Goal: Task Accomplishment & Management: Manage account settings

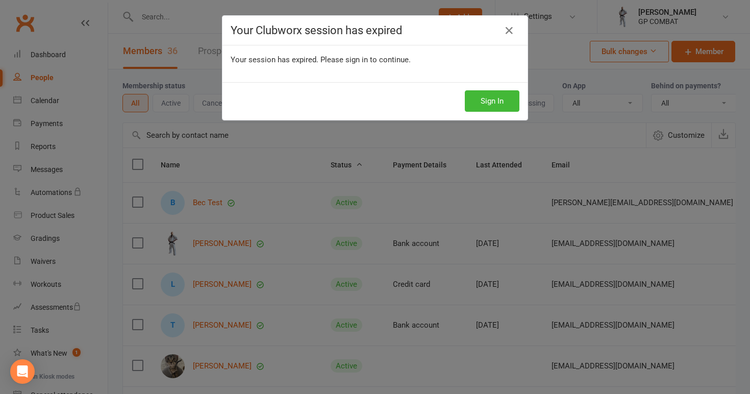
select select "100"
click at [503, 95] on button "Sign In" at bounding box center [492, 100] width 55 height 21
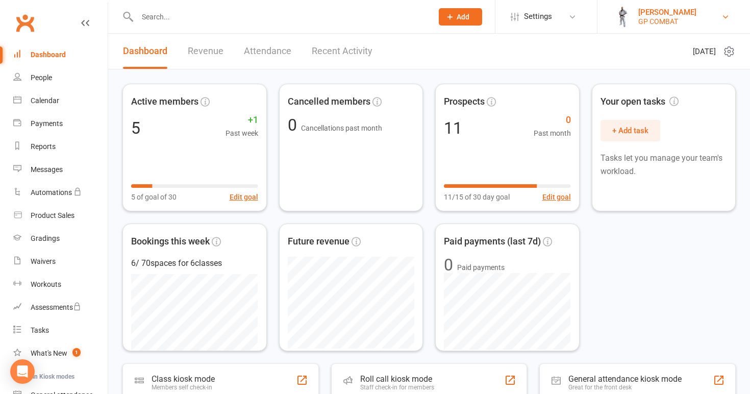
click at [646, 15] on div "[PERSON_NAME]" at bounding box center [667, 12] width 58 height 9
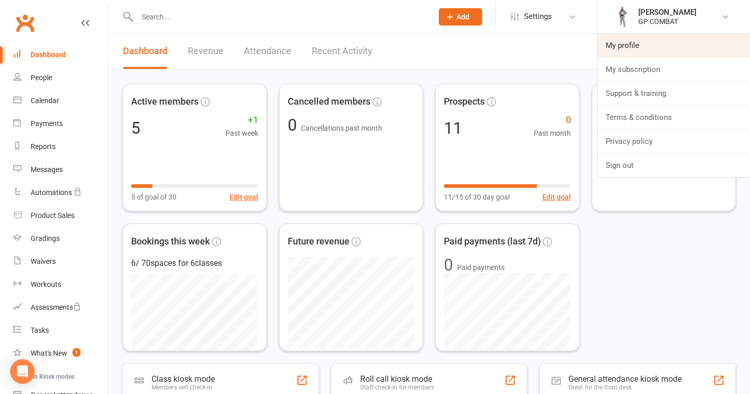
click at [630, 45] on link "My profile" at bounding box center [674, 45] width 153 height 23
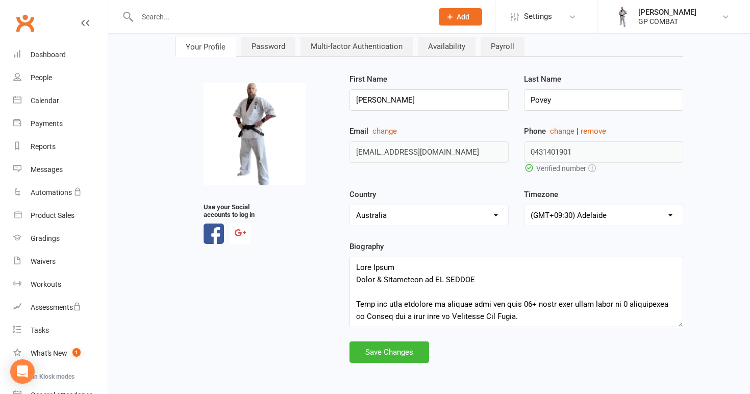
click at [287, 329] on div "upload photo Use your Social accounts to log in First Name [PERSON_NAME] Last N…" at bounding box center [429, 218] width 524 height 290
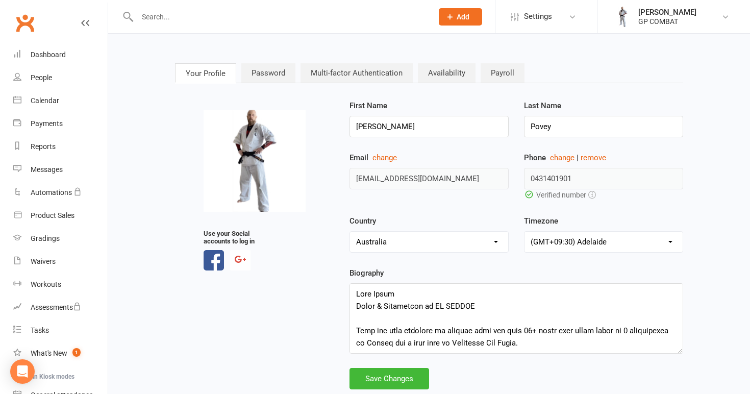
click at [437, 73] on link "Availability" at bounding box center [447, 72] width 58 height 19
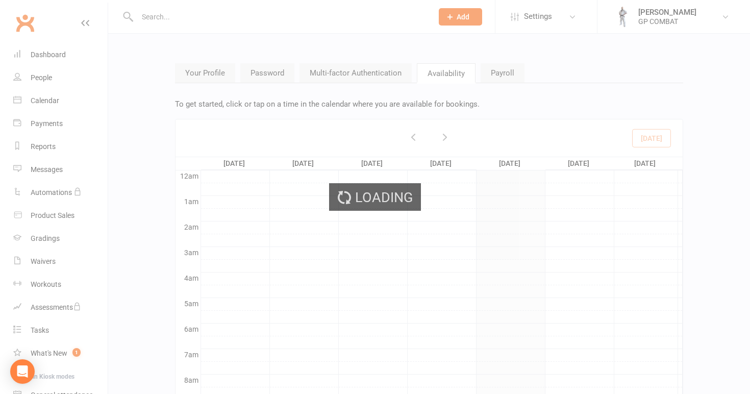
scroll to position [154, 0]
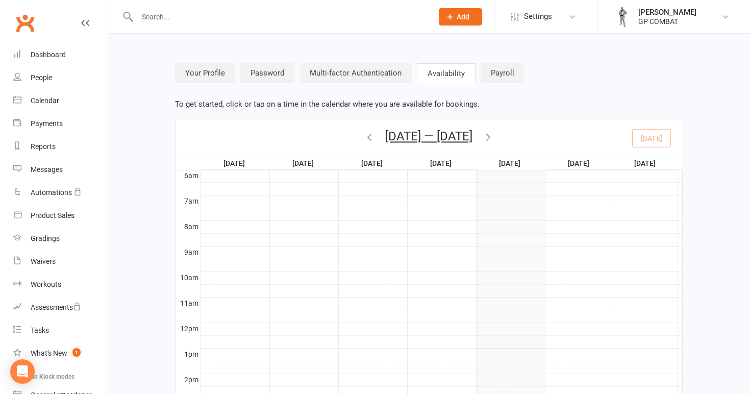
click at [370, 75] on link "Multi-factor Authentication" at bounding box center [356, 72] width 112 height 19
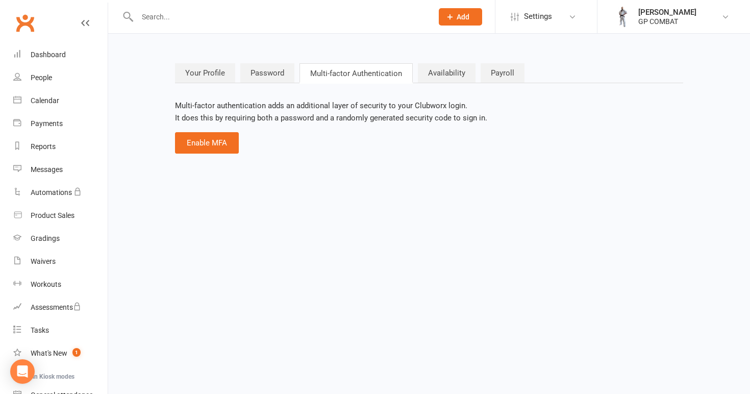
click at [206, 73] on link "Your Profile" at bounding box center [205, 72] width 60 height 19
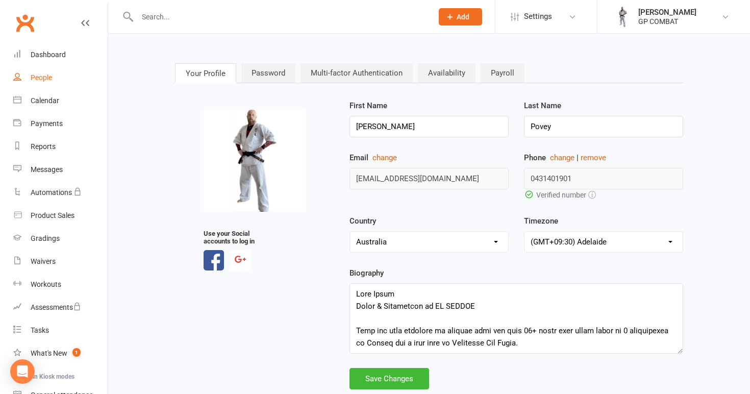
click at [57, 80] on link "People" at bounding box center [60, 77] width 94 height 23
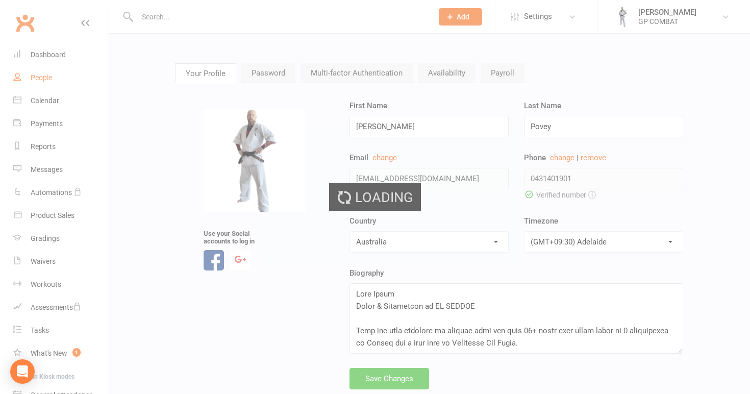
select select "100"
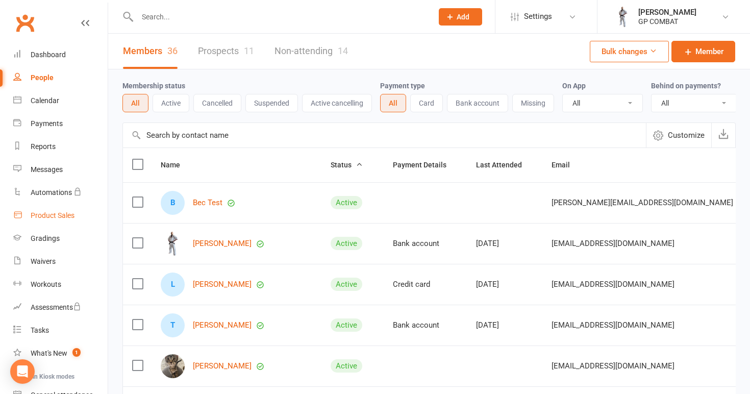
click at [45, 210] on link "Product Sales" at bounding box center [60, 215] width 94 height 23
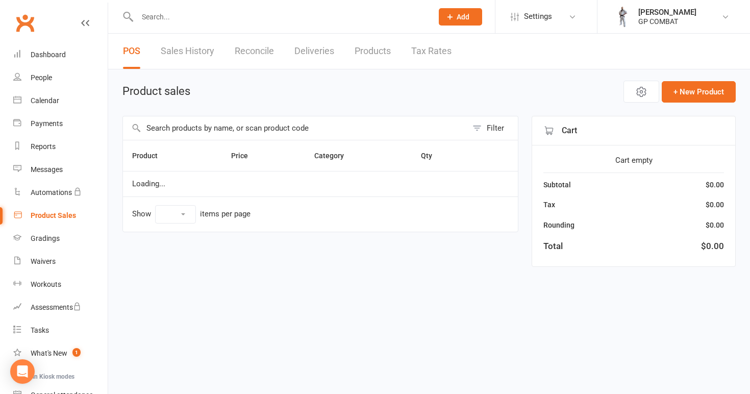
select select "100"
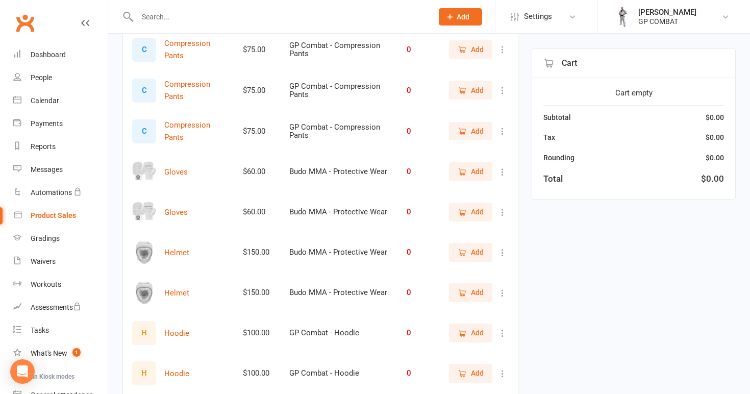
scroll to position [1485, 0]
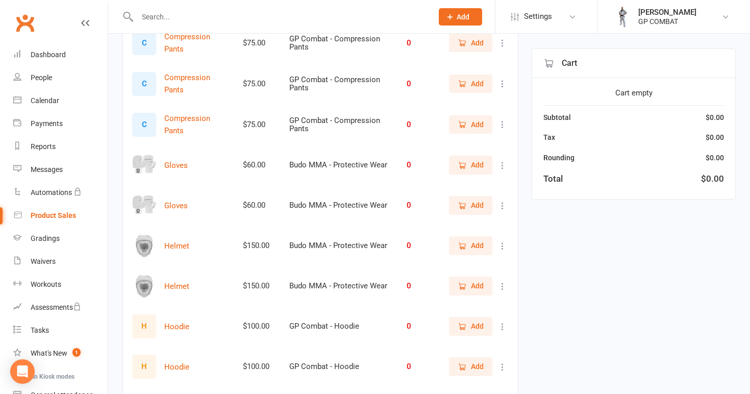
click at [504, 160] on icon at bounding box center [503, 165] width 10 height 10
click at [474, 185] on link "View / Edit" at bounding box center [457, 181] width 101 height 20
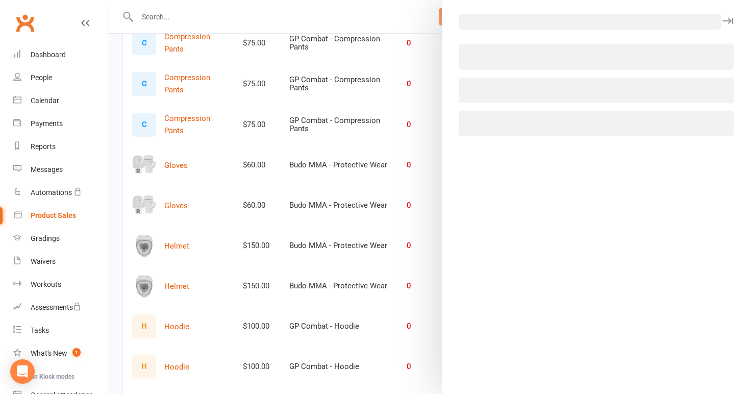
select select "3938"
select select "1816"
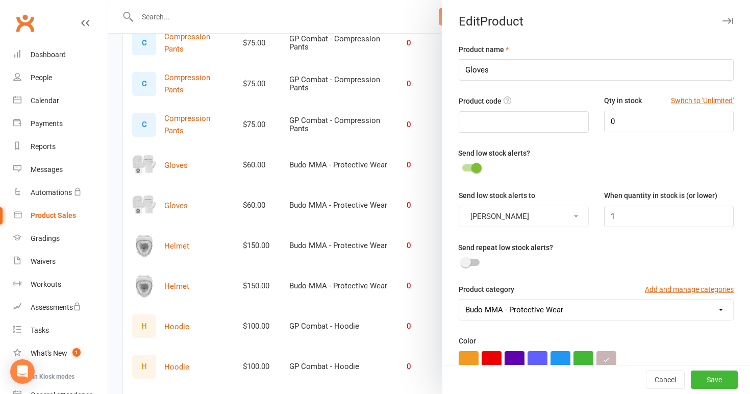
scroll to position [0, 0]
click at [632, 119] on input "0" at bounding box center [669, 121] width 130 height 21
type input "2"
click at [712, 376] on button "Save" at bounding box center [714, 379] width 47 height 18
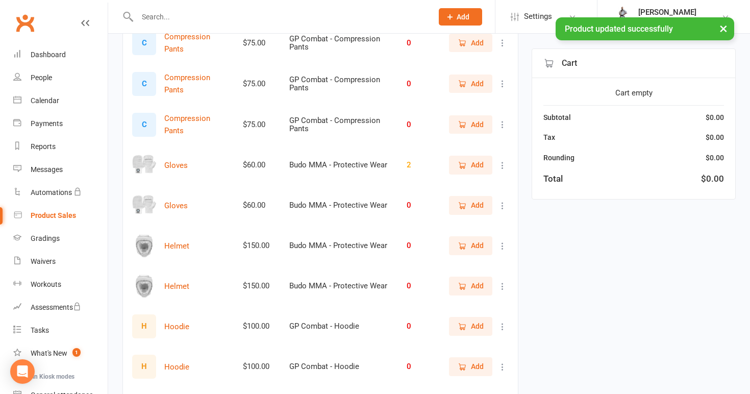
click at [500, 203] on icon at bounding box center [503, 206] width 10 height 10
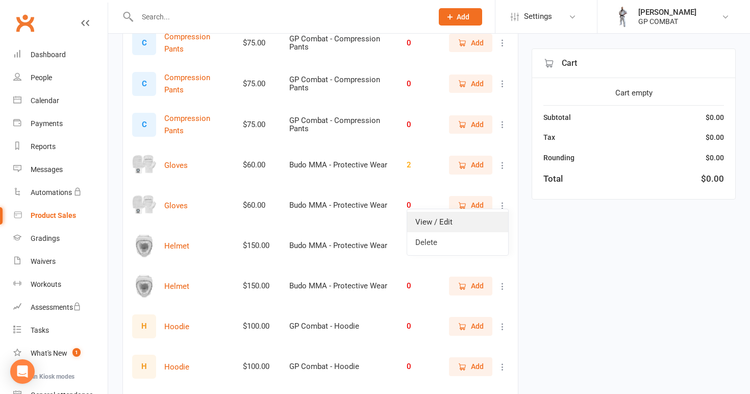
click at [452, 225] on link "View / Edit" at bounding box center [457, 222] width 101 height 20
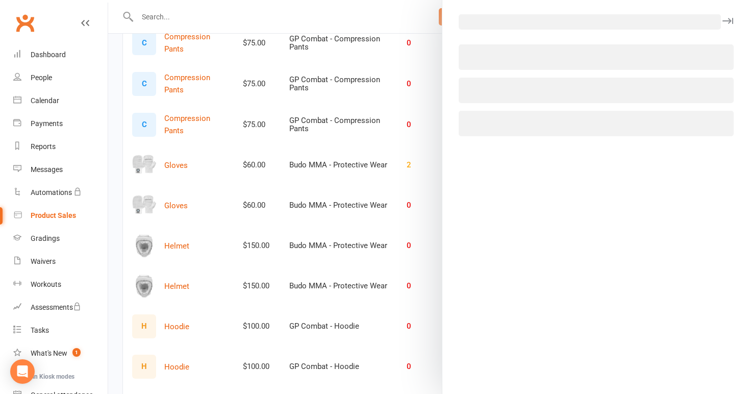
select select "3938"
select select "1816"
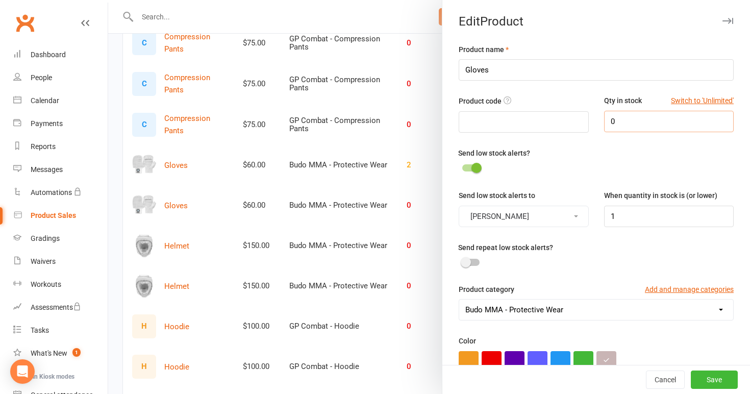
click at [642, 122] on input "0" at bounding box center [669, 121] width 130 height 21
type input "2"
click at [713, 383] on button "Save" at bounding box center [714, 379] width 47 height 18
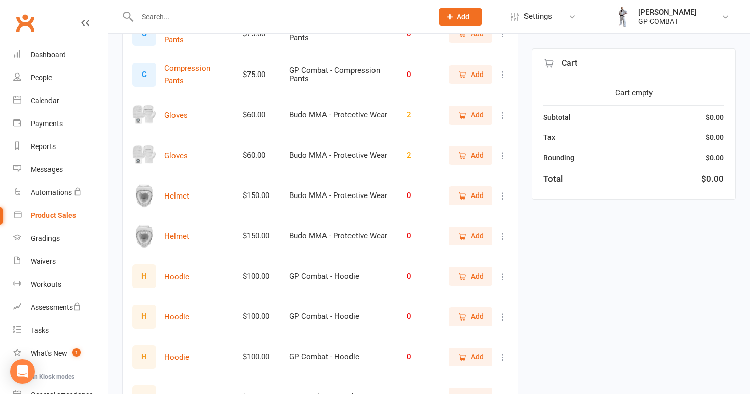
scroll to position [1535, 0]
click at [503, 113] on icon at bounding box center [503, 116] width 10 height 10
click at [499, 131] on link "View / Edit" at bounding box center [457, 132] width 101 height 20
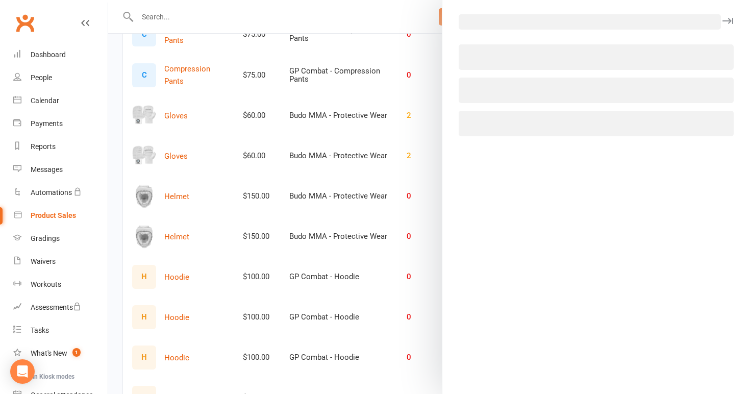
select select "3938"
select select "1816"
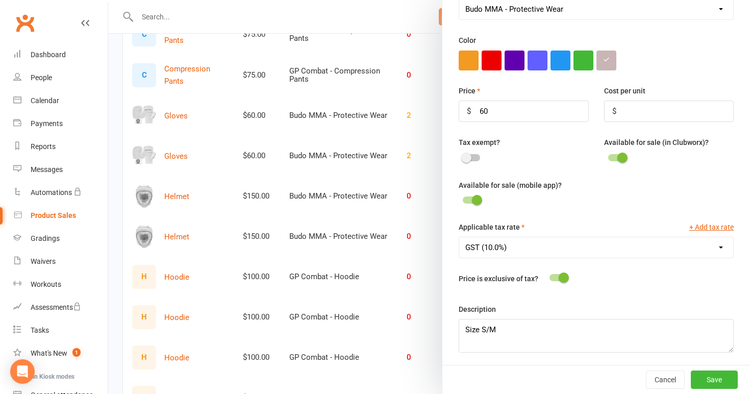
scroll to position [300, 0]
click at [670, 377] on button "Cancel" at bounding box center [665, 379] width 39 height 18
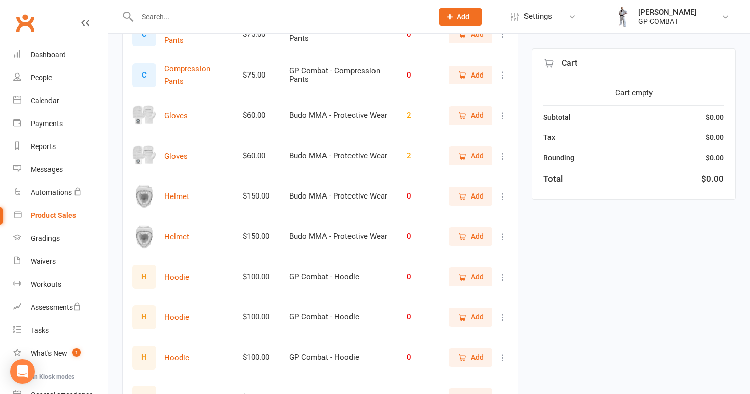
click at [468, 150] on span "Add" at bounding box center [471, 155] width 26 height 11
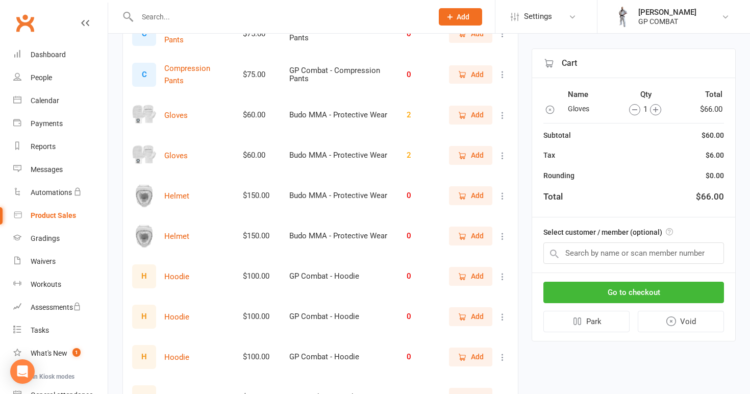
scroll to position [1555, 0]
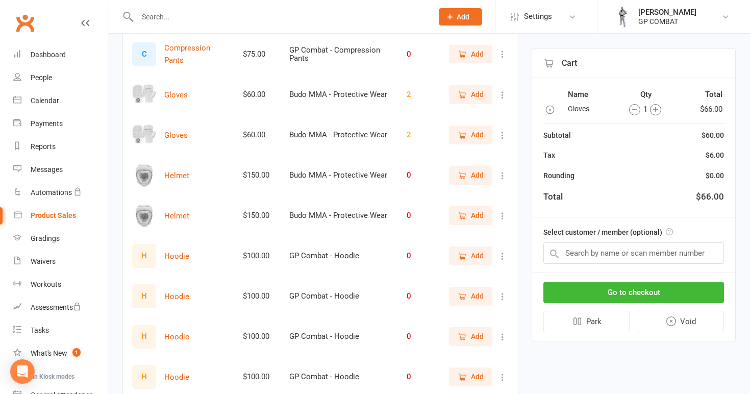
click at [551, 112] on icon "button" at bounding box center [550, 110] width 10 height 10
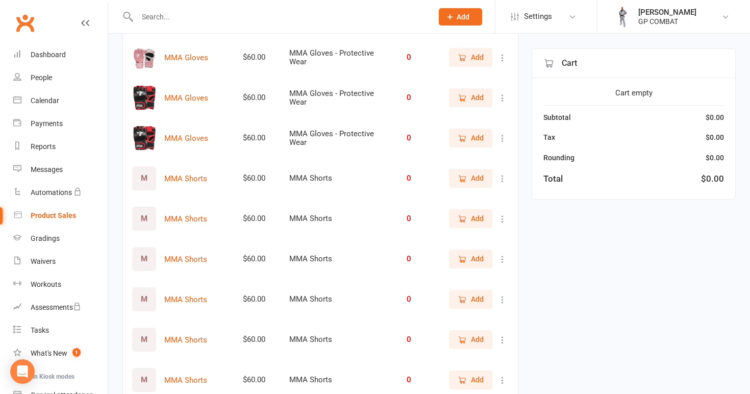
scroll to position [2040, 0]
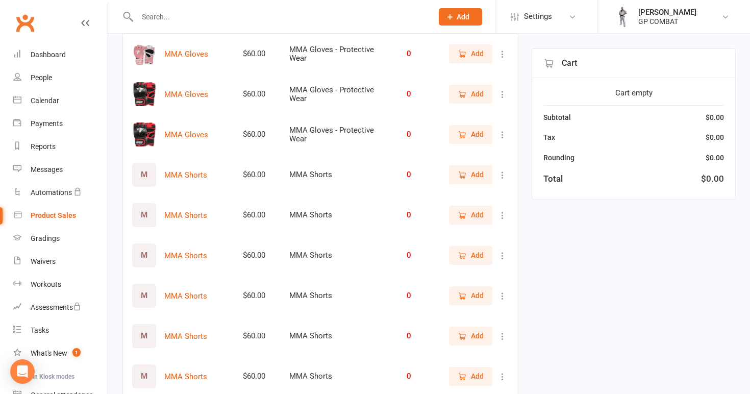
click at [503, 252] on icon at bounding box center [503, 256] width 10 height 10
click at [487, 268] on link "View / Edit" at bounding box center [457, 272] width 101 height 20
select select "3934"
select select "1816"
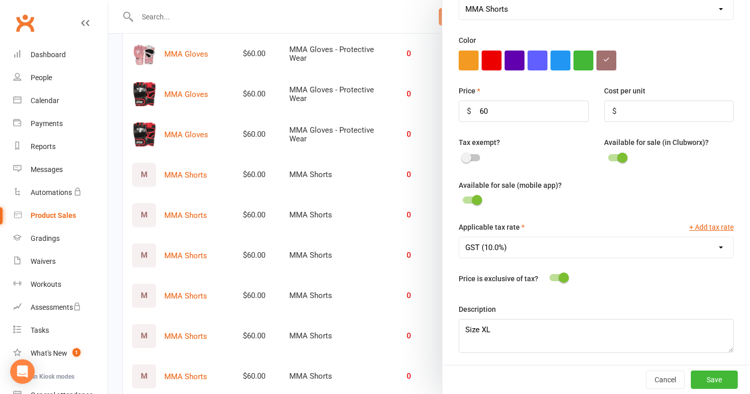
scroll to position [300, 0]
click at [384, 227] on div at bounding box center [429, 197] width 642 height 394
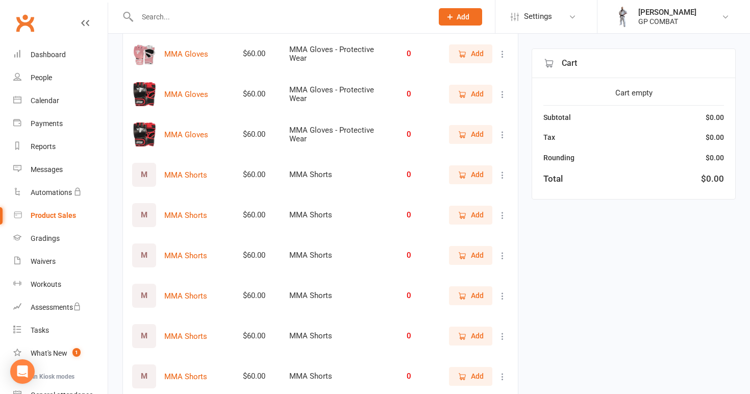
click at [504, 213] on icon at bounding box center [503, 215] width 10 height 10
click at [488, 230] on link "View / Edit" at bounding box center [457, 231] width 101 height 20
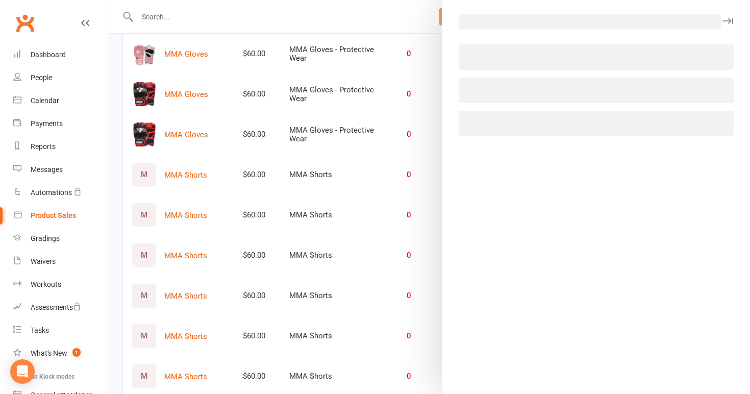
select select "3934"
select select "1816"
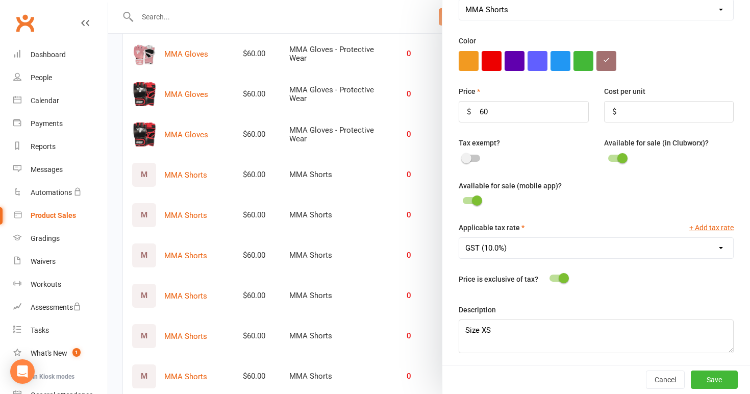
click at [352, 256] on div at bounding box center [429, 197] width 642 height 394
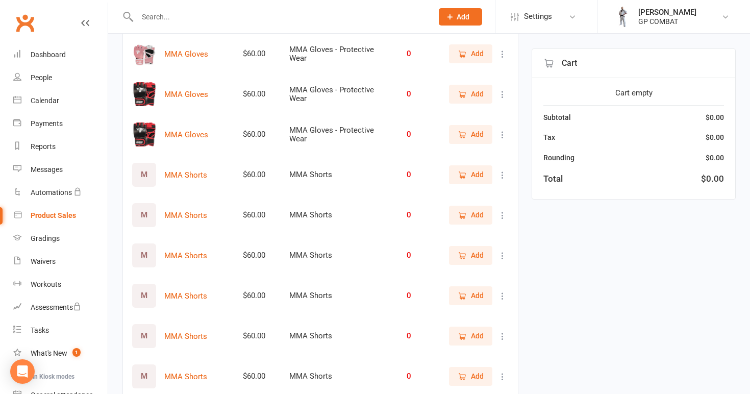
click at [503, 170] on icon at bounding box center [503, 175] width 10 height 10
click at [469, 194] on link "View / Edit" at bounding box center [457, 191] width 101 height 20
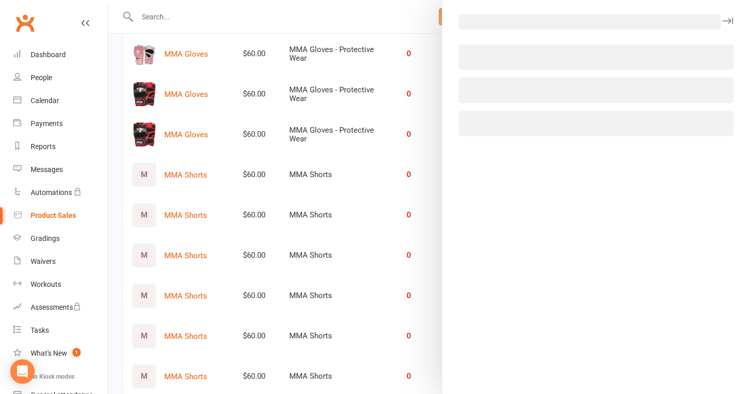
select select "3934"
select select "1816"
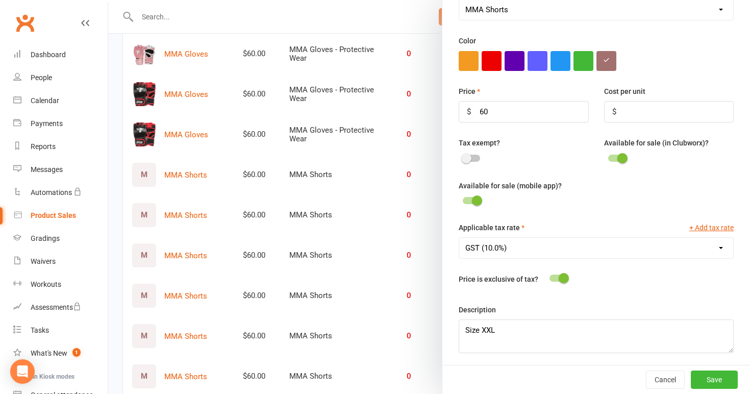
click at [352, 287] on div at bounding box center [429, 197] width 642 height 394
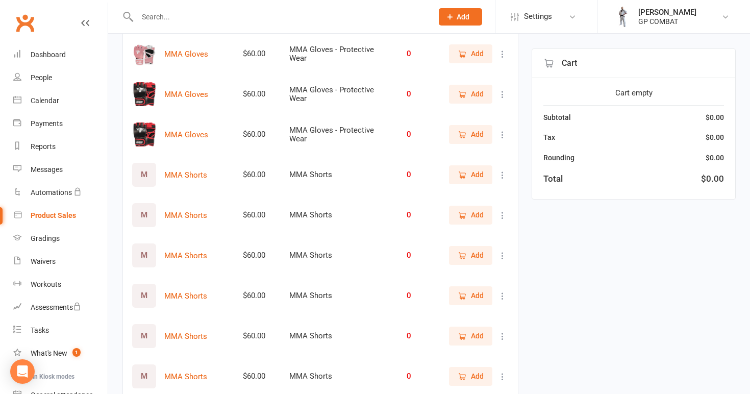
click at [502, 293] on icon at bounding box center [503, 296] width 10 height 10
click at [495, 310] on link "View / Edit" at bounding box center [457, 312] width 101 height 20
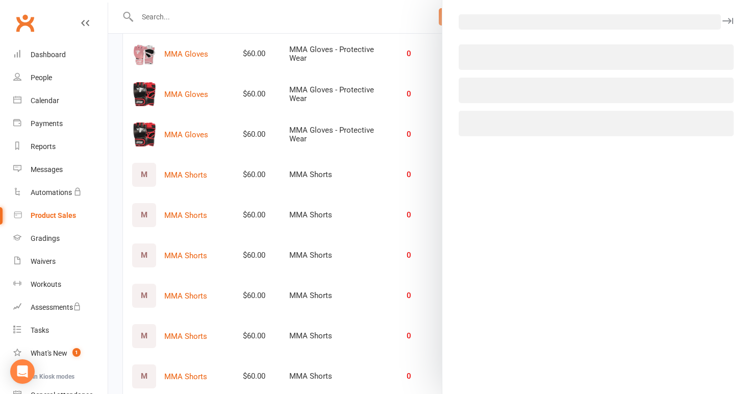
select select "3934"
select select "1816"
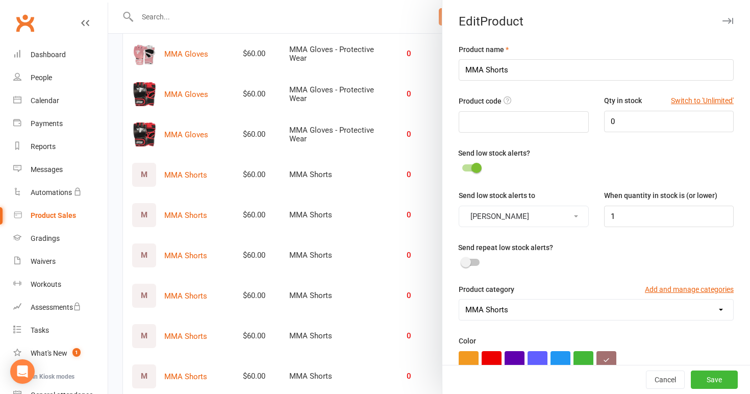
scroll to position [0, 0]
click at [622, 120] on input "0" at bounding box center [669, 121] width 130 height 21
type input "1"
click at [714, 376] on button "Save" at bounding box center [714, 379] width 47 height 18
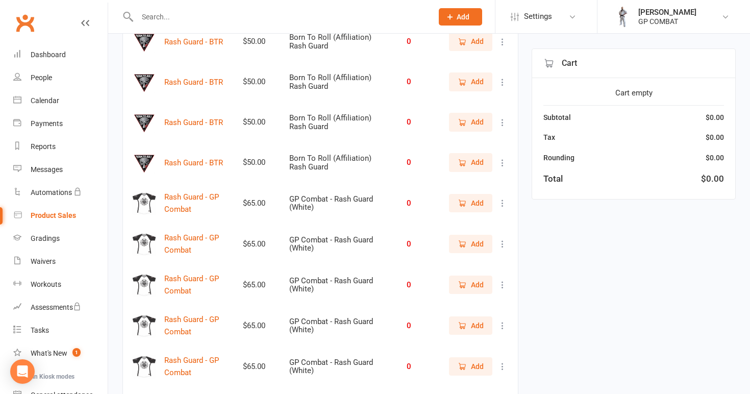
scroll to position [2542, 0]
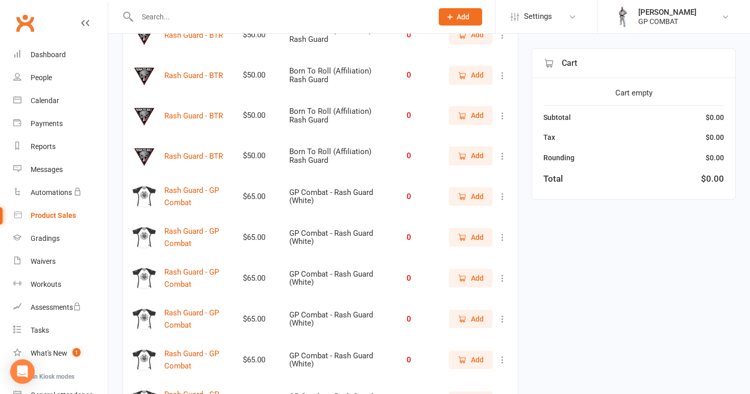
click at [504, 193] on icon at bounding box center [503, 196] width 10 height 10
click at [481, 213] on link "View / Edit" at bounding box center [457, 213] width 101 height 20
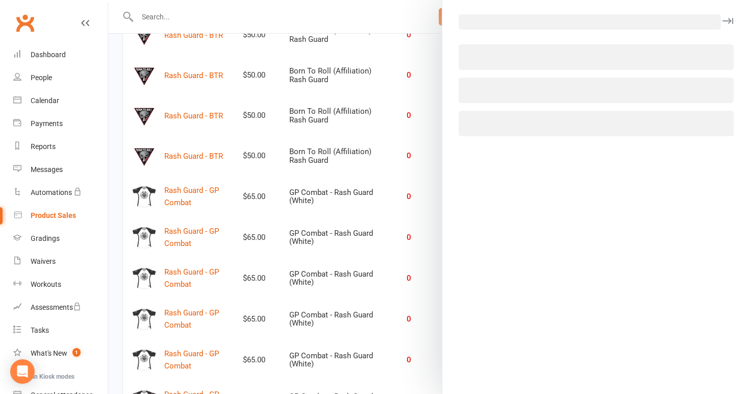
select select "3930"
select select "1816"
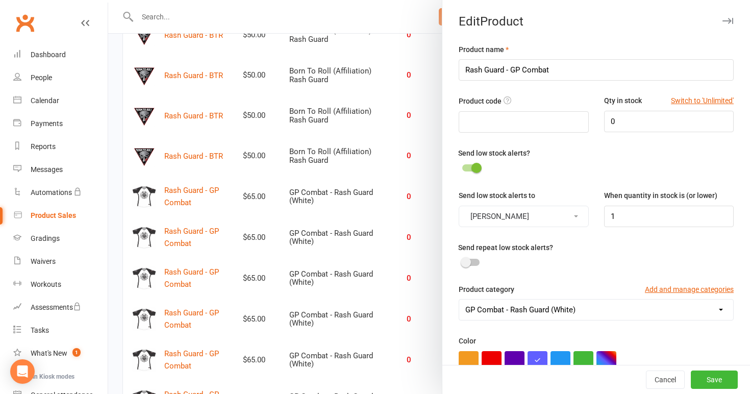
scroll to position [0, 0]
click at [627, 116] on input "0" at bounding box center [669, 121] width 130 height 21
type input "1"
click at [719, 381] on button "Save" at bounding box center [714, 379] width 47 height 18
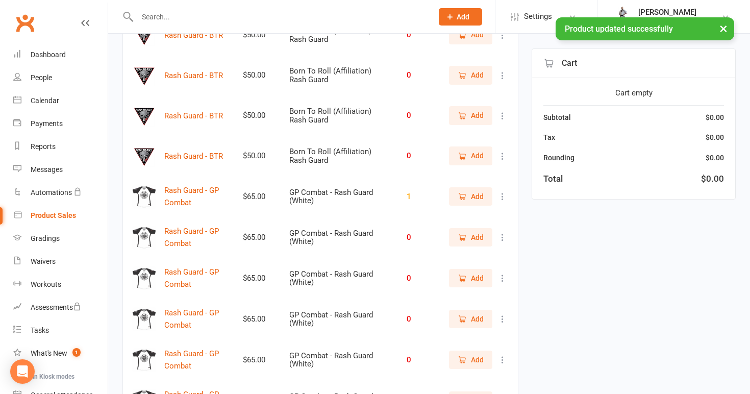
click at [501, 242] on div "Add" at bounding box center [478, 237] width 61 height 18
click at [501, 232] on icon at bounding box center [503, 237] width 10 height 10
click at [485, 251] on link "View / Edit" at bounding box center [457, 253] width 101 height 20
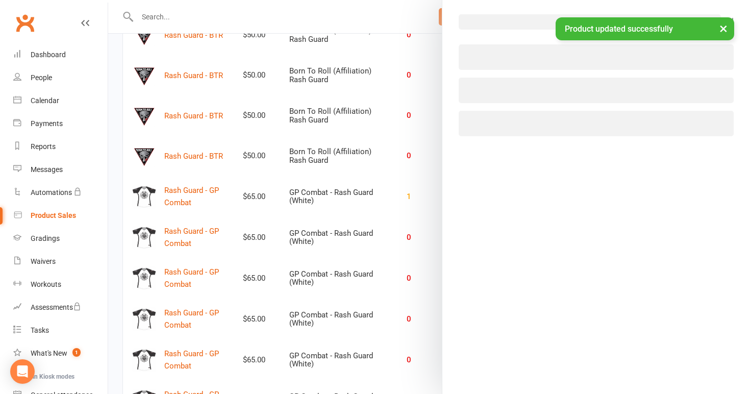
select select "3930"
select select "1816"
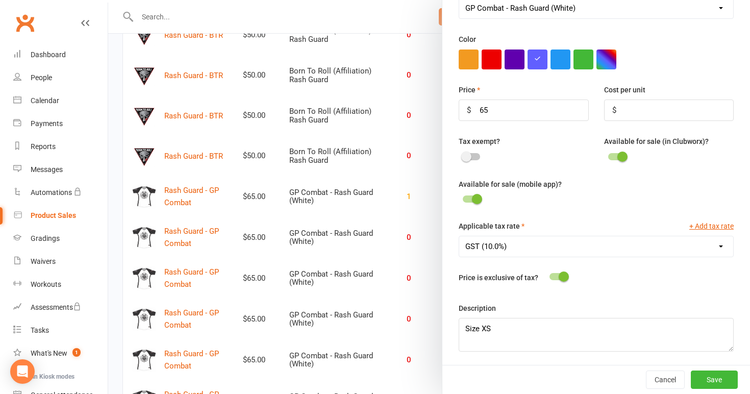
scroll to position [300, 0]
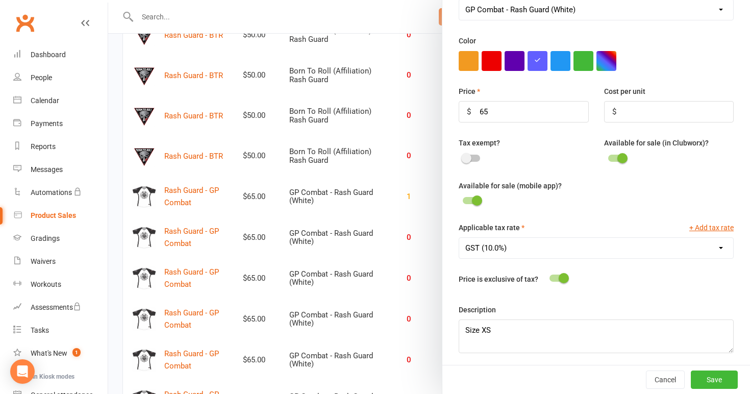
click at [316, 196] on div at bounding box center [429, 197] width 642 height 394
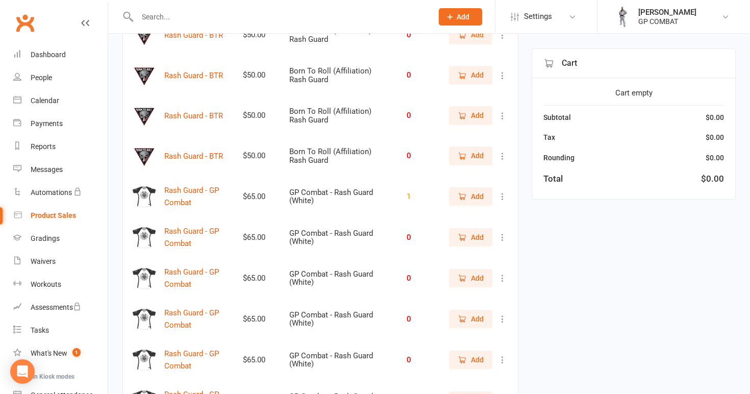
click at [501, 234] on icon at bounding box center [503, 237] width 10 height 10
click at [453, 251] on link "View / Edit" at bounding box center [457, 253] width 101 height 20
select select "3930"
select select "1816"
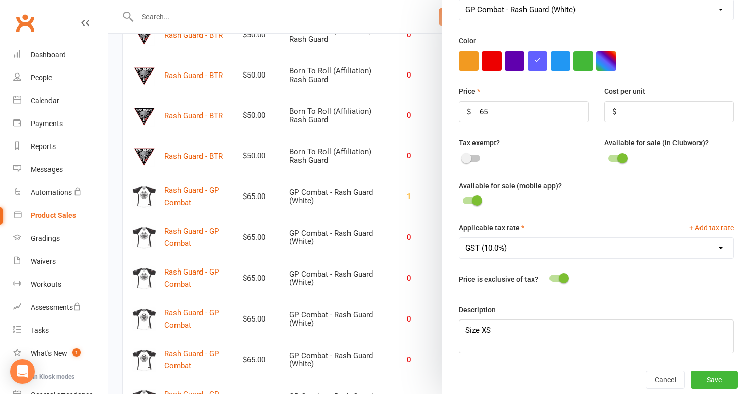
click at [395, 293] on div at bounding box center [429, 197] width 642 height 394
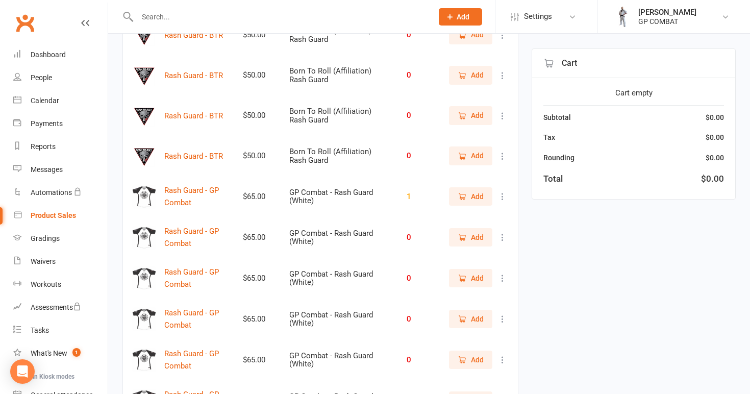
click at [501, 276] on icon at bounding box center [503, 278] width 10 height 10
click at [471, 294] on link "View / Edit" at bounding box center [457, 294] width 101 height 20
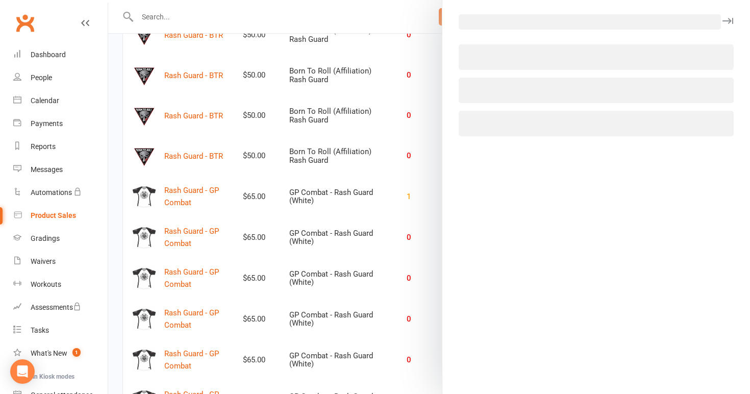
select select "3930"
select select "1816"
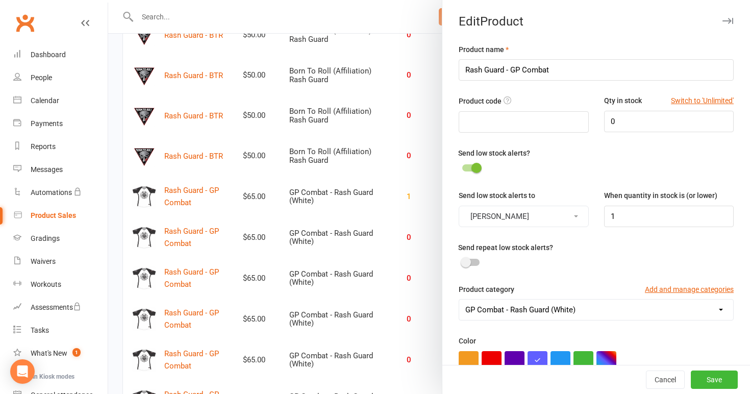
scroll to position [0, 0]
click at [627, 117] on input "0" at bounding box center [669, 121] width 130 height 21
type input "3"
click at [706, 378] on button "Save" at bounding box center [714, 379] width 47 height 18
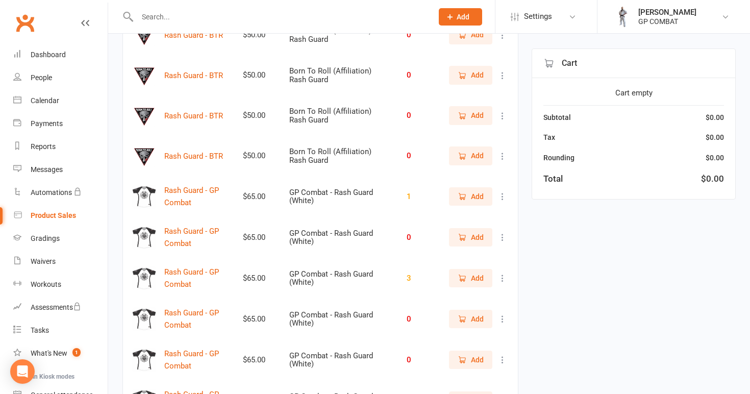
click at [503, 314] on icon at bounding box center [503, 319] width 10 height 10
click at [469, 332] on link "View / Edit" at bounding box center [457, 335] width 101 height 20
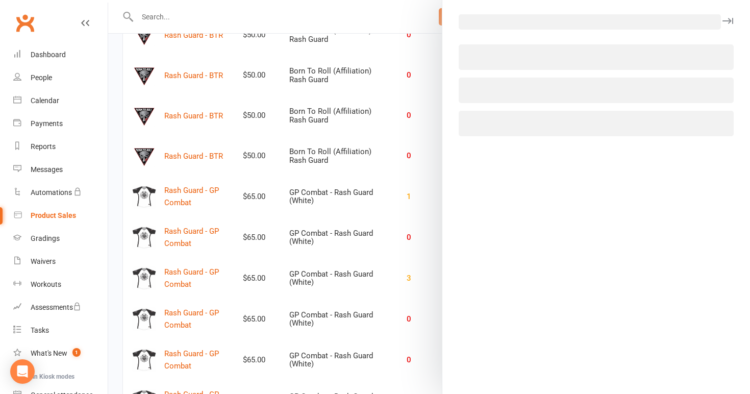
select select "3930"
select select "1816"
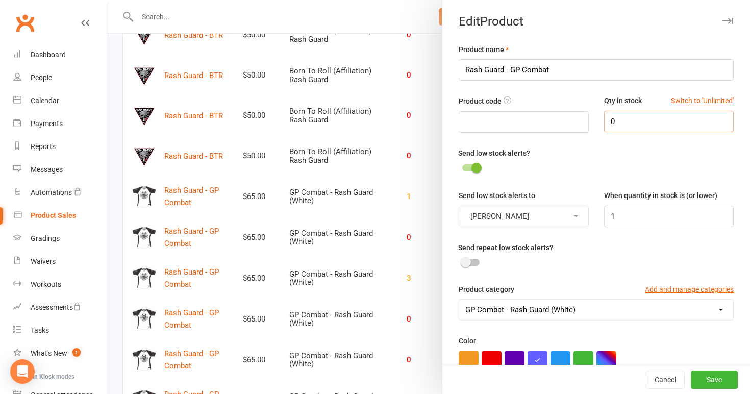
click at [621, 124] on input "0" at bounding box center [669, 121] width 130 height 21
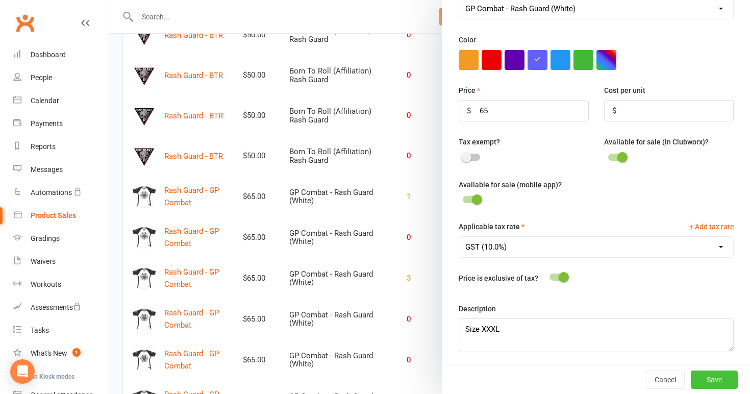
scroll to position [300, 0]
type input "2"
click at [492, 327] on textarea "Size XXXL" at bounding box center [596, 336] width 275 height 34
type textarea "Size 3XL"
click at [715, 379] on button "Save" at bounding box center [714, 379] width 47 height 18
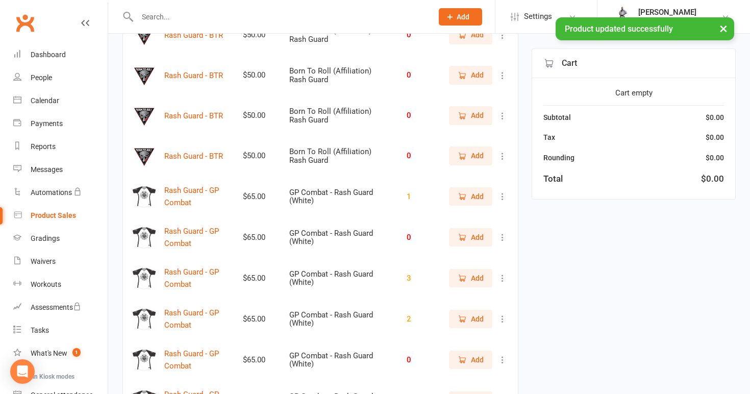
click at [501, 357] on icon at bounding box center [503, 360] width 10 height 10
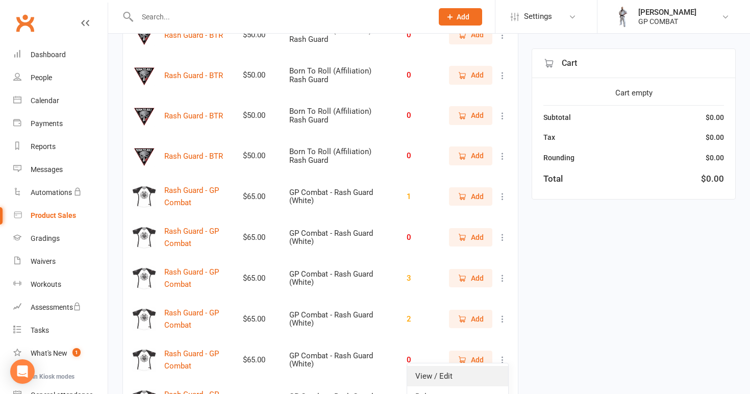
click at [463, 375] on link "View / Edit" at bounding box center [457, 376] width 101 height 20
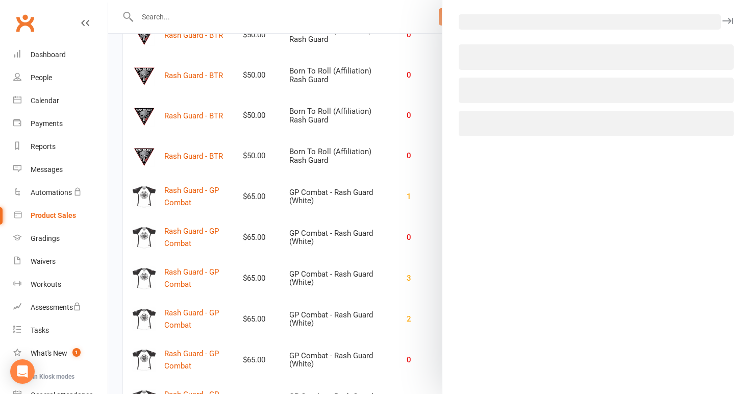
select select "3930"
select select "1816"
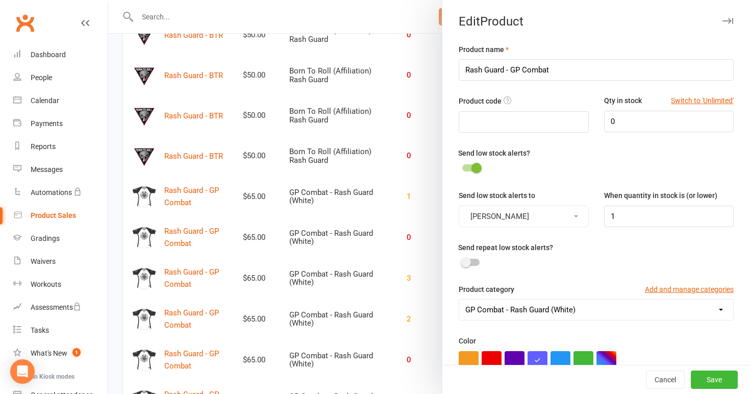
scroll to position [0, 0]
click at [623, 118] on input "0" at bounding box center [669, 121] width 130 height 21
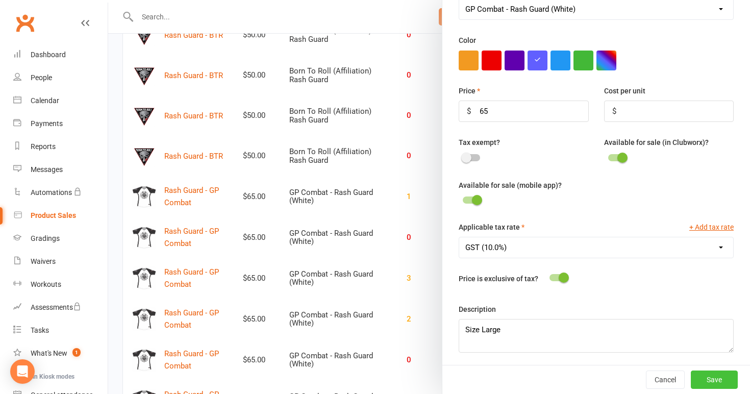
scroll to position [300, 0]
type input "1"
click at [720, 377] on button "Save" at bounding box center [714, 379] width 47 height 18
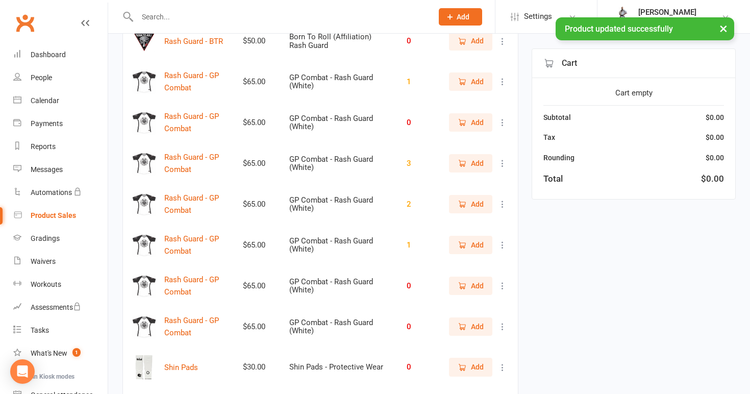
scroll to position [2714, 0]
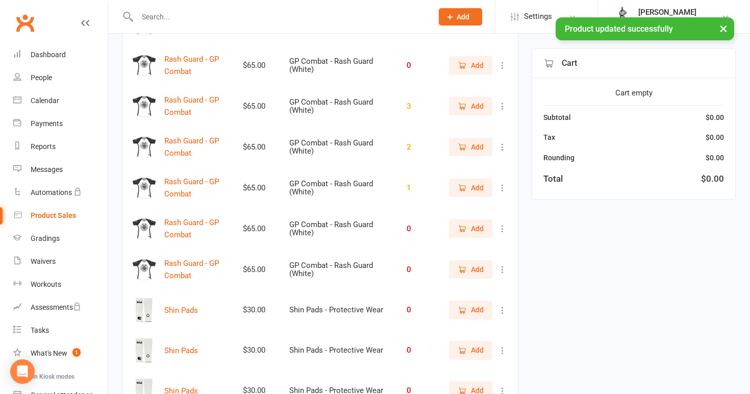
click at [501, 224] on icon at bounding box center [503, 229] width 10 height 10
click at [482, 243] on link "View / Edit" at bounding box center [457, 245] width 101 height 20
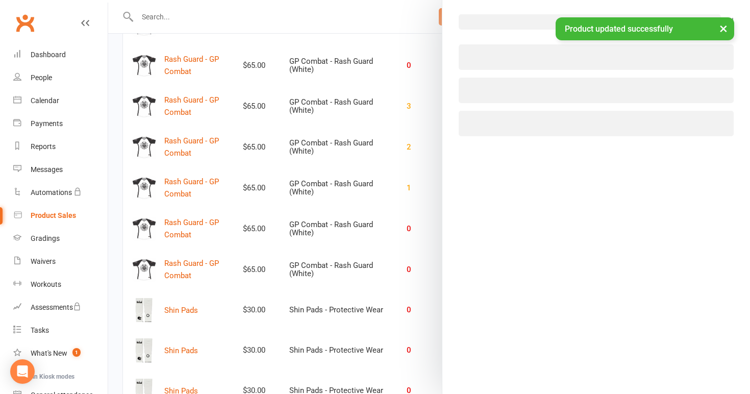
select select "3930"
select select "1816"
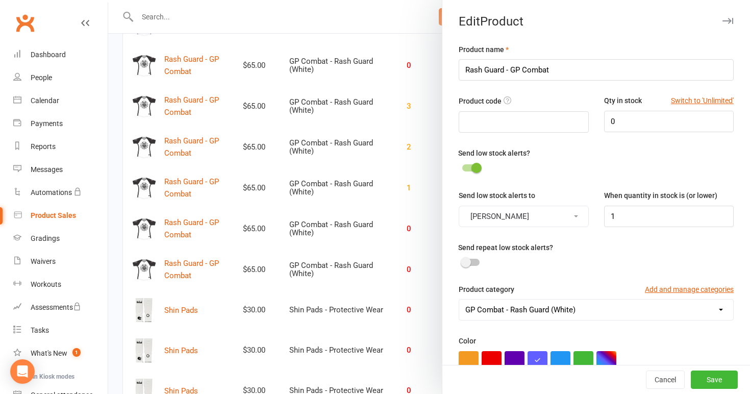
scroll to position [0, 0]
click at [627, 120] on input "0" at bounding box center [669, 121] width 130 height 21
type input "2"
click at [706, 375] on button "Save" at bounding box center [714, 379] width 47 height 18
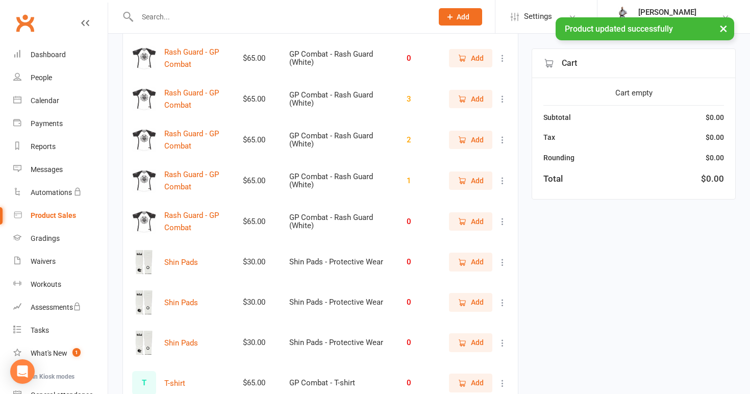
scroll to position [2761, 0]
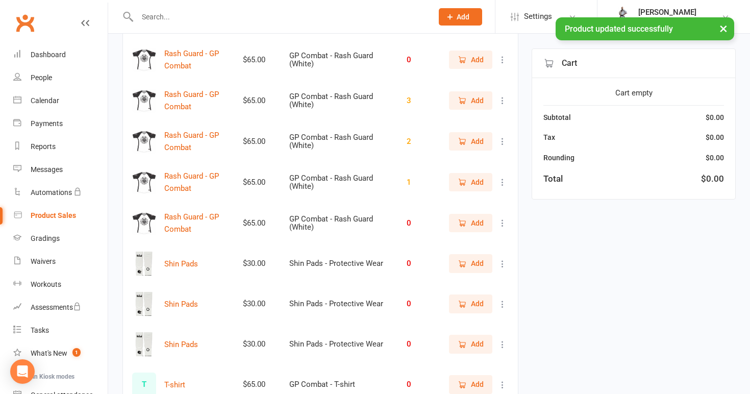
click at [504, 219] on icon at bounding box center [503, 223] width 10 height 10
click at [485, 240] on link "View / Edit" at bounding box center [457, 239] width 101 height 20
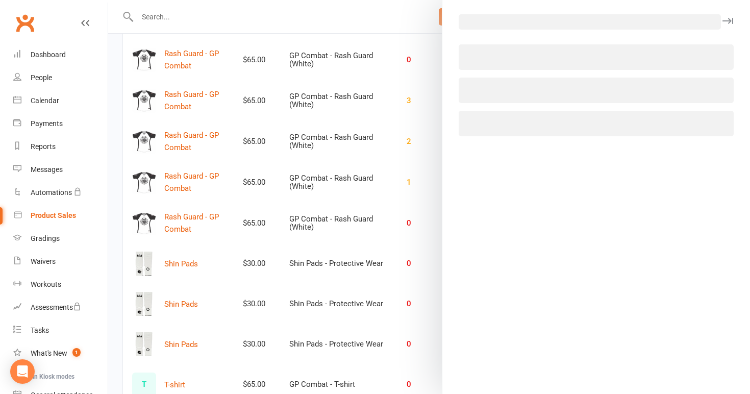
select select "3930"
select select "1816"
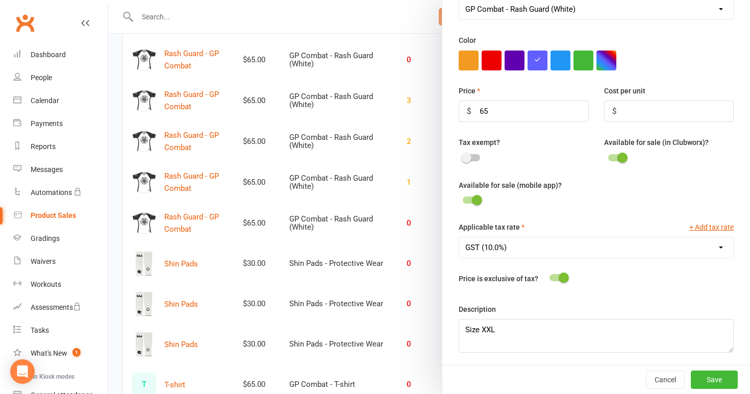
scroll to position [300, 0]
click at [488, 328] on textarea "Size XXL" at bounding box center [596, 336] width 275 height 34
type textarea "Size 2XL"
click at [720, 379] on button "Save" at bounding box center [714, 379] width 47 height 18
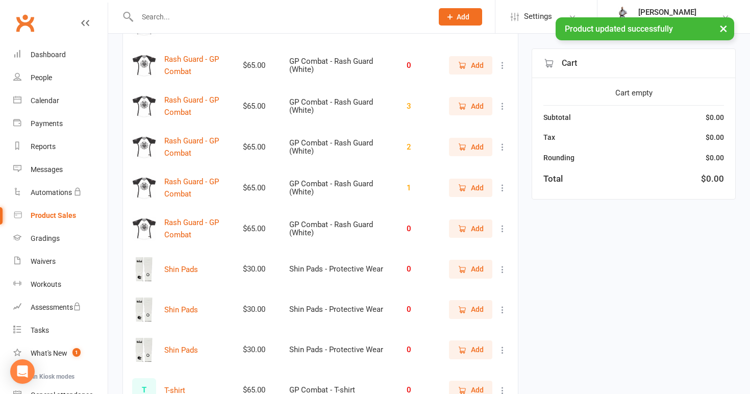
scroll to position [2756, 0]
click at [504, 222] on icon at bounding box center [503, 227] width 10 height 10
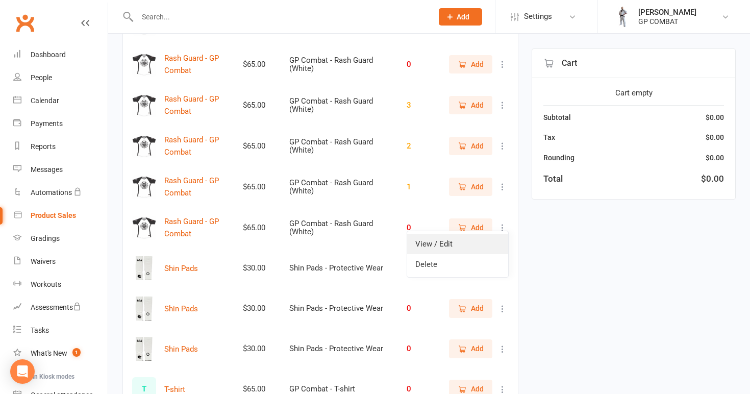
click at [483, 246] on link "View / Edit" at bounding box center [457, 244] width 101 height 20
select select "3930"
select select "1816"
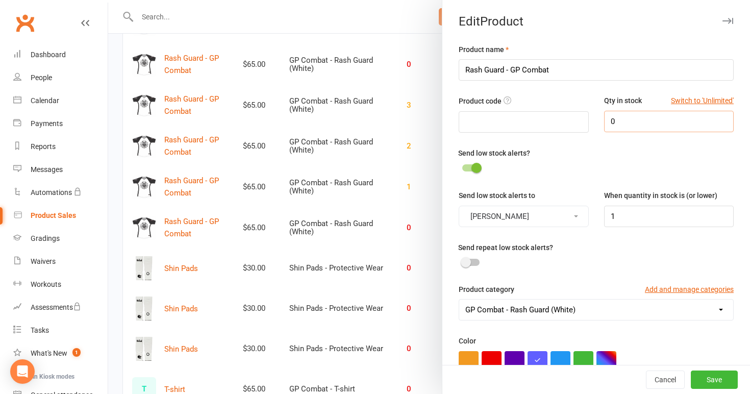
click at [622, 121] on input "0" at bounding box center [669, 121] width 130 height 21
type input "2"
click at [709, 379] on button "Save" at bounding box center [714, 379] width 47 height 18
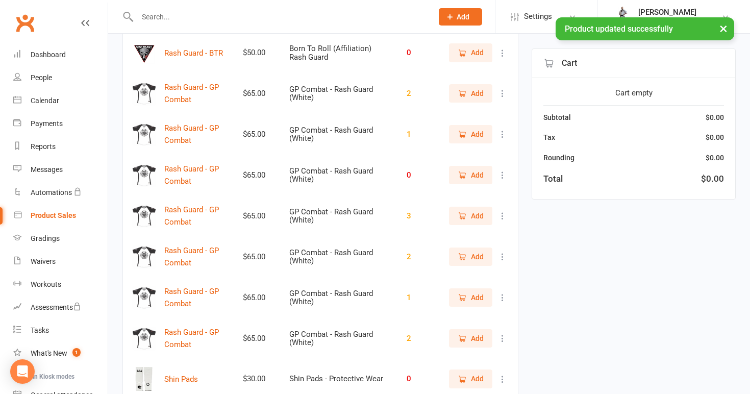
scroll to position [2643, 0]
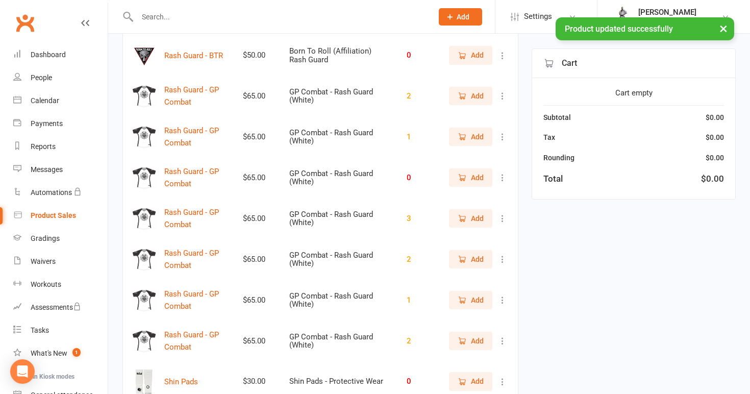
click at [501, 92] on icon at bounding box center [503, 96] width 10 height 10
click at [487, 109] on link "View / Edit" at bounding box center [457, 112] width 101 height 20
select select "3930"
select select "1816"
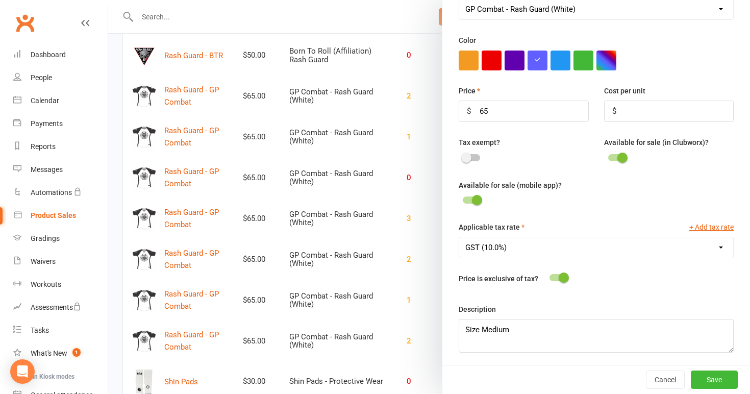
scroll to position [300, 0]
click at [342, 190] on div at bounding box center [429, 197] width 642 height 394
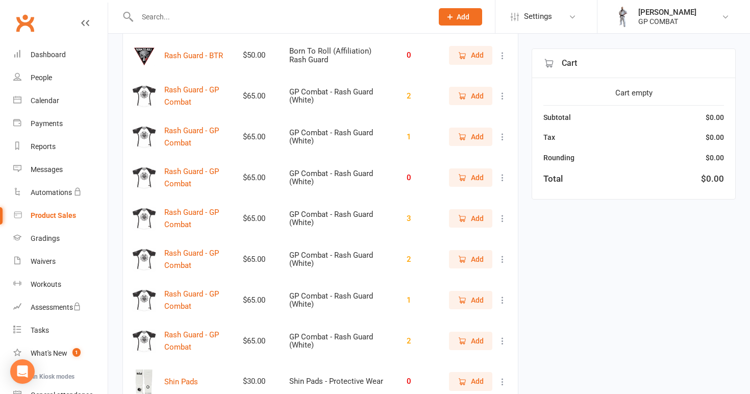
click at [503, 137] on icon at bounding box center [503, 137] width 10 height 10
click at [473, 159] on link "View / Edit" at bounding box center [457, 153] width 101 height 20
select select "3930"
select select "1816"
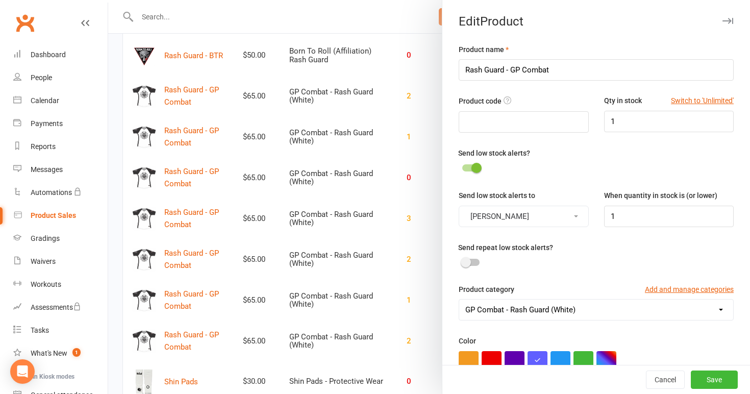
scroll to position [0, 0]
click at [409, 143] on div at bounding box center [429, 197] width 642 height 394
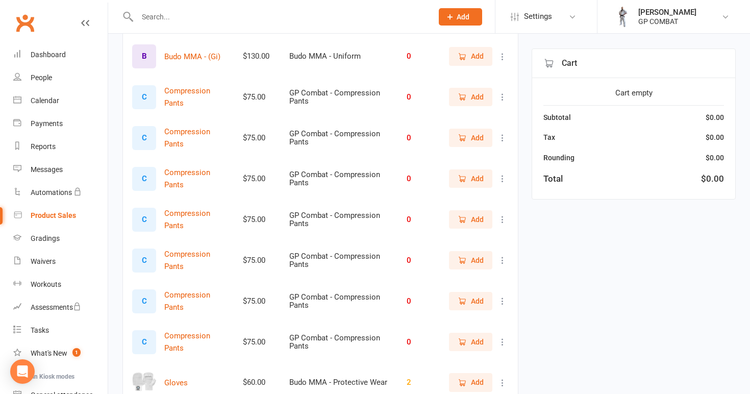
scroll to position [1257, 0]
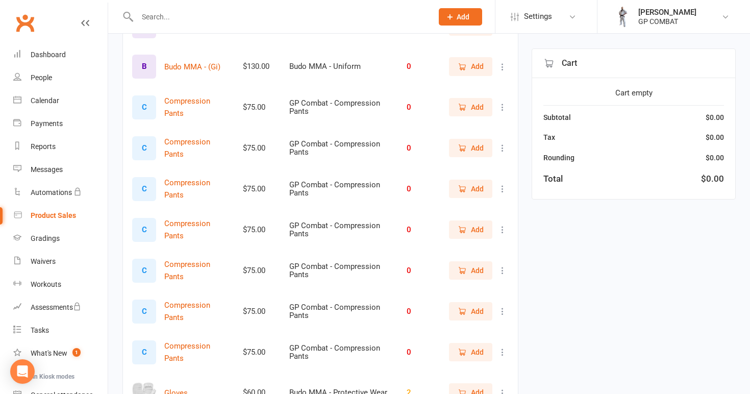
click at [502, 102] on icon at bounding box center [503, 107] width 10 height 10
click at [484, 129] on link "View / Edit" at bounding box center [457, 123] width 101 height 20
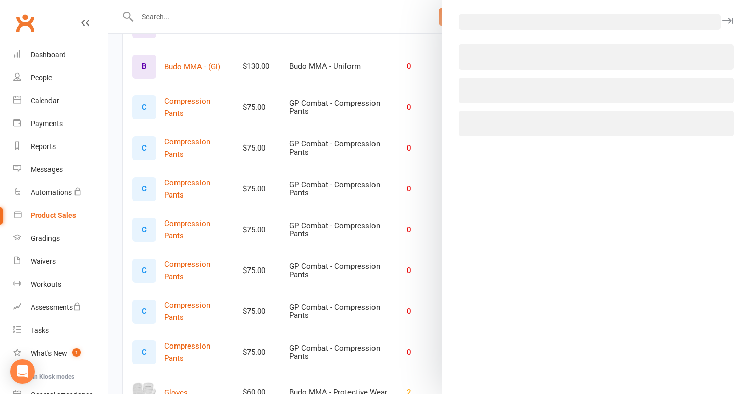
select select "3933"
select select "1816"
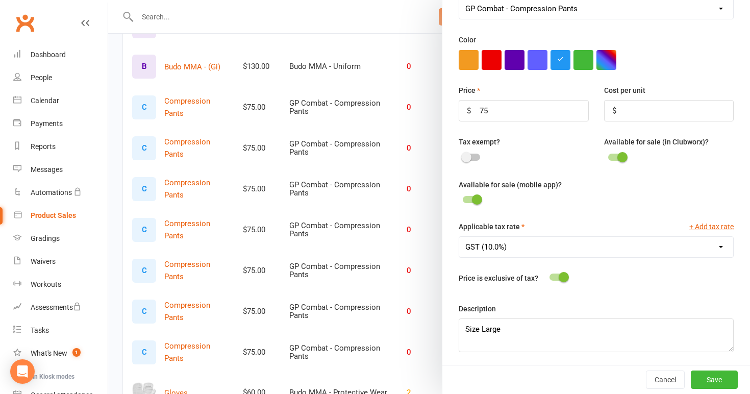
scroll to position [300, 0]
click at [421, 232] on div at bounding box center [429, 197] width 642 height 394
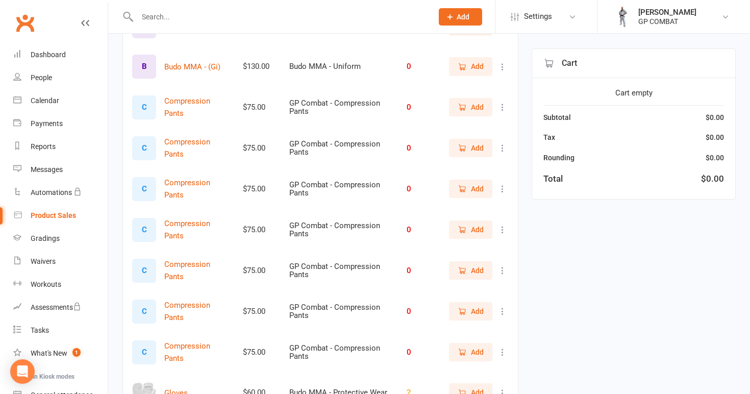
click at [501, 147] on icon at bounding box center [503, 148] width 10 height 10
click at [493, 166] on link "View / Edit" at bounding box center [457, 164] width 101 height 20
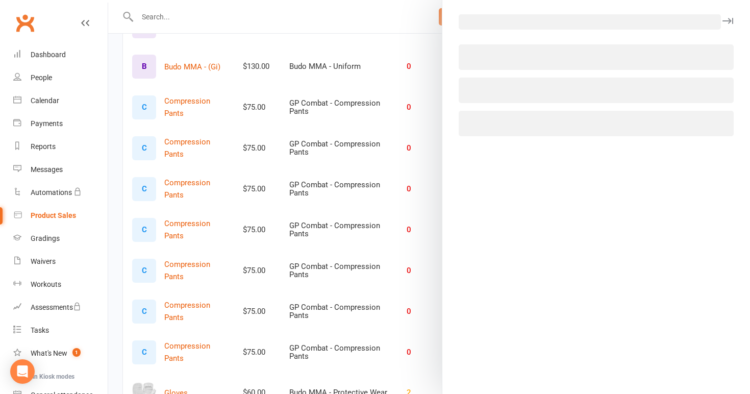
select select "3933"
select select "1816"
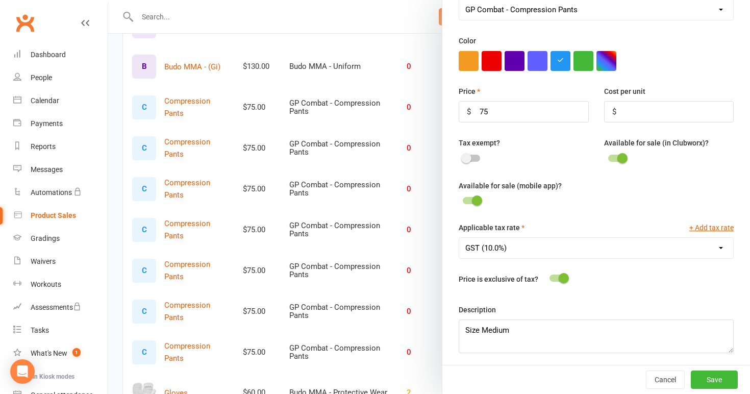
click at [416, 233] on div at bounding box center [429, 197] width 642 height 394
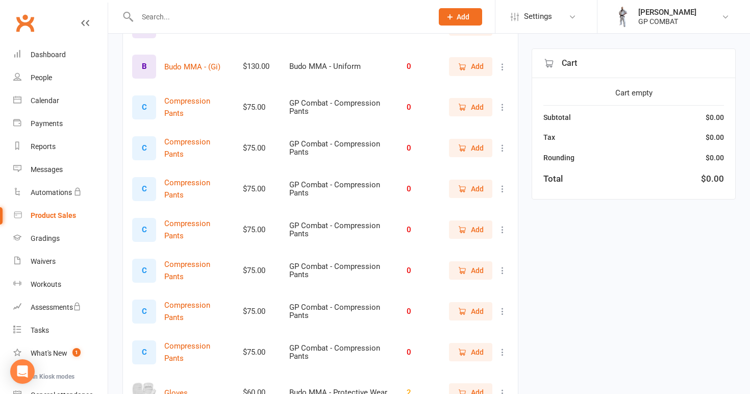
click at [499, 187] on icon at bounding box center [503, 189] width 10 height 10
click at [481, 204] on link "View / Edit" at bounding box center [457, 205] width 101 height 20
select select "3933"
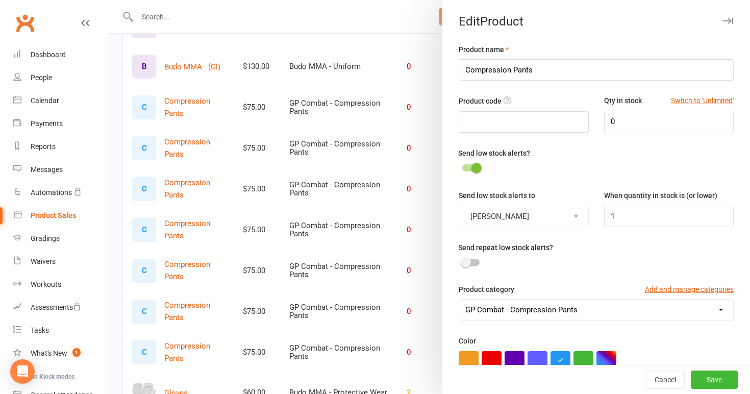
select select "1816"
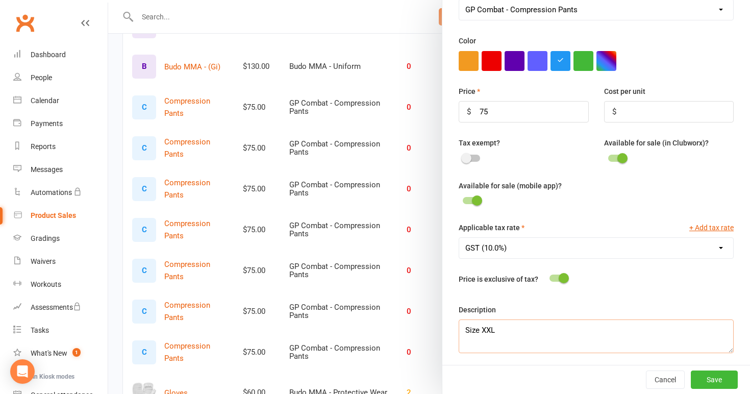
click at [486, 328] on textarea "Size XXL" at bounding box center [596, 336] width 275 height 34
type textarea "Size 2XL"
click at [718, 375] on button "Save" at bounding box center [714, 379] width 47 height 18
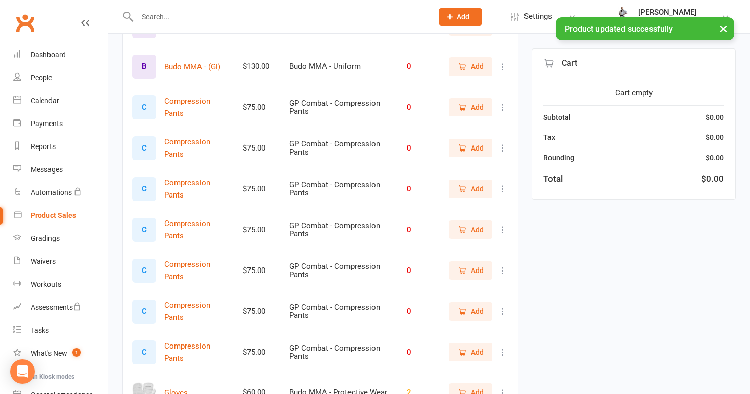
click at [503, 227] on icon at bounding box center [503, 230] width 10 height 10
click at [482, 246] on link "View / Edit" at bounding box center [457, 246] width 101 height 20
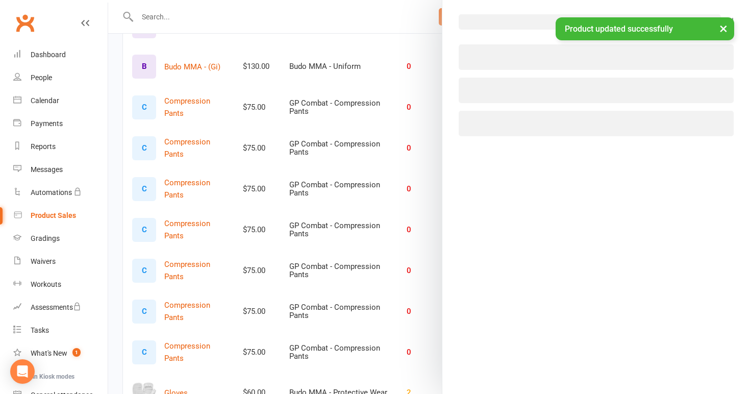
select select "3933"
select select "1816"
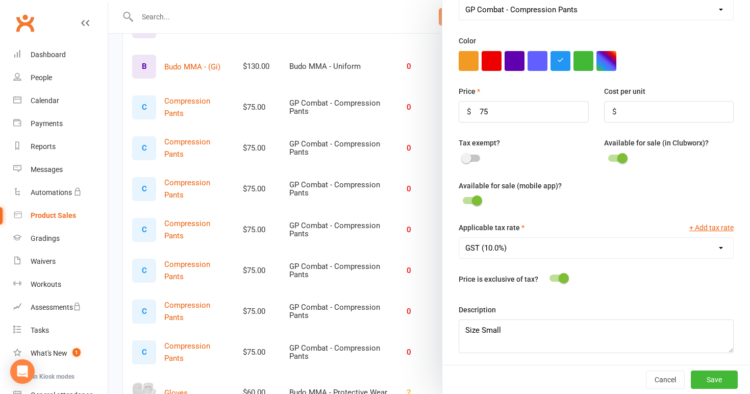
click at [396, 233] on div at bounding box center [429, 197] width 642 height 394
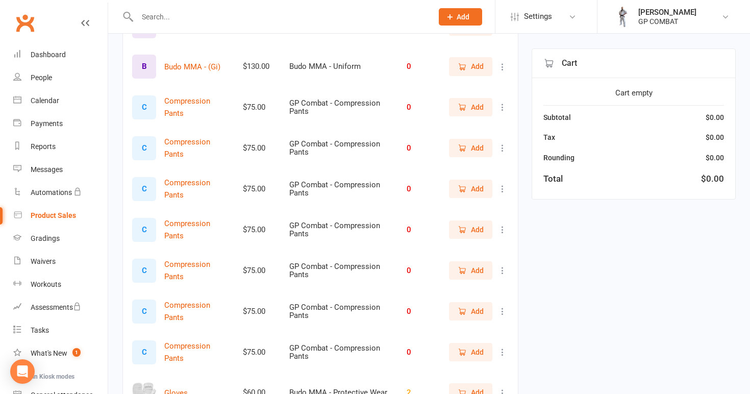
click at [503, 225] on icon at bounding box center [503, 230] width 10 height 10
click at [479, 251] on link "View / Edit" at bounding box center [457, 246] width 101 height 20
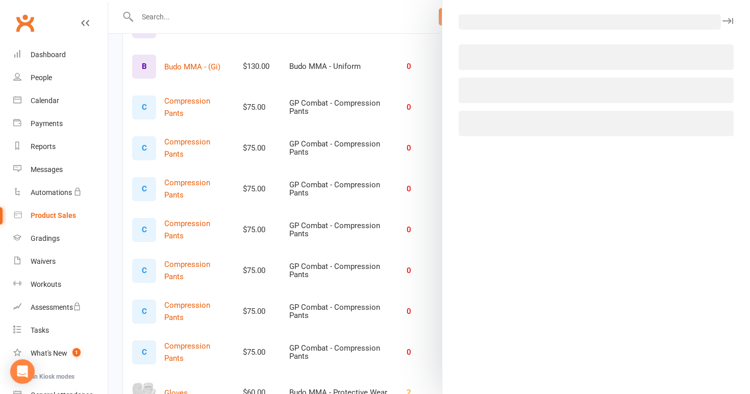
select select "3933"
select select "1816"
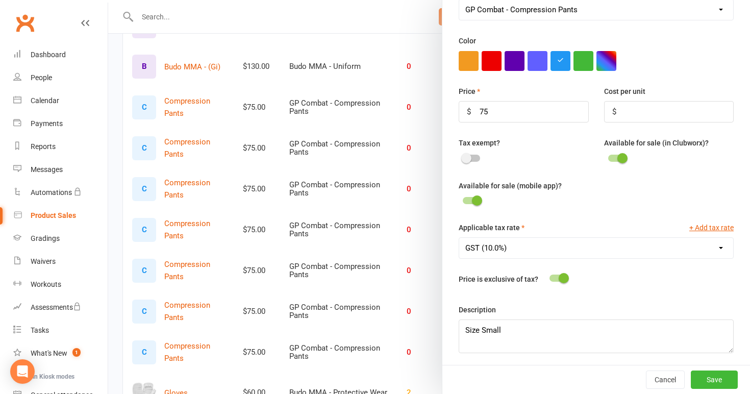
click at [419, 267] on div at bounding box center [429, 197] width 642 height 394
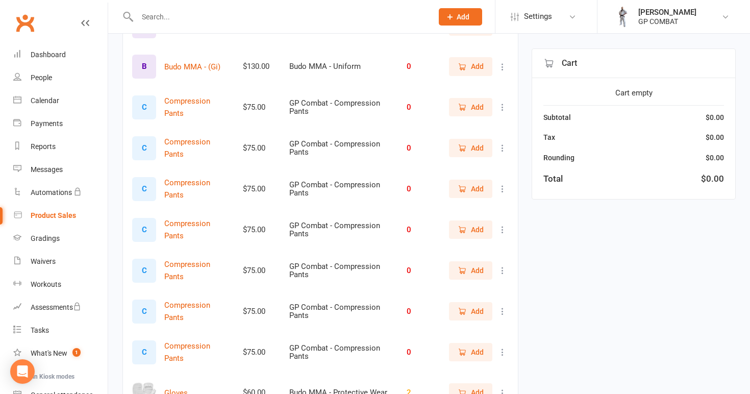
click at [504, 267] on icon at bounding box center [503, 270] width 10 height 10
click at [455, 290] on link "View / Edit" at bounding box center [457, 287] width 101 height 20
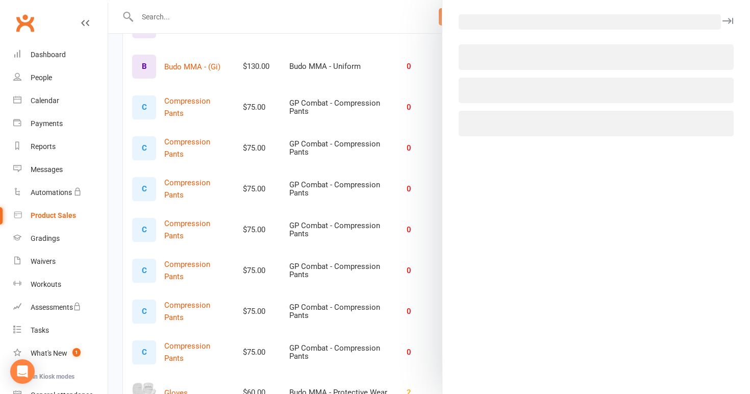
select select "3933"
select select "1816"
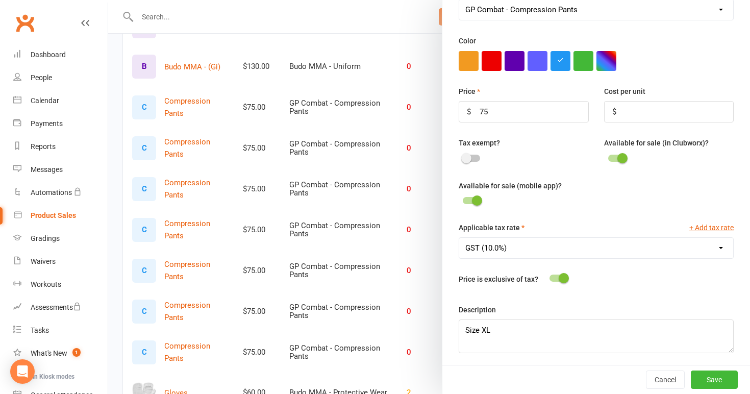
click at [413, 301] on div at bounding box center [429, 197] width 642 height 394
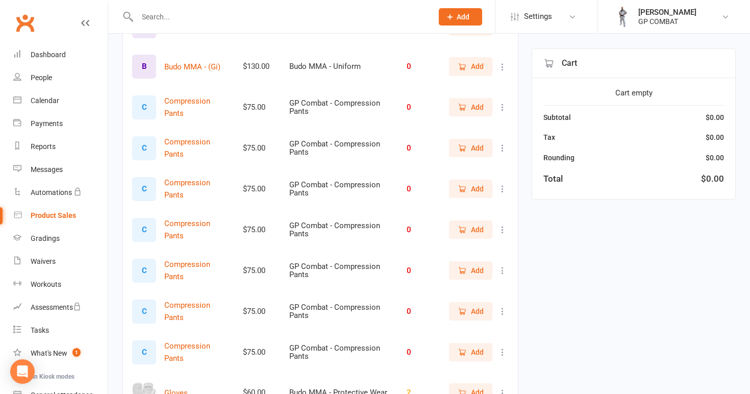
click at [499, 306] on icon at bounding box center [503, 311] width 10 height 10
click at [464, 333] on link "View / Edit" at bounding box center [457, 327] width 101 height 20
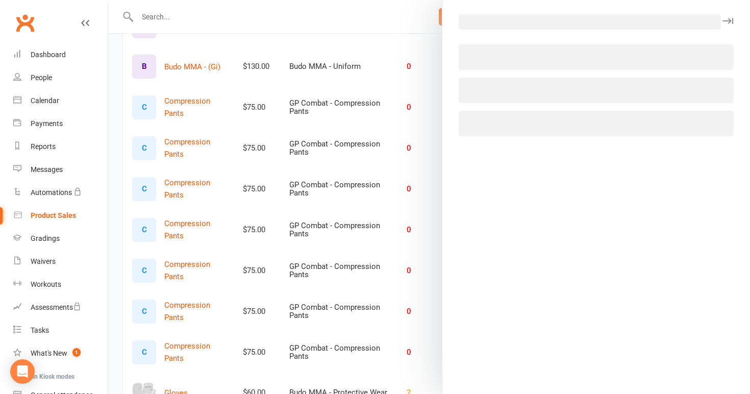
select select "3933"
select select "1816"
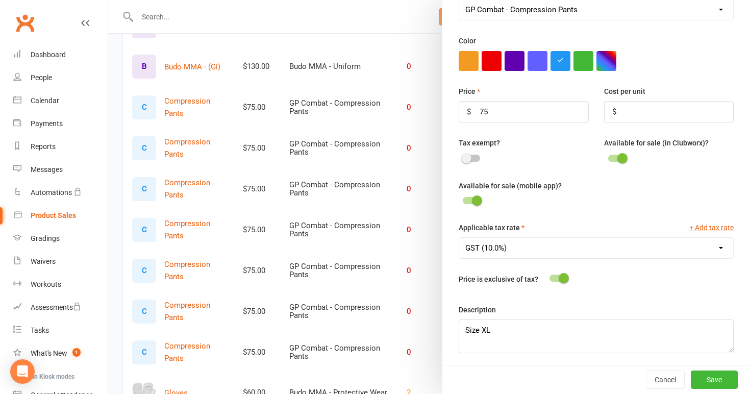
click at [391, 330] on div at bounding box center [429, 197] width 642 height 394
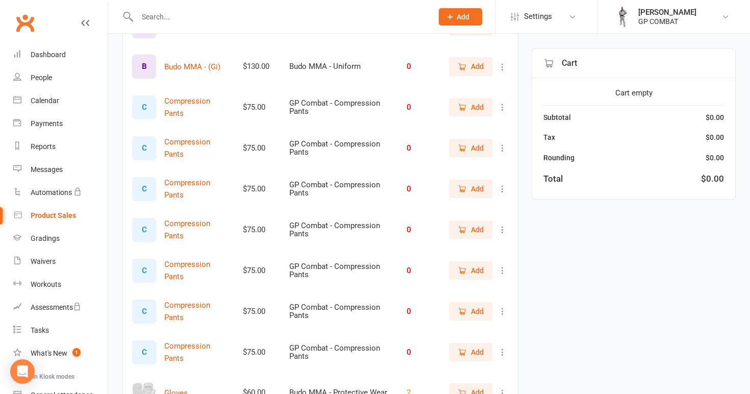
click at [503, 349] on icon at bounding box center [503, 352] width 10 height 10
click at [453, 371] on link "View / Edit" at bounding box center [457, 368] width 101 height 20
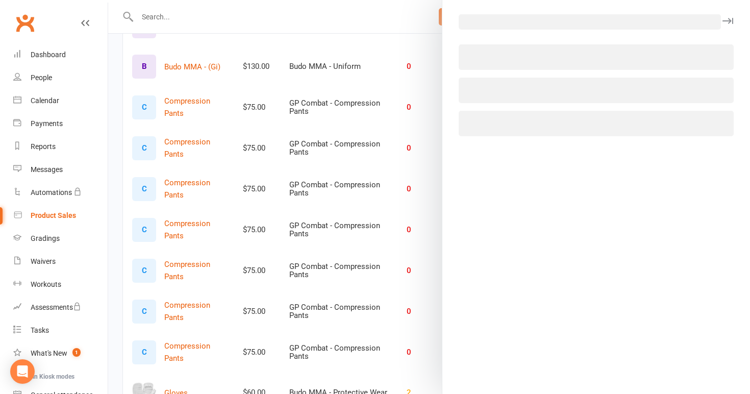
select select "3933"
select select "1816"
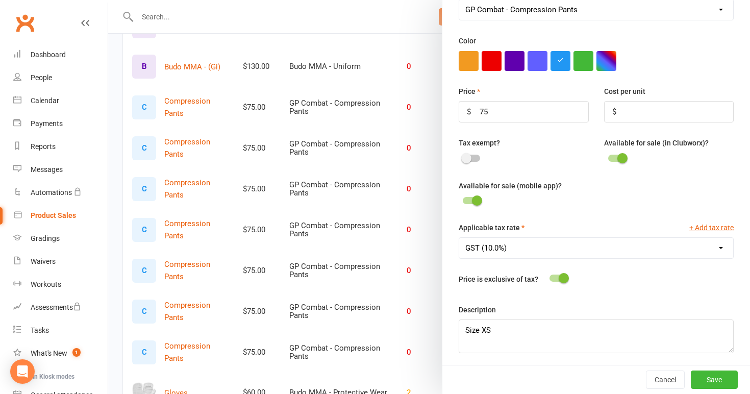
click at [423, 302] on div at bounding box center [429, 197] width 642 height 394
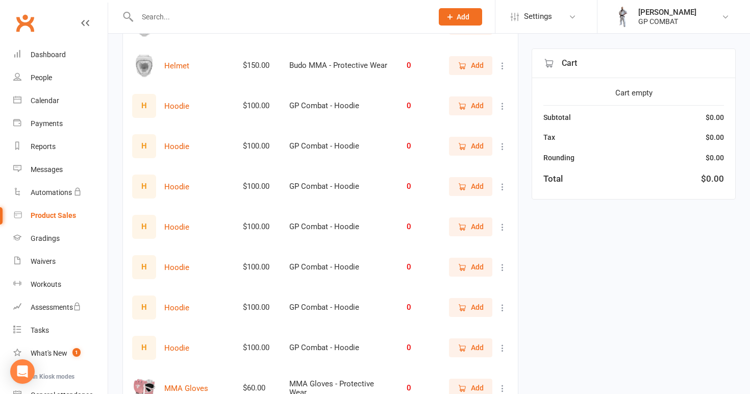
scroll to position [1706, 0]
click at [504, 101] on icon at bounding box center [503, 106] width 10 height 10
click at [489, 119] on link "View / Edit" at bounding box center [457, 122] width 101 height 20
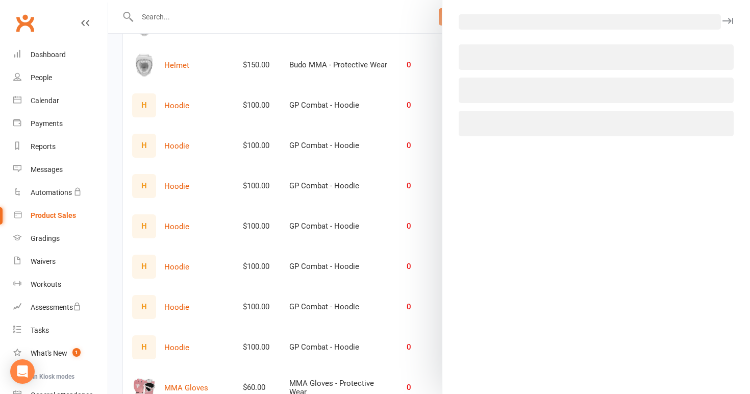
select select "3935"
select select "1816"
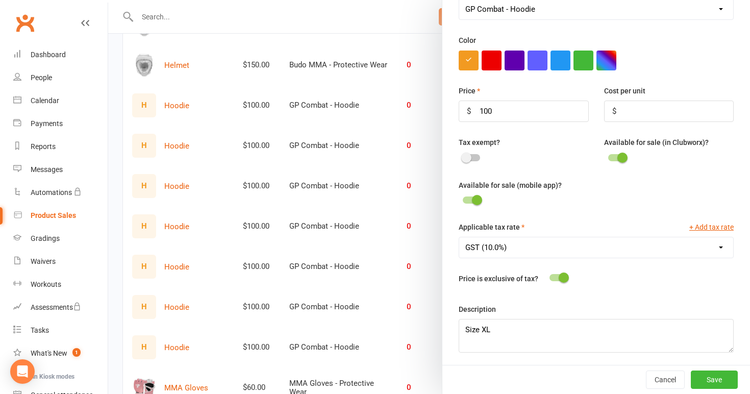
scroll to position [300, 0]
click at [432, 202] on div at bounding box center [429, 197] width 642 height 394
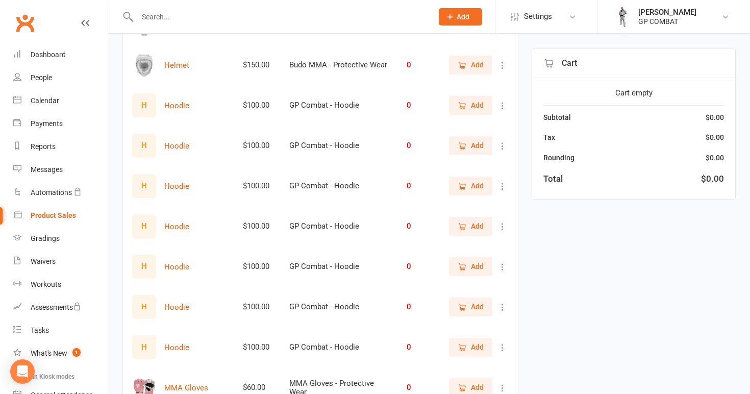
click at [502, 145] on icon at bounding box center [503, 146] width 10 height 10
click at [486, 165] on link "View / Edit" at bounding box center [457, 162] width 101 height 20
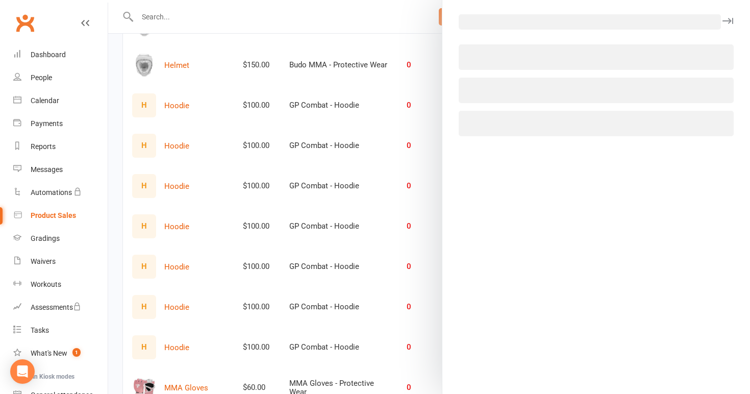
select select "3935"
select select "1816"
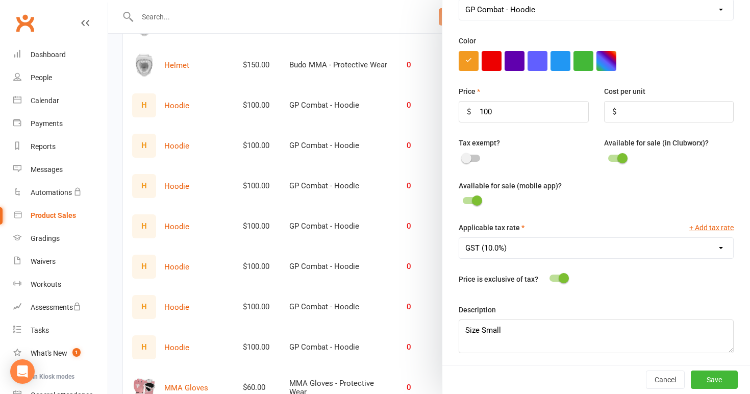
click at [388, 197] on div at bounding box center [429, 197] width 642 height 394
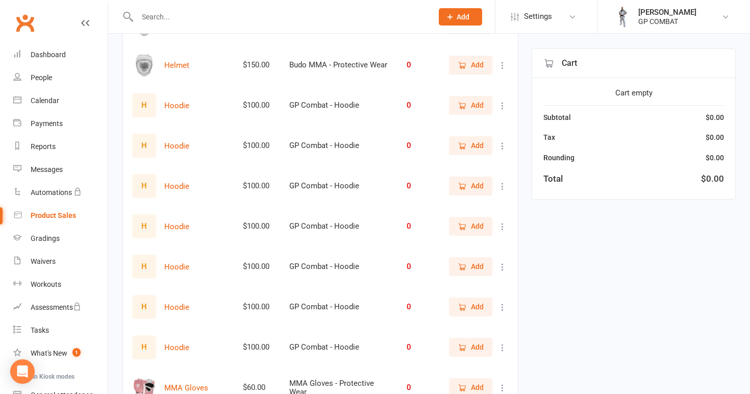
click at [501, 181] on icon at bounding box center [503, 186] width 10 height 10
click at [493, 201] on link "View / Edit" at bounding box center [457, 202] width 101 height 20
select select "3935"
select select "1816"
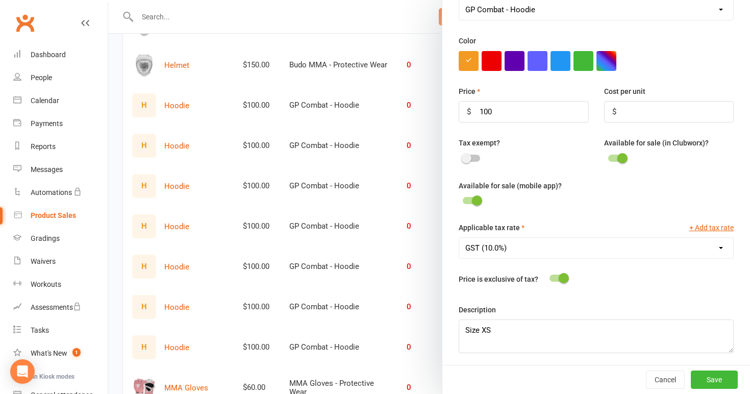
click at [390, 264] on div at bounding box center [429, 197] width 642 height 394
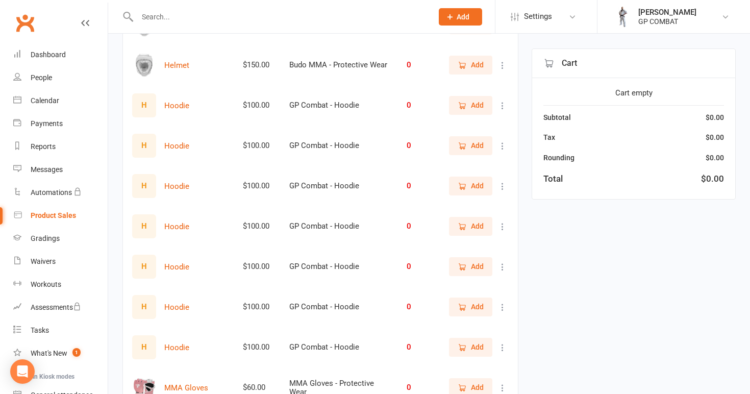
click at [503, 225] on icon at bounding box center [503, 226] width 10 height 10
click at [487, 242] on link "View / Edit" at bounding box center [457, 243] width 101 height 20
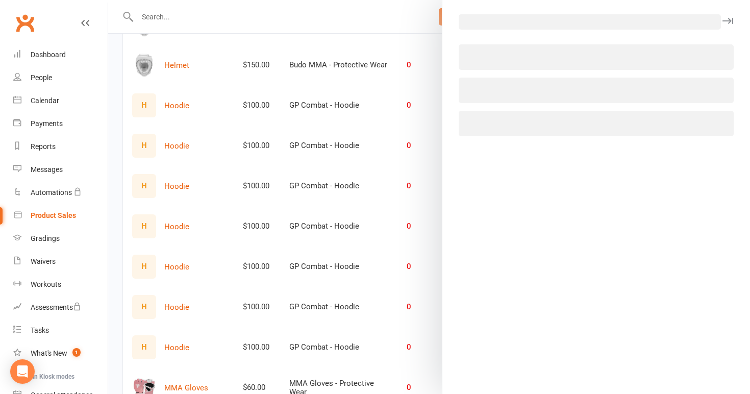
select select "3935"
select select "1816"
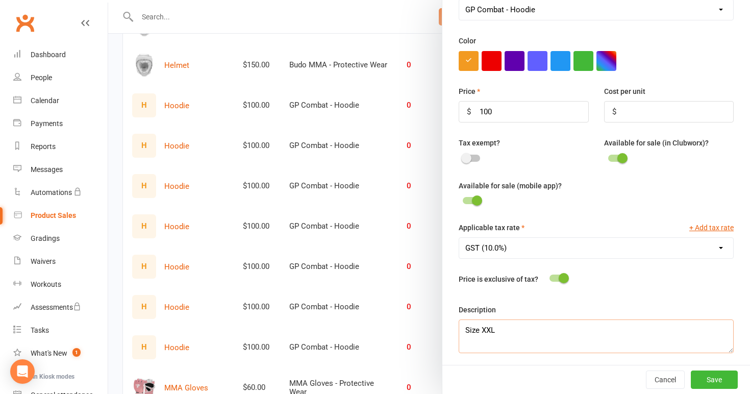
click at [485, 328] on textarea "Size XXL" at bounding box center [596, 336] width 275 height 34
type textarea "Size 2XL"
click at [719, 378] on button "Save" at bounding box center [714, 379] width 47 height 18
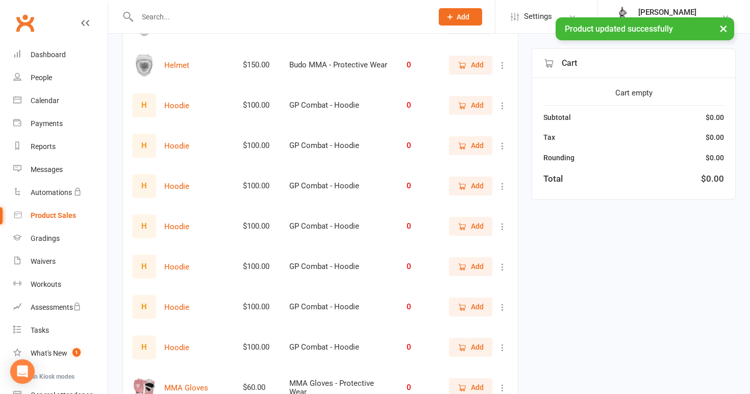
click at [502, 264] on icon at bounding box center [503, 267] width 10 height 10
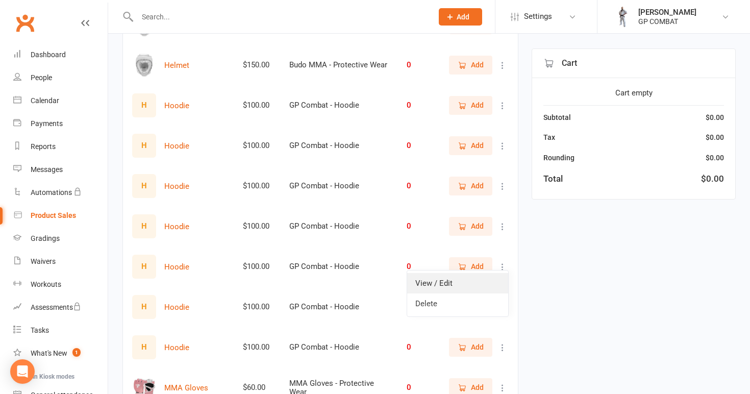
click at [490, 286] on link "View / Edit" at bounding box center [457, 283] width 101 height 20
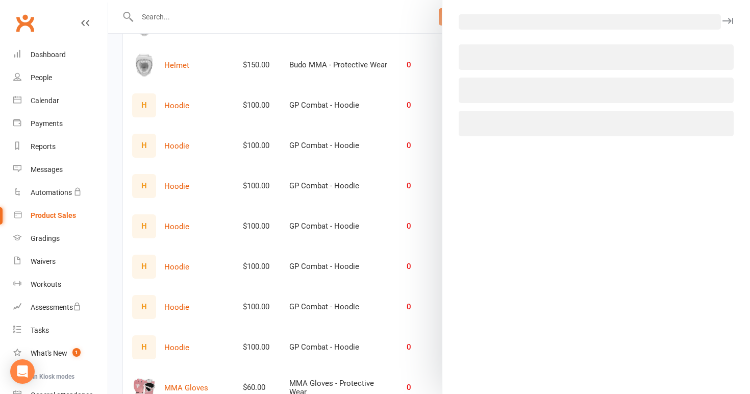
select select "3935"
select select "1816"
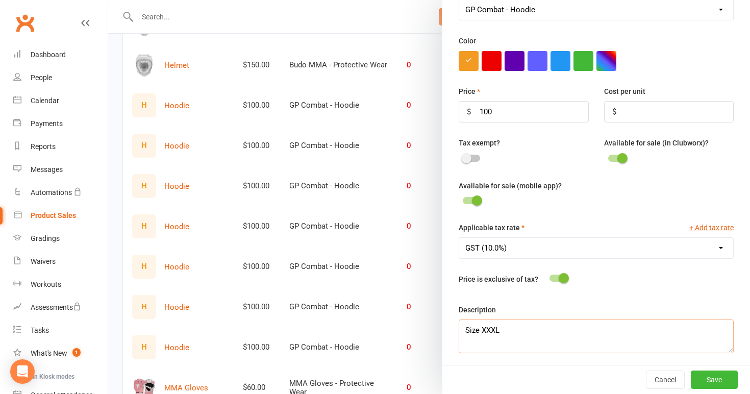
click at [486, 329] on textarea "Size XXXL" at bounding box center [596, 336] width 275 height 34
click at [491, 328] on textarea "Size XXXL" at bounding box center [596, 336] width 275 height 34
type textarea "Size 3XL"
click at [711, 382] on button "Save" at bounding box center [714, 379] width 47 height 18
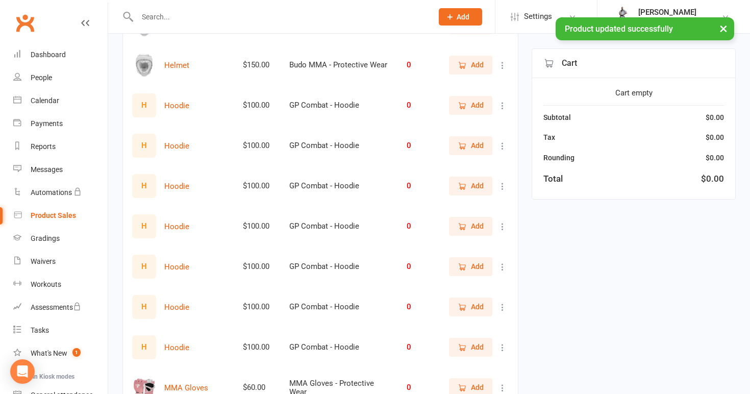
click at [502, 342] on icon at bounding box center [503, 347] width 10 height 10
click at [478, 360] on link "View / Edit" at bounding box center [457, 364] width 101 height 20
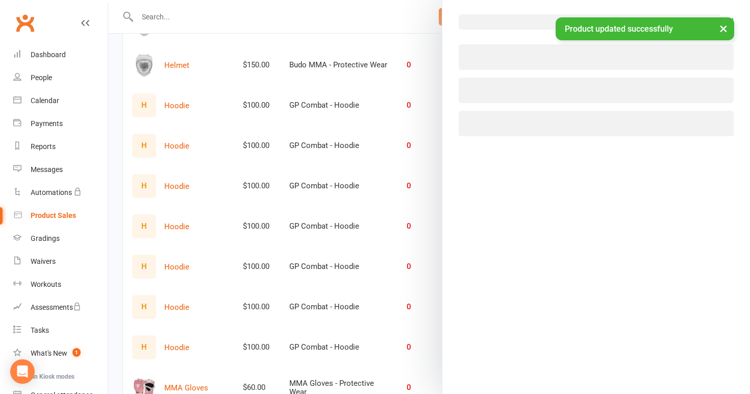
select select "3935"
select select "1816"
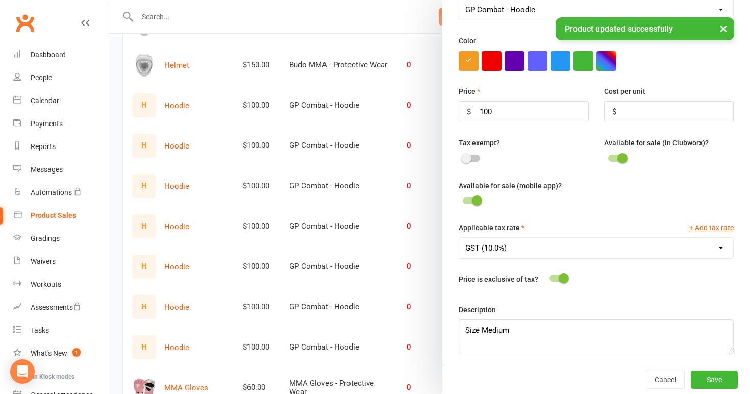
click at [416, 353] on div at bounding box center [429, 197] width 642 height 394
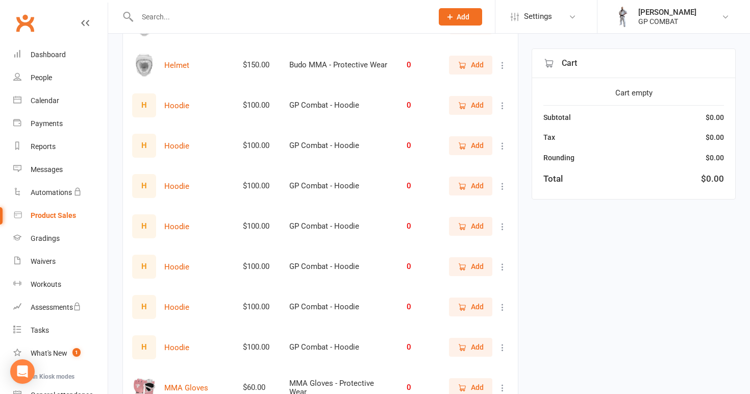
click at [502, 301] on button at bounding box center [503, 307] width 12 height 12
click at [465, 330] on link "View / Edit" at bounding box center [457, 323] width 101 height 20
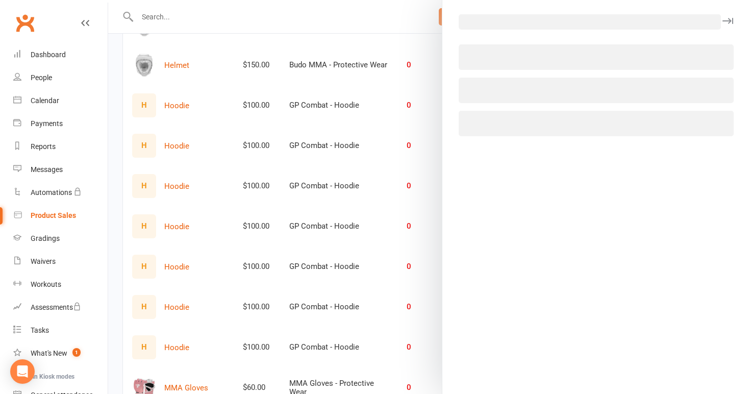
select select "3935"
select select "1816"
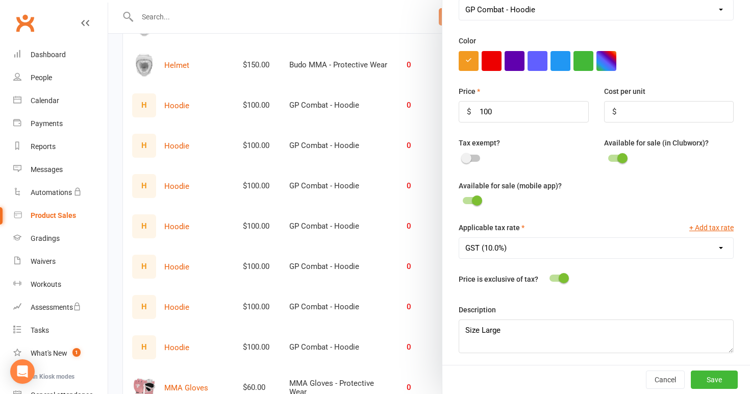
click at [400, 295] on div at bounding box center [429, 197] width 642 height 394
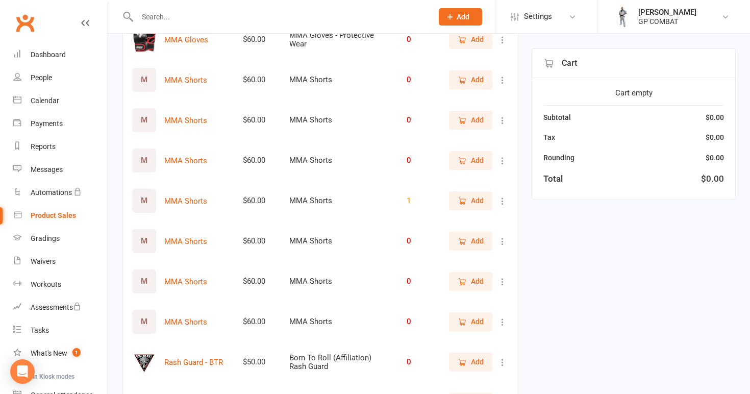
scroll to position [2135, 0]
click at [501, 76] on icon at bounding box center [503, 80] width 10 height 10
click at [483, 97] on link "View / Edit" at bounding box center [457, 96] width 101 height 20
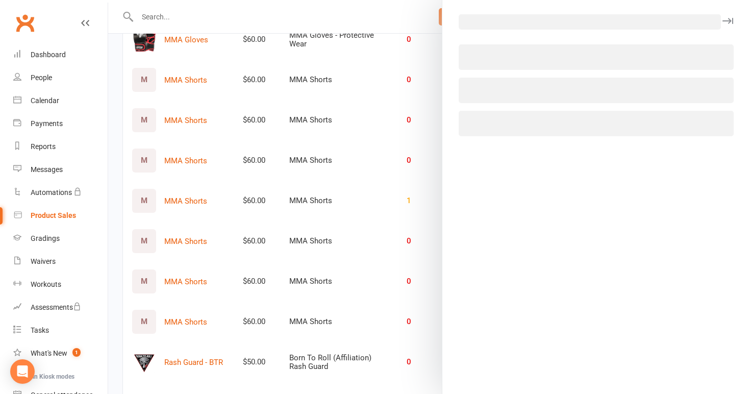
select select "3934"
select select "1816"
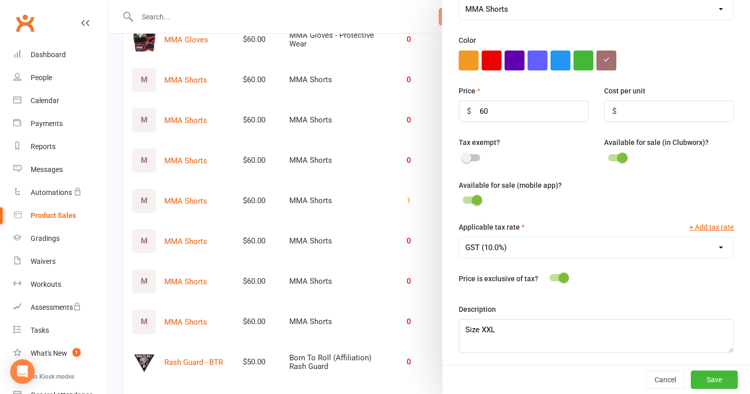
scroll to position [300, 0]
click at [486, 327] on textarea "Size XXL" at bounding box center [596, 336] width 275 height 34
type textarea "Size 2XL"
click at [428, 339] on div at bounding box center [429, 197] width 642 height 394
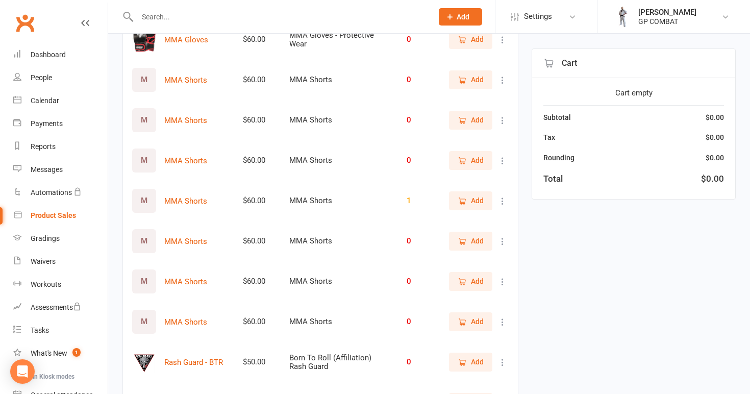
click at [501, 79] on icon at bounding box center [503, 80] width 10 height 10
click at [482, 97] on link "View / Edit" at bounding box center [457, 96] width 101 height 20
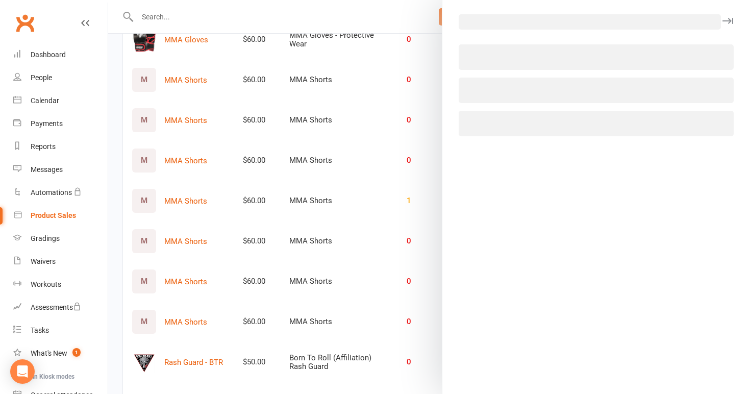
select select "3934"
select select "1816"
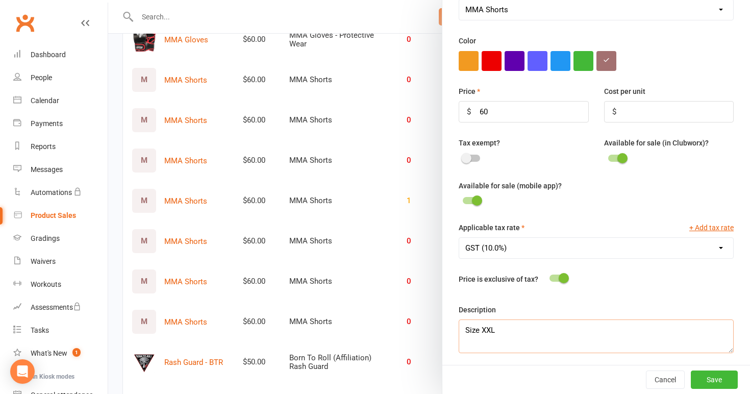
click at [486, 328] on textarea "Size XXL" at bounding box center [596, 336] width 275 height 34
type textarea "Size 2XL"
click at [722, 378] on button "Save" at bounding box center [714, 379] width 47 height 18
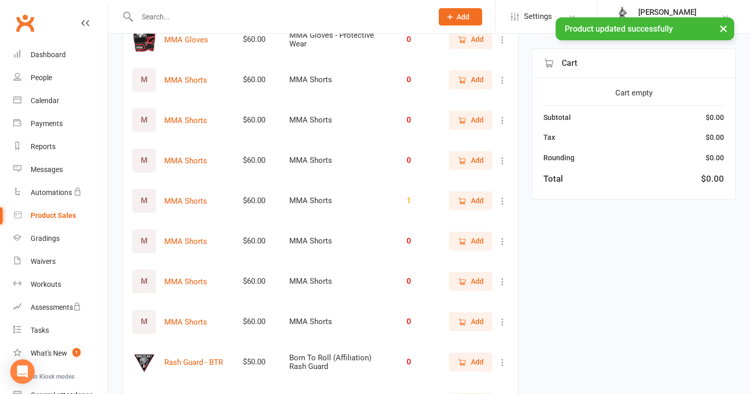
click at [501, 119] on icon at bounding box center [503, 120] width 10 height 10
click at [489, 138] on link "View / Edit" at bounding box center [457, 137] width 101 height 20
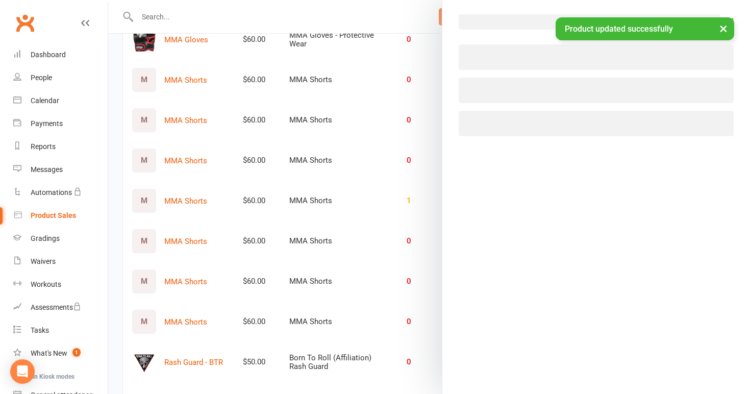
select select "3934"
select select "1816"
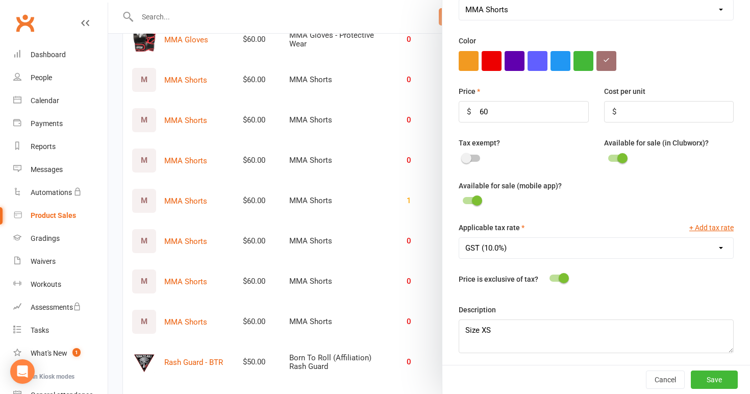
click at [419, 256] on div at bounding box center [429, 197] width 642 height 394
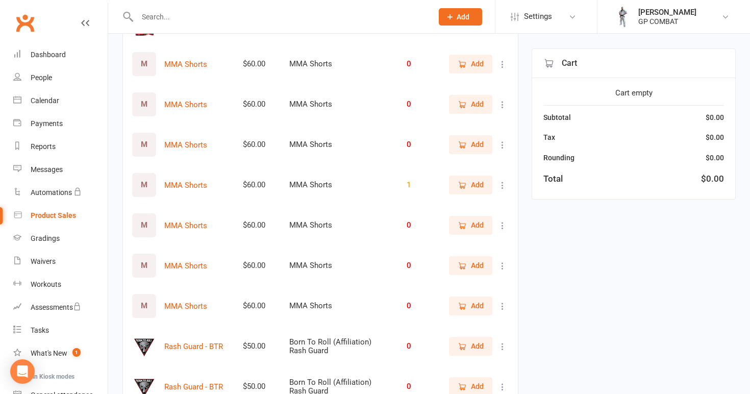
scroll to position [2152, 0]
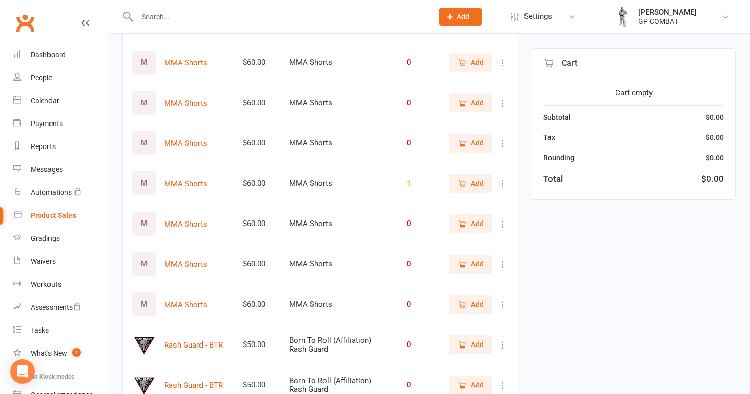
click at [501, 139] on icon at bounding box center [503, 143] width 10 height 10
click at [486, 164] on link "View / Edit" at bounding box center [457, 160] width 101 height 20
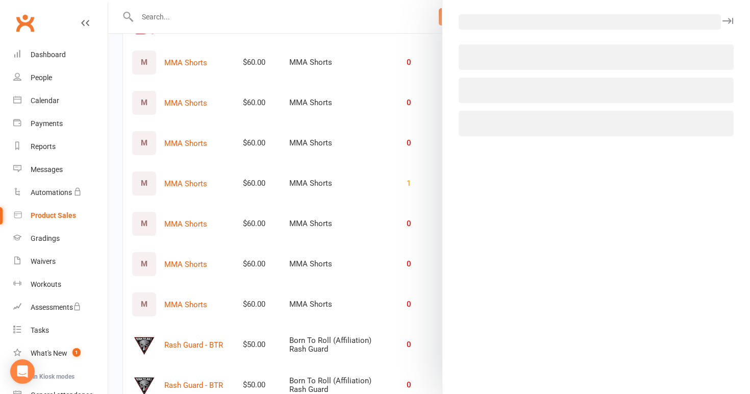
select select "3934"
select select "1816"
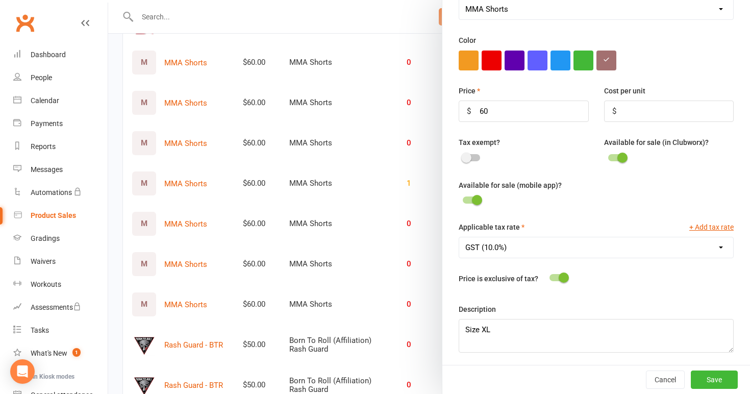
scroll to position [300, 0]
click at [395, 211] on div at bounding box center [429, 197] width 642 height 394
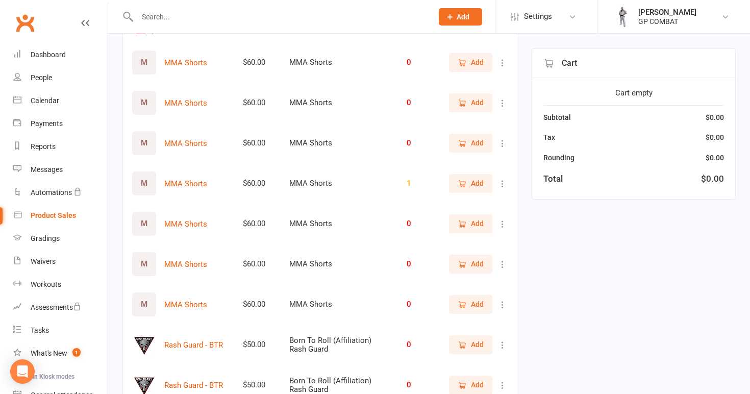
click at [502, 179] on icon at bounding box center [503, 184] width 10 height 10
click at [492, 197] on link "View / Edit" at bounding box center [457, 200] width 101 height 20
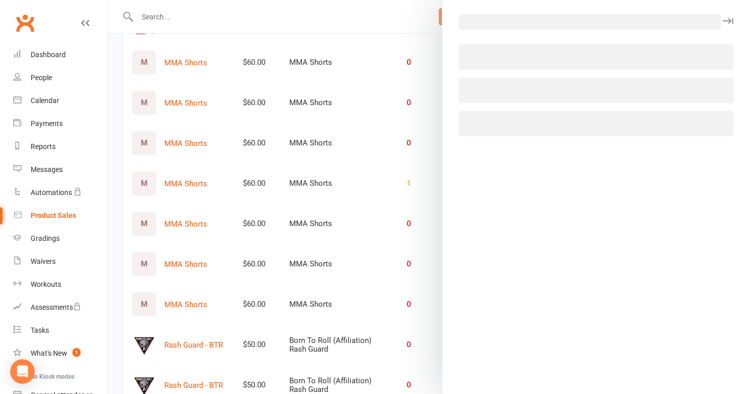
select select "3934"
select select "1816"
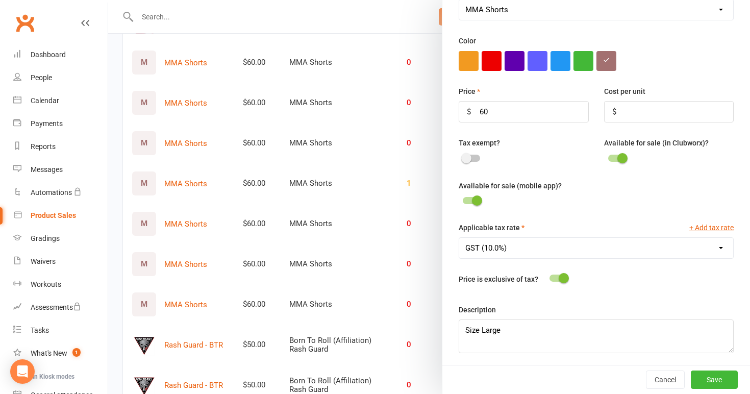
click at [413, 225] on div at bounding box center [429, 197] width 642 height 394
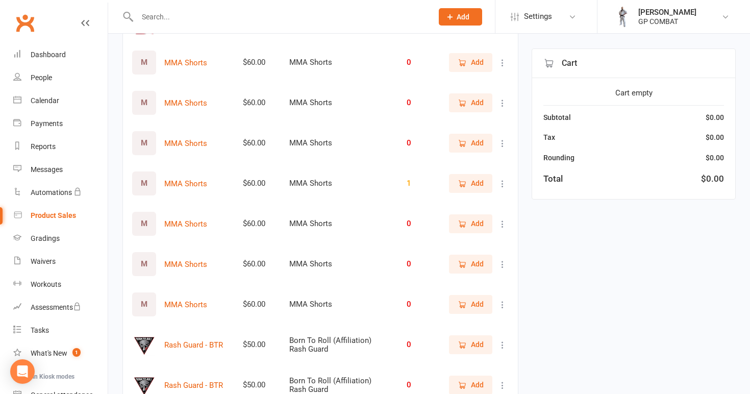
click at [502, 220] on icon at bounding box center [503, 224] width 10 height 10
click at [494, 238] on link "View / Edit" at bounding box center [457, 240] width 101 height 20
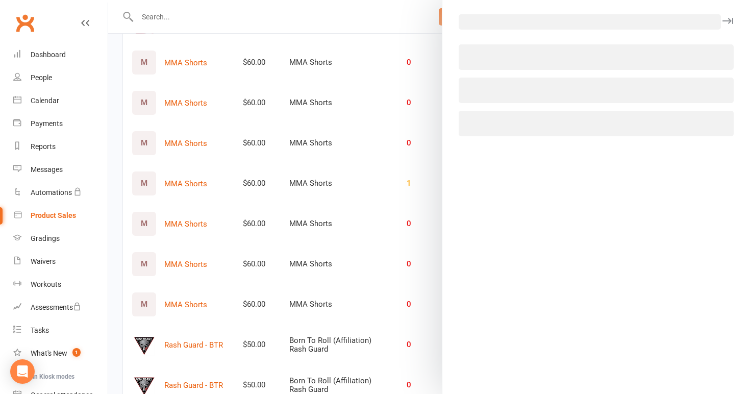
select select "3934"
select select "1816"
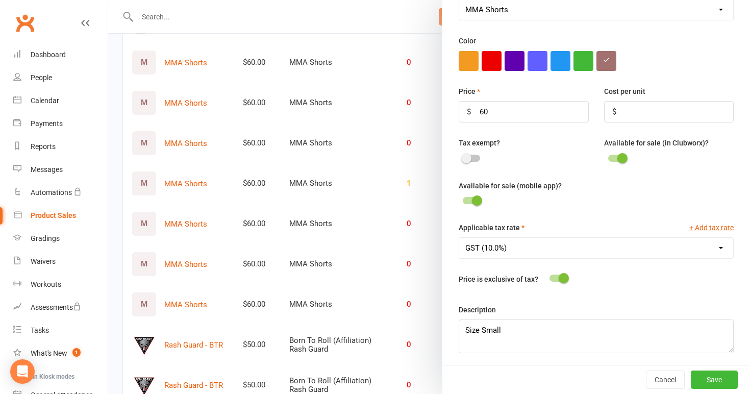
click at [416, 275] on div at bounding box center [429, 197] width 642 height 394
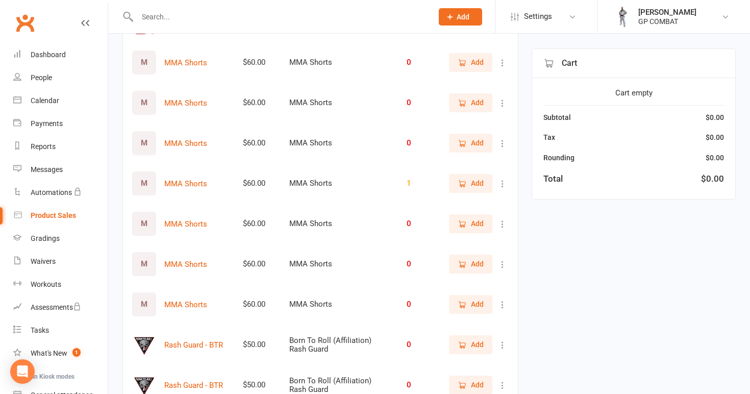
click at [501, 302] on icon at bounding box center [503, 305] width 10 height 10
click at [487, 316] on link "View / Edit" at bounding box center [457, 321] width 101 height 20
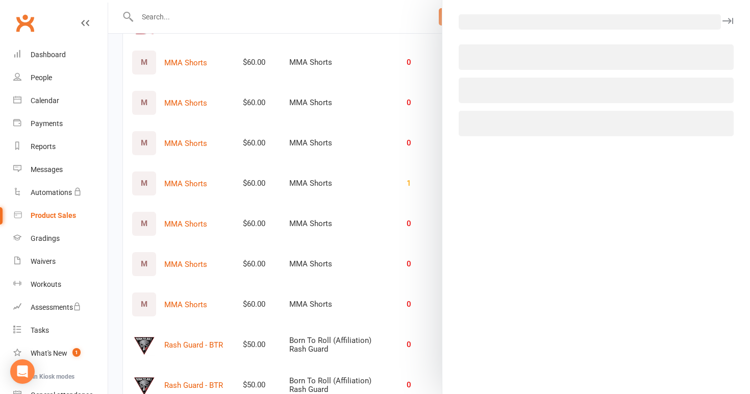
select select "3934"
select select "1816"
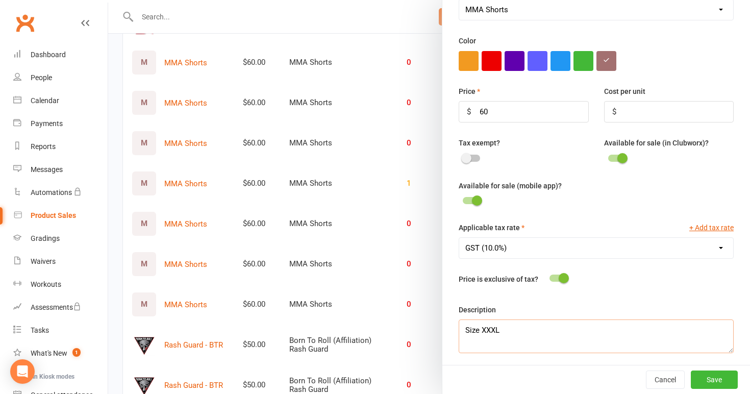
click at [491, 328] on textarea "Size XXXL" at bounding box center [596, 336] width 275 height 34
type textarea "Size 3XL"
click at [710, 377] on button "Save" at bounding box center [714, 379] width 47 height 18
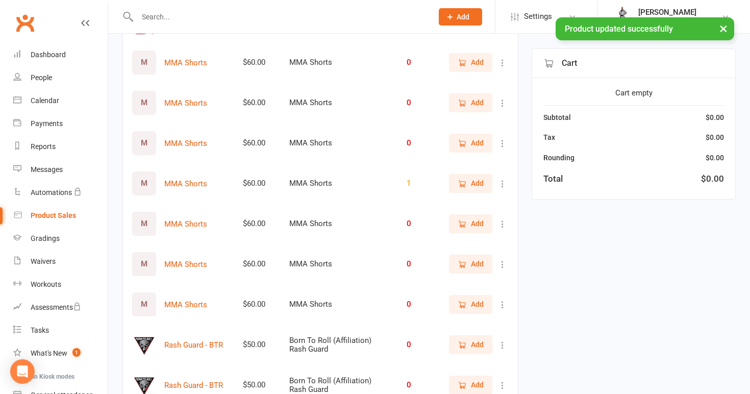
click at [502, 259] on icon at bounding box center [503, 264] width 10 height 10
click at [453, 280] on link "View / Edit" at bounding box center [457, 280] width 101 height 20
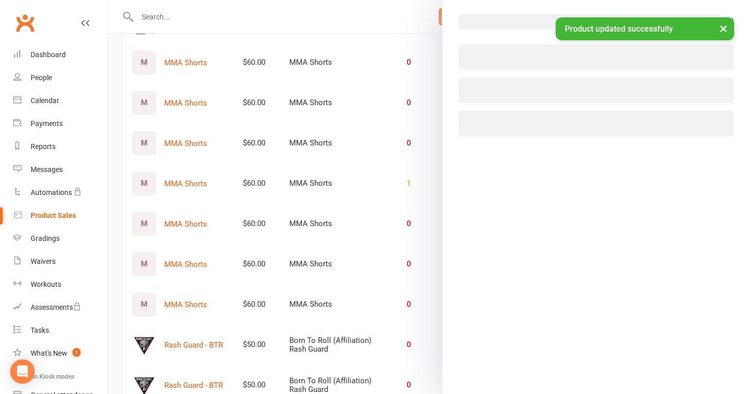
select select "3934"
select select "1816"
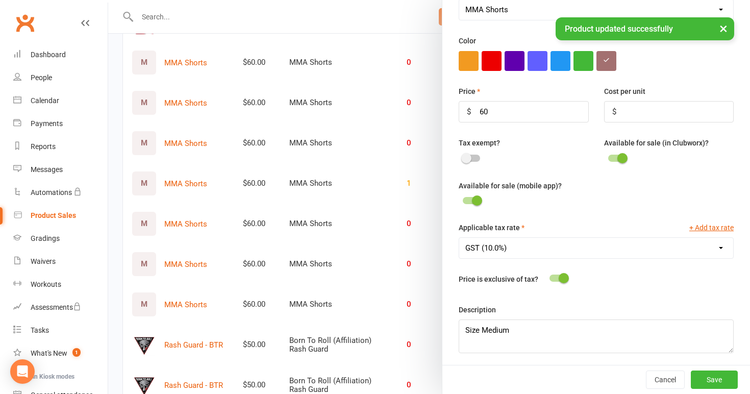
click at [398, 282] on div at bounding box center [429, 197] width 642 height 394
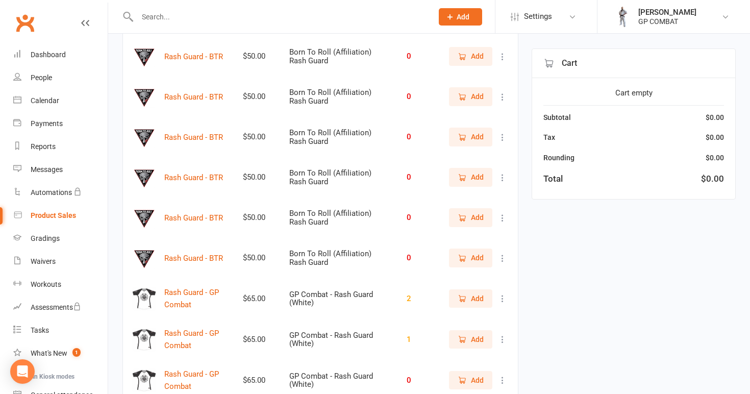
scroll to position [2443, 0]
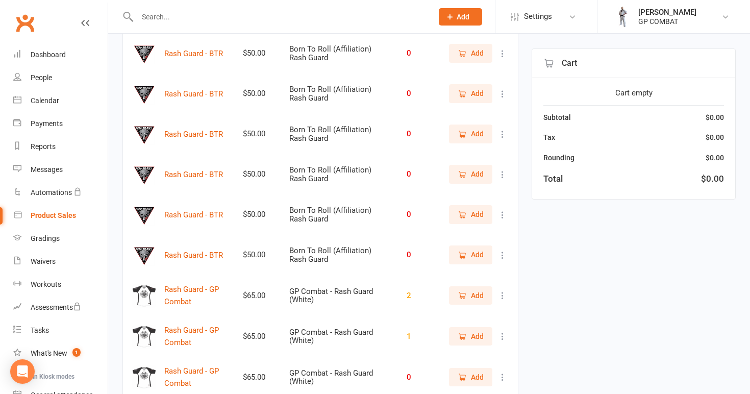
click at [505, 50] on icon at bounding box center [503, 53] width 10 height 10
click at [491, 68] on link "View / Edit" at bounding box center [457, 70] width 101 height 20
select select "3932"
select select "1816"
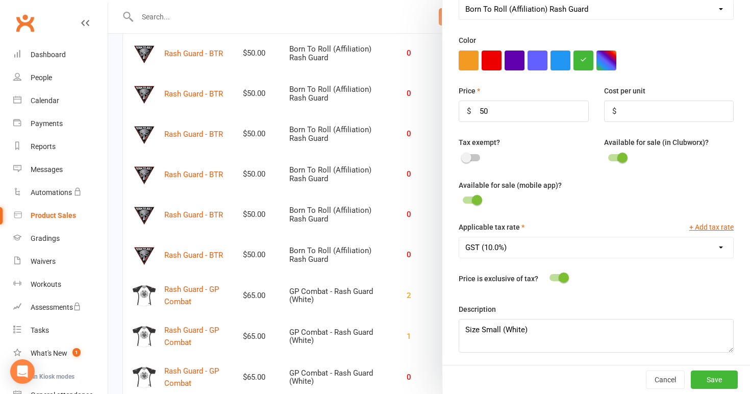
scroll to position [300, 0]
click at [388, 196] on div at bounding box center [429, 197] width 642 height 394
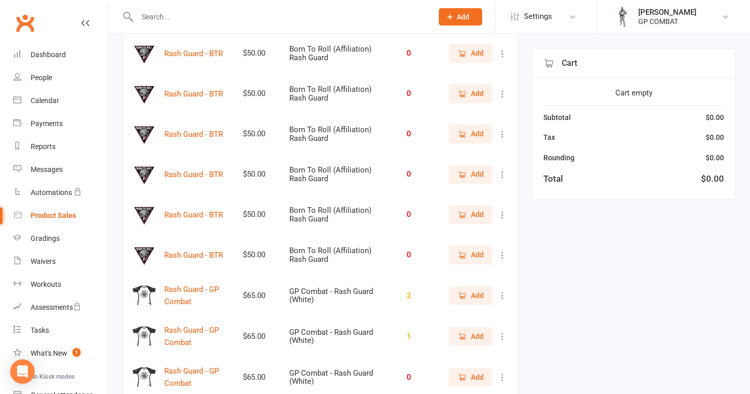
click at [500, 92] on icon at bounding box center [503, 94] width 10 height 10
click at [483, 111] on link "View / Edit" at bounding box center [457, 110] width 101 height 20
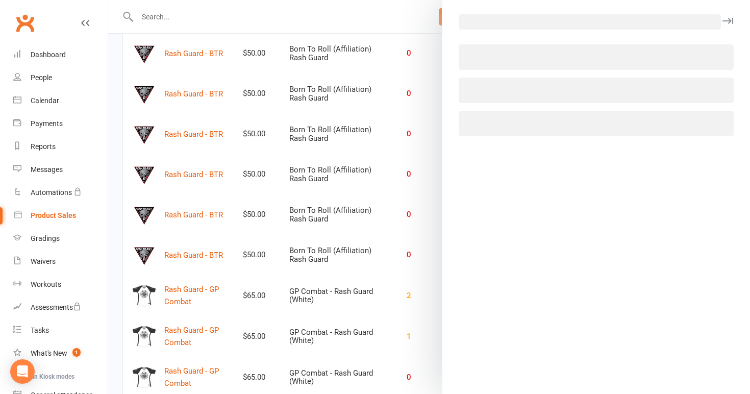
select select "3932"
select select "1816"
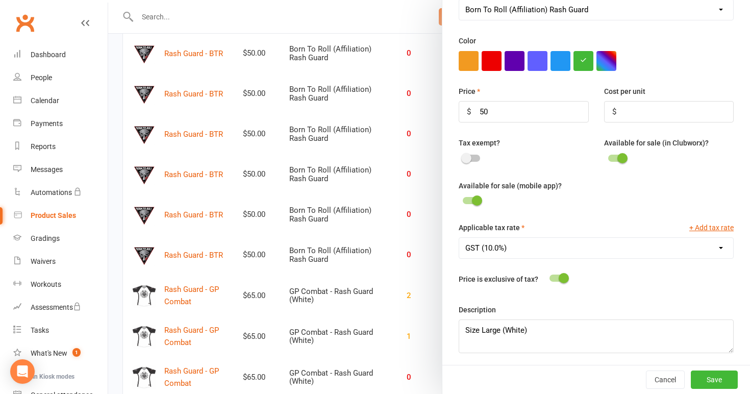
click at [377, 263] on div at bounding box center [429, 197] width 642 height 394
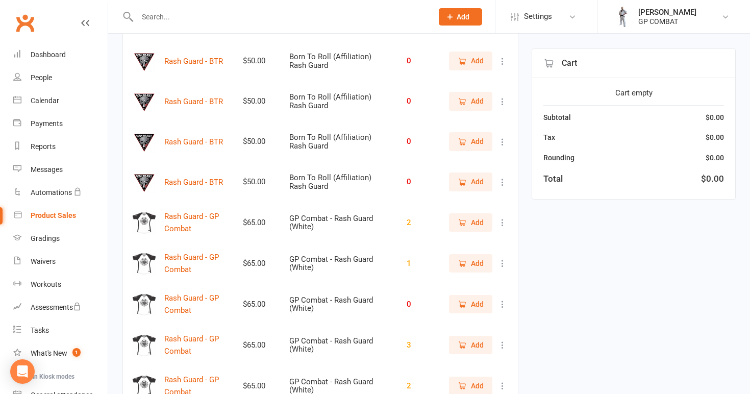
scroll to position [2517, 0]
click at [504, 55] on icon at bounding box center [503, 60] width 10 height 10
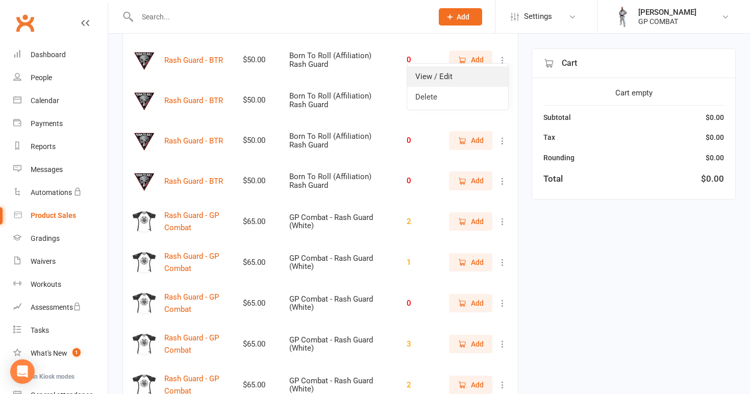
click at [491, 77] on link "View / Edit" at bounding box center [457, 76] width 101 height 20
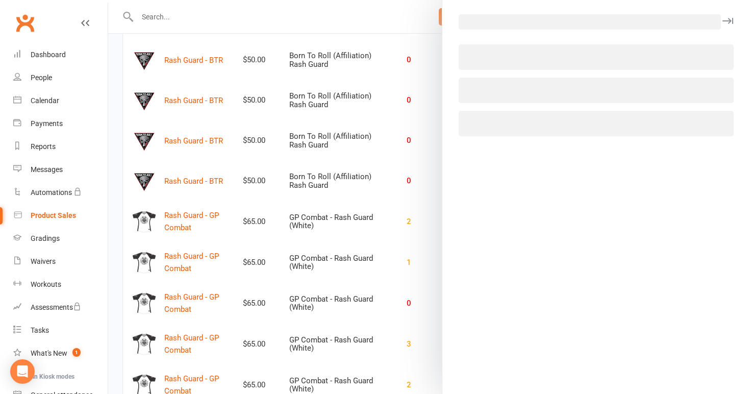
select select "3932"
select select "1816"
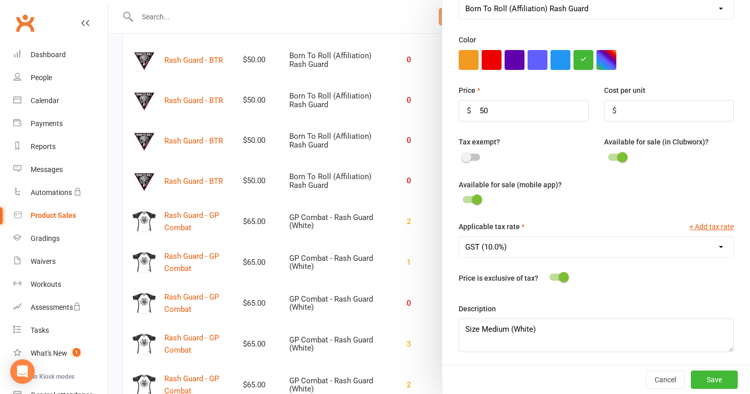
scroll to position [300, 0]
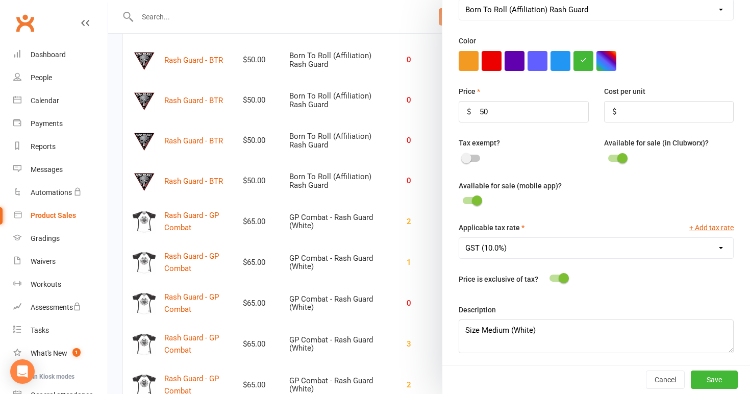
click at [368, 261] on div at bounding box center [429, 197] width 642 height 394
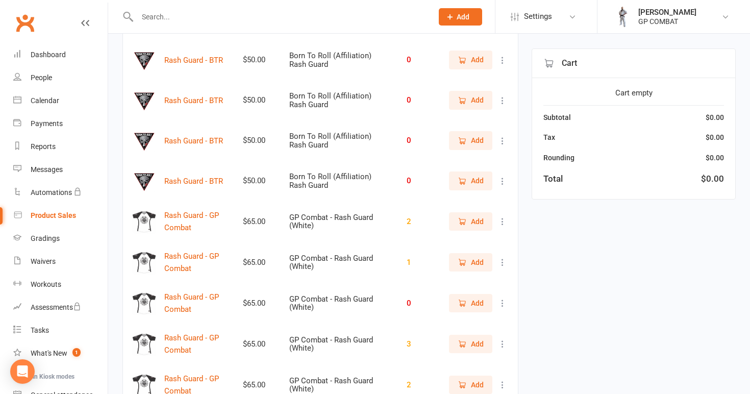
click at [500, 102] on button at bounding box center [503, 100] width 12 height 12
click at [491, 117] on link "View / Edit" at bounding box center [457, 117] width 101 height 20
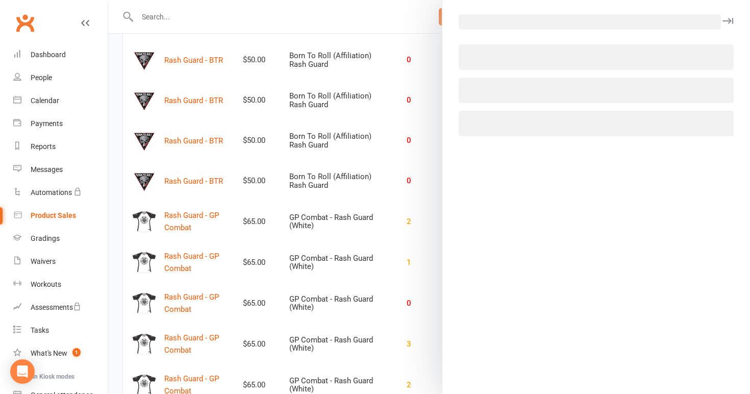
select select "3932"
select select "1816"
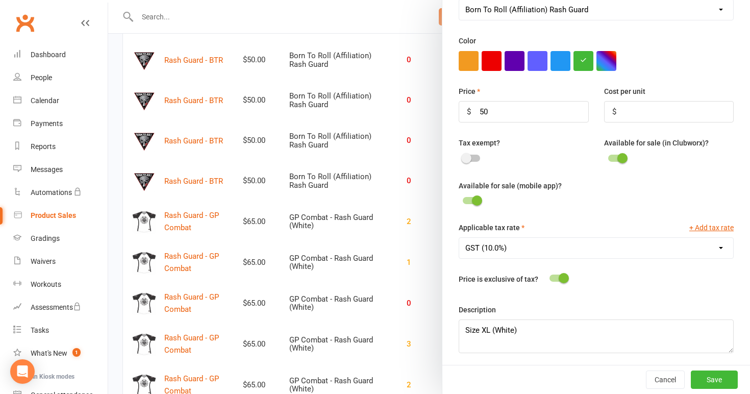
click at [394, 235] on div at bounding box center [429, 197] width 642 height 394
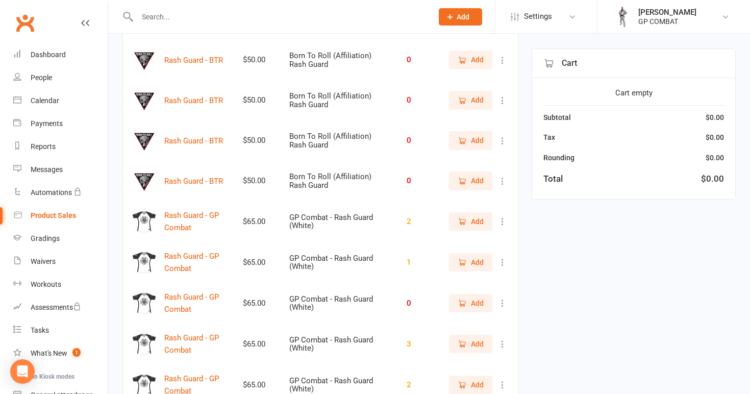
click at [501, 136] on icon at bounding box center [503, 141] width 10 height 10
click at [472, 160] on link "View / Edit" at bounding box center [457, 157] width 101 height 20
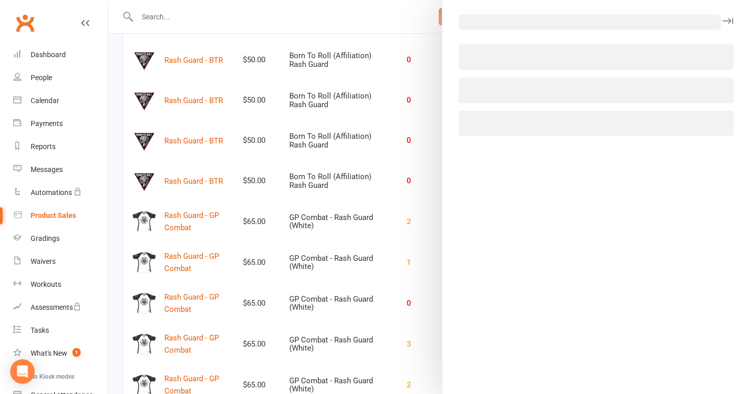
select select "3932"
select select "1816"
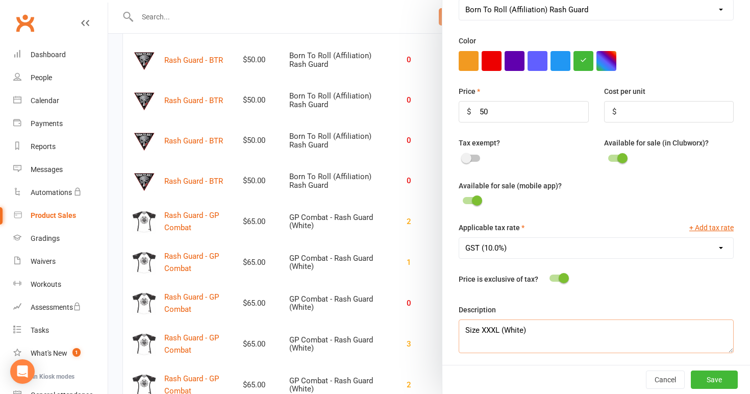
click at [491, 327] on textarea "Size XXXL (White)" at bounding box center [596, 336] width 275 height 34
type textarea "Size 3XL (White)"
click at [711, 379] on button "Save" at bounding box center [714, 379] width 47 height 18
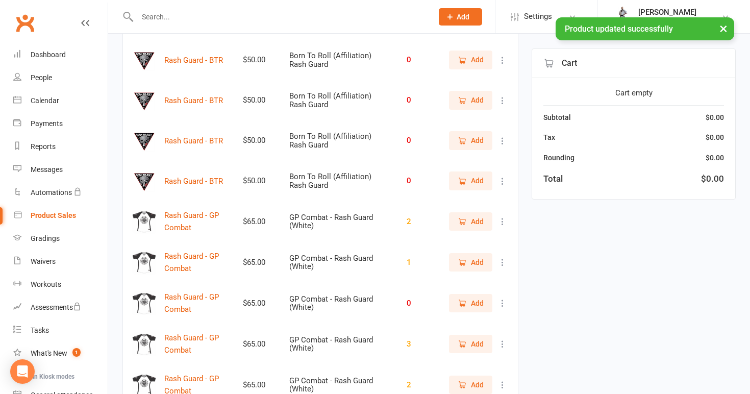
click at [502, 177] on icon at bounding box center [503, 181] width 10 height 10
click at [491, 194] on link "View / Edit" at bounding box center [457, 197] width 101 height 20
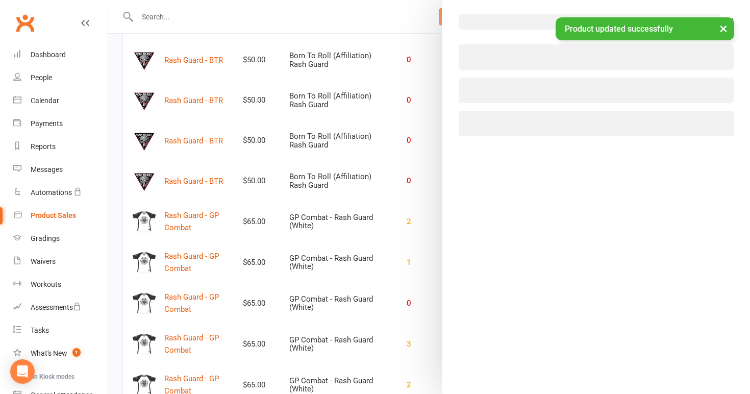
select select "3932"
select select "1816"
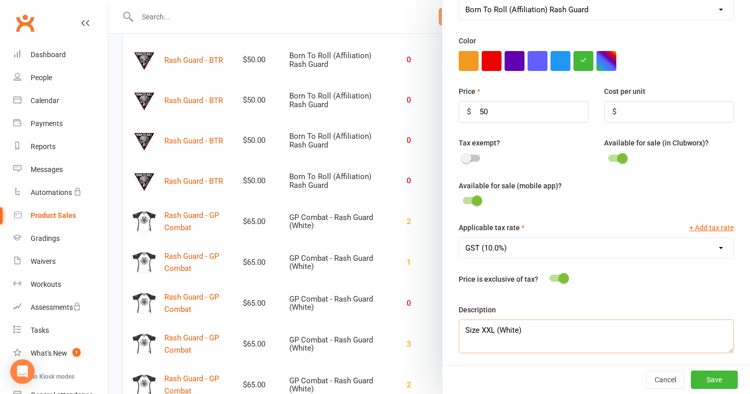
click at [485, 327] on textarea "Size XXL (White)" at bounding box center [596, 336] width 275 height 34
type textarea "Size 2XL (White)"
click at [721, 380] on button "Save" at bounding box center [714, 379] width 47 height 18
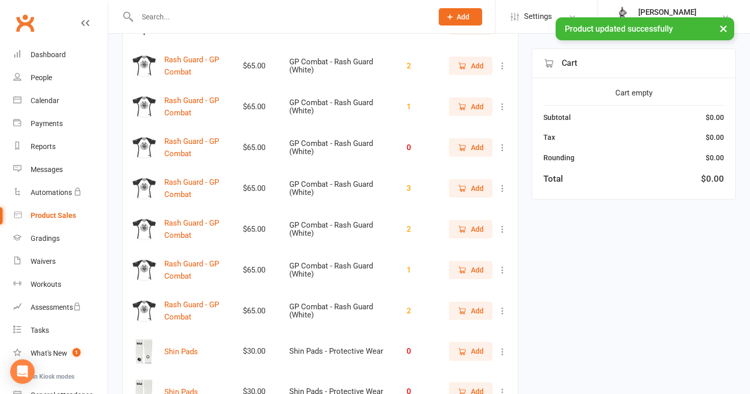
scroll to position [2679, 0]
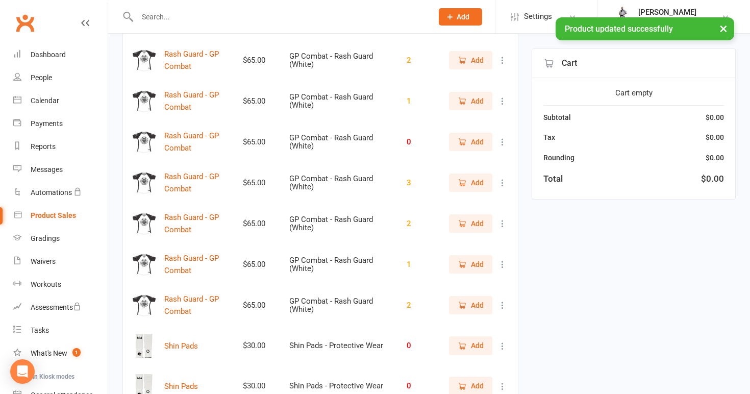
click at [505, 55] on icon at bounding box center [503, 60] width 10 height 10
click at [493, 81] on link "View / Edit" at bounding box center [457, 76] width 101 height 20
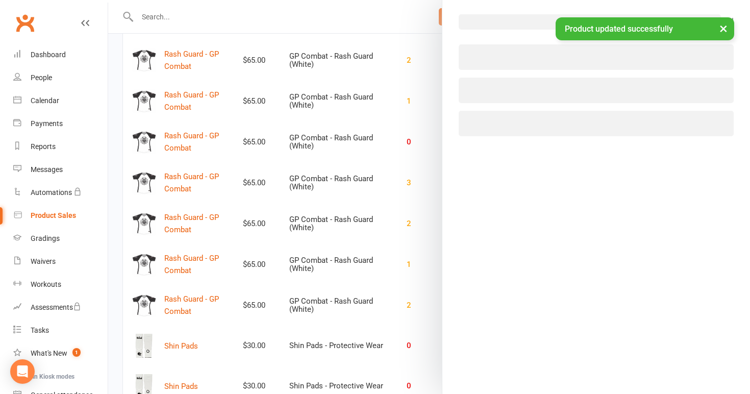
select select "3930"
select select "1816"
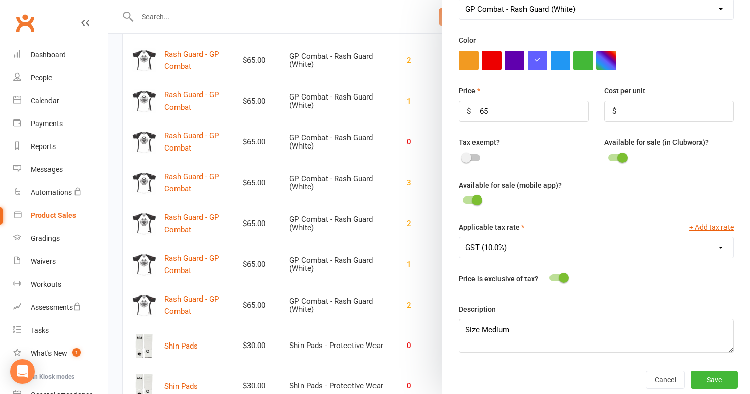
scroll to position [300, 0]
click at [419, 256] on div at bounding box center [429, 197] width 642 height 394
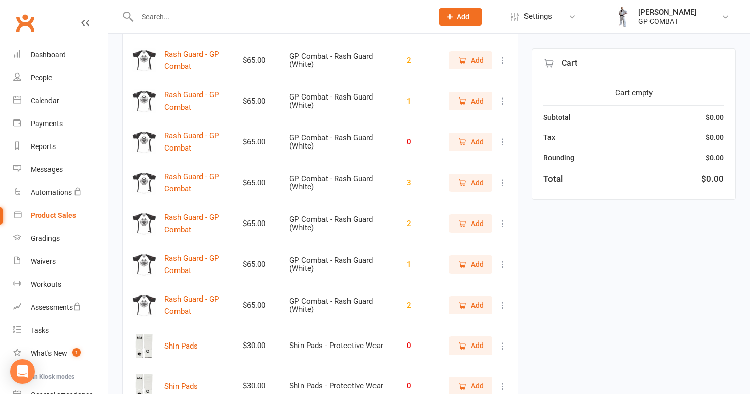
click at [503, 97] on icon at bounding box center [503, 101] width 10 height 10
click at [496, 117] on link "View / Edit" at bounding box center [457, 117] width 101 height 20
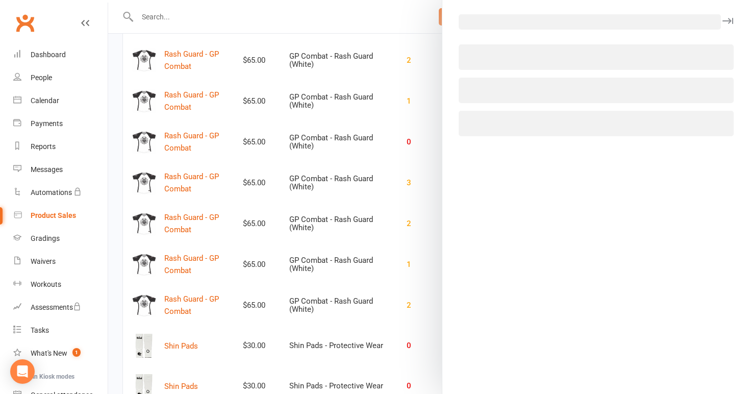
select select "3930"
select select "1816"
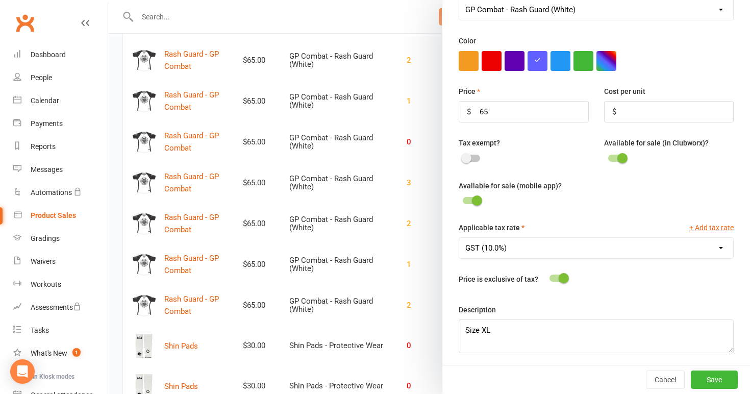
click at [412, 217] on div at bounding box center [429, 197] width 642 height 394
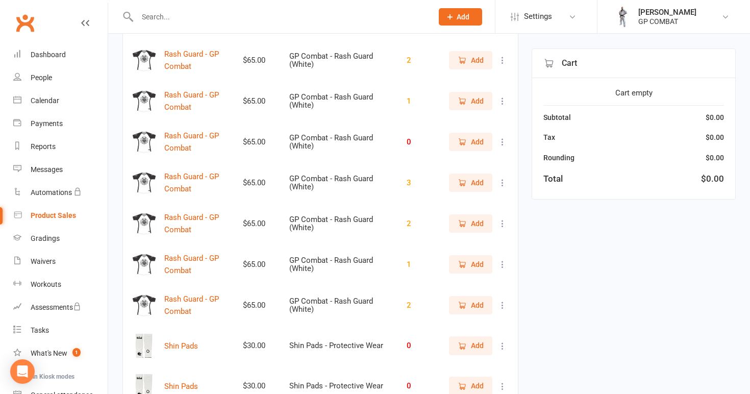
click at [502, 140] on icon at bounding box center [503, 142] width 10 height 10
click at [496, 155] on link "View / Edit" at bounding box center [457, 158] width 101 height 20
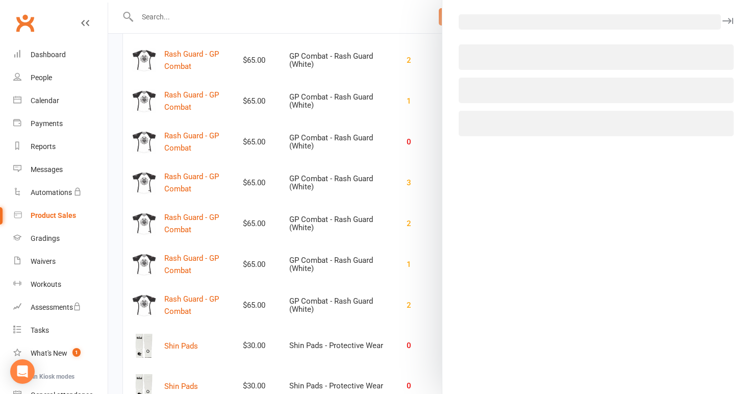
select select "3930"
select select "1816"
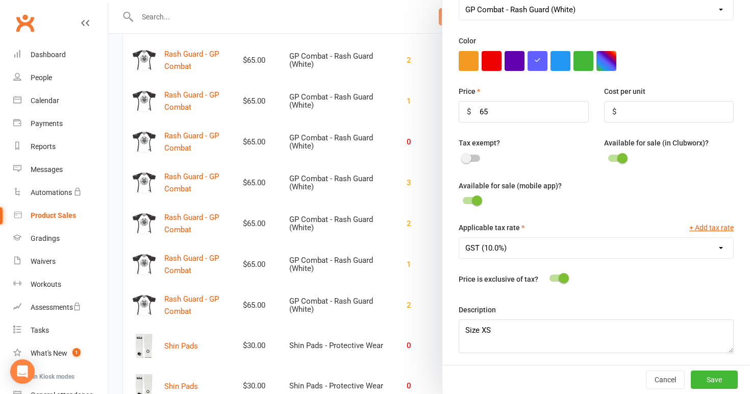
click at [406, 236] on div at bounding box center [429, 197] width 642 height 394
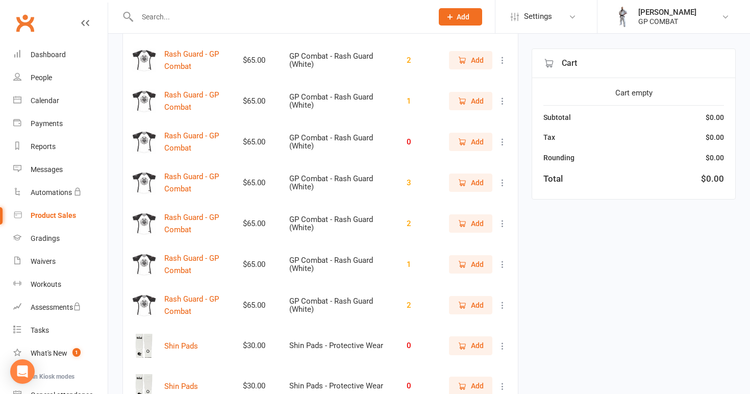
click at [502, 178] on icon at bounding box center [503, 183] width 10 height 10
click at [490, 202] on link "View / Edit" at bounding box center [457, 199] width 101 height 20
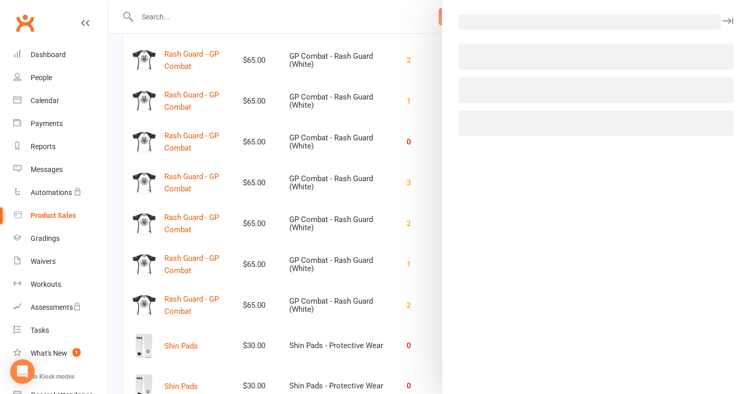
select select "3930"
select select "1816"
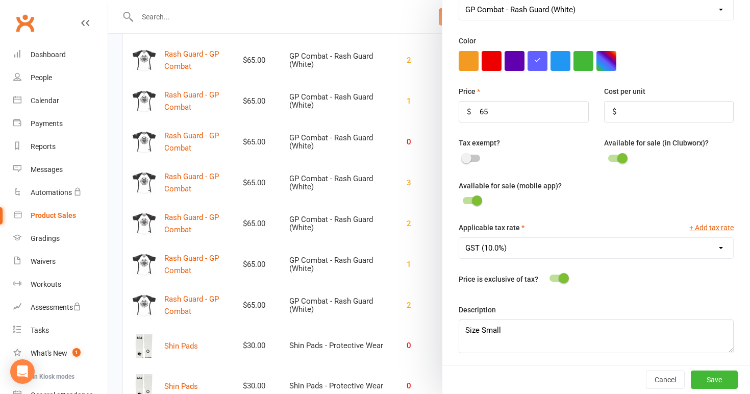
click at [426, 248] on div at bounding box center [429, 197] width 642 height 394
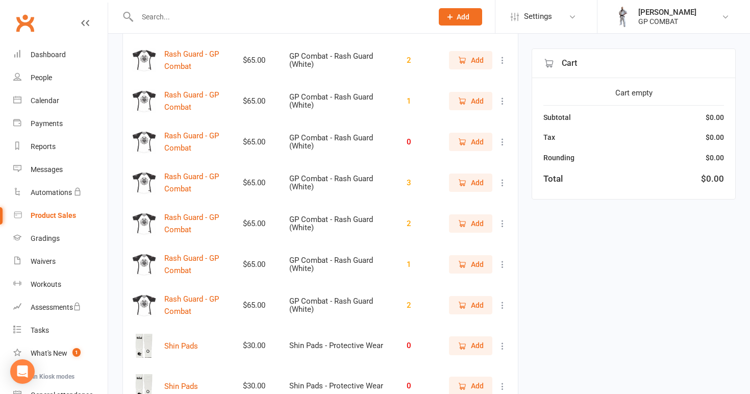
click at [501, 220] on icon at bounding box center [503, 223] width 10 height 10
click at [468, 238] on link "View / Edit" at bounding box center [457, 240] width 101 height 20
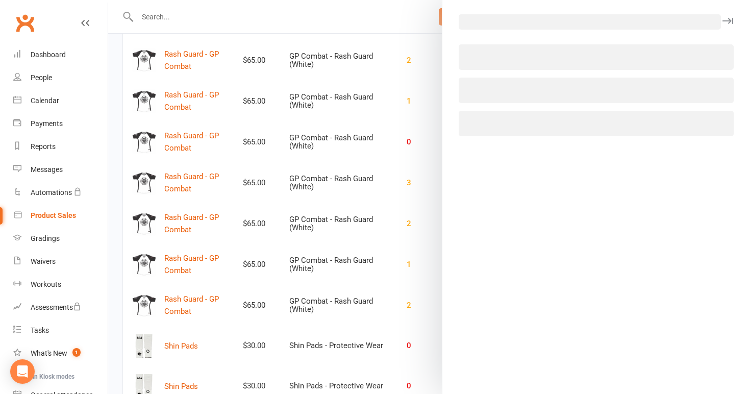
select select "3930"
select select "1816"
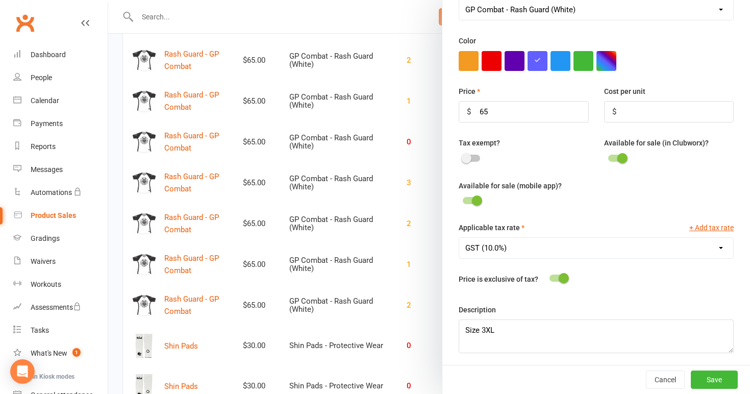
click at [417, 277] on div at bounding box center [429, 197] width 642 height 394
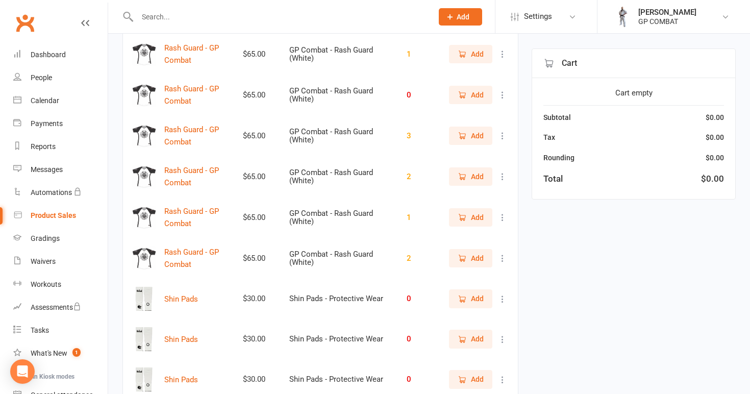
scroll to position [2743, 0]
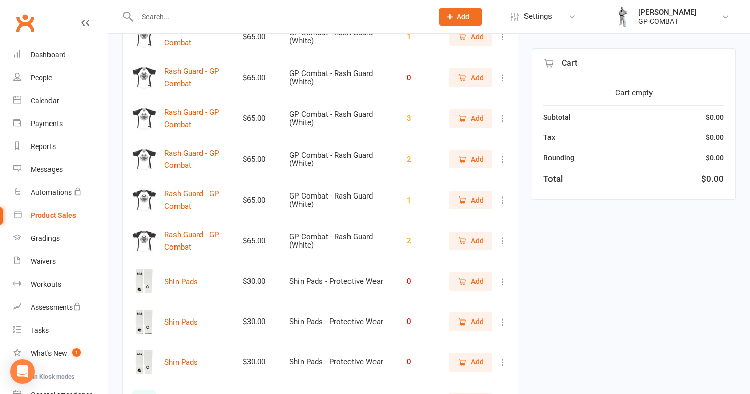
click at [503, 195] on icon at bounding box center [503, 200] width 10 height 10
click at [480, 220] on link "View / Edit" at bounding box center [457, 216] width 101 height 20
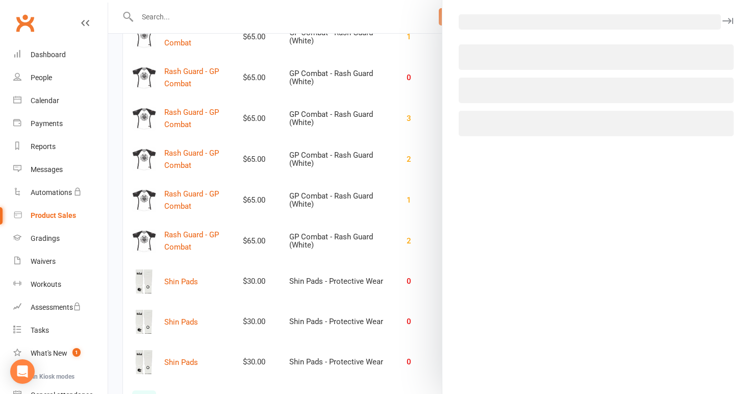
select select "3930"
select select "1816"
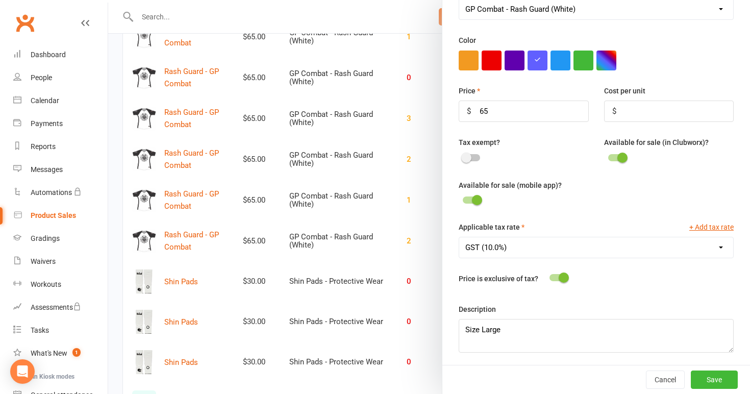
scroll to position [300, 0]
click at [410, 265] on div at bounding box center [429, 197] width 642 height 394
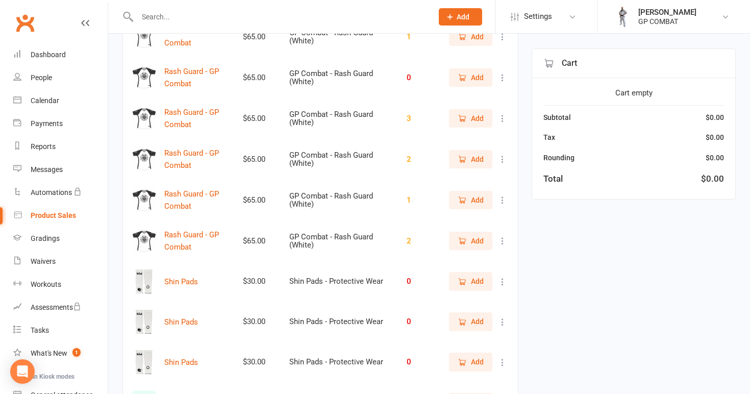
click at [504, 242] on icon at bounding box center [503, 241] width 10 height 10
click at [490, 255] on link "View / Edit" at bounding box center [457, 257] width 101 height 20
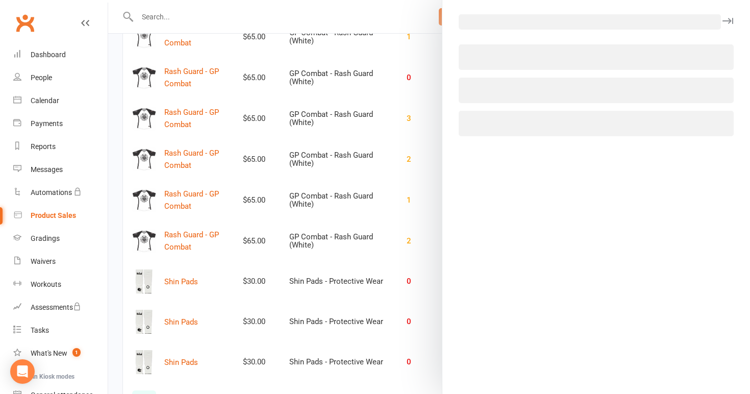
select select "3930"
select select "1816"
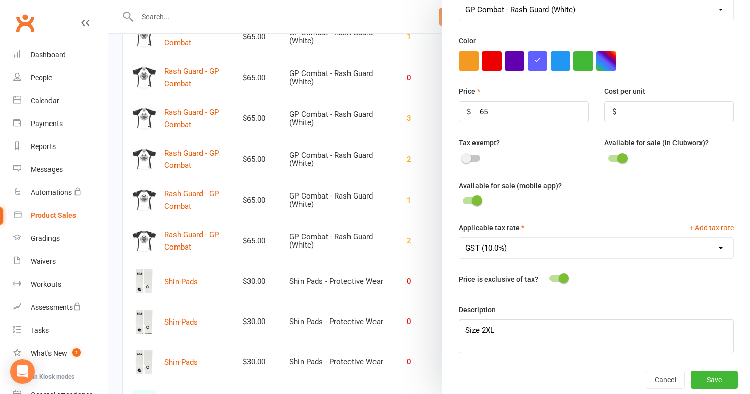
click at [421, 305] on div at bounding box center [429, 197] width 642 height 394
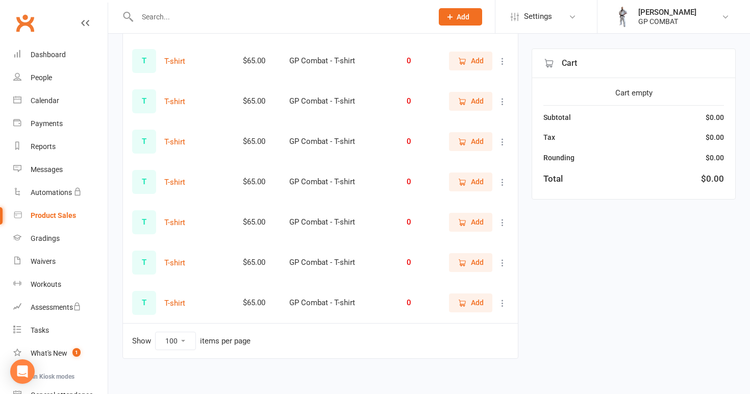
scroll to position [3090, 0]
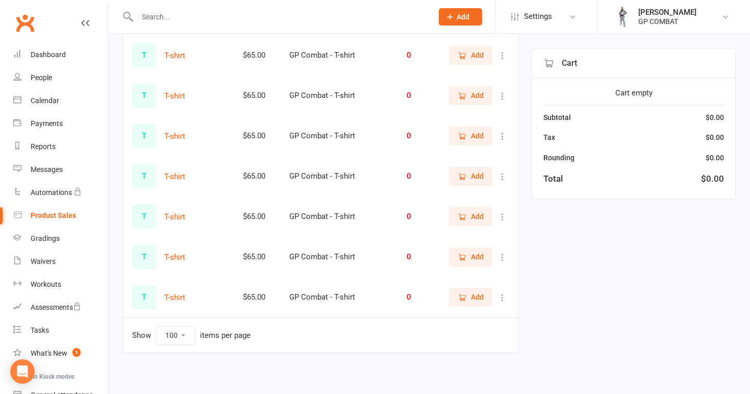
click at [504, 54] on icon at bounding box center [503, 56] width 10 height 10
click at [490, 70] on link "View / Edit" at bounding box center [457, 72] width 101 height 20
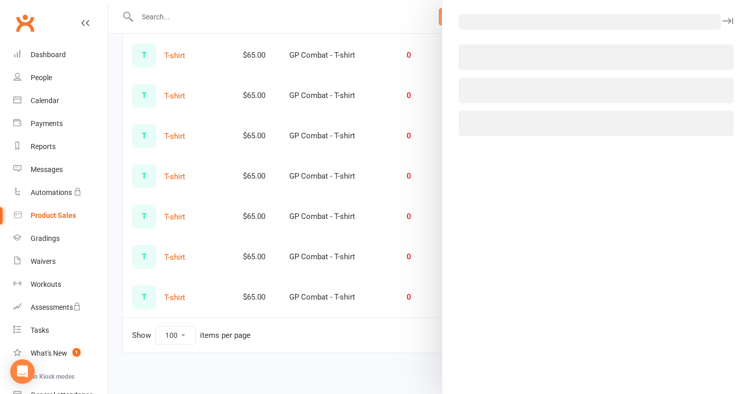
select select "3936"
select select "1816"
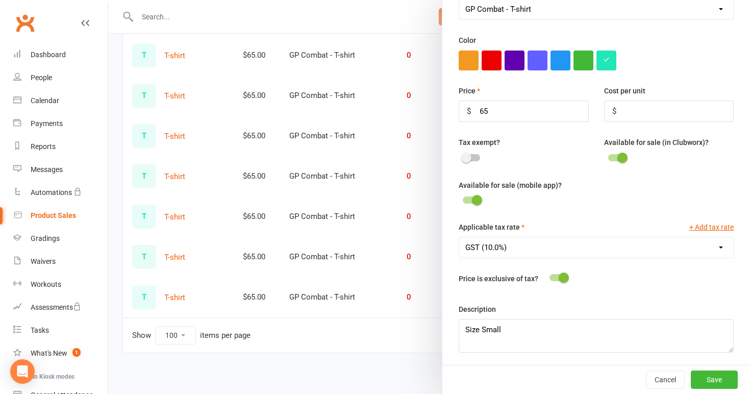
scroll to position [300, 0]
click at [402, 206] on div at bounding box center [429, 197] width 642 height 394
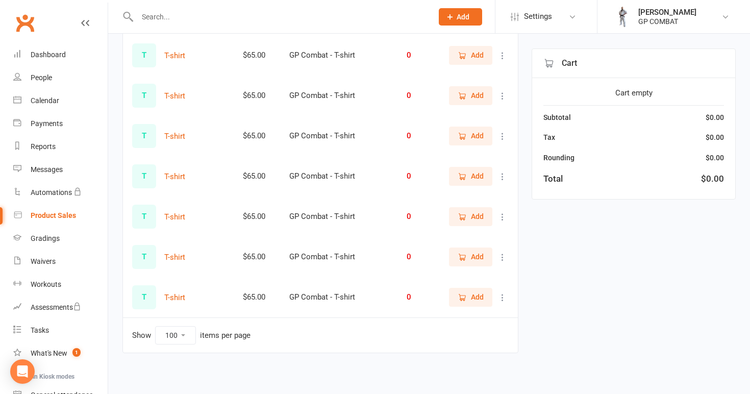
click at [502, 92] on icon at bounding box center [503, 96] width 10 height 10
click at [493, 112] on link "View / Edit" at bounding box center [457, 112] width 101 height 20
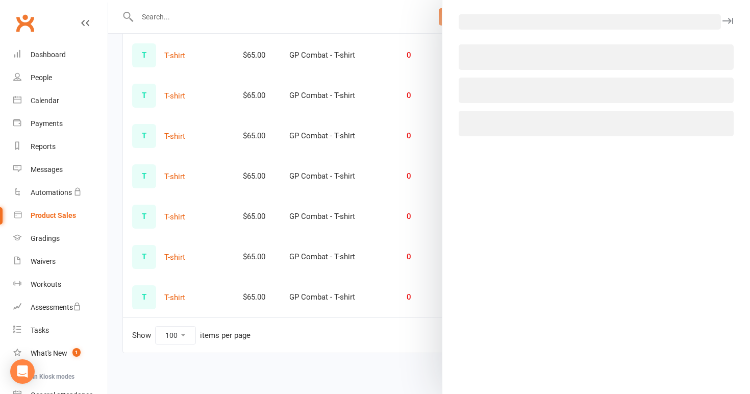
select select "3936"
select select "1816"
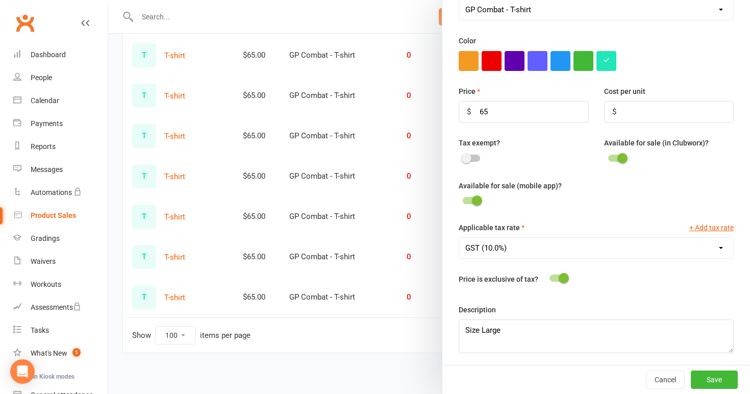
click at [335, 295] on div at bounding box center [429, 197] width 642 height 394
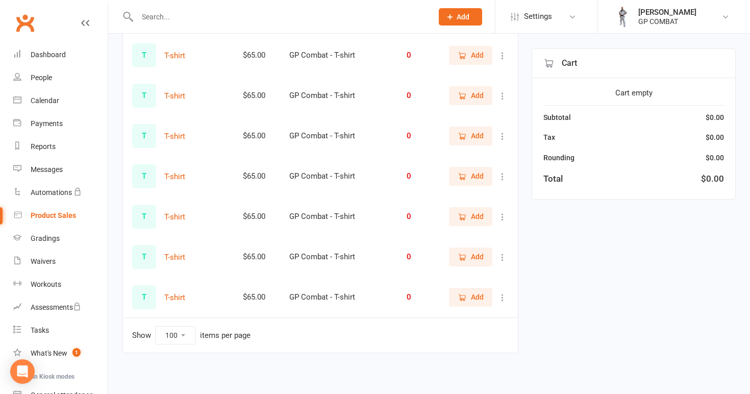
click at [501, 136] on icon at bounding box center [503, 136] width 10 height 10
click at [497, 150] on link "View / Edit" at bounding box center [457, 152] width 101 height 20
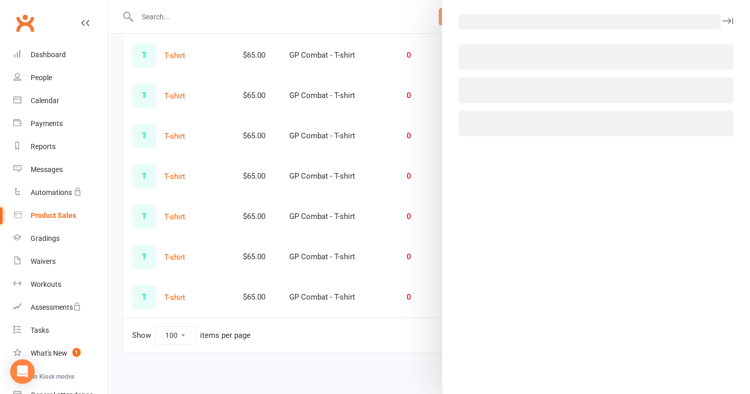
select select "3936"
select select "1816"
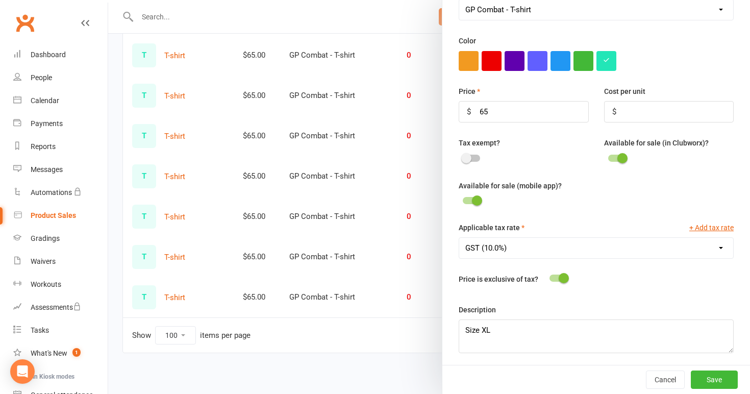
click at [399, 236] on div at bounding box center [429, 197] width 642 height 394
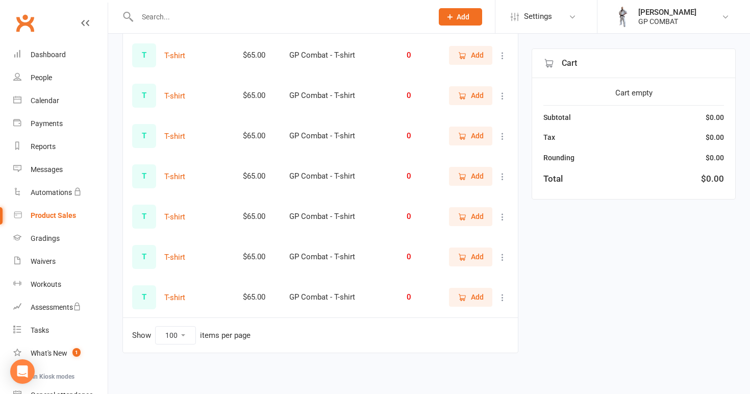
click at [501, 174] on icon at bounding box center [503, 176] width 10 height 10
click at [489, 194] on link "View / Edit" at bounding box center [457, 193] width 101 height 20
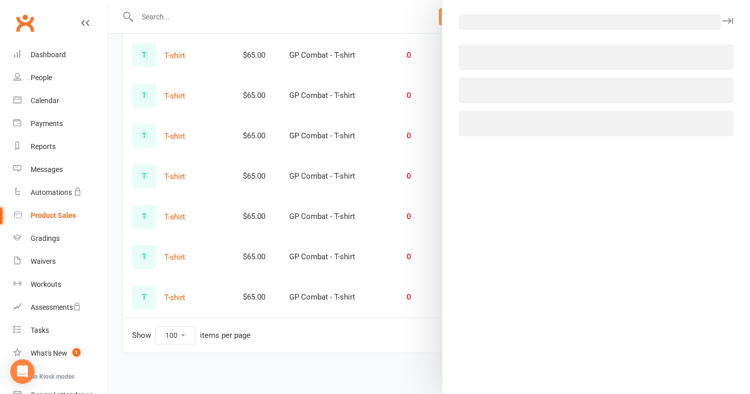
select select "3936"
select select "1816"
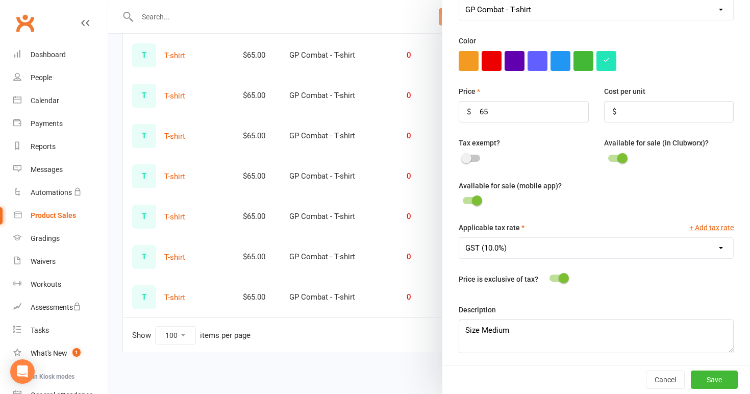
click at [370, 288] on div at bounding box center [429, 197] width 642 height 394
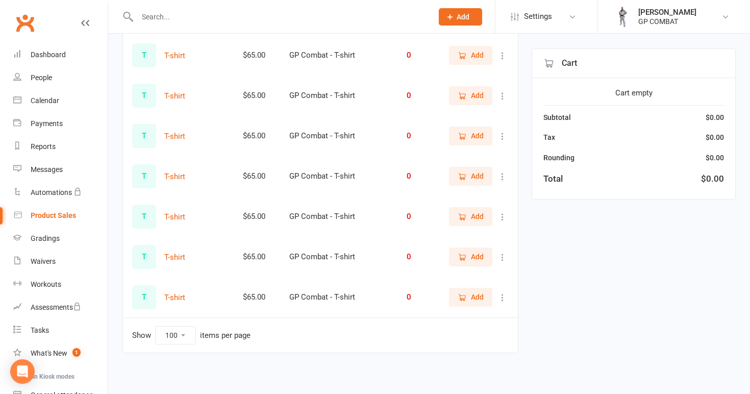
click at [501, 295] on icon at bounding box center [503, 297] width 10 height 10
click at [489, 314] on link "View / Edit" at bounding box center [457, 314] width 101 height 20
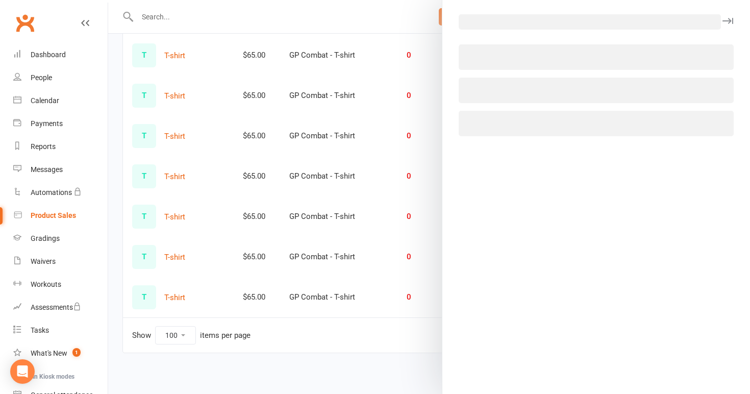
select select "3936"
select select "1816"
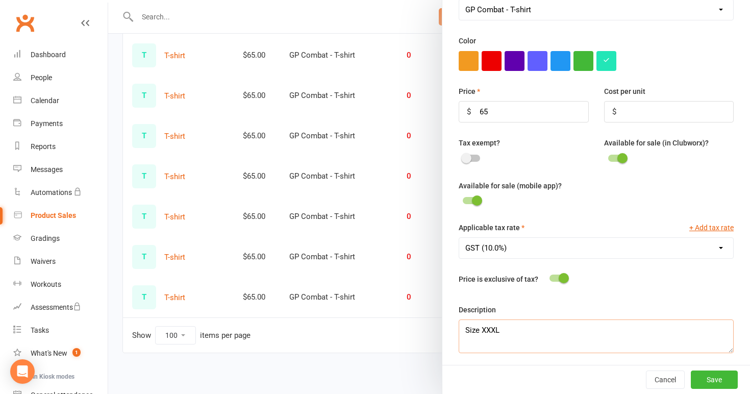
click at [492, 328] on textarea "Size XXXL" at bounding box center [596, 336] width 275 height 34
type textarea "Size 3XL"
click at [718, 379] on button "Save" at bounding box center [714, 379] width 47 height 18
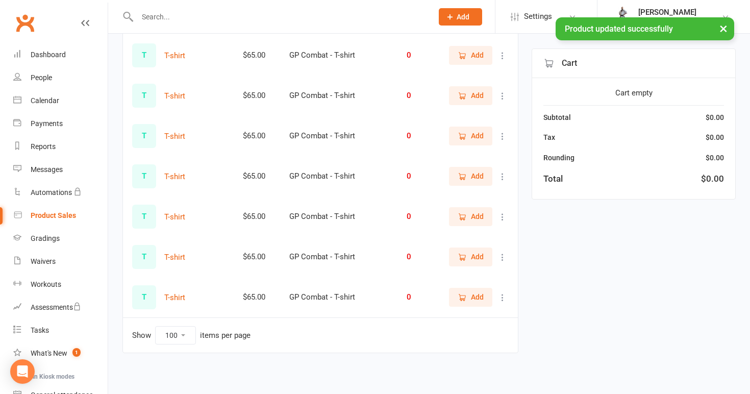
click at [501, 253] on icon at bounding box center [503, 257] width 10 height 10
click at [490, 277] on link "View / Edit" at bounding box center [457, 273] width 101 height 20
select select "3936"
select select "1816"
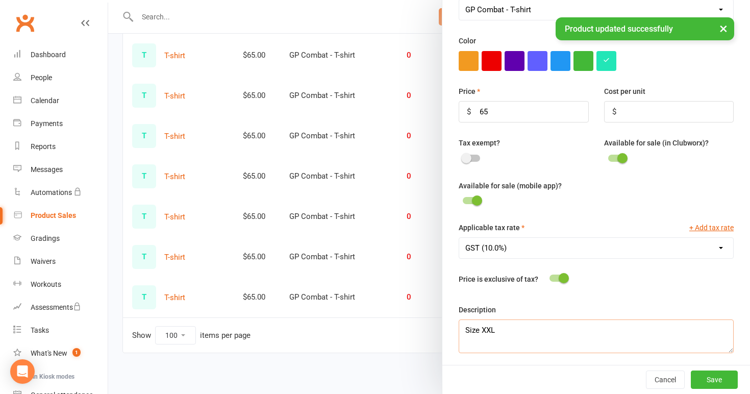
click at [485, 326] on textarea "Size XXL" at bounding box center [596, 336] width 275 height 34
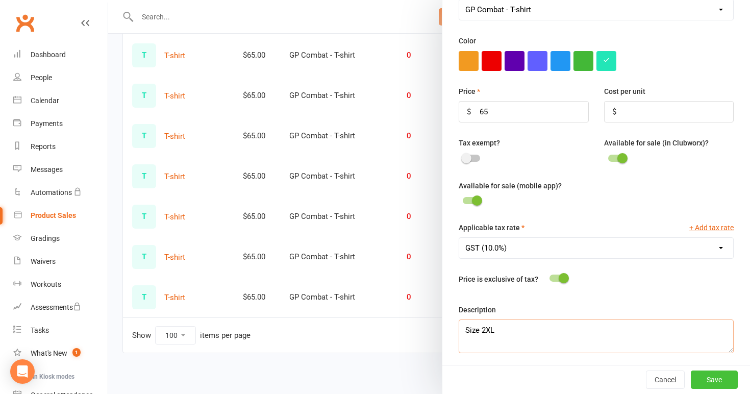
type textarea "Size 2XL"
click at [713, 378] on button "Save" at bounding box center [714, 379] width 47 height 18
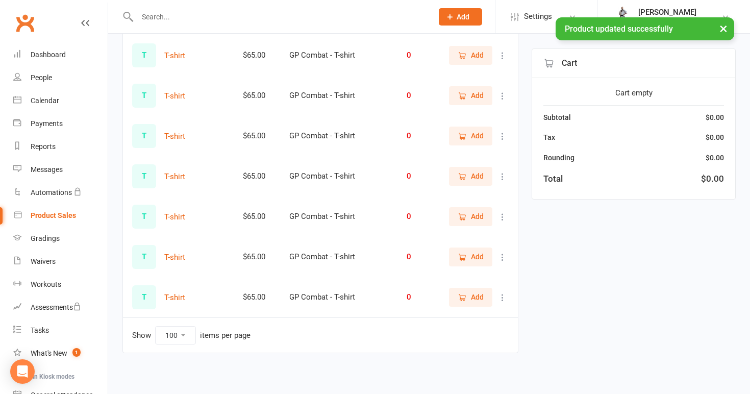
click at [503, 215] on icon at bounding box center [503, 217] width 10 height 10
click at [492, 236] on link "View / Edit" at bounding box center [457, 233] width 101 height 20
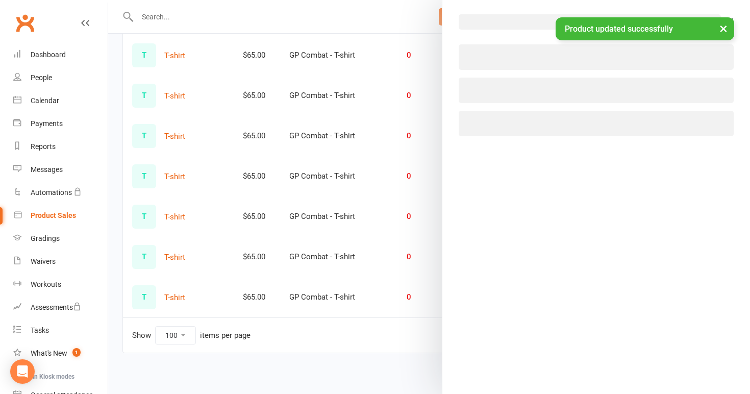
select select "3936"
select select "1816"
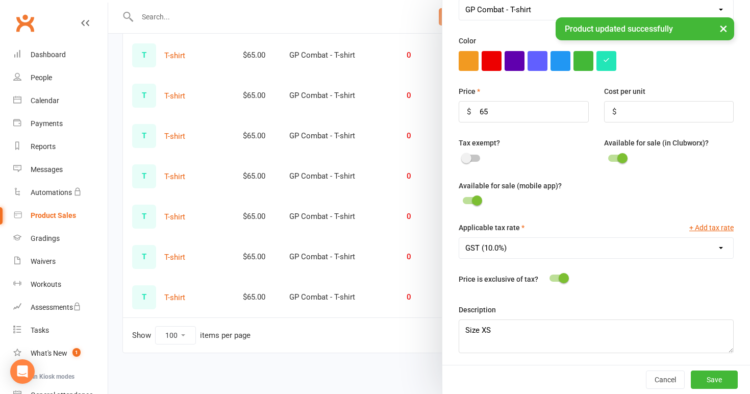
click at [372, 340] on div at bounding box center [429, 197] width 642 height 394
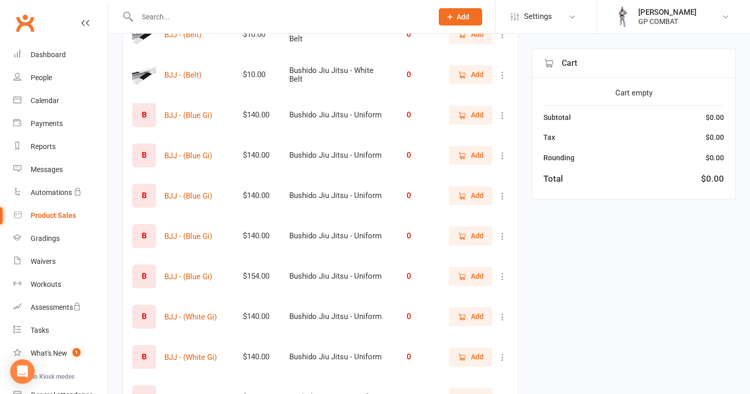
scroll to position [285, 0]
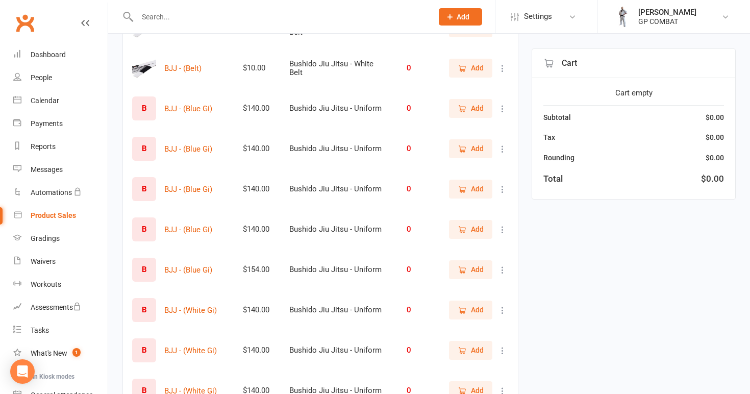
click at [503, 105] on icon at bounding box center [503, 109] width 10 height 10
click at [491, 123] on link "View / Edit" at bounding box center [457, 128] width 101 height 20
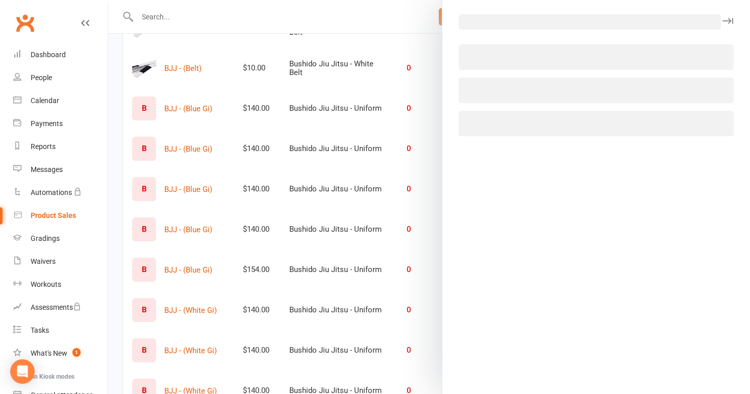
select select "3931"
select select "1816"
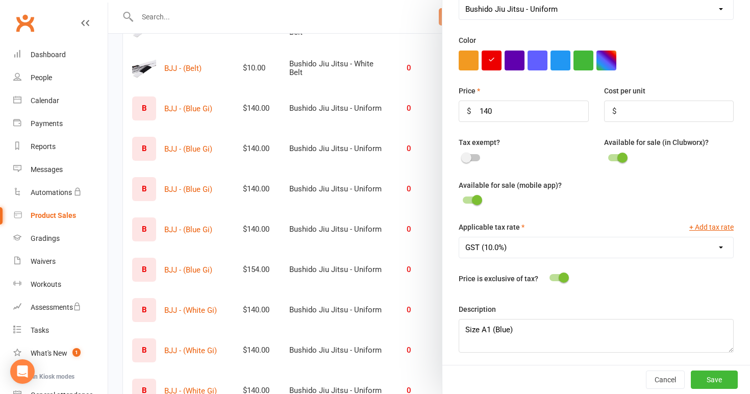
scroll to position [300, 0]
click at [418, 174] on div at bounding box center [429, 197] width 642 height 394
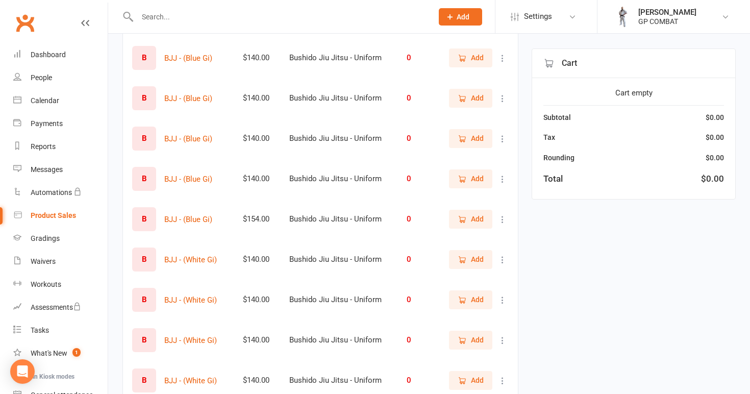
scroll to position [333, 0]
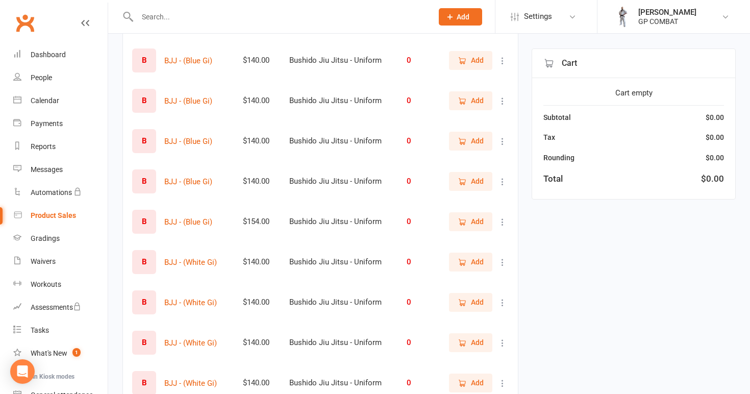
click at [502, 100] on icon at bounding box center [503, 101] width 10 height 10
click at [475, 121] on link "View / Edit" at bounding box center [457, 121] width 101 height 20
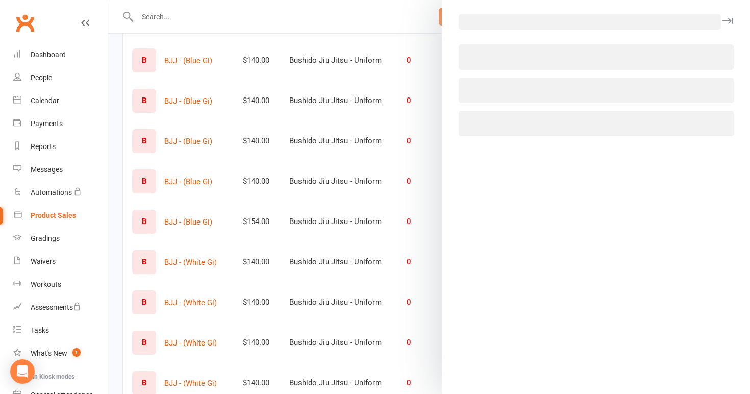
select select "3931"
select select "1816"
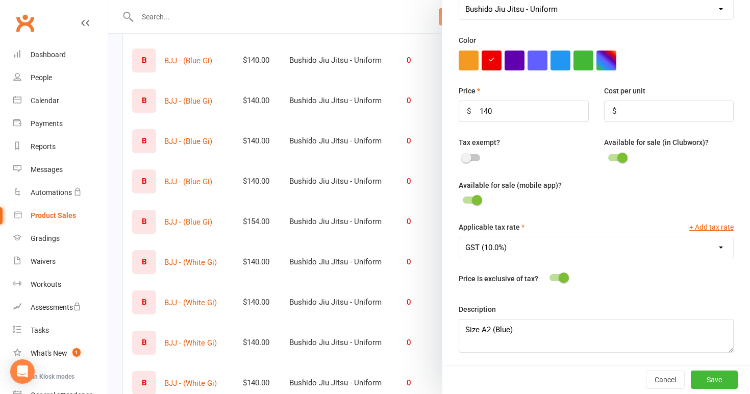
scroll to position [300, 0]
click at [412, 245] on div at bounding box center [429, 197] width 642 height 394
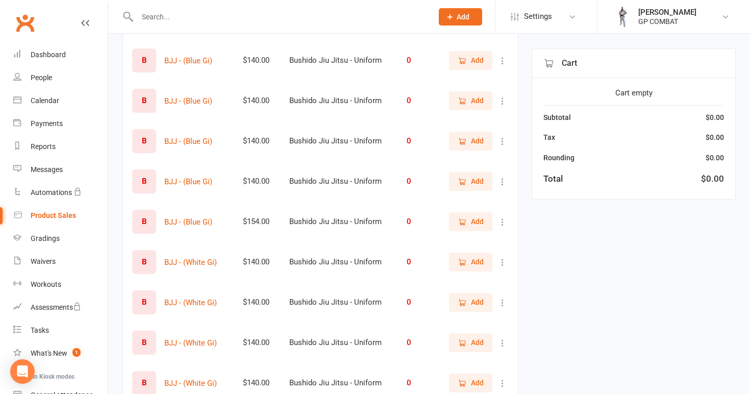
click at [503, 142] on icon at bounding box center [503, 141] width 10 height 10
click at [479, 162] on link "View / Edit" at bounding box center [457, 161] width 101 height 20
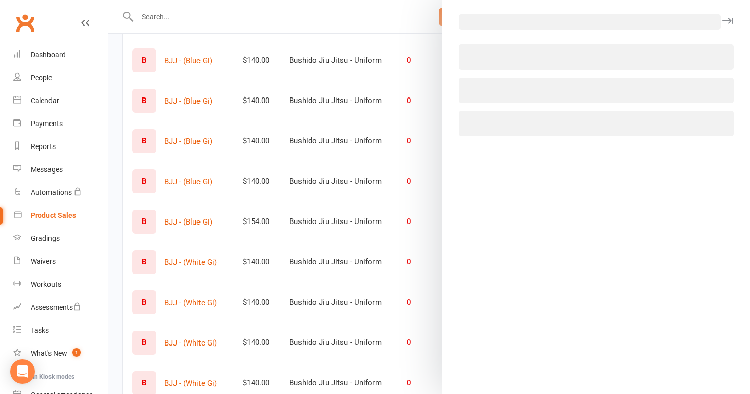
select select "3931"
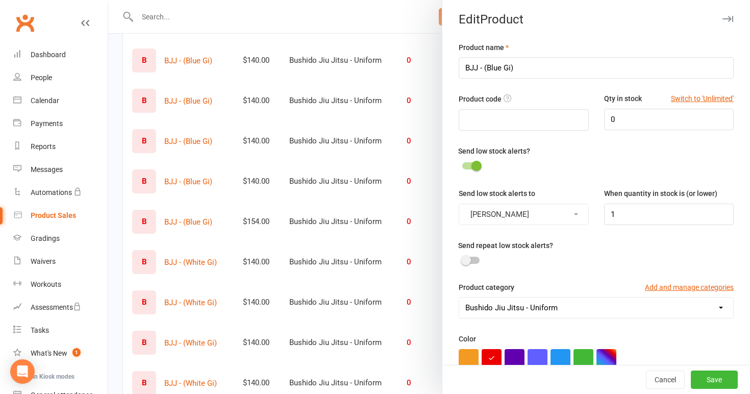
select select "1816"
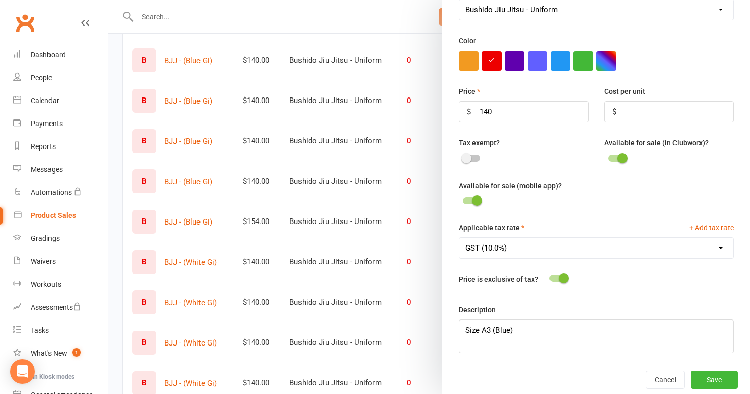
click at [393, 207] on div at bounding box center [429, 197] width 642 height 394
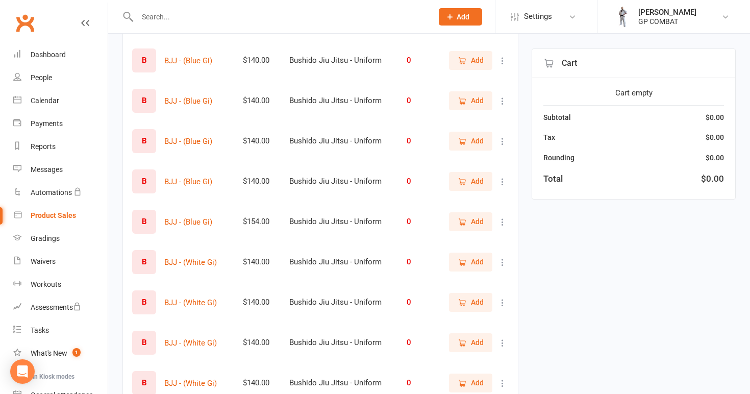
click at [502, 180] on icon at bounding box center [503, 182] width 10 height 10
click at [477, 198] on link "View / Edit" at bounding box center [457, 201] width 101 height 20
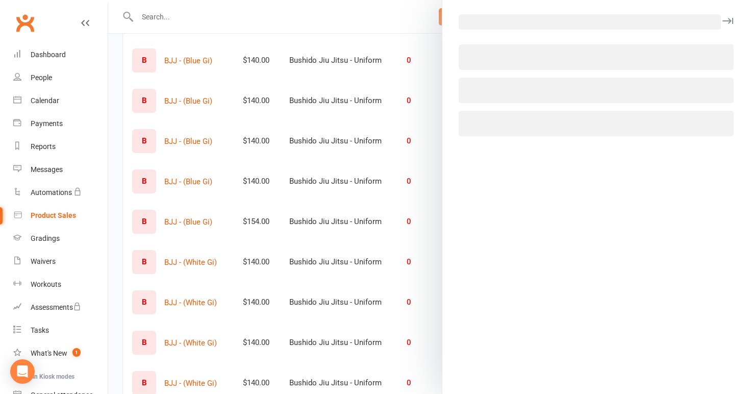
select select "3931"
select select "1816"
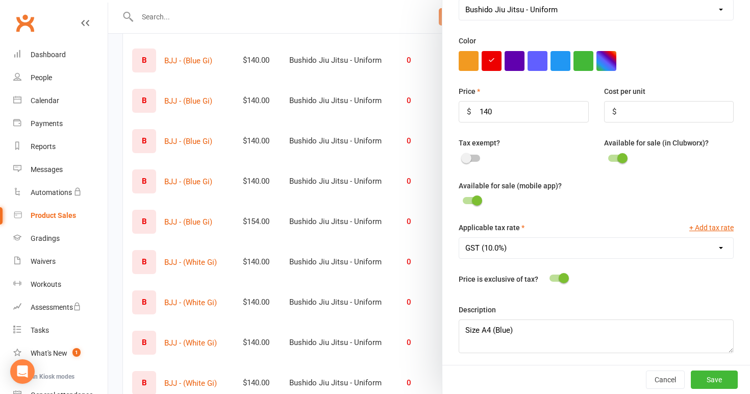
click at [382, 250] on div at bounding box center [429, 197] width 642 height 394
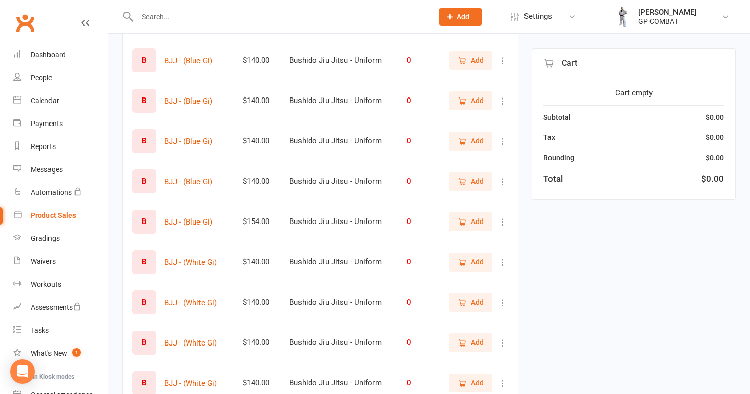
click at [500, 220] on icon at bounding box center [503, 222] width 10 height 10
click at [482, 238] on link "View / Edit" at bounding box center [457, 242] width 101 height 20
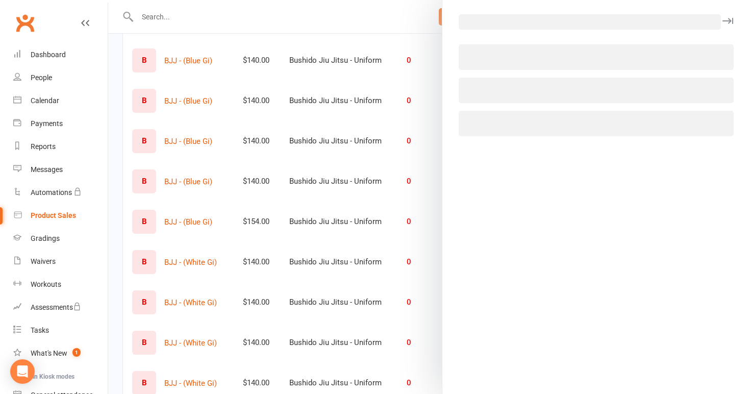
select select "3931"
select select "1816"
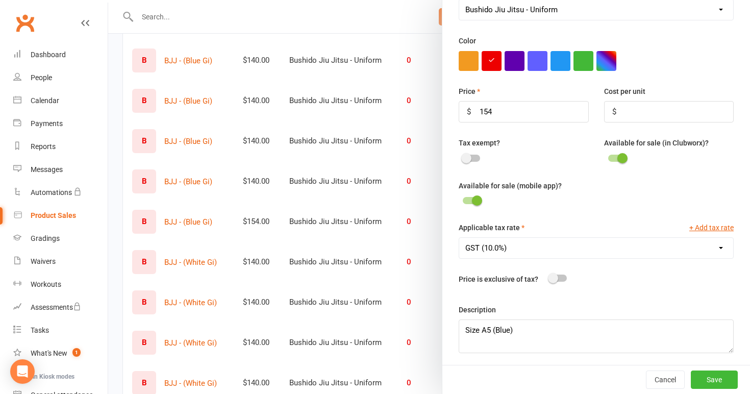
click at [408, 254] on div at bounding box center [429, 197] width 642 height 394
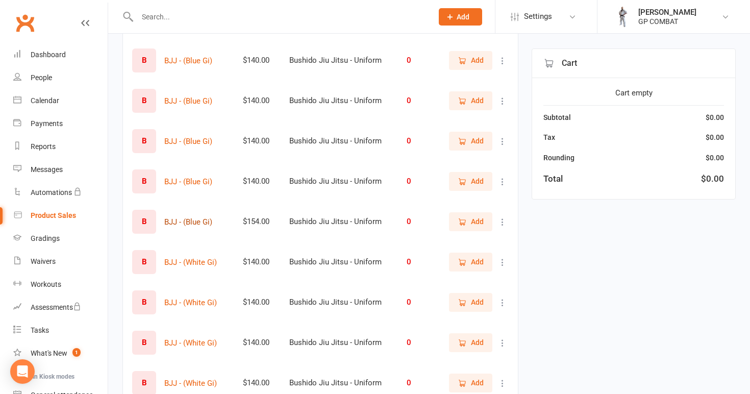
click at [199, 219] on button "BJJ - (Blue Gi)" at bounding box center [188, 222] width 48 height 12
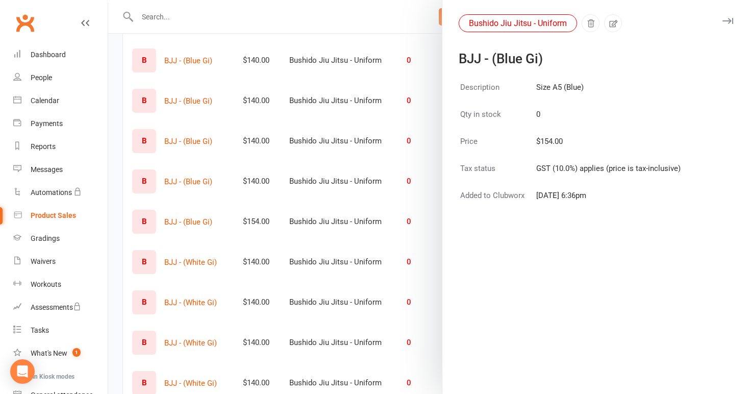
click at [311, 197] on div at bounding box center [429, 197] width 642 height 394
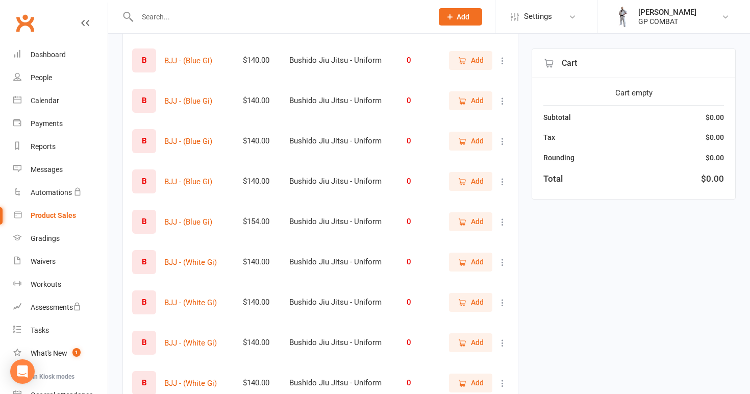
click at [504, 223] on icon at bounding box center [503, 222] width 10 height 10
click at [489, 243] on link "View / Edit" at bounding box center [457, 242] width 101 height 20
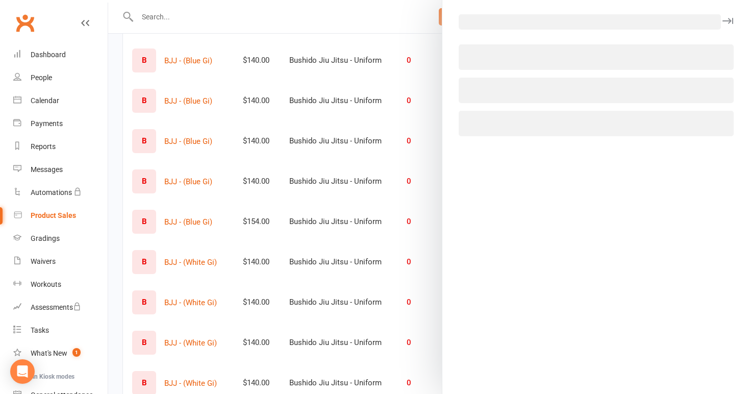
select select "3931"
select select "1816"
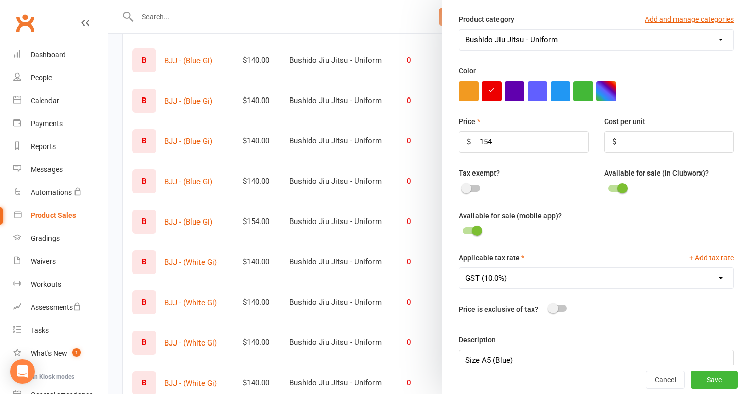
scroll to position [265, 0]
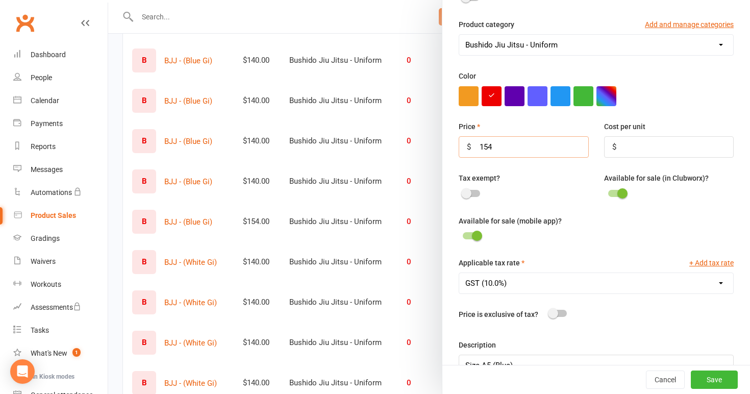
click at [506, 147] on input "154" at bounding box center [524, 146] width 130 height 21
type input "140"
click at [715, 381] on button "Save" at bounding box center [714, 379] width 47 height 18
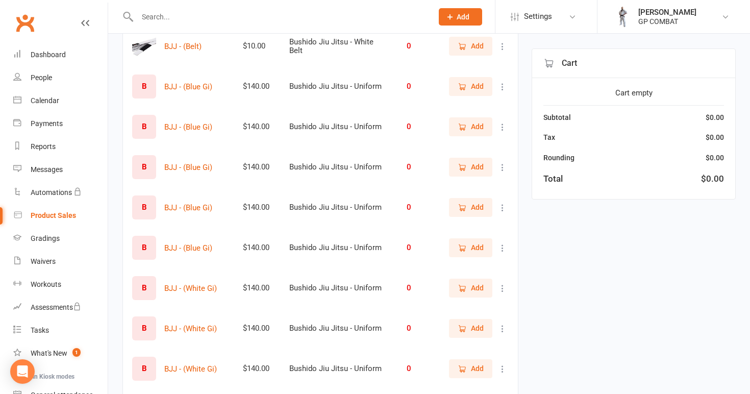
scroll to position [306, 0]
click at [504, 87] on icon at bounding box center [503, 87] width 10 height 10
click at [478, 110] on link "View / Edit" at bounding box center [457, 107] width 101 height 20
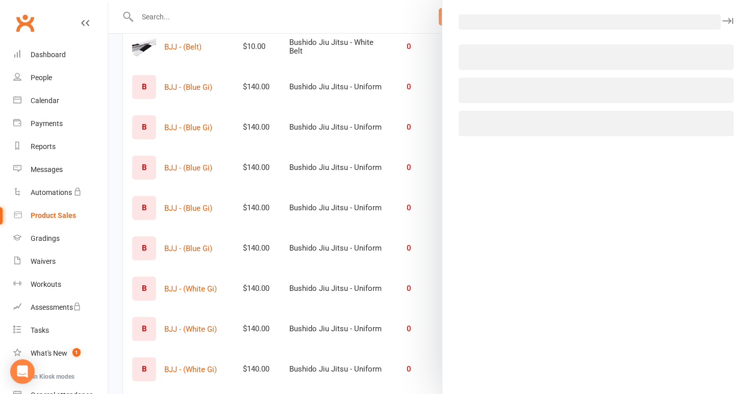
select select "3931"
select select "1816"
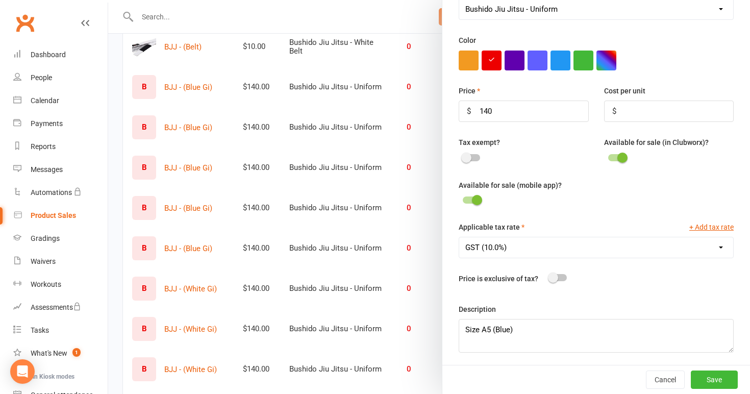
scroll to position [300, 0]
click at [365, 177] on div at bounding box center [429, 197] width 642 height 394
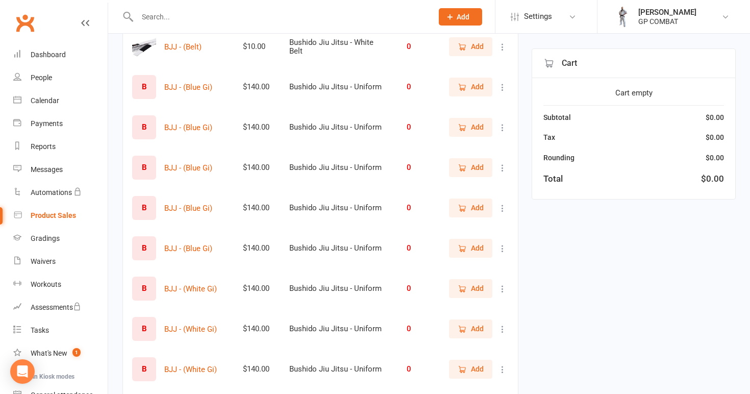
click at [461, 18] on span "Add" at bounding box center [463, 17] width 13 height 8
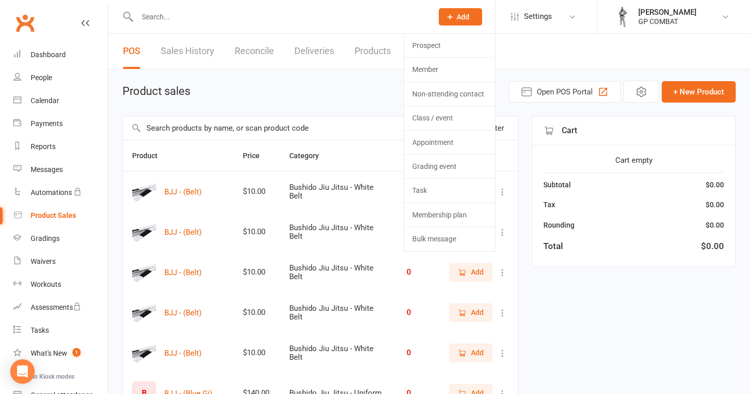
scroll to position [0, 0]
click at [342, 94] on div "Product sales Open POS Portal + New Product" at bounding box center [428, 92] width 613 height 22
click at [447, 45] on link "Prospect" at bounding box center [449, 45] width 91 height 23
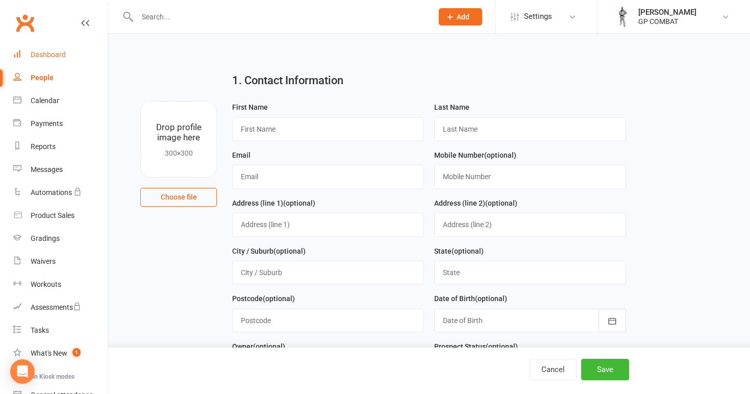
click at [62, 59] on link "Dashboard" at bounding box center [60, 54] width 94 height 23
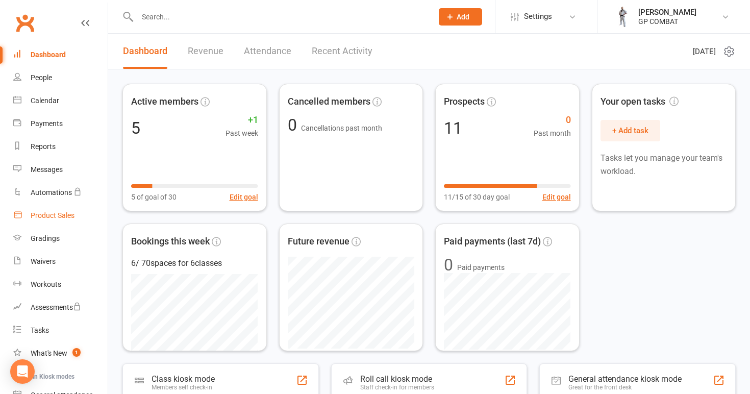
click at [45, 215] on div "Product Sales" at bounding box center [53, 215] width 44 height 8
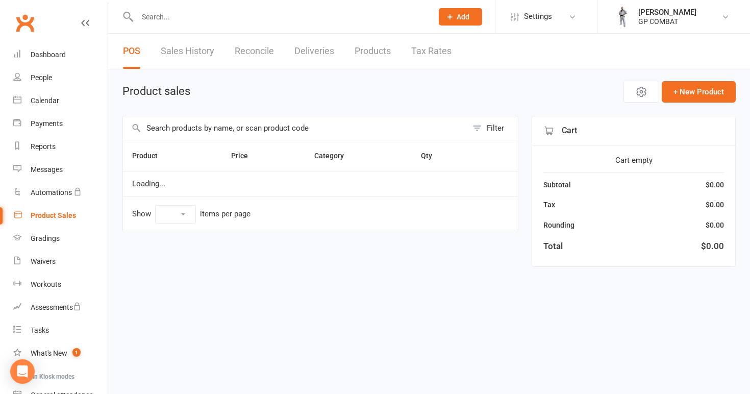
select select "100"
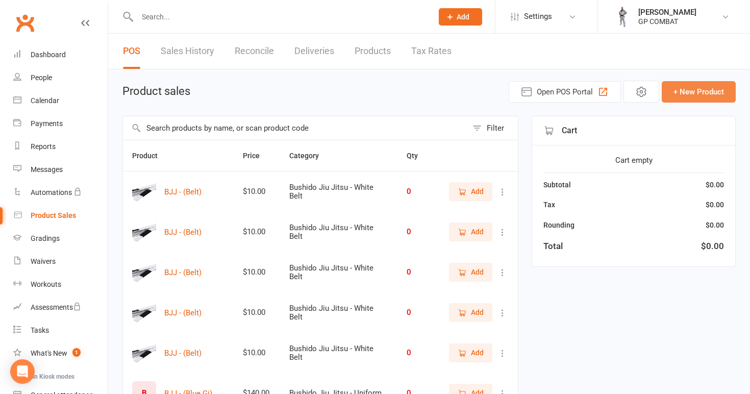
click at [690, 91] on button "+ New Product" at bounding box center [699, 91] width 74 height 21
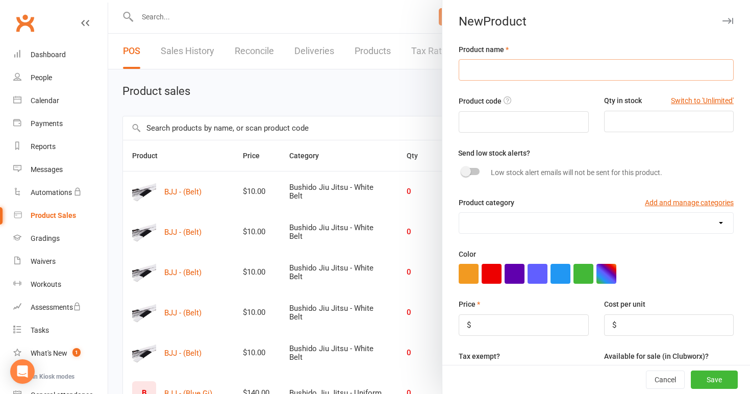
click at [510, 63] on input "text" at bounding box center [596, 69] width 275 height 21
type input "BJJ - (Blue Gi)"
click at [634, 125] on input "number" at bounding box center [669, 121] width 130 height 21
type input "1"
click at [474, 170] on div at bounding box center [470, 171] width 17 height 7
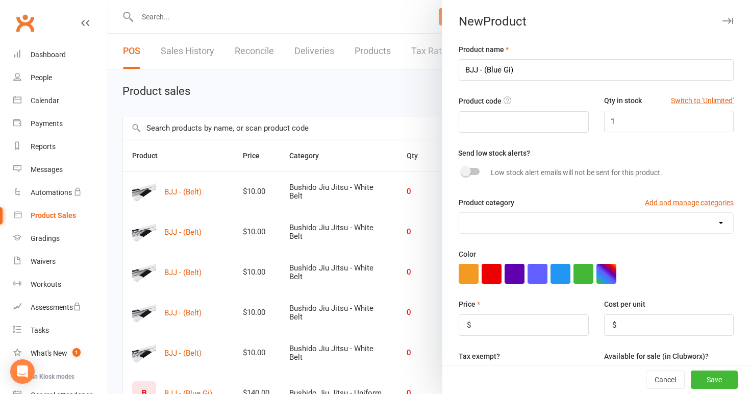
click at [462, 170] on input "checkbox" at bounding box center [462, 170] width 0 height 0
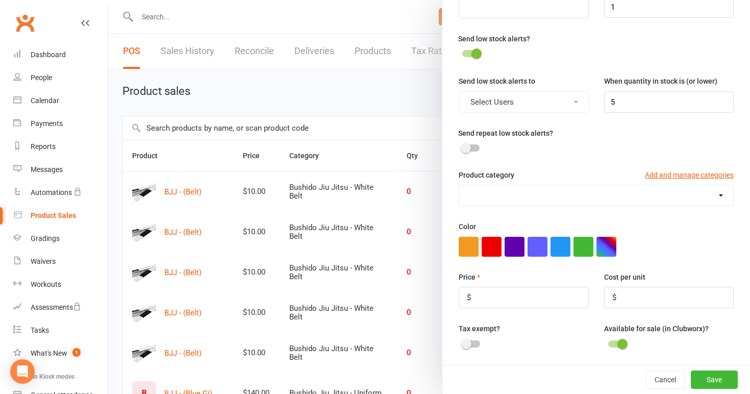
scroll to position [114, 0]
click at [561, 106] on button "Select Users" at bounding box center [524, 102] width 130 height 21
click at [549, 127] on link "[PERSON_NAME]" at bounding box center [509, 127] width 101 height 20
click at [639, 103] on input "5" at bounding box center [669, 102] width 130 height 21
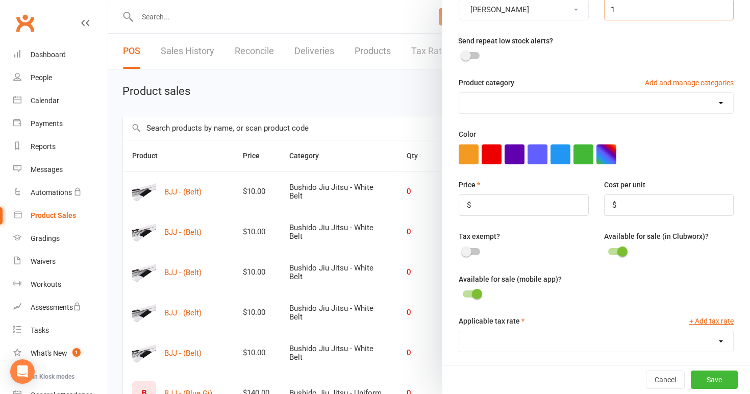
scroll to position [220, 0]
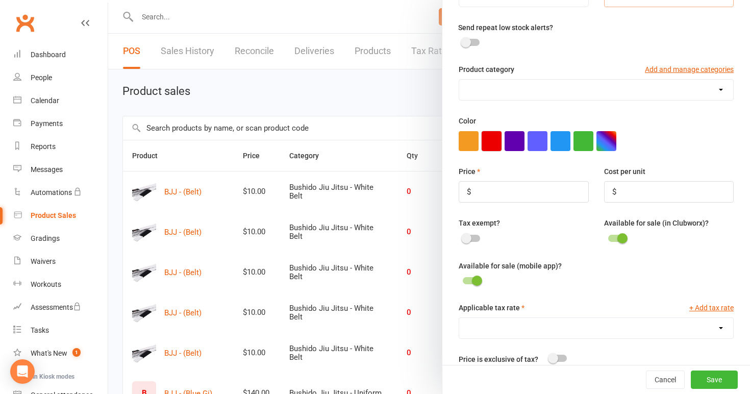
type input "1"
click at [494, 136] on button "button" at bounding box center [492, 141] width 20 height 20
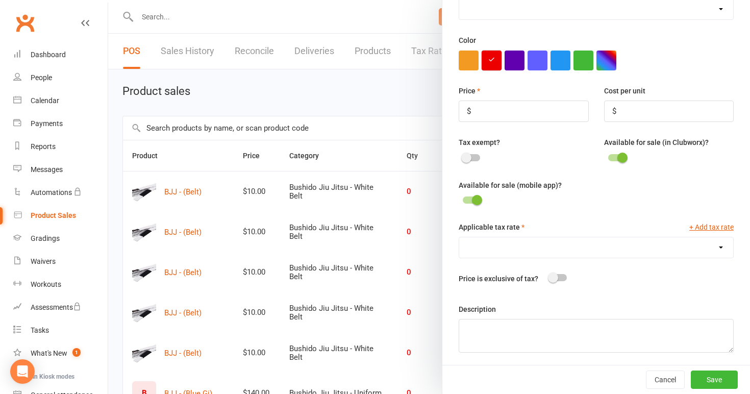
scroll to position [300, 0]
click at [483, 108] on input "number" at bounding box center [524, 111] width 130 height 21
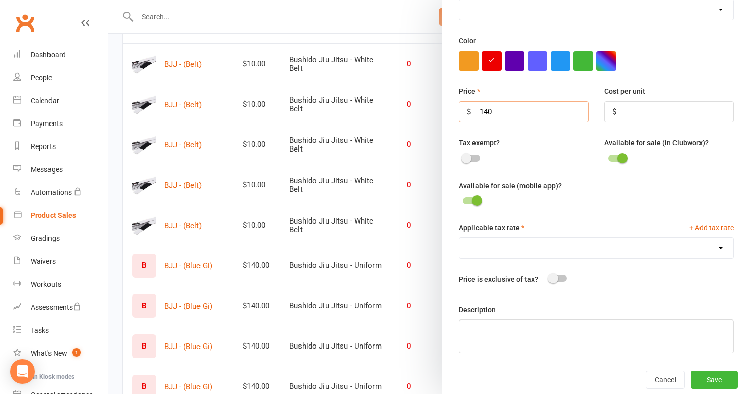
scroll to position [131, 0]
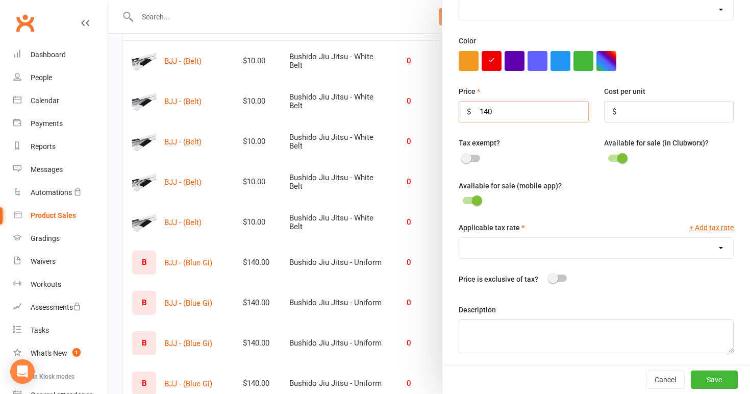
type input "140"
select select "1816"
click at [564, 277] on div at bounding box center [558, 278] width 17 height 7
click at [550, 277] on input "checkbox" at bounding box center [550, 277] width 0 height 0
click at [552, 276] on div at bounding box center [558, 278] width 17 height 7
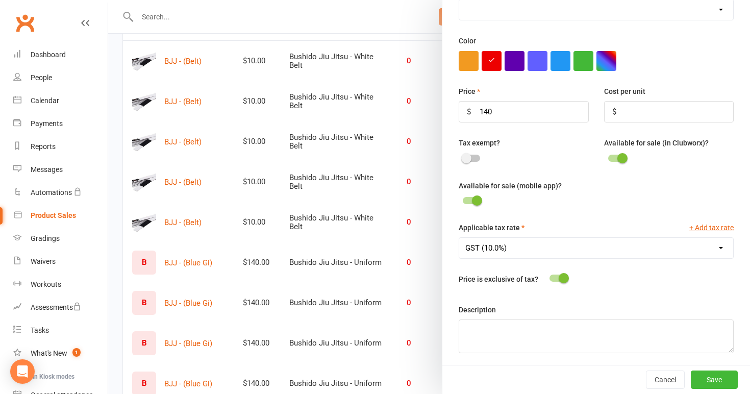
click at [550, 277] on input "checkbox" at bounding box center [550, 277] width 0 height 0
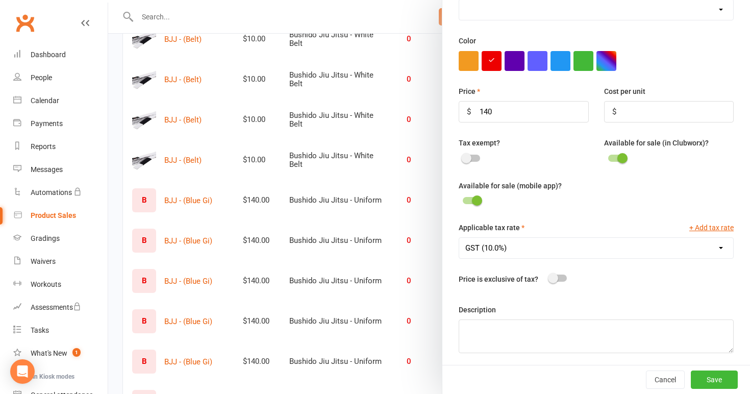
scroll to position [240, 0]
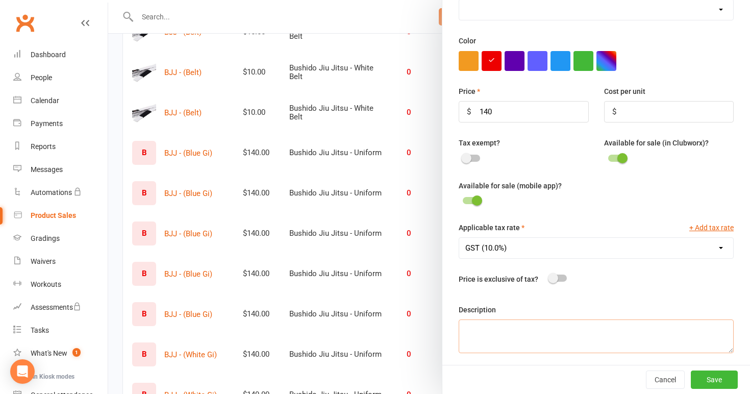
click at [559, 327] on textarea at bounding box center [596, 336] width 275 height 34
type textarea "Size M1 (Blue)"
click at [707, 376] on button "Save" at bounding box center [714, 379] width 47 height 18
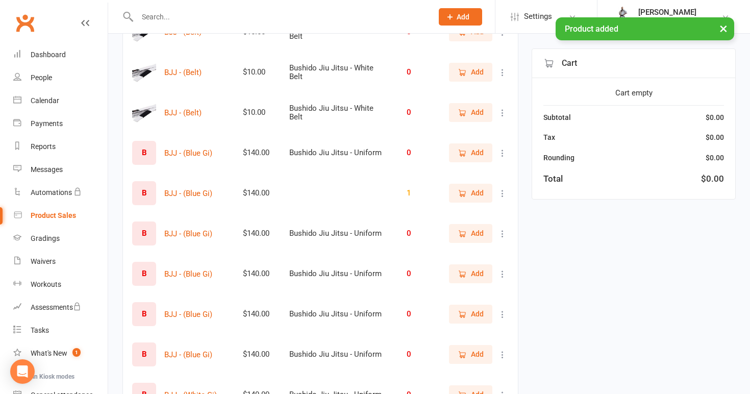
click at [504, 193] on icon at bounding box center [503, 193] width 10 height 10
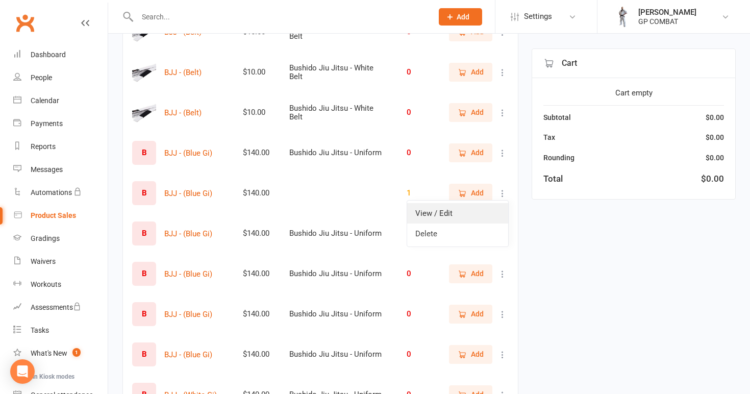
click at [484, 213] on link "View / Edit" at bounding box center [457, 213] width 101 height 20
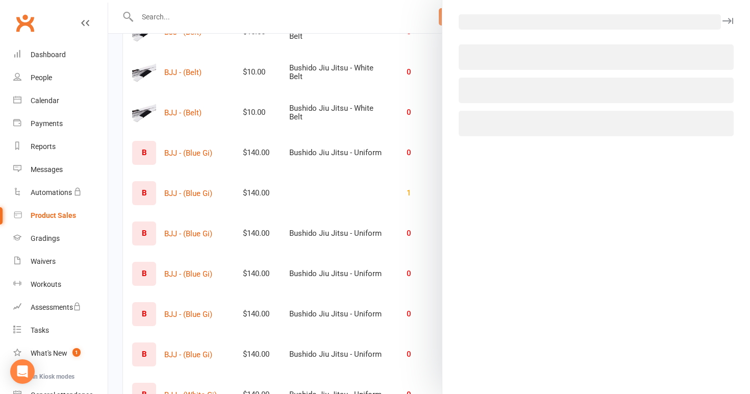
select select "1816"
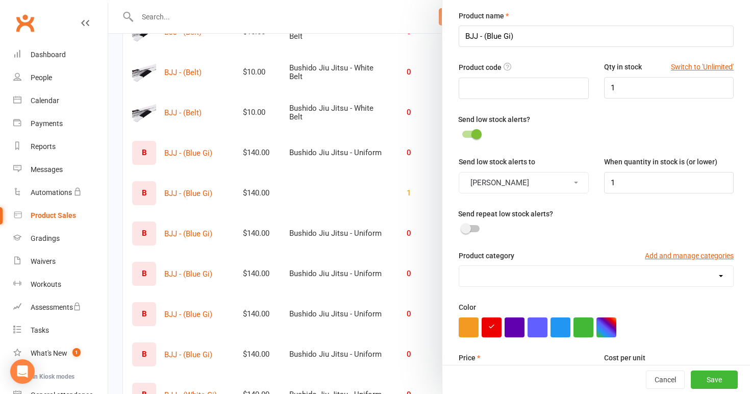
scroll to position [46, 0]
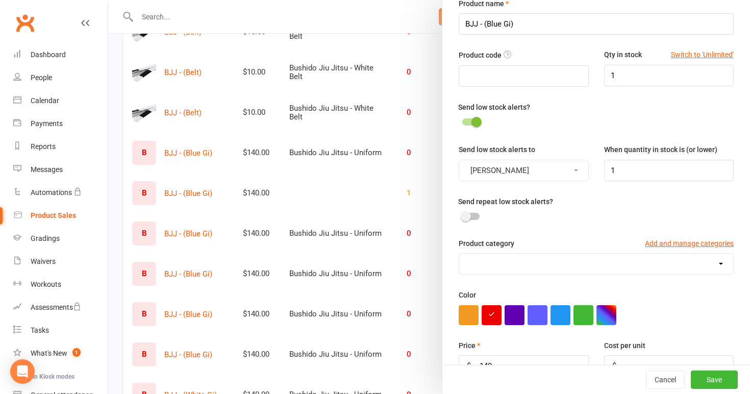
select select "3931"
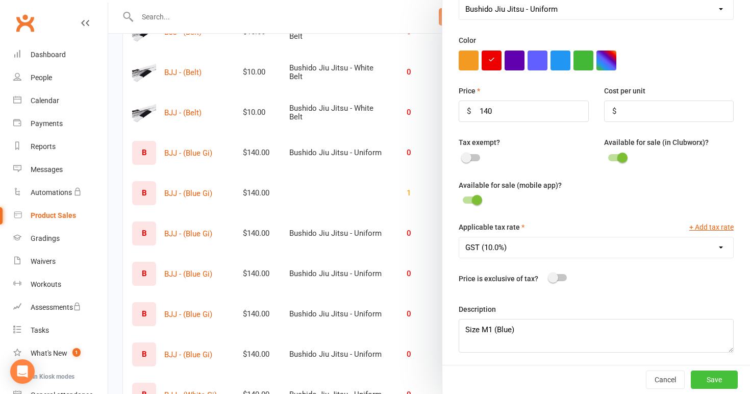
scroll to position [300, 0]
click at [708, 381] on button "Save" at bounding box center [714, 379] width 47 height 18
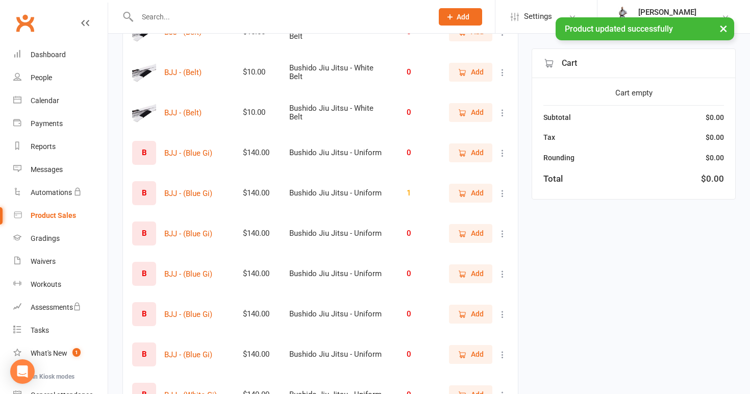
click at [502, 153] on icon at bounding box center [503, 153] width 10 height 10
click at [486, 171] on link "View / Edit" at bounding box center [457, 173] width 101 height 20
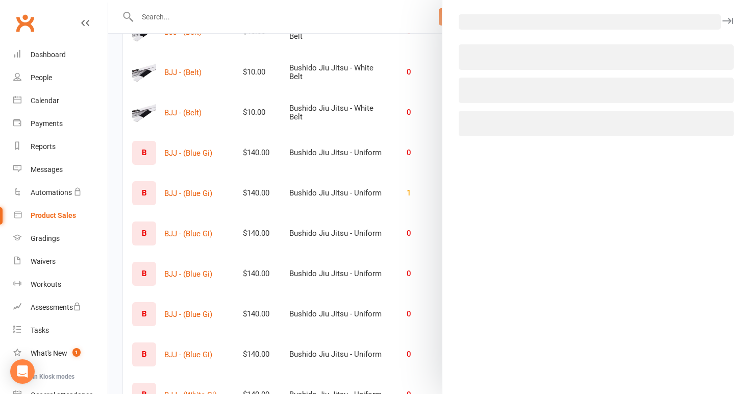
select select "3931"
select select "1816"
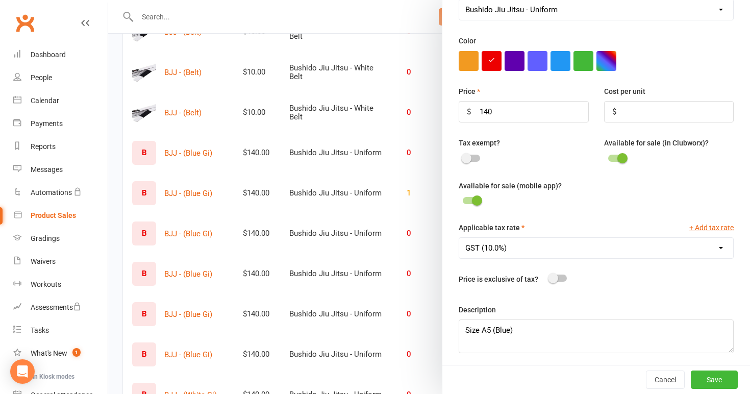
click at [394, 168] on div at bounding box center [429, 197] width 642 height 394
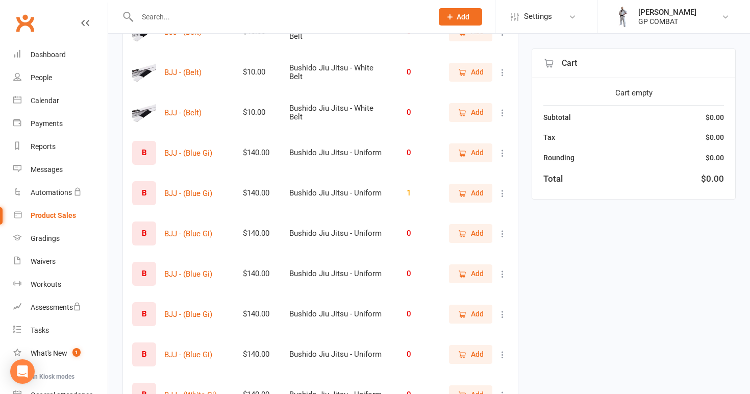
click at [501, 234] on icon at bounding box center [503, 234] width 10 height 10
click at [484, 252] on link "View / Edit" at bounding box center [457, 253] width 101 height 20
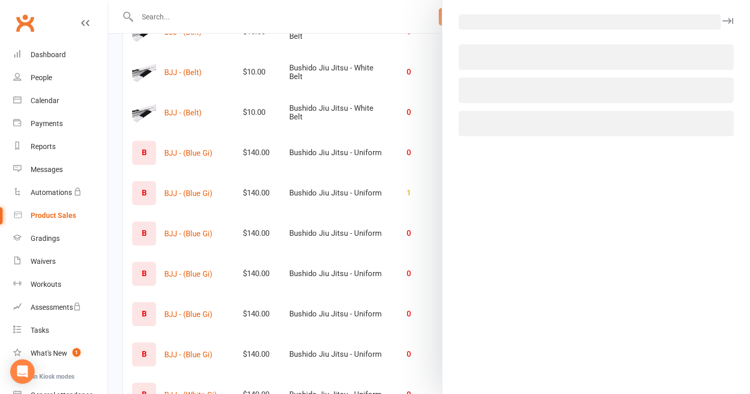
select select "3931"
select select "1816"
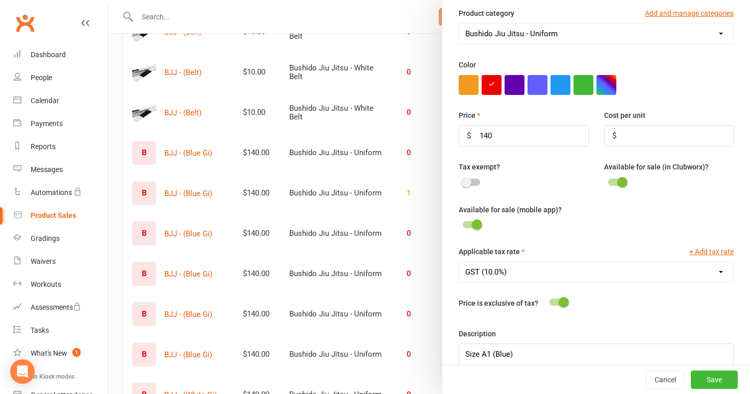
scroll to position [277, 0]
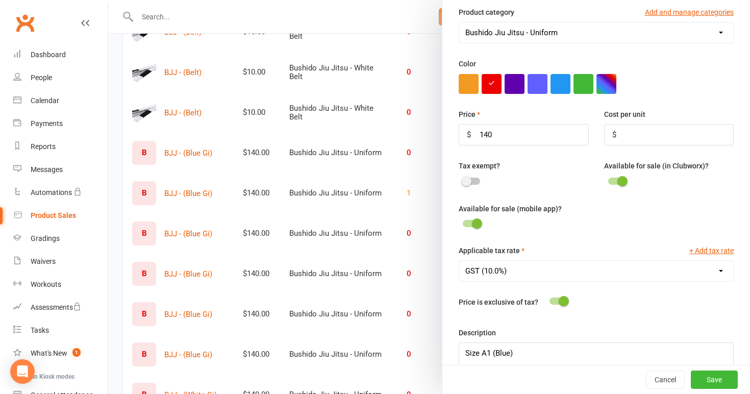
click at [372, 282] on div at bounding box center [429, 197] width 642 height 394
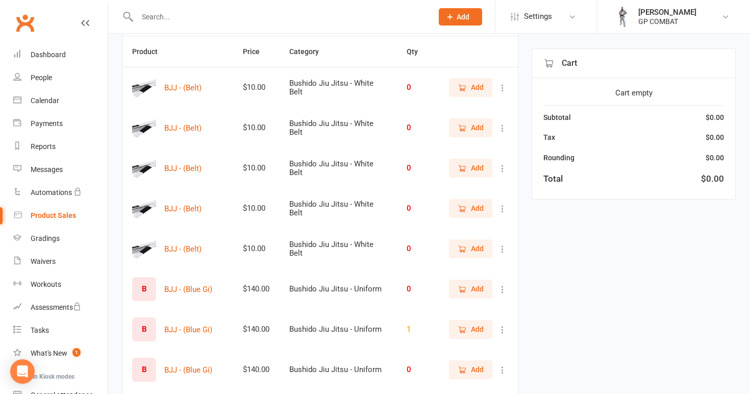
scroll to position [103, 0]
click at [503, 90] on icon at bounding box center [503, 89] width 10 height 10
click at [477, 105] on link "View / Edit" at bounding box center [457, 108] width 101 height 20
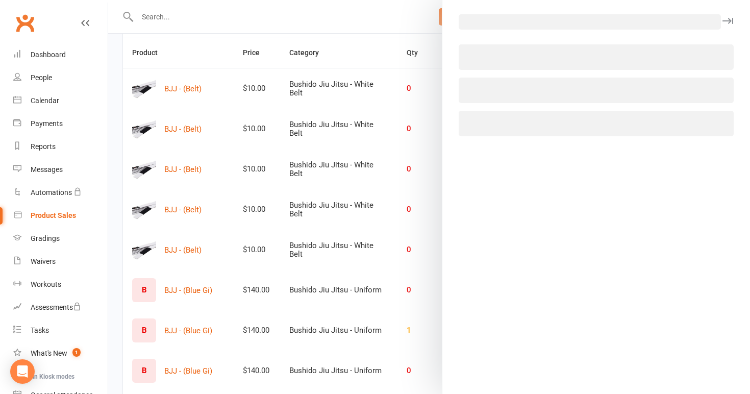
select select "3940"
select select "1816"
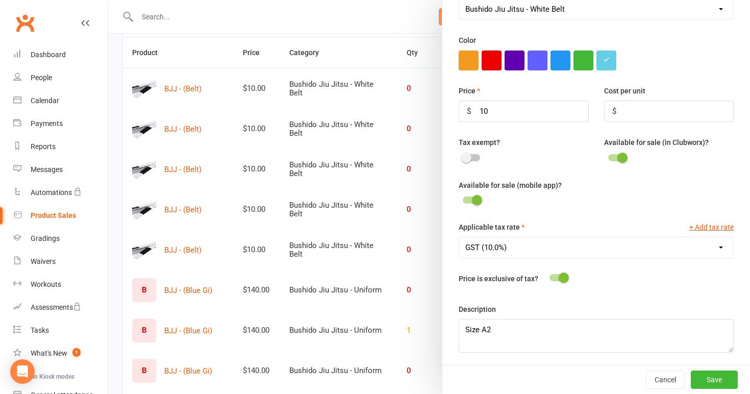
scroll to position [300, 0]
click at [426, 177] on div at bounding box center [429, 197] width 642 height 394
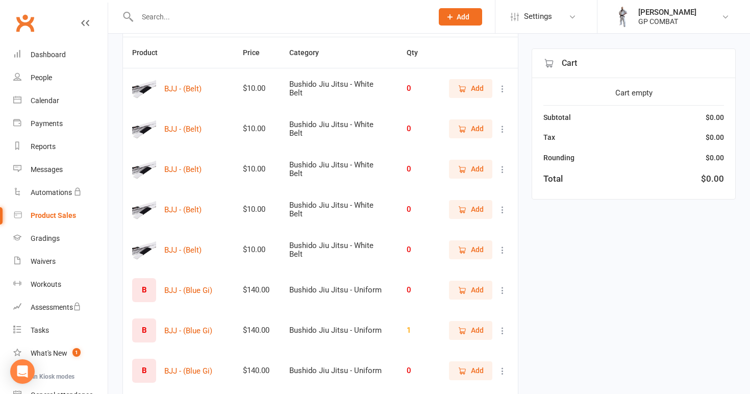
click at [500, 132] on icon at bounding box center [503, 129] width 10 height 10
click at [475, 149] on link "View / Edit" at bounding box center [457, 149] width 101 height 20
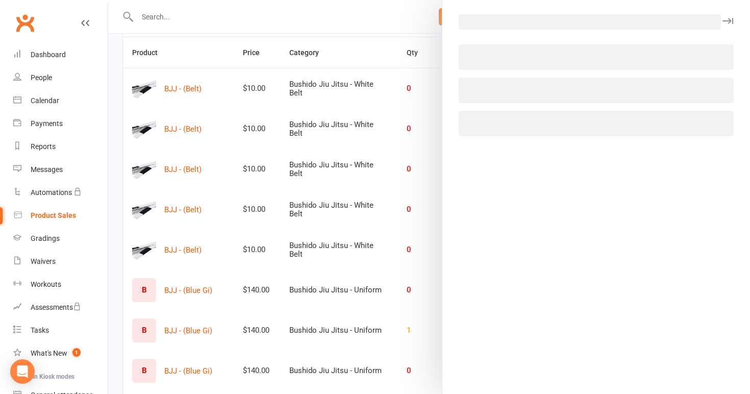
select select "3940"
select select "1816"
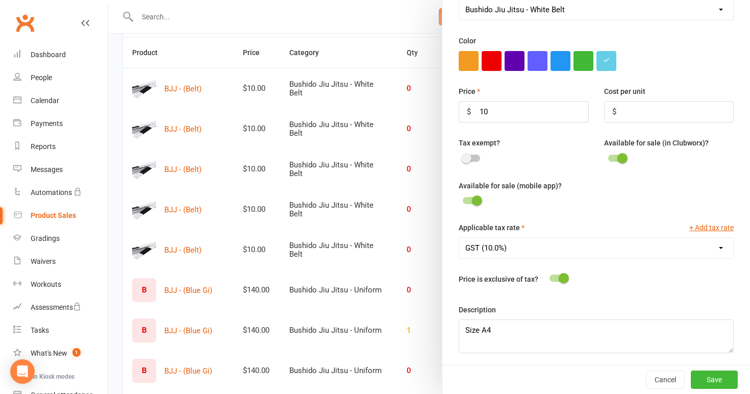
click at [407, 276] on div at bounding box center [429, 197] width 642 height 394
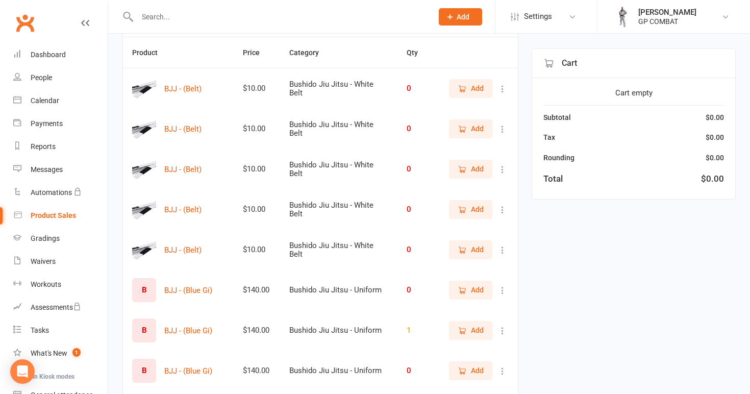
click at [501, 170] on icon at bounding box center [503, 169] width 10 height 10
click at [491, 187] on link "View / Edit" at bounding box center [457, 189] width 101 height 20
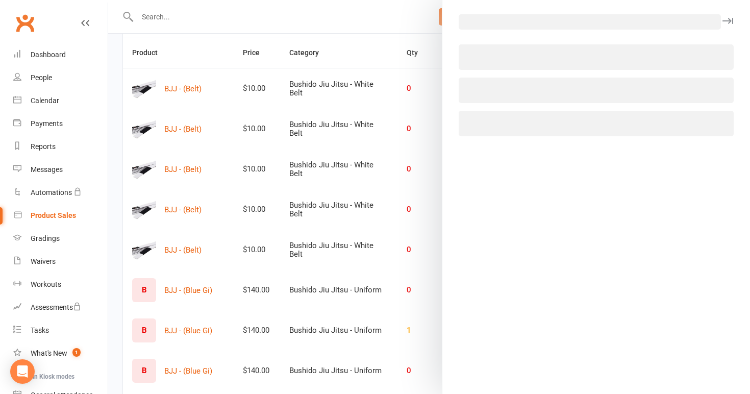
select select "3940"
select select "1816"
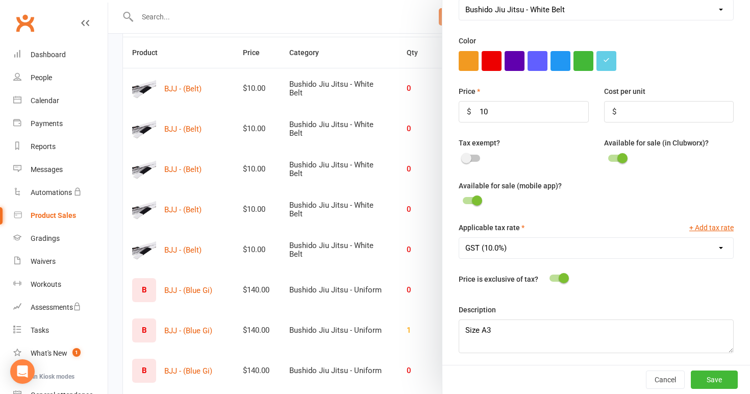
click at [402, 259] on div at bounding box center [429, 197] width 642 height 394
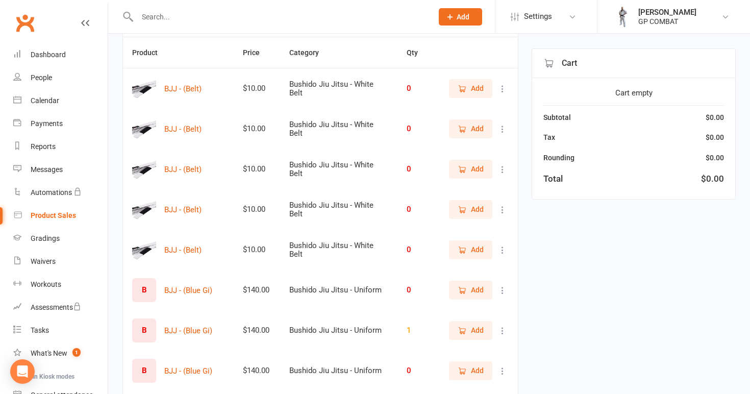
click at [502, 210] on icon at bounding box center [503, 210] width 10 height 10
click at [471, 232] on link "View / Edit" at bounding box center [457, 229] width 101 height 20
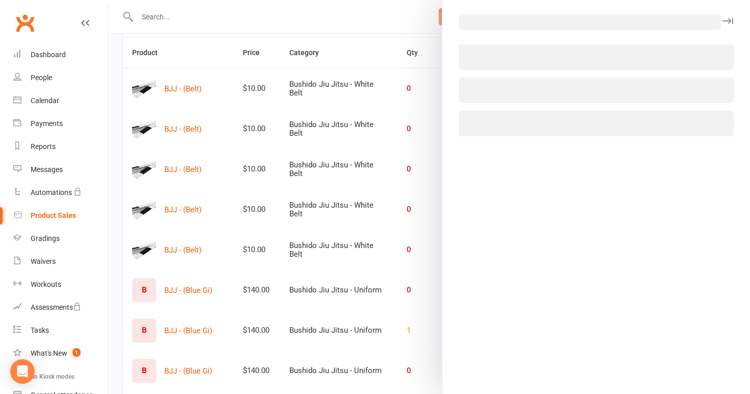
select select "3940"
select select "1816"
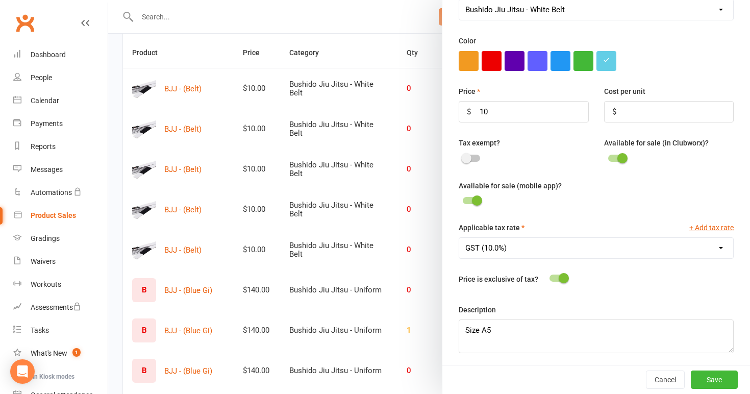
click at [402, 278] on div at bounding box center [429, 197] width 642 height 394
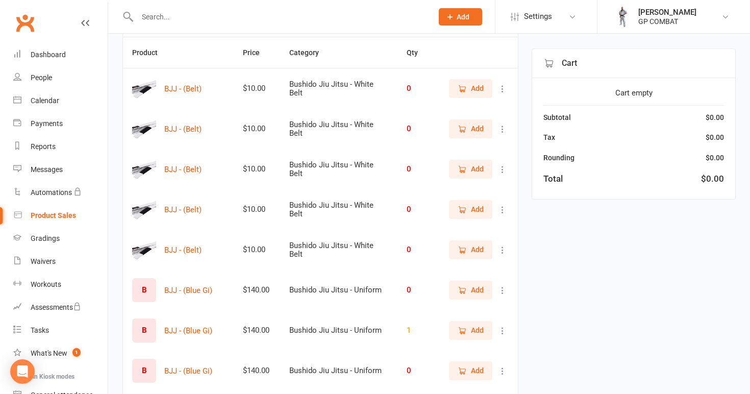
click at [502, 246] on icon at bounding box center [503, 250] width 10 height 10
click at [465, 275] on link "View / Edit" at bounding box center [457, 270] width 101 height 20
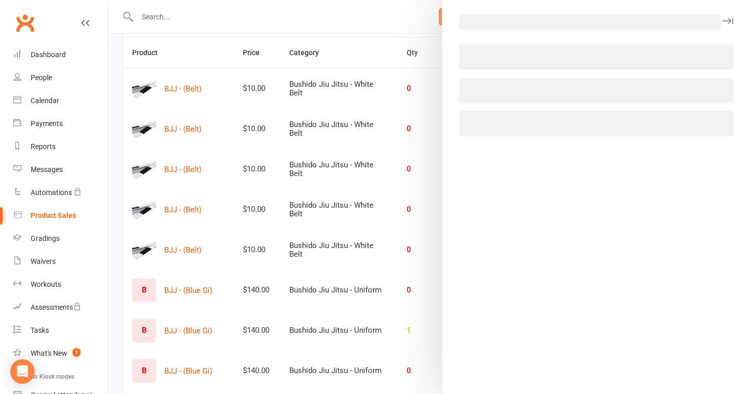
select select "3940"
select select "1816"
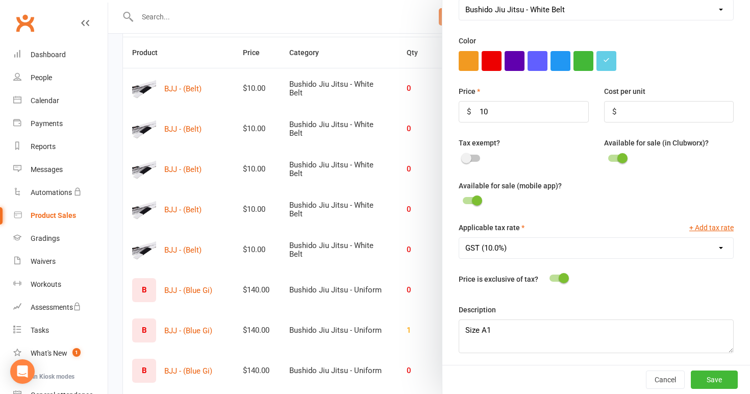
click at [418, 287] on div at bounding box center [429, 197] width 642 height 394
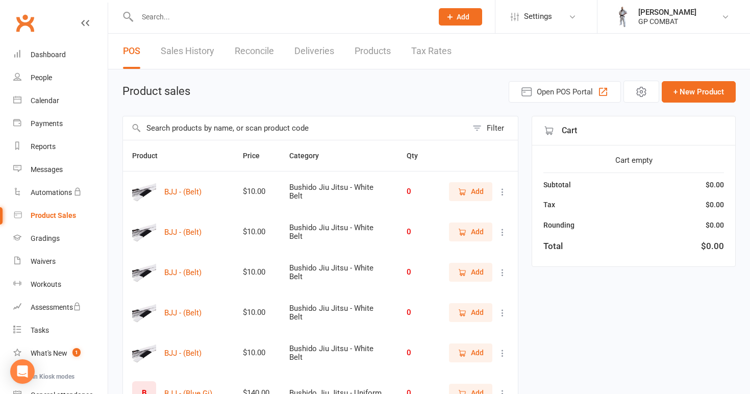
scroll to position [0, 0]
click at [701, 86] on button "+ New Product" at bounding box center [699, 91] width 74 height 21
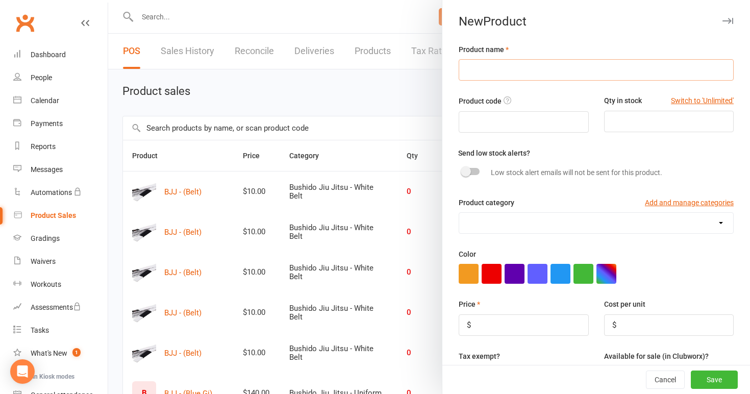
click at [520, 67] on input "text" at bounding box center [596, 69] width 275 height 21
type input "BJJ - (Belt)"
click at [621, 118] on input "number" at bounding box center [669, 121] width 130 height 21
type input "1"
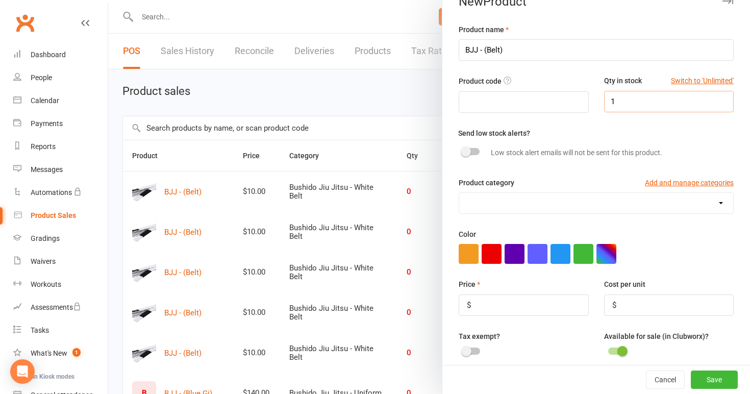
scroll to position [20, 0]
click at [478, 151] on div at bounding box center [470, 150] width 17 height 7
click at [462, 150] on input "checkbox" at bounding box center [462, 150] width 0 height 0
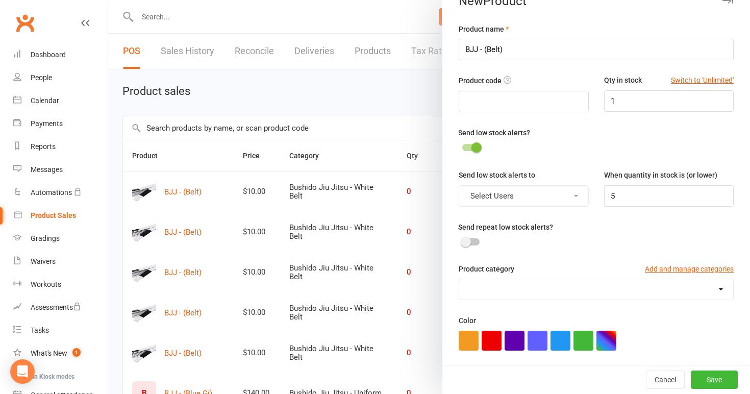
click at [577, 195] on icon at bounding box center [576, 196] width 4 height 2
click at [540, 221] on link "[PERSON_NAME]" at bounding box center [509, 220] width 101 height 20
click at [619, 196] on input "5" at bounding box center [669, 195] width 130 height 21
type input "1"
select select "3931"
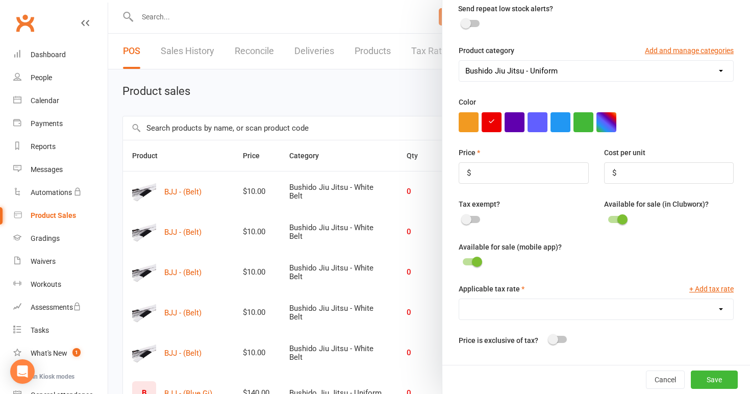
scroll to position [242, 0]
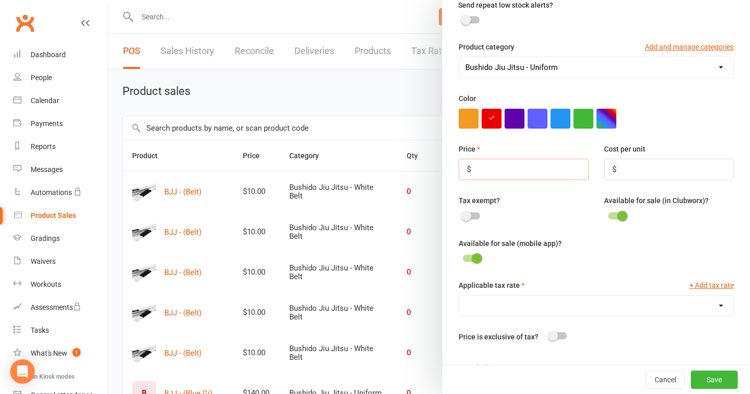
click at [489, 165] on input "number" at bounding box center [524, 169] width 130 height 21
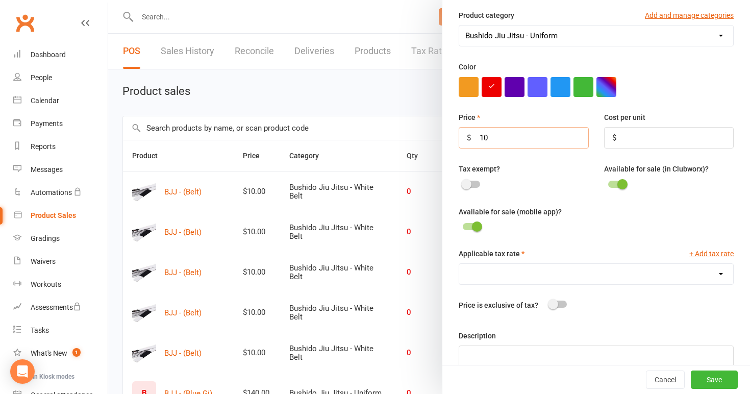
scroll to position [277, 0]
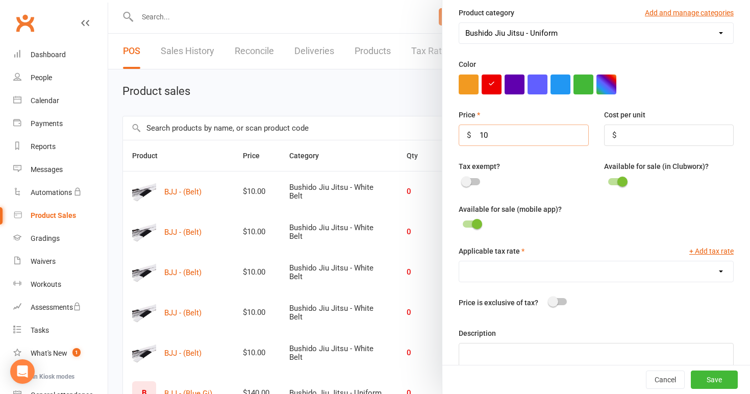
type input "10"
select select "1816"
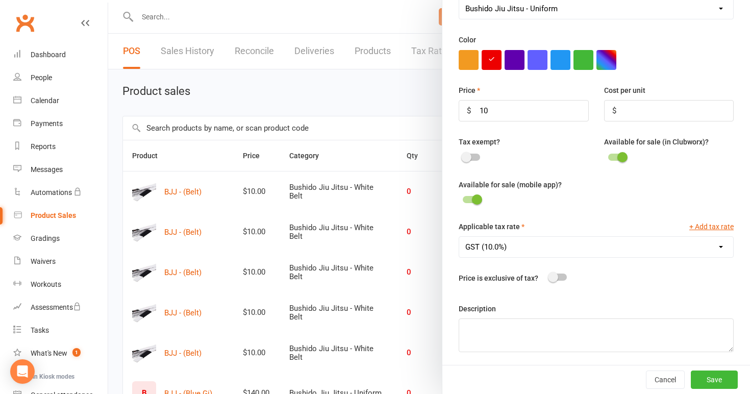
scroll to position [300, 0]
click at [530, 329] on textarea at bounding box center [596, 336] width 275 height 34
type textarea "M1"
click at [706, 383] on button "Save" at bounding box center [714, 379] width 47 height 18
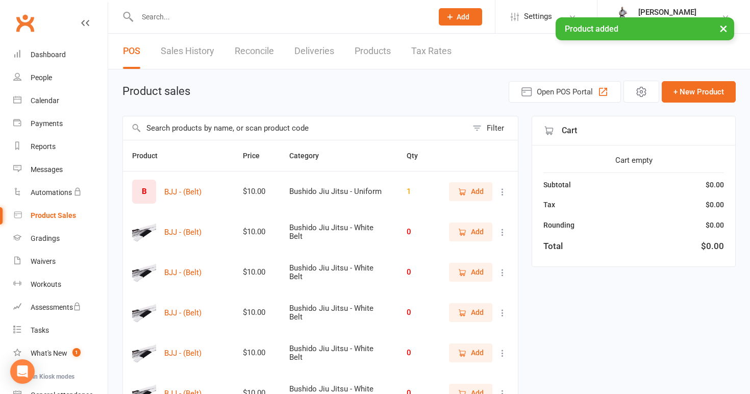
click at [508, 233] on icon at bounding box center [503, 232] width 10 height 10
click at [481, 252] on link "View / Edit" at bounding box center [457, 252] width 101 height 20
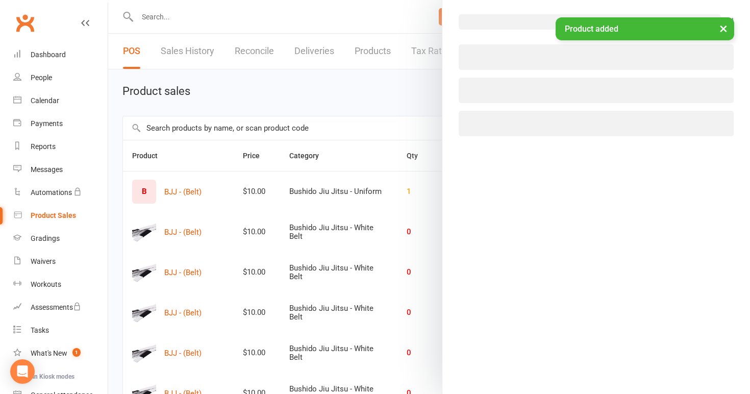
select select "3940"
select select "1816"
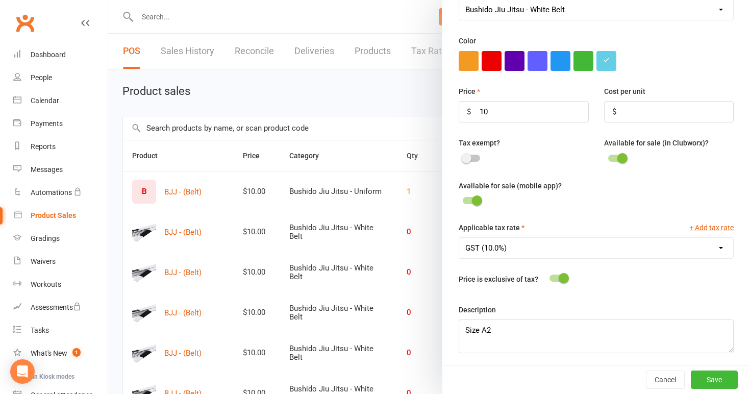
click at [401, 281] on div at bounding box center [429, 197] width 642 height 394
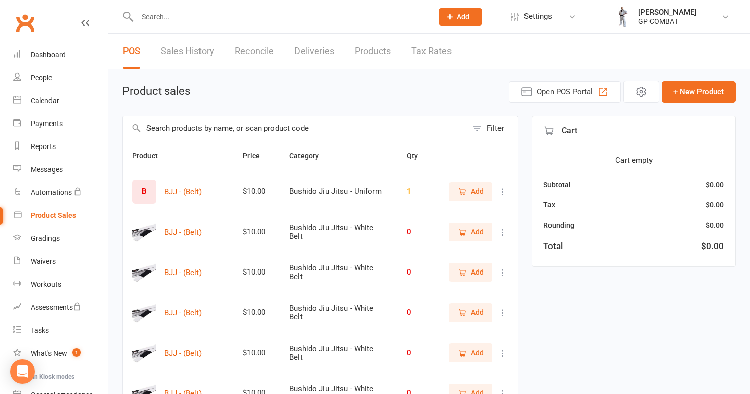
click at [503, 192] on icon at bounding box center [503, 192] width 10 height 10
click at [491, 210] on link "View / Edit" at bounding box center [457, 212] width 101 height 20
select select "3931"
select select "1816"
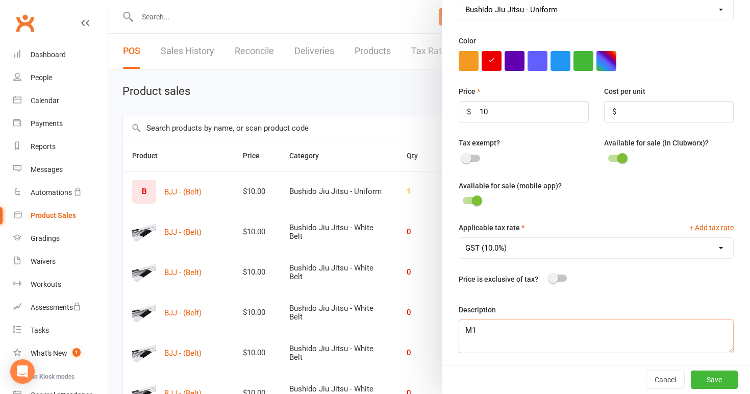
click at [481, 327] on textarea "M1" at bounding box center [596, 336] width 275 height 34
type textarea "M"
type textarea "Size M2"
click at [708, 381] on button "Save" at bounding box center [714, 379] width 47 height 18
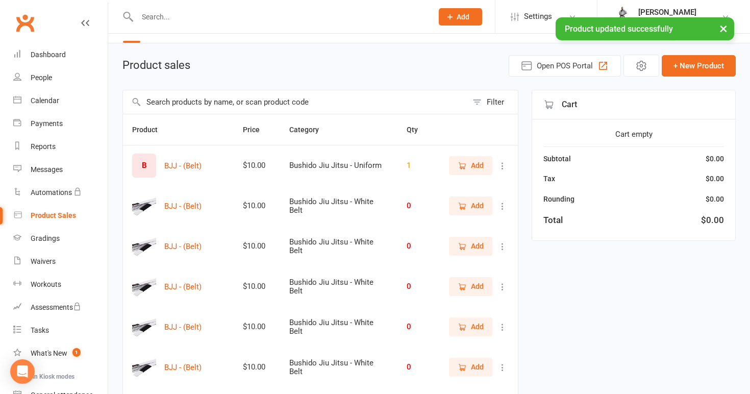
scroll to position [24, 0]
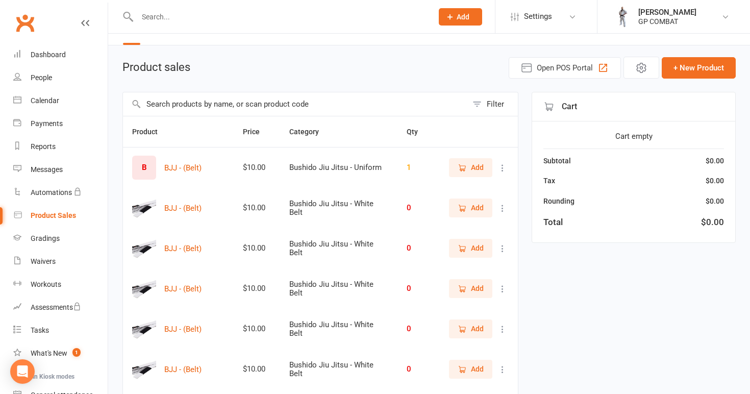
click at [504, 169] on icon at bounding box center [503, 168] width 10 height 10
click at [467, 187] on link "View / Edit" at bounding box center [457, 188] width 101 height 20
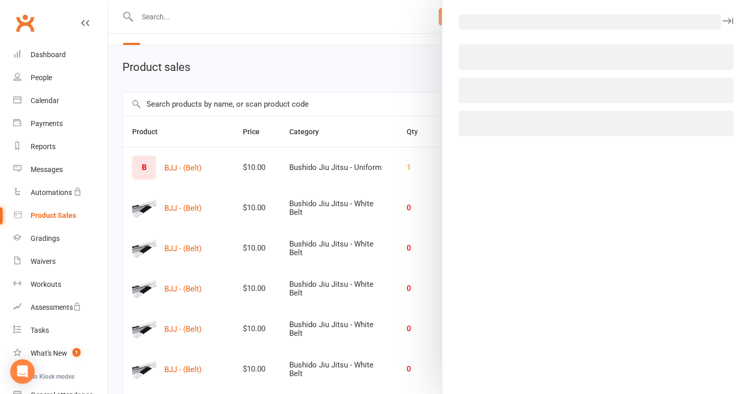
select select "3931"
select select "1816"
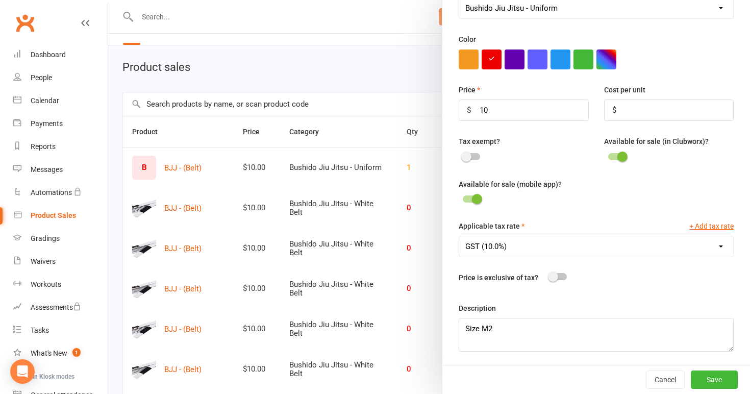
scroll to position [300, 0]
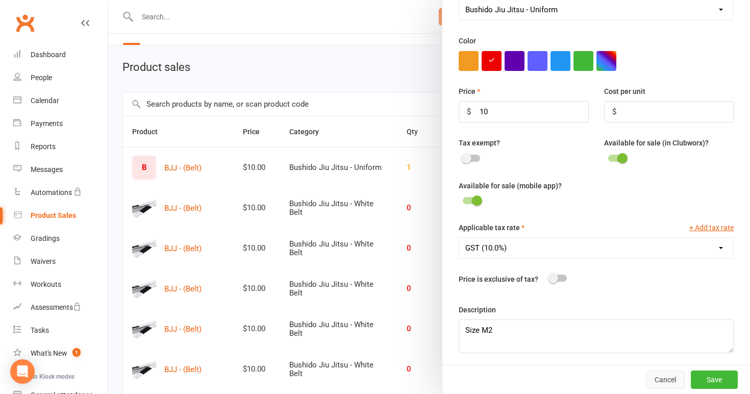
click at [664, 375] on button "Cancel" at bounding box center [665, 379] width 39 height 18
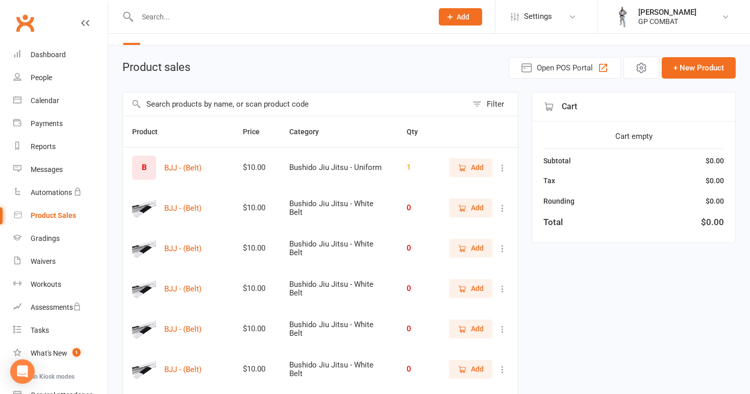
click at [147, 166] on div "B" at bounding box center [144, 168] width 24 height 24
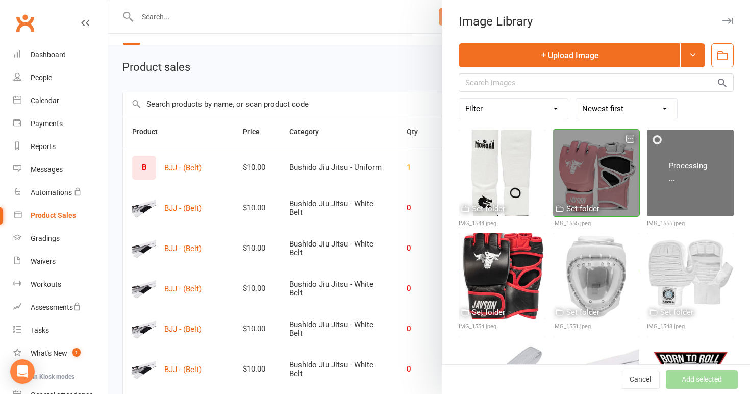
scroll to position [166, 0]
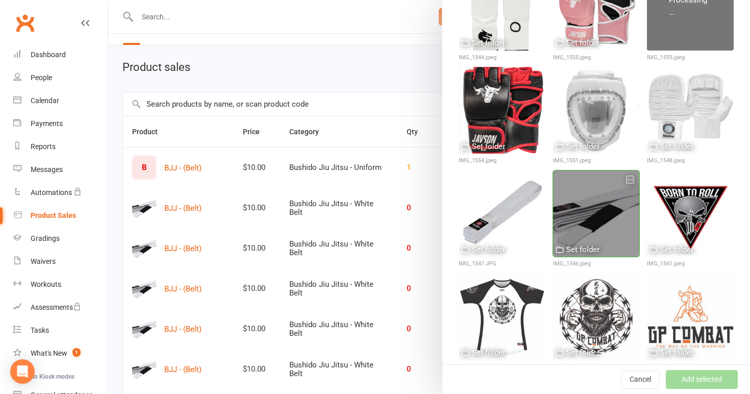
click at [590, 205] on div at bounding box center [596, 213] width 87 height 87
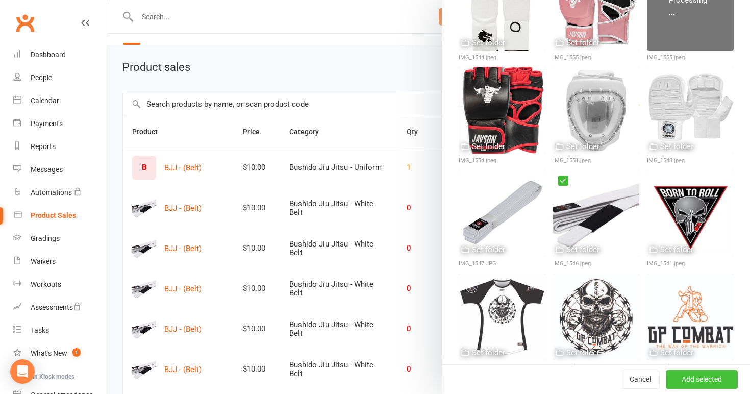
click at [691, 382] on button "Add selected" at bounding box center [702, 379] width 72 height 18
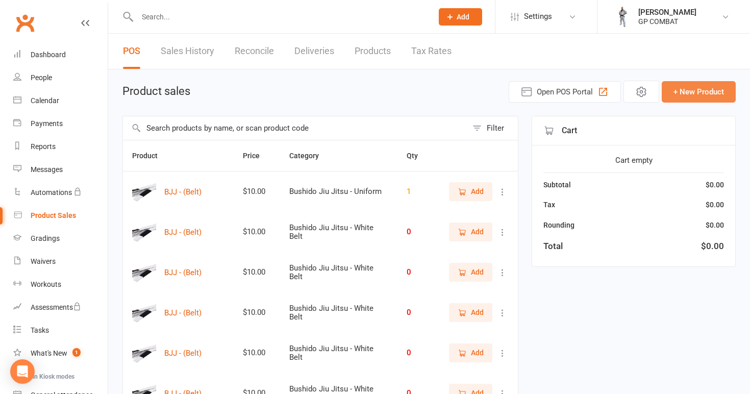
scroll to position [0, 0]
click at [694, 89] on button "+ New Product" at bounding box center [699, 91] width 74 height 21
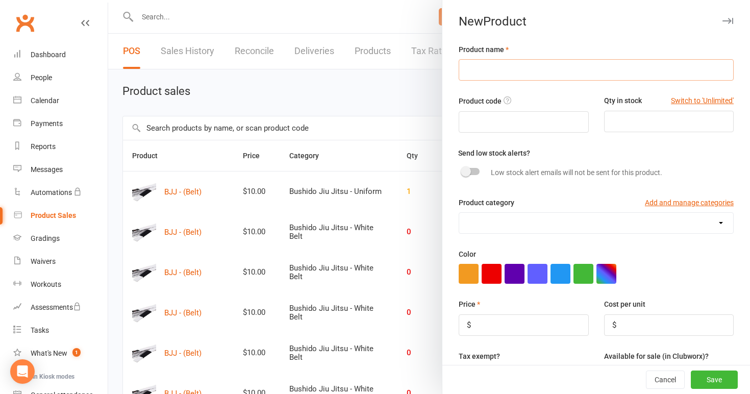
click at [538, 65] on input "text" at bounding box center [596, 69] width 275 height 21
type input "BJJ - (Belt)"
click at [660, 121] on input "number" at bounding box center [669, 121] width 130 height 21
type input "1"
click at [478, 172] on div at bounding box center [470, 171] width 17 height 7
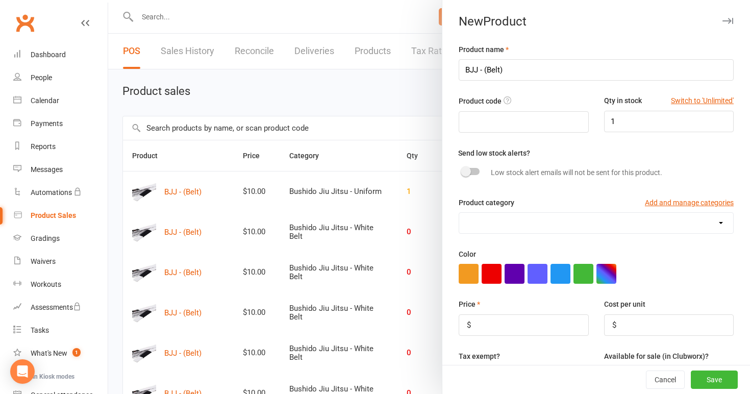
click at [462, 170] on input "checkbox" at bounding box center [462, 170] width 0 height 0
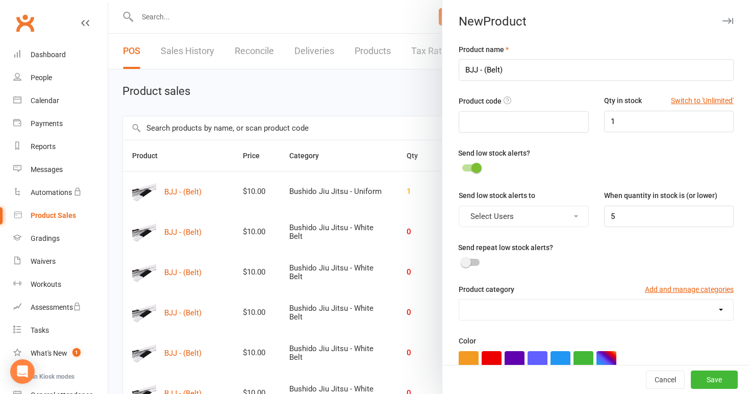
click at [527, 220] on button "Select Users" at bounding box center [524, 216] width 130 height 21
click at [523, 237] on link "[PERSON_NAME]" at bounding box center [509, 241] width 101 height 20
click at [619, 215] on input "5" at bounding box center [669, 216] width 130 height 21
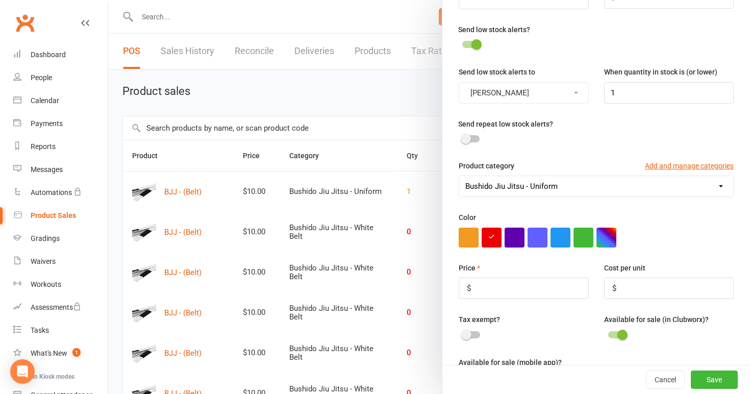
scroll to position [181, 0]
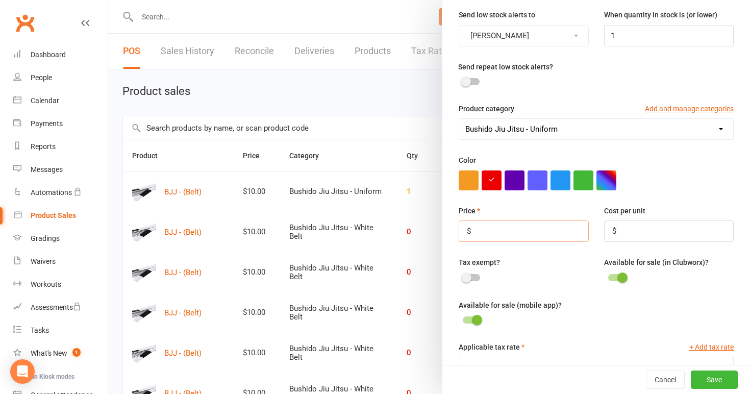
click at [496, 224] on input "number" at bounding box center [524, 230] width 130 height 21
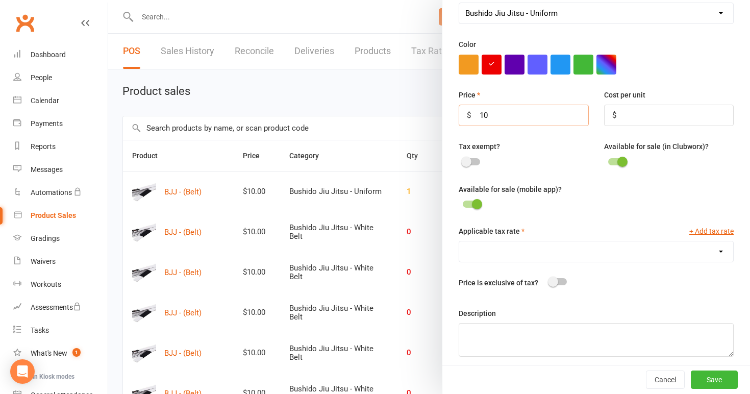
scroll to position [297, 0]
click at [523, 246] on select "GST (10.0%)" at bounding box center [596, 251] width 274 height 20
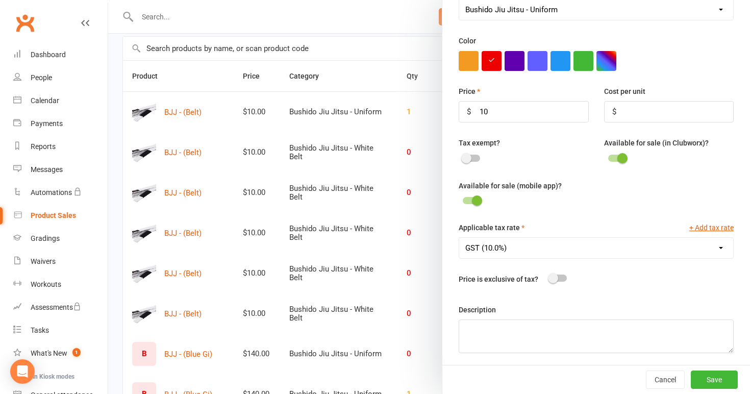
scroll to position [82, 0]
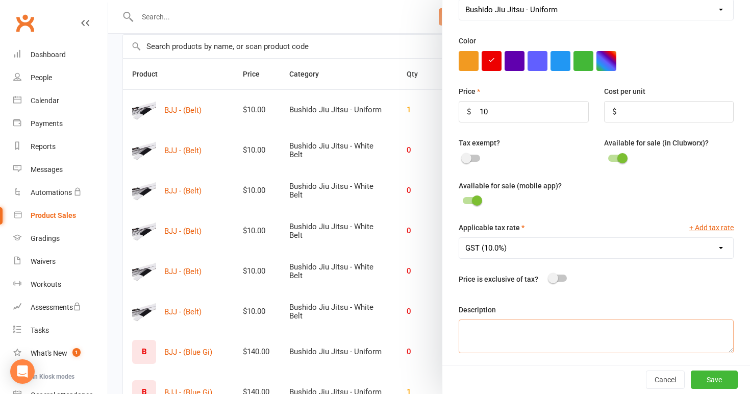
click at [506, 340] on textarea at bounding box center [596, 336] width 275 height 34
click at [718, 378] on button "Save" at bounding box center [714, 379] width 47 height 18
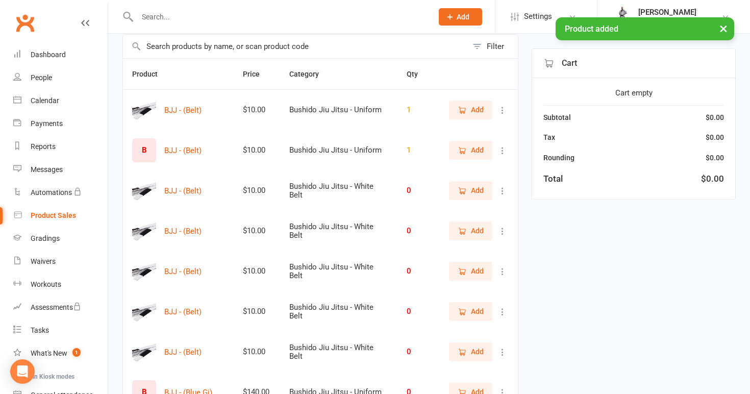
click at [147, 151] on div "B" at bounding box center [144, 150] width 24 height 24
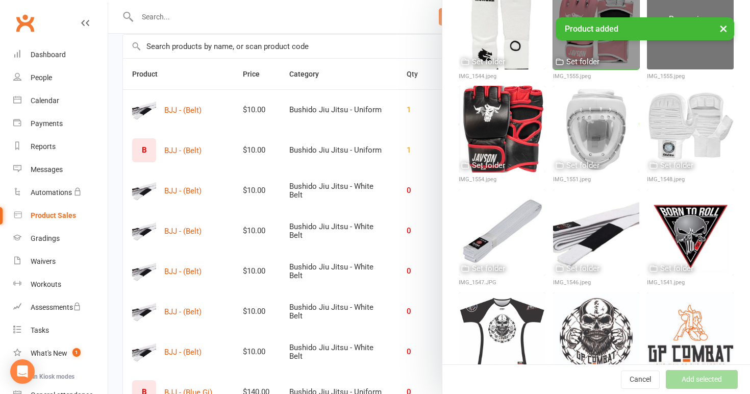
scroll to position [153, 0]
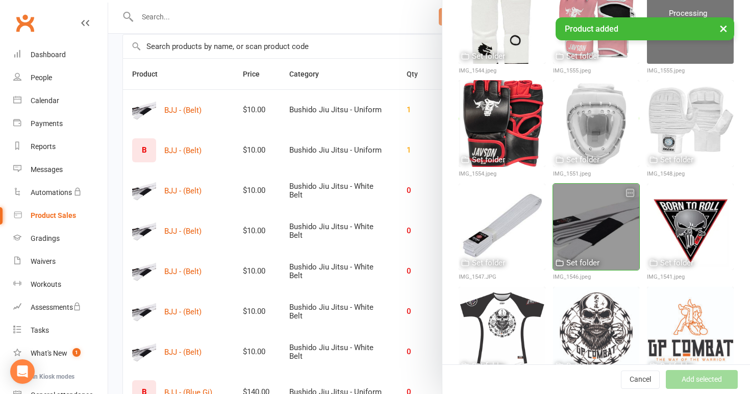
click at [594, 216] on div at bounding box center [596, 227] width 87 height 87
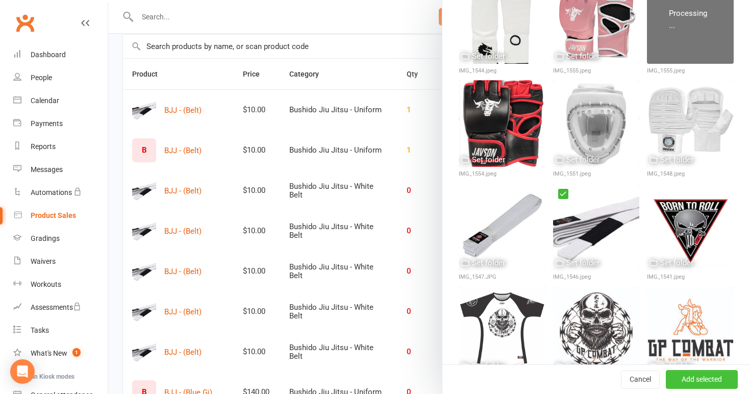
click at [691, 383] on button "Add selected" at bounding box center [702, 379] width 72 height 18
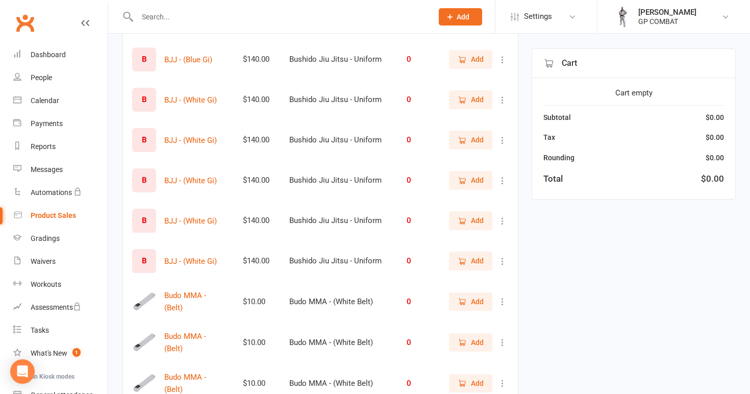
scroll to position [622, 0]
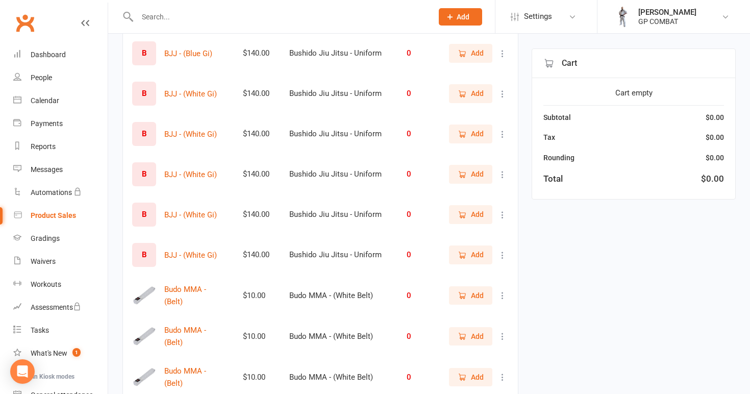
click at [502, 136] on icon at bounding box center [503, 134] width 10 height 10
click at [488, 154] on link "View / Edit" at bounding box center [457, 154] width 101 height 20
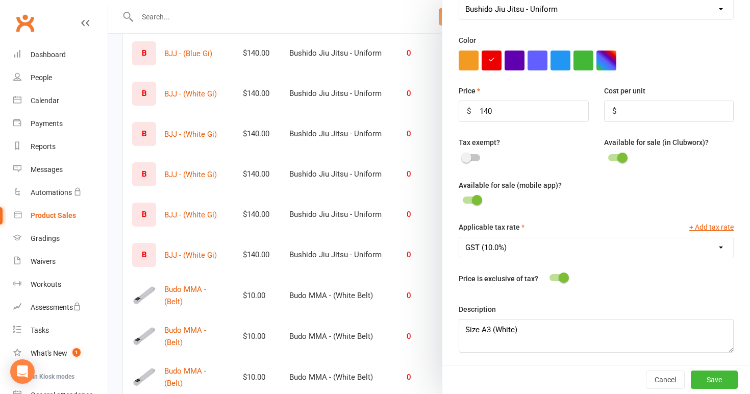
scroll to position [300, 0]
click at [337, 217] on div at bounding box center [429, 197] width 642 height 394
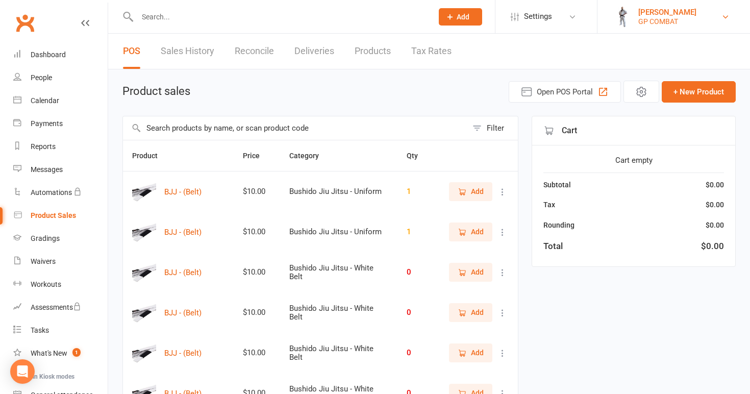
scroll to position [0, 0]
click at [694, 93] on button "+ New Product" at bounding box center [699, 91] width 74 height 21
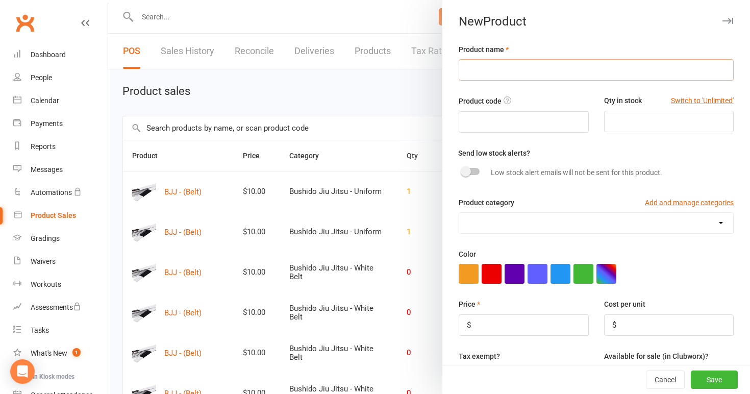
click at [528, 62] on input "text" at bounding box center [596, 69] width 275 height 21
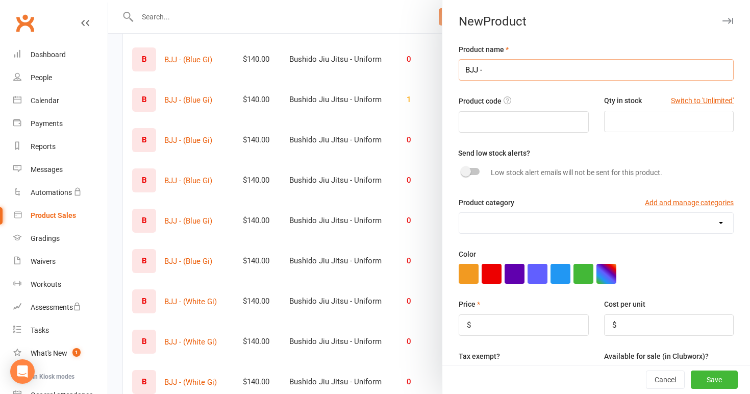
scroll to position [425, 0]
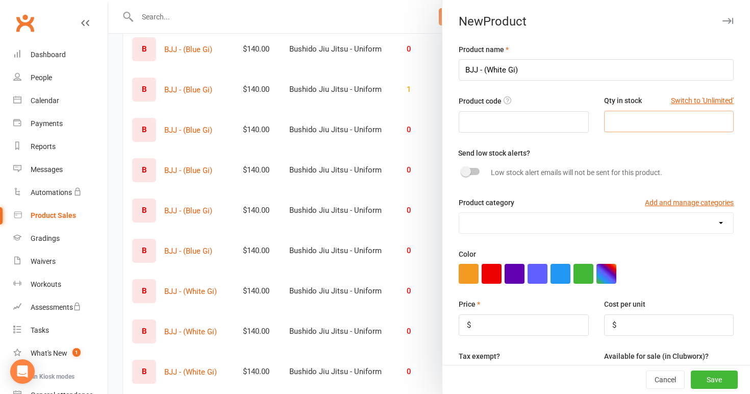
click at [617, 117] on input "number" at bounding box center [669, 121] width 130 height 21
click at [477, 170] on div at bounding box center [470, 171] width 17 height 7
click at [462, 170] on input "checkbox" at bounding box center [462, 170] width 0 height 0
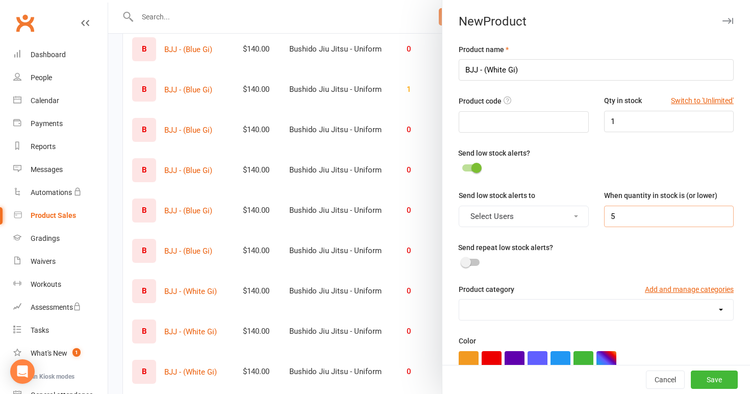
click at [648, 211] on input "5" at bounding box center [669, 216] width 130 height 21
click at [541, 210] on button "Select Users" at bounding box center [524, 216] width 130 height 21
click at [536, 239] on link "[PERSON_NAME]" at bounding box center [509, 241] width 101 height 20
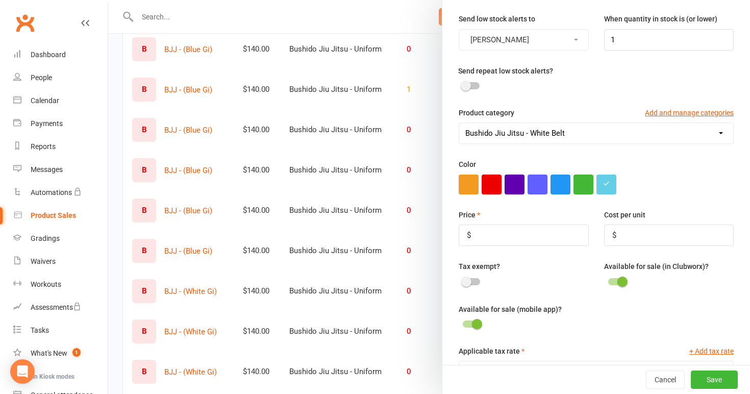
scroll to position [183, 0]
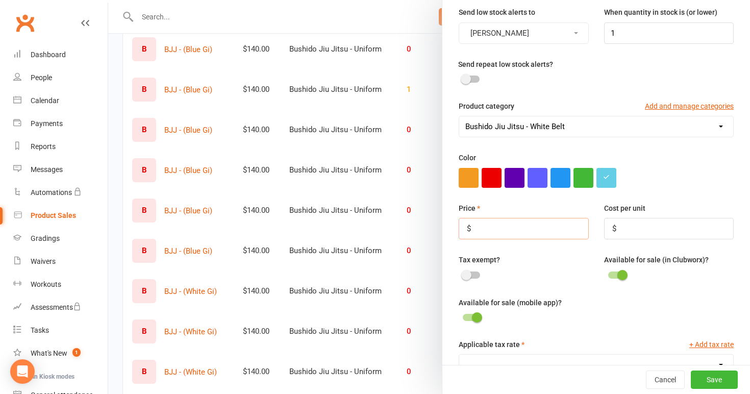
click at [502, 230] on input "number" at bounding box center [524, 228] width 130 height 21
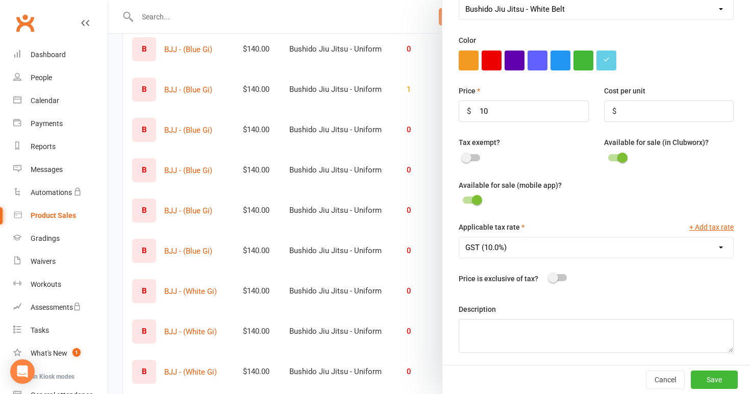
scroll to position [300, 0]
click at [499, 335] on textarea at bounding box center [596, 336] width 275 height 34
click at [704, 381] on button "Save" at bounding box center [714, 379] width 47 height 18
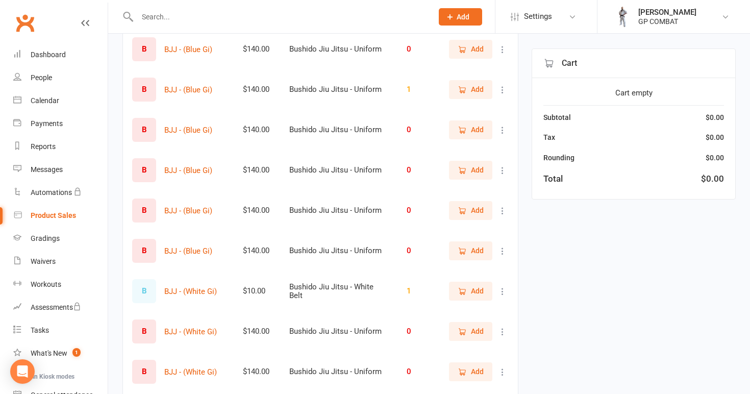
click at [504, 291] on icon at bounding box center [503, 291] width 10 height 10
click at [477, 308] on link "View / Edit" at bounding box center [457, 311] width 101 height 20
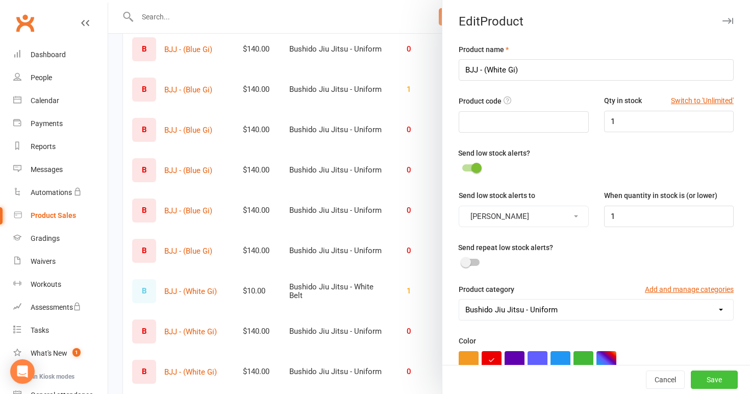
click at [704, 376] on button "Save" at bounding box center [714, 379] width 47 height 18
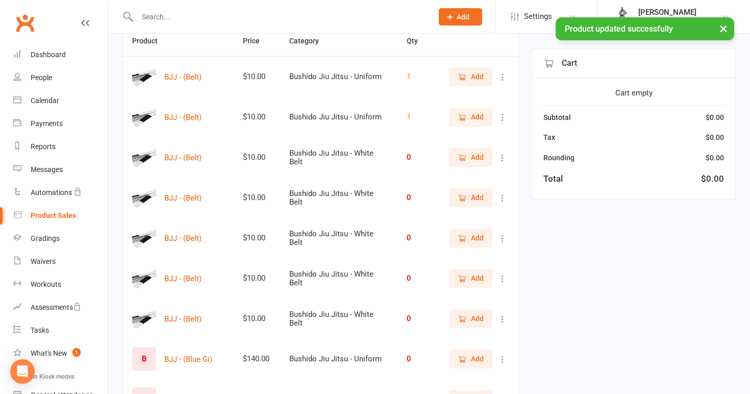
scroll to position [110, 0]
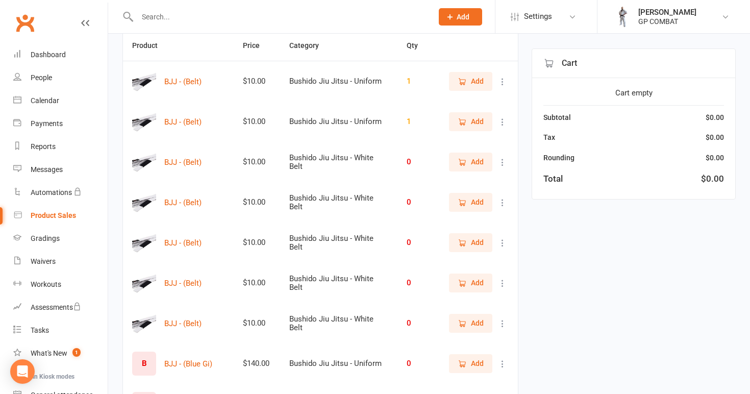
click at [506, 76] on button at bounding box center [503, 82] width 12 height 12
click at [484, 105] on link "View / Edit" at bounding box center [457, 101] width 101 height 20
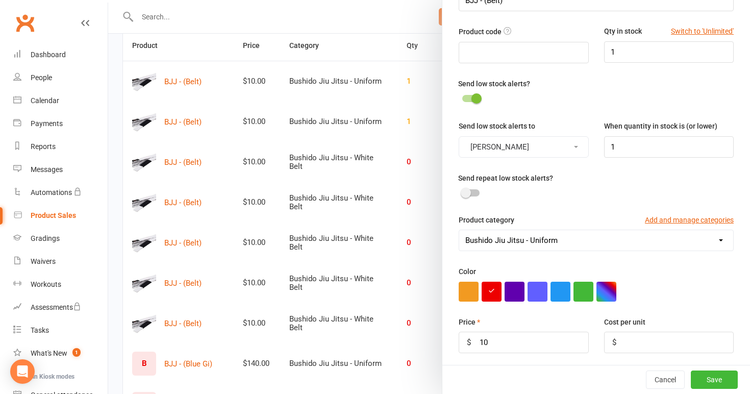
scroll to position [87, 0]
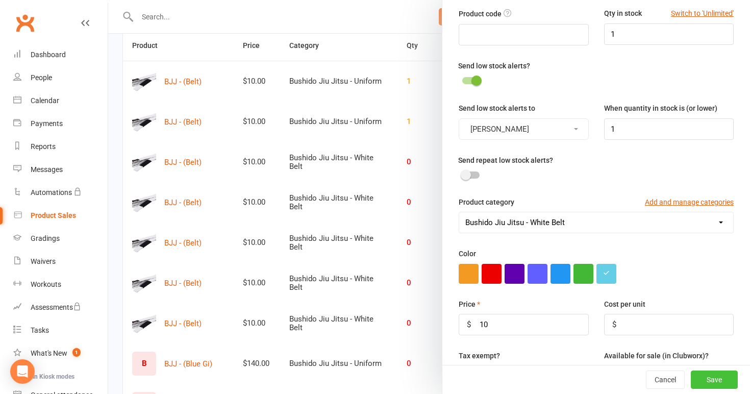
click at [708, 380] on button "Save" at bounding box center [714, 379] width 47 height 18
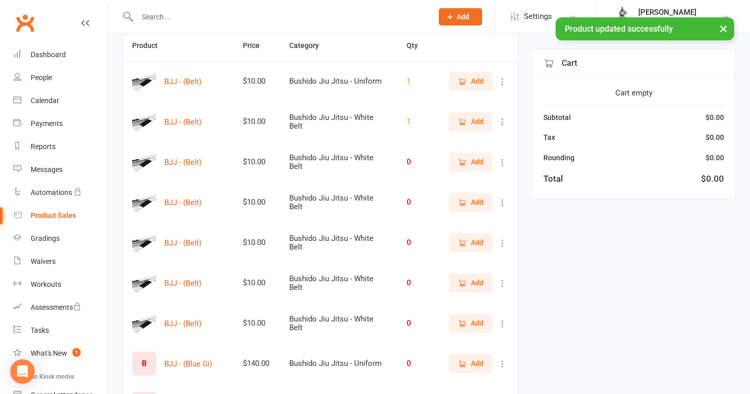
click at [502, 83] on icon at bounding box center [503, 82] width 10 height 10
click at [499, 96] on link "View / Edit" at bounding box center [457, 101] width 101 height 20
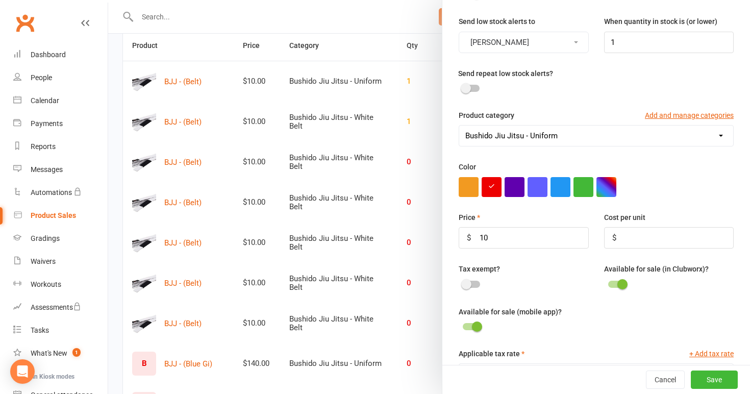
scroll to position [186, 0]
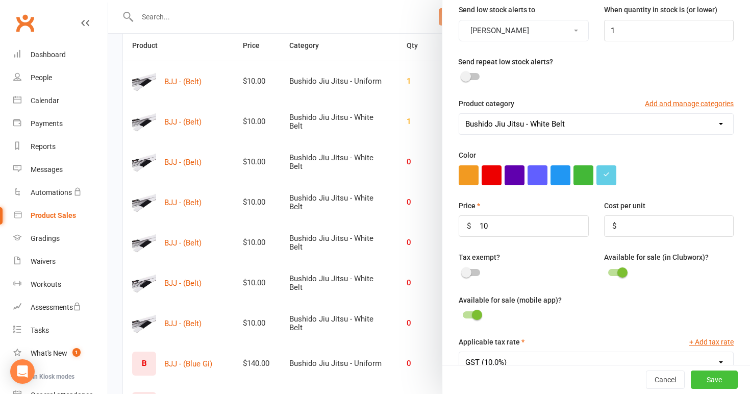
click at [712, 379] on button "Save" at bounding box center [714, 379] width 47 height 18
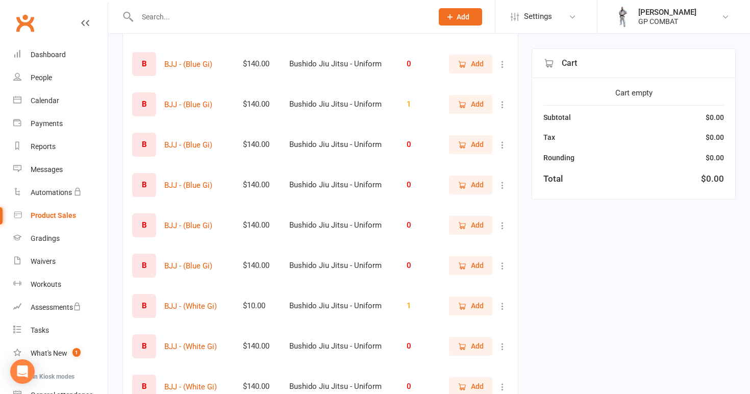
scroll to position [409, 0]
click at [499, 267] on icon at bounding box center [503, 266] width 10 height 10
click at [485, 285] on link "View / Edit" at bounding box center [457, 286] width 101 height 20
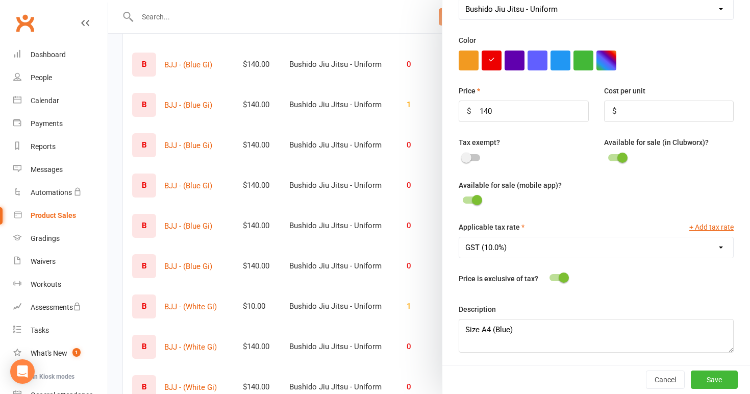
scroll to position [300, 0]
click at [411, 289] on div at bounding box center [429, 197] width 642 height 394
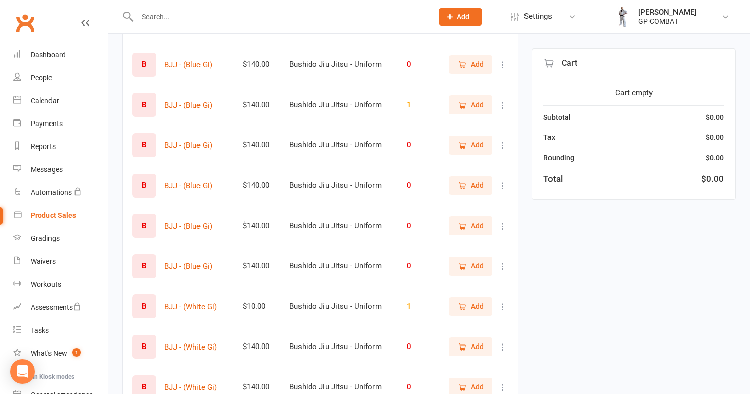
click at [501, 226] on icon at bounding box center [503, 226] width 10 height 10
click at [489, 245] on link "View / Edit" at bounding box center [457, 246] width 101 height 20
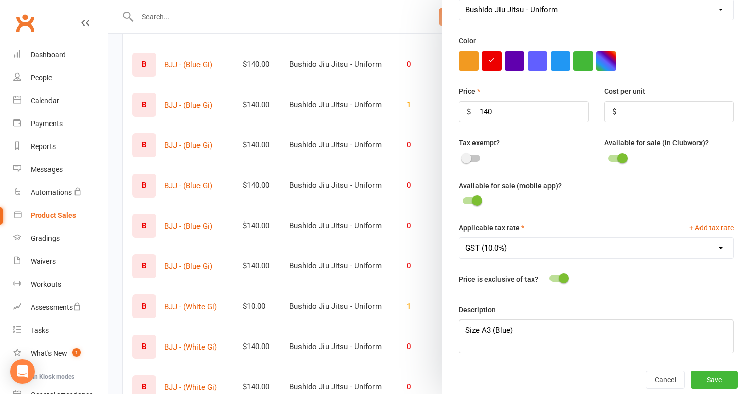
click at [369, 293] on div at bounding box center [429, 197] width 642 height 394
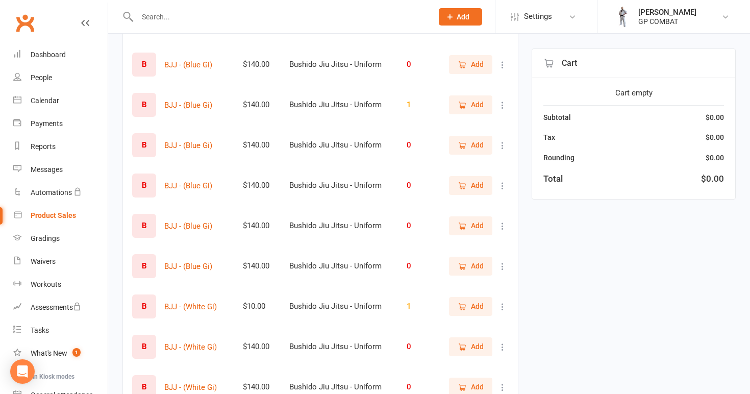
click at [503, 183] on icon at bounding box center [503, 186] width 10 height 10
click at [469, 212] on link "View / Edit" at bounding box center [457, 205] width 101 height 20
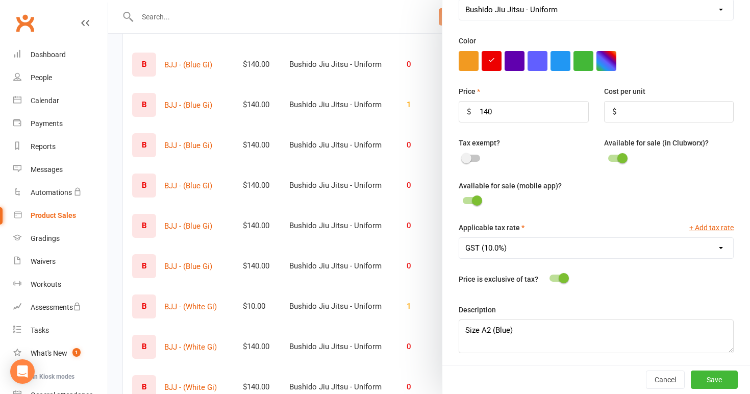
click at [385, 242] on div at bounding box center [429, 197] width 642 height 394
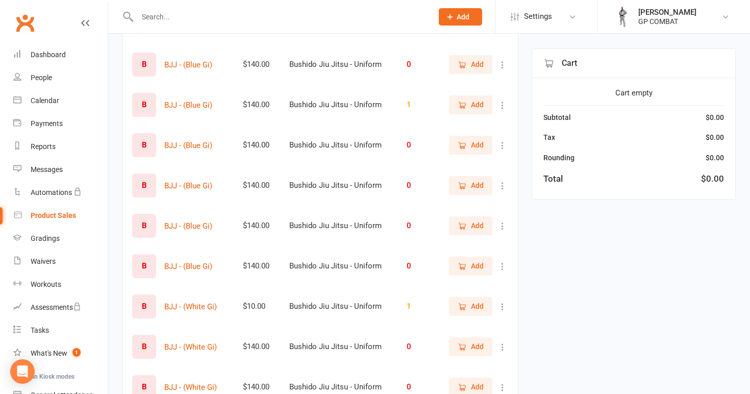
click at [499, 148] on icon at bounding box center [503, 145] width 10 height 10
click at [498, 162] on link "View / Edit" at bounding box center [457, 165] width 101 height 20
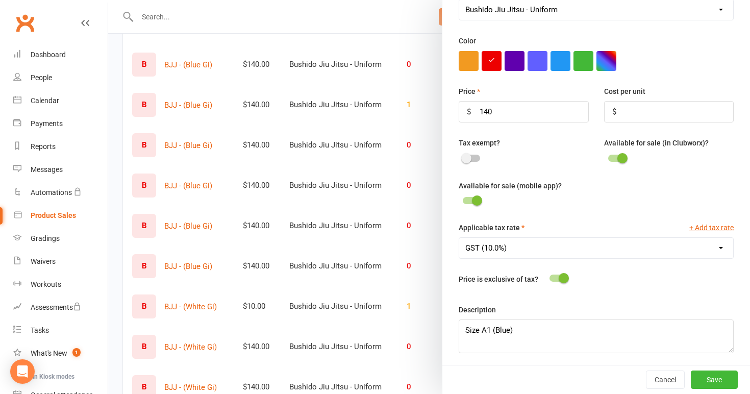
click at [384, 213] on div at bounding box center [429, 197] width 642 height 394
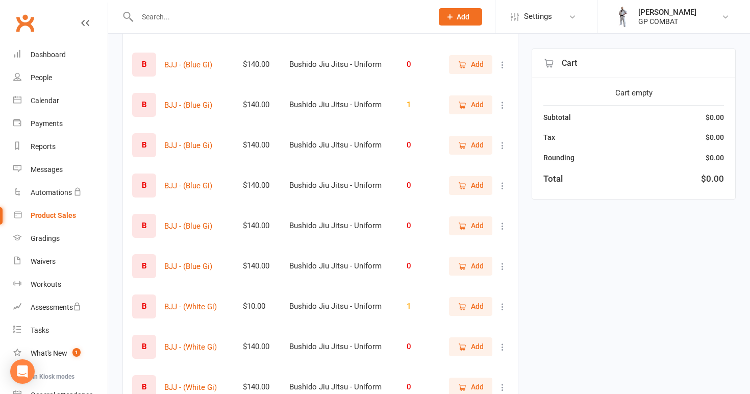
click at [500, 102] on icon at bounding box center [503, 105] width 10 height 10
click at [496, 120] on link "View / Edit" at bounding box center [457, 125] width 101 height 20
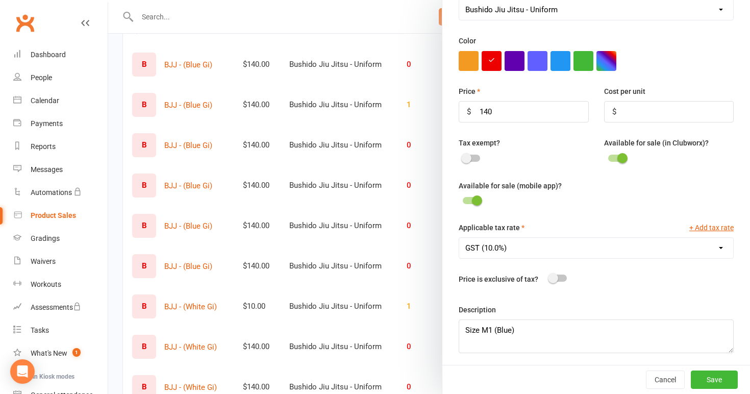
click at [385, 218] on div at bounding box center [429, 197] width 642 height 394
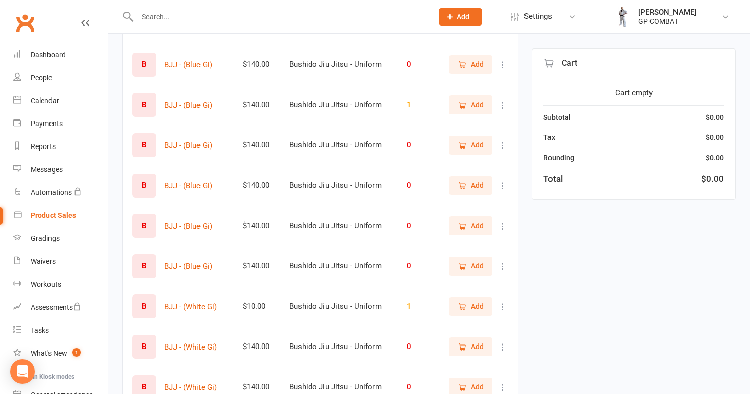
click at [501, 66] on icon at bounding box center [503, 65] width 10 height 10
click at [497, 83] on link "View / Edit" at bounding box center [457, 85] width 101 height 20
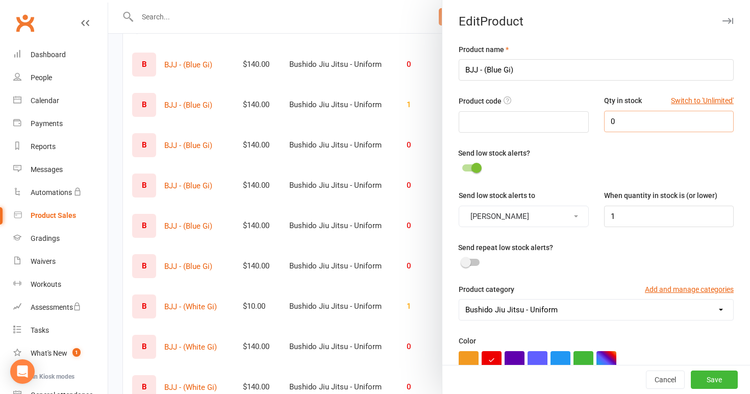
scroll to position [0, 0]
click at [627, 122] on input "0" at bounding box center [669, 121] width 130 height 21
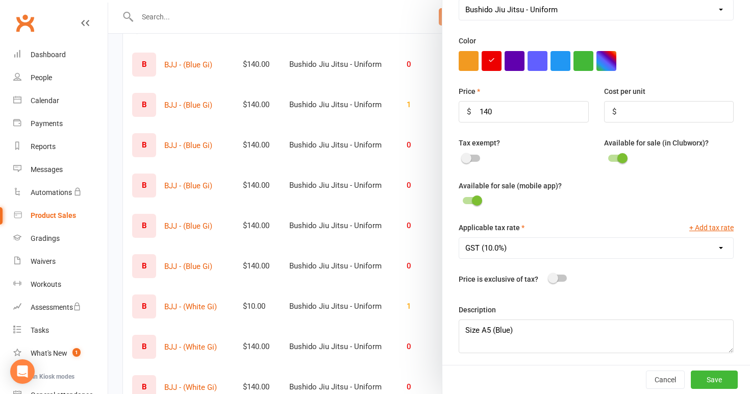
scroll to position [485, 0]
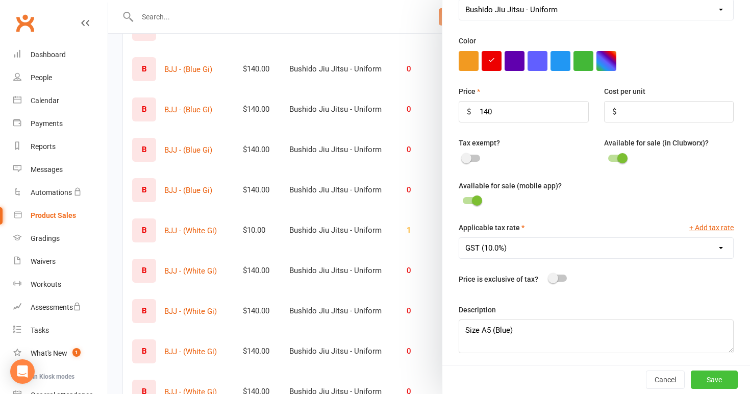
click at [718, 378] on button "Save" at bounding box center [714, 379] width 47 height 18
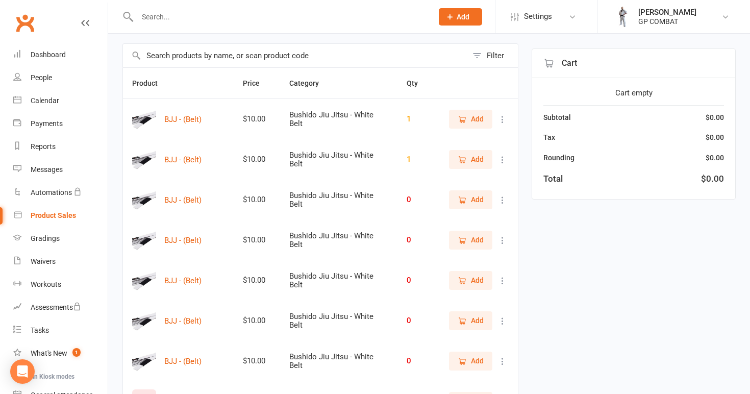
scroll to position [66, 0]
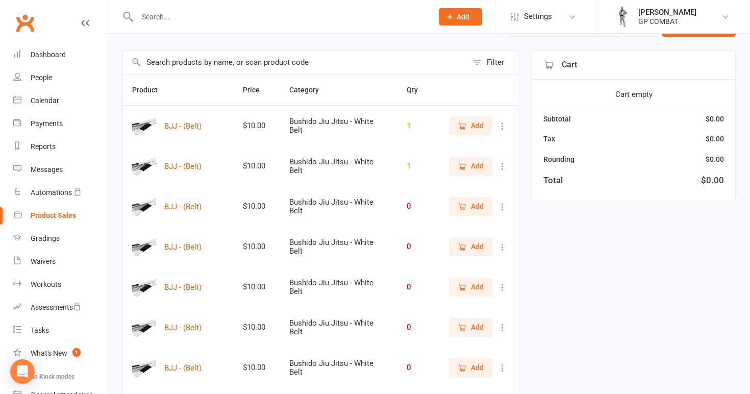
click at [506, 126] on icon at bounding box center [503, 126] width 10 height 10
click at [505, 206] on icon at bounding box center [503, 207] width 10 height 10
click at [480, 228] on link "View / Edit" at bounding box center [457, 226] width 101 height 20
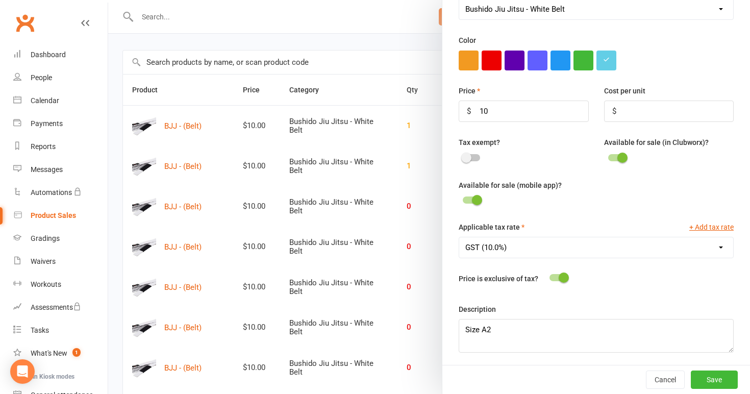
scroll to position [300, 0]
click at [396, 275] on div at bounding box center [429, 197] width 642 height 394
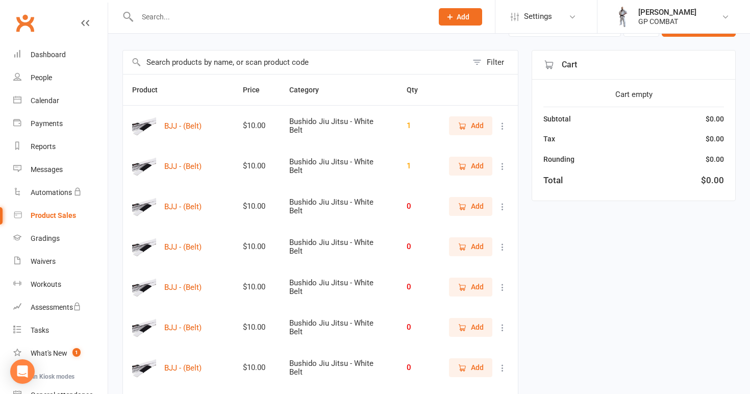
click at [503, 246] on icon at bounding box center [503, 247] width 10 height 10
click at [483, 264] on link "View / Edit" at bounding box center [457, 267] width 101 height 20
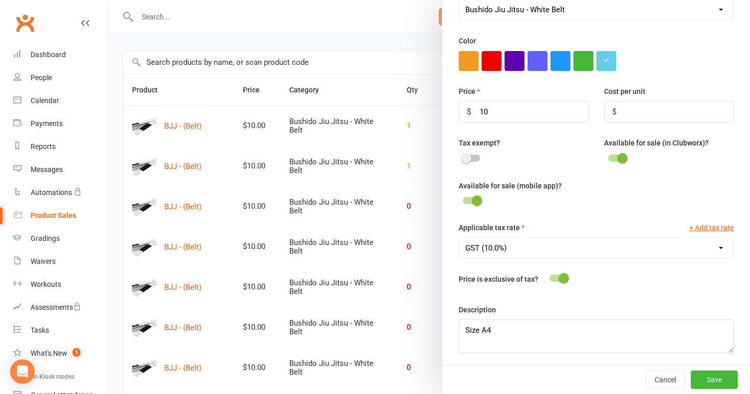
click at [403, 306] on div at bounding box center [429, 197] width 642 height 394
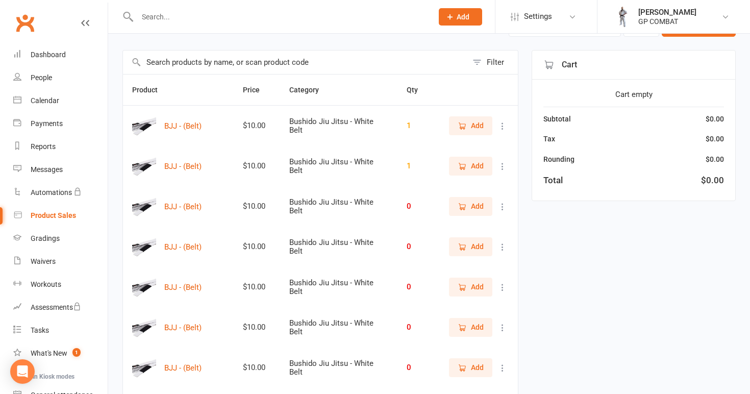
click at [502, 286] on icon at bounding box center [503, 287] width 10 height 10
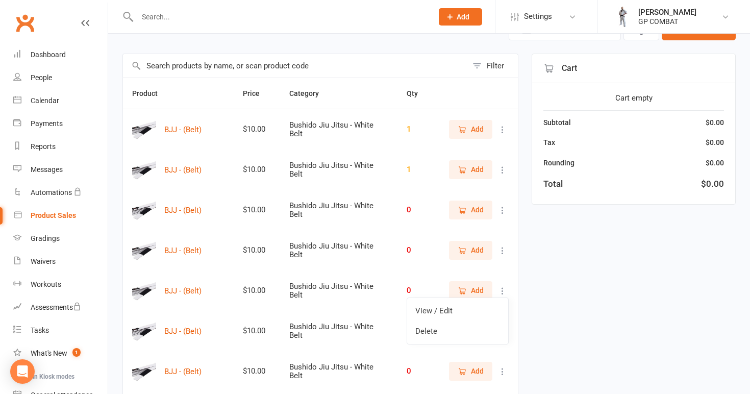
scroll to position [60, 0]
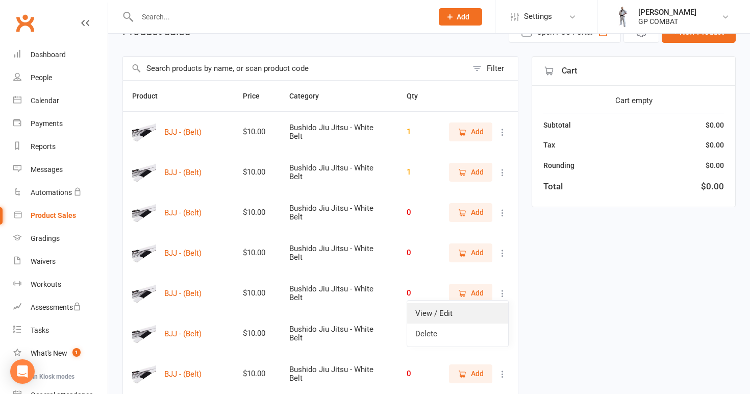
click at [481, 314] on link "View / Edit" at bounding box center [457, 313] width 101 height 20
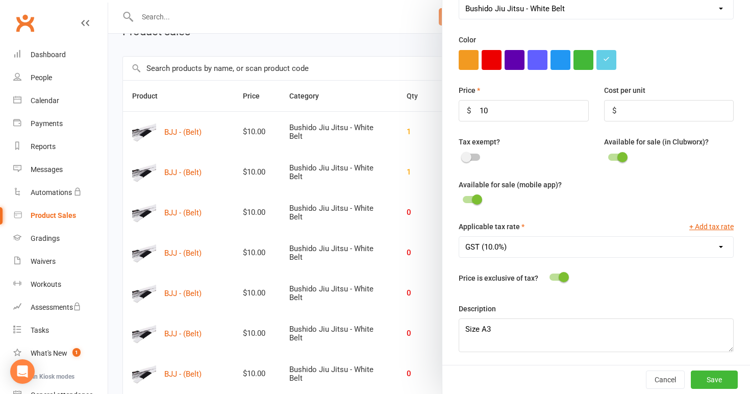
scroll to position [300, 0]
click at [394, 311] on div at bounding box center [429, 197] width 642 height 394
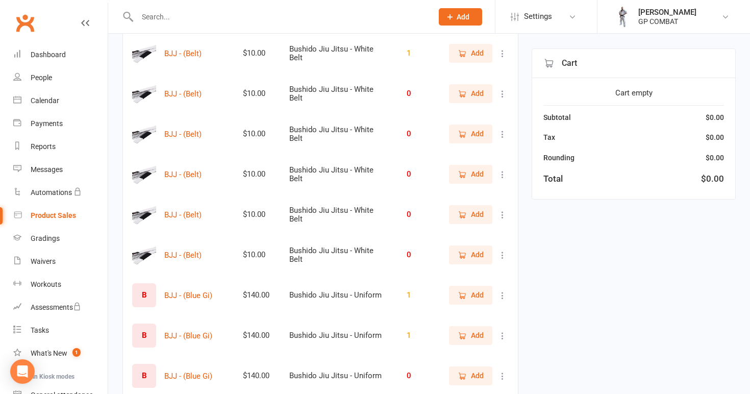
scroll to position [195, 0]
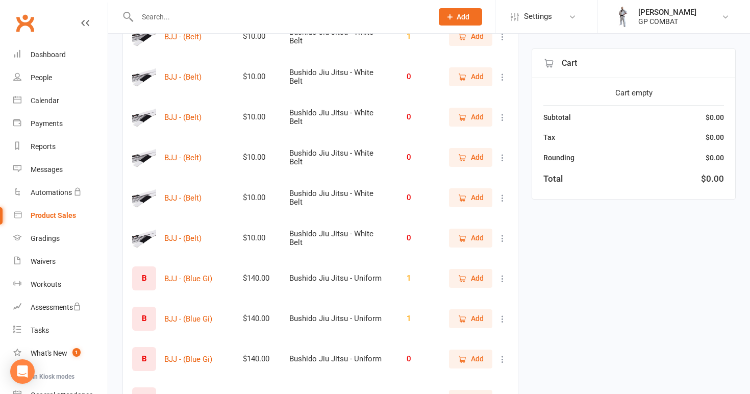
click at [503, 238] on icon at bounding box center [503, 238] width 10 height 10
click at [479, 254] on link "View / Edit" at bounding box center [457, 258] width 101 height 20
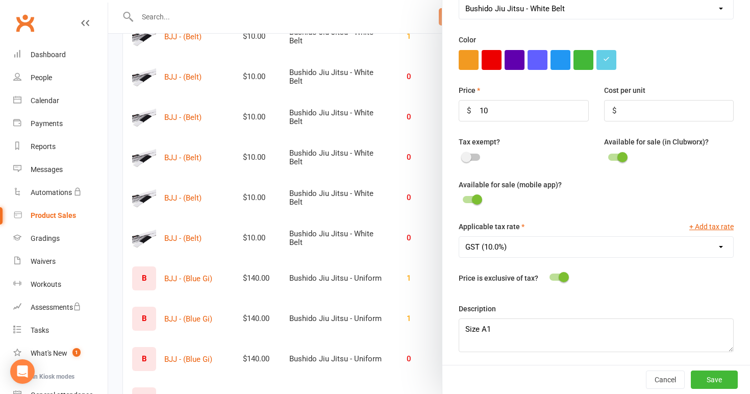
scroll to position [300, 0]
click at [393, 292] on div at bounding box center [429, 197] width 642 height 394
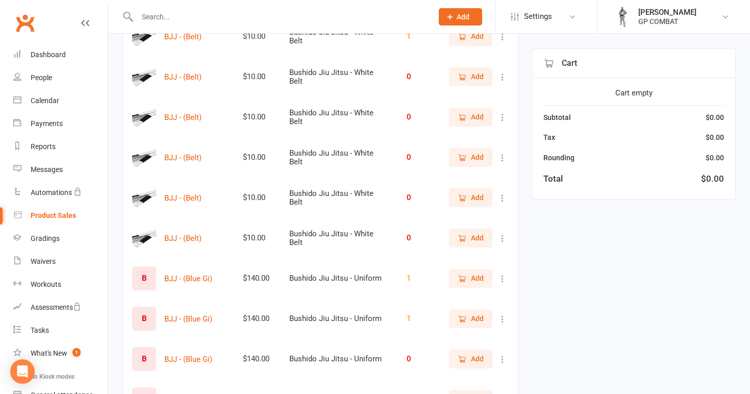
click at [502, 197] on icon at bounding box center [503, 198] width 10 height 10
click at [481, 216] on link "View / Edit" at bounding box center [457, 218] width 101 height 20
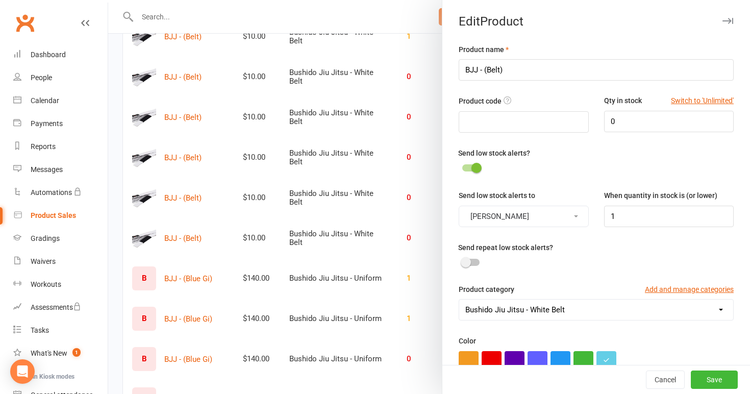
scroll to position [0, 0]
click at [625, 120] on input "0" at bounding box center [669, 121] width 130 height 21
click at [704, 379] on button "Save" at bounding box center [714, 379] width 47 height 18
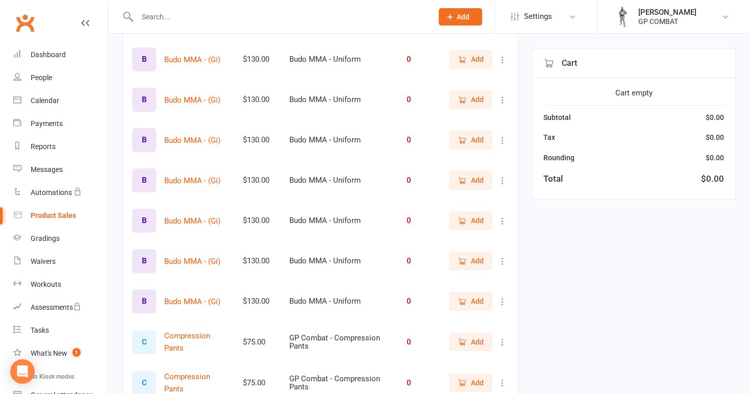
scroll to position [1192, 0]
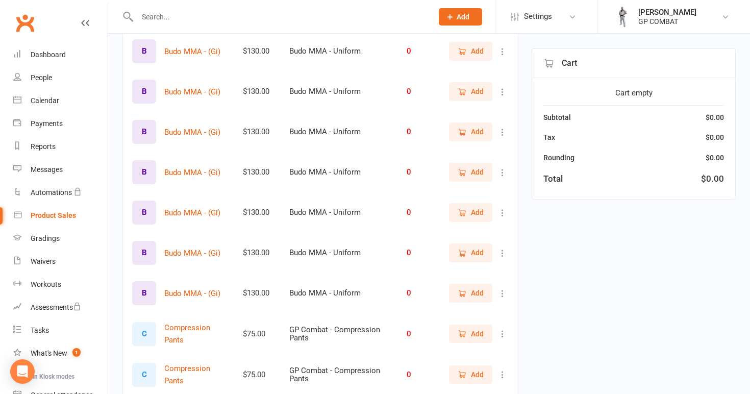
click at [503, 53] on button at bounding box center [503, 51] width 12 height 12
click at [485, 72] on link "View / Edit" at bounding box center [457, 68] width 101 height 20
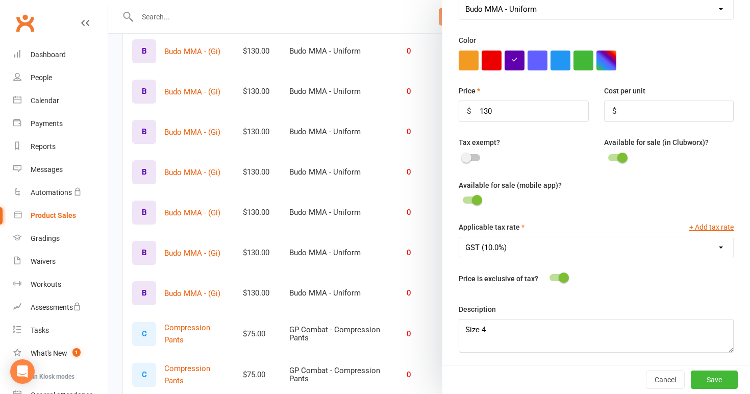
scroll to position [300, 0]
click at [386, 157] on div at bounding box center [429, 197] width 642 height 394
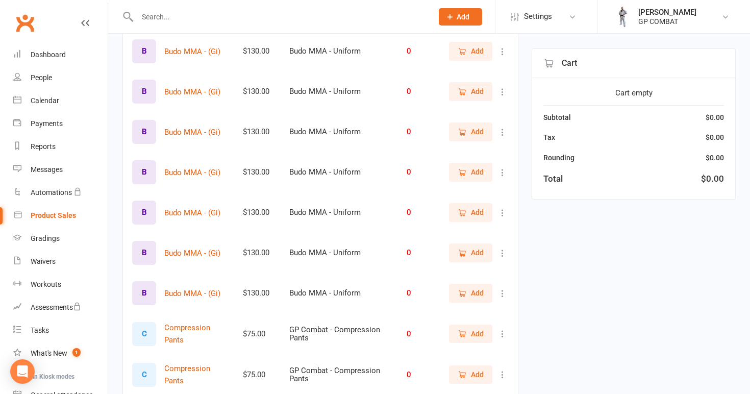
click at [503, 90] on icon at bounding box center [503, 92] width 10 height 10
click at [490, 109] on link "View / Edit" at bounding box center [457, 108] width 101 height 20
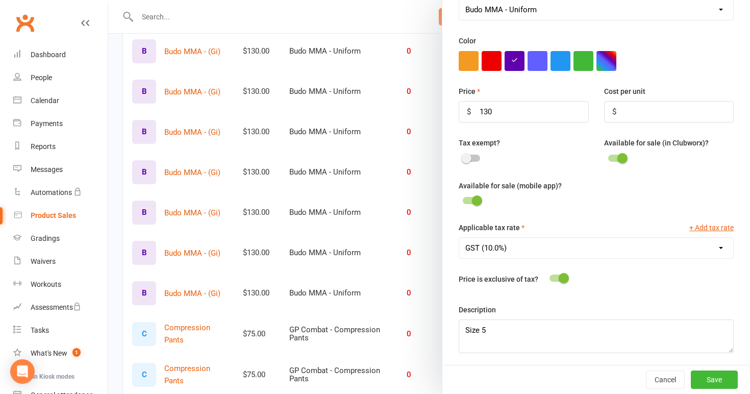
click at [415, 221] on div at bounding box center [429, 197] width 642 height 394
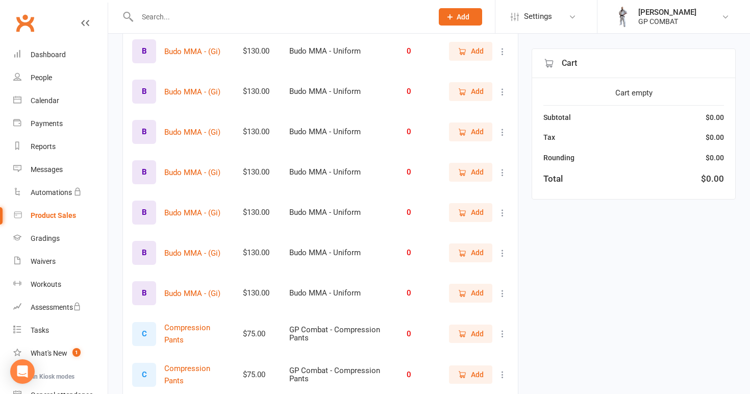
click at [500, 130] on icon at bounding box center [503, 132] width 10 height 10
click at [497, 143] on link "View / Edit" at bounding box center [457, 148] width 101 height 20
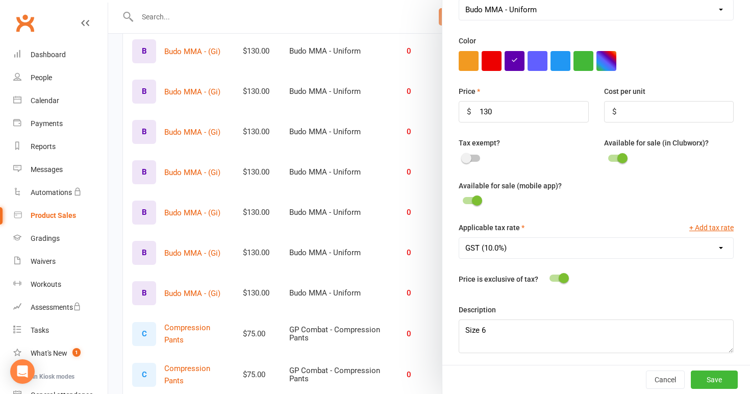
click at [370, 238] on div at bounding box center [429, 197] width 642 height 394
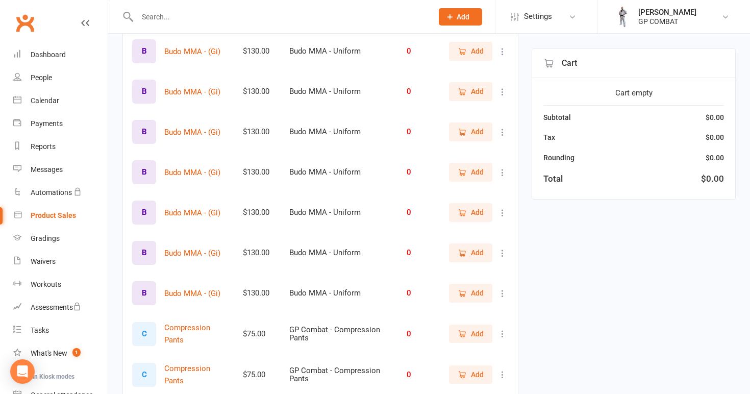
click at [503, 167] on icon at bounding box center [503, 172] width 10 height 10
click at [487, 188] on link "View / Edit" at bounding box center [457, 189] width 101 height 20
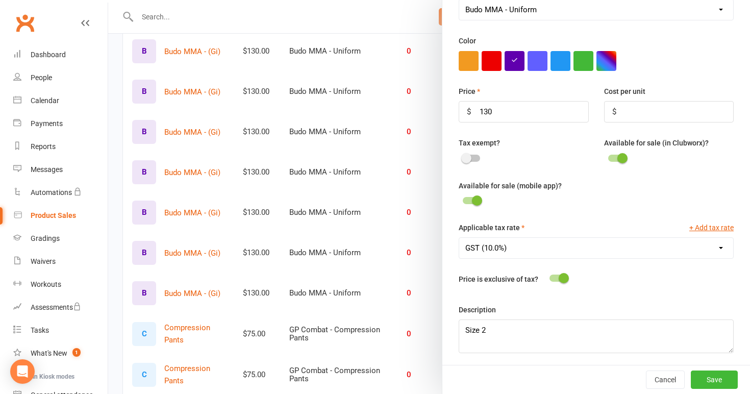
click at [388, 244] on div at bounding box center [429, 197] width 642 height 394
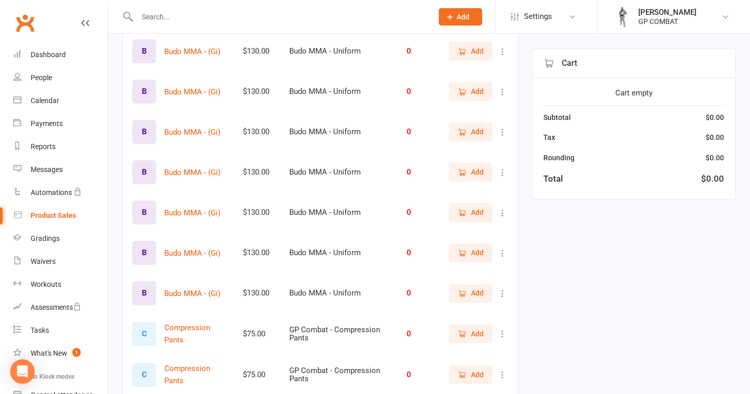
click at [503, 208] on icon at bounding box center [503, 213] width 10 height 10
click at [473, 236] on link "View / Edit" at bounding box center [457, 229] width 101 height 20
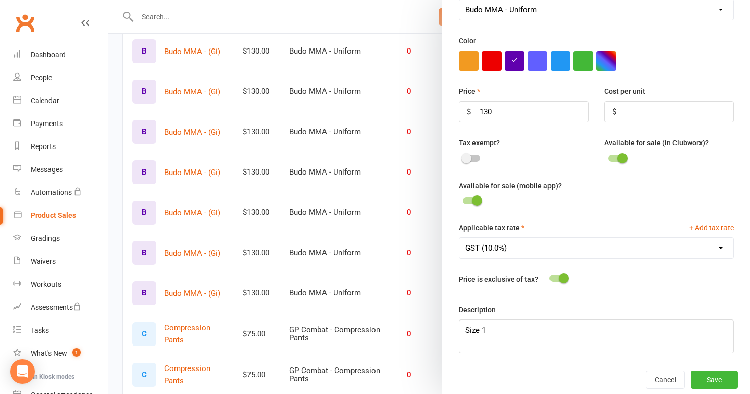
click at [414, 265] on div at bounding box center [429, 197] width 642 height 394
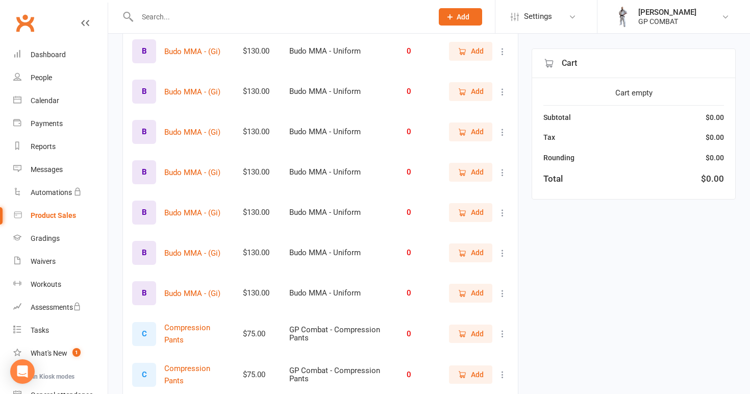
click at [500, 249] on icon at bounding box center [503, 253] width 10 height 10
click at [486, 268] on link "View / Edit" at bounding box center [457, 269] width 101 height 20
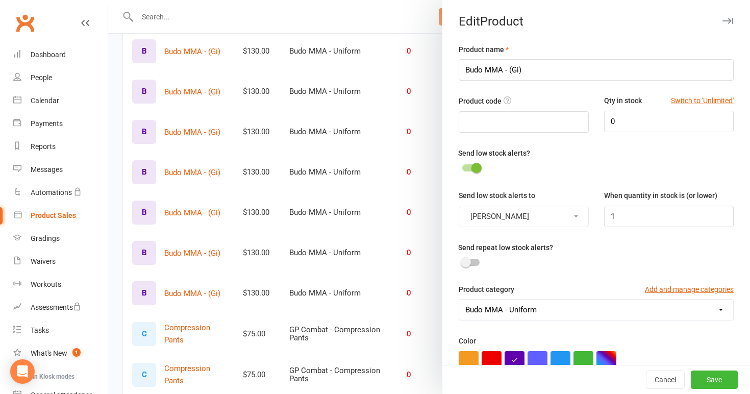
scroll to position [0, 0]
click at [625, 120] on input "0" at bounding box center [669, 121] width 130 height 21
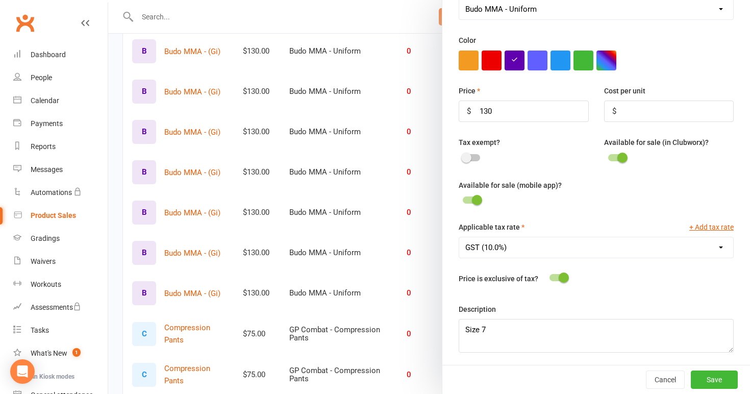
scroll to position [300, 0]
click at [706, 380] on button "Save" at bounding box center [714, 379] width 47 height 18
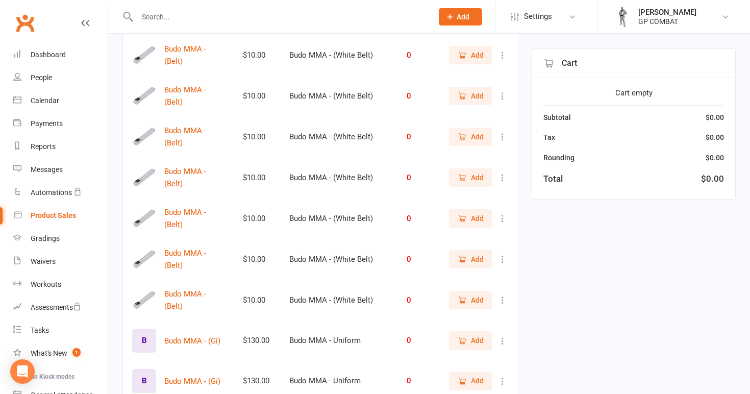
scroll to position [910, 0]
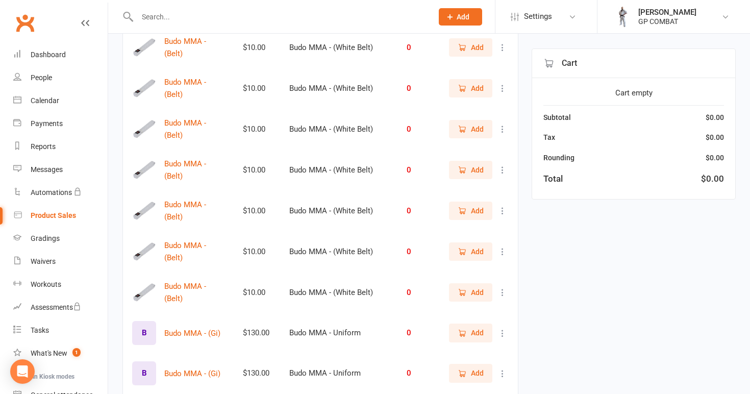
click at [502, 48] on icon at bounding box center [503, 47] width 10 height 10
click at [491, 66] on link "View / Edit" at bounding box center [457, 67] width 101 height 20
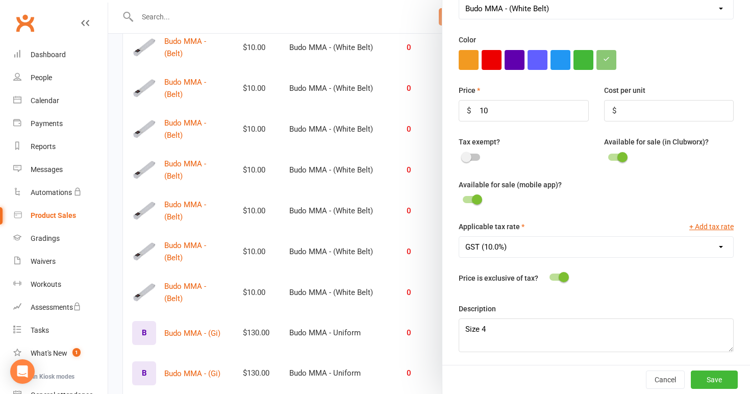
scroll to position [300, 0]
click at [397, 244] on div at bounding box center [429, 197] width 642 height 394
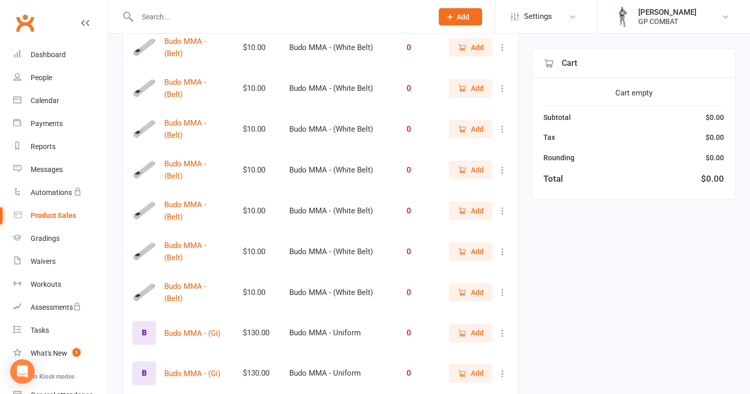
click at [502, 90] on icon at bounding box center [503, 88] width 10 height 10
click at [495, 101] on link "View / Edit" at bounding box center [457, 107] width 101 height 20
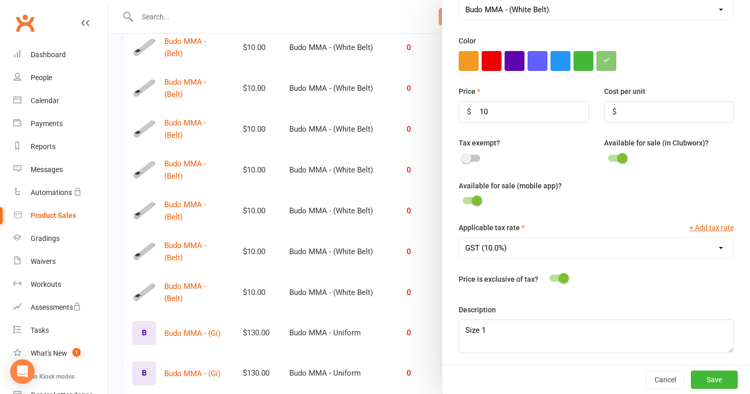
click at [400, 204] on div at bounding box center [429, 197] width 642 height 394
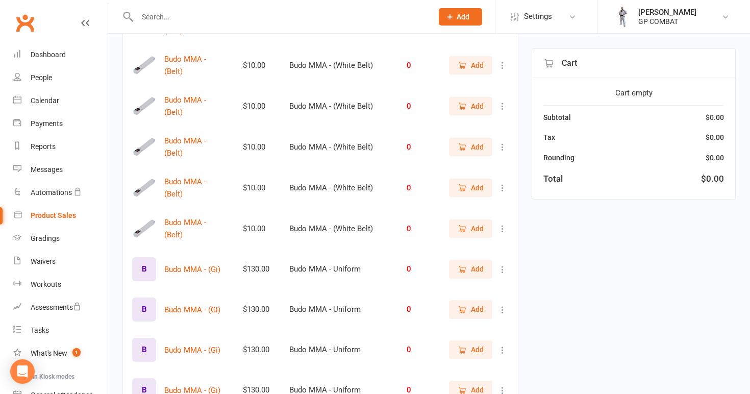
scroll to position [980, 0]
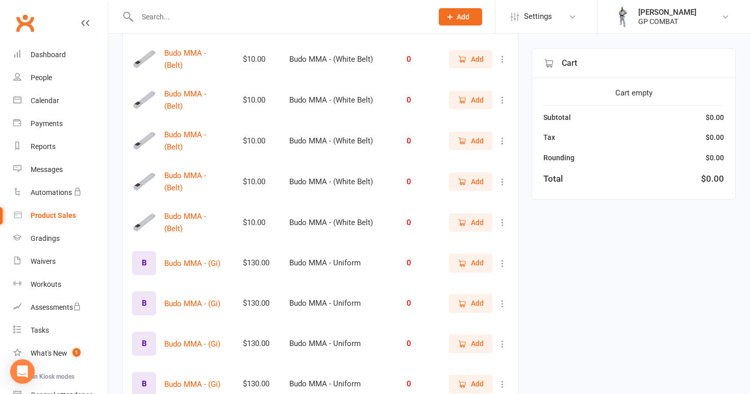
click at [502, 58] on icon at bounding box center [503, 59] width 10 height 10
click at [493, 77] on link "View / Edit" at bounding box center [457, 78] width 101 height 20
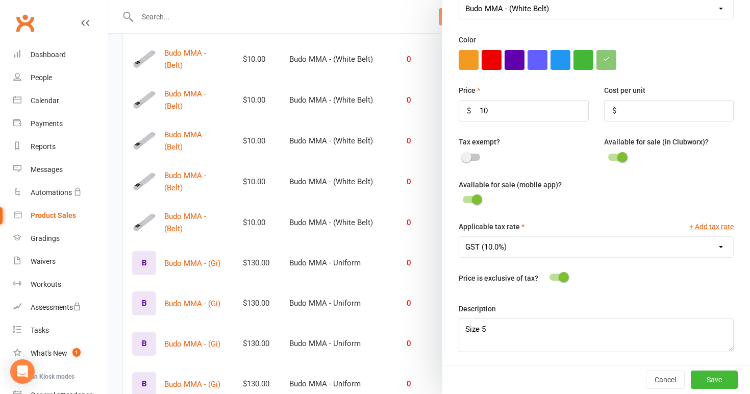
scroll to position [300, 0]
click at [387, 153] on div at bounding box center [429, 197] width 642 height 394
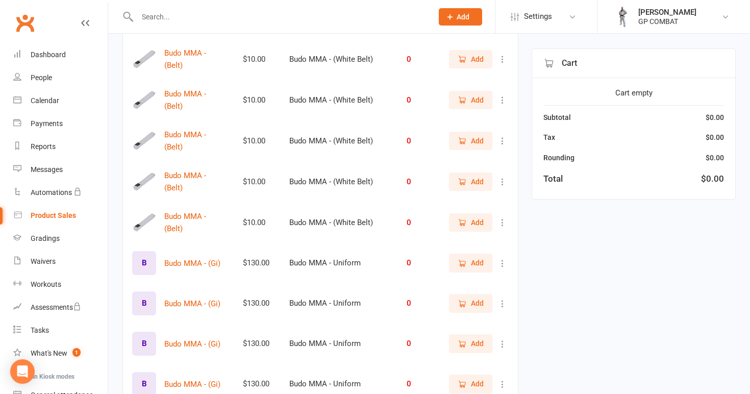
click at [500, 101] on icon at bounding box center [503, 100] width 10 height 10
click at [498, 111] on link "View / Edit" at bounding box center [457, 118] width 101 height 20
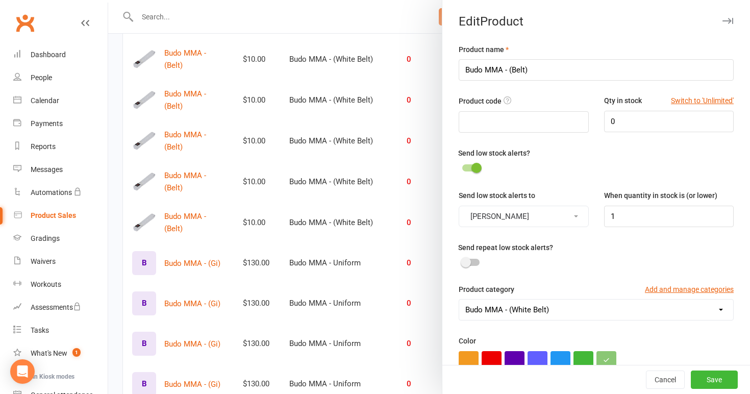
scroll to position [0, 0]
click at [622, 121] on input "0" at bounding box center [669, 121] width 130 height 21
click at [706, 374] on button "Save" at bounding box center [714, 379] width 47 height 18
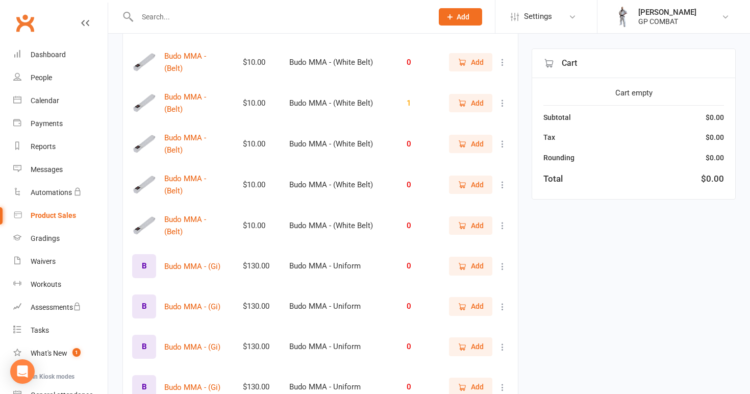
scroll to position [966, 0]
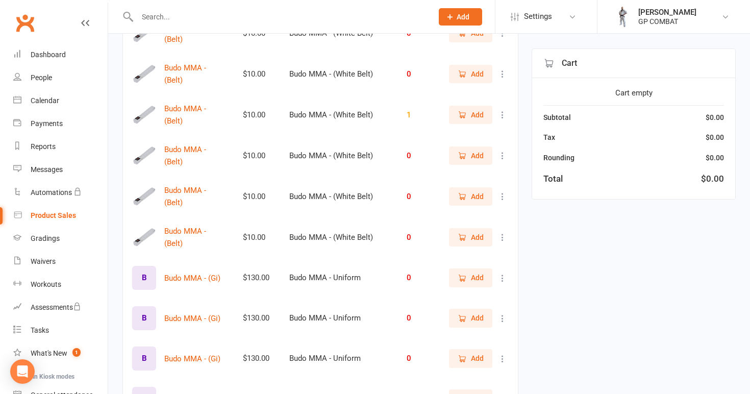
click at [502, 234] on icon at bounding box center [503, 237] width 10 height 10
click at [489, 252] on link "View / Edit" at bounding box center [457, 254] width 101 height 20
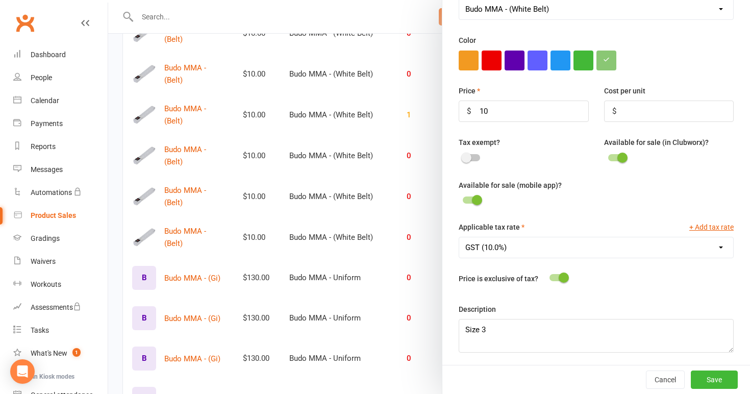
scroll to position [300, 0]
click at [355, 285] on div at bounding box center [429, 197] width 642 height 394
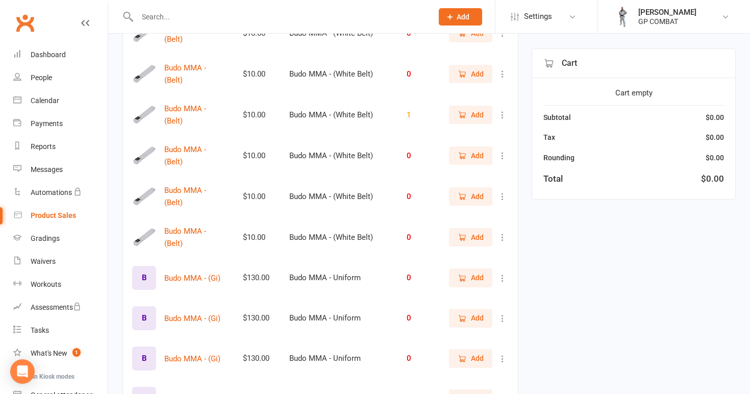
click at [499, 192] on icon at bounding box center [503, 196] width 10 height 10
click at [489, 219] on link "View / Edit" at bounding box center [457, 214] width 101 height 20
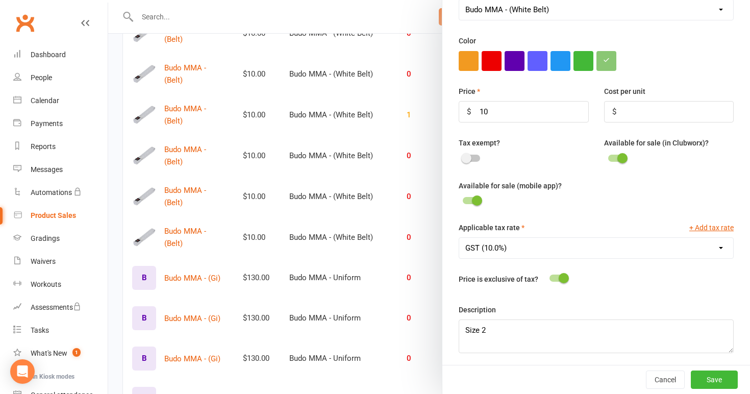
click at [418, 253] on div at bounding box center [429, 197] width 642 height 394
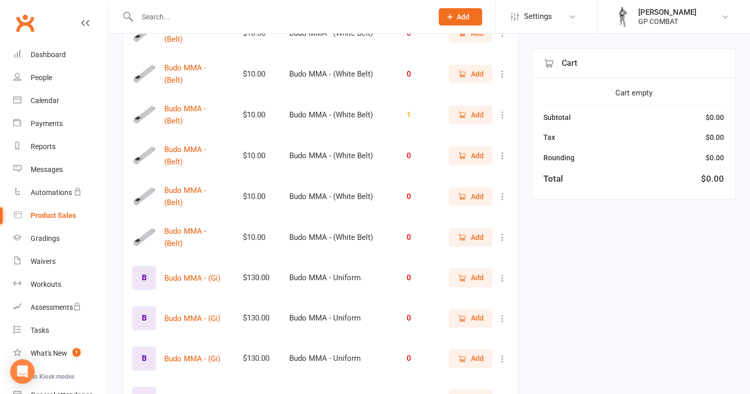
click at [501, 151] on icon at bounding box center [503, 156] width 10 height 10
click at [487, 176] on link "View / Edit" at bounding box center [457, 173] width 101 height 20
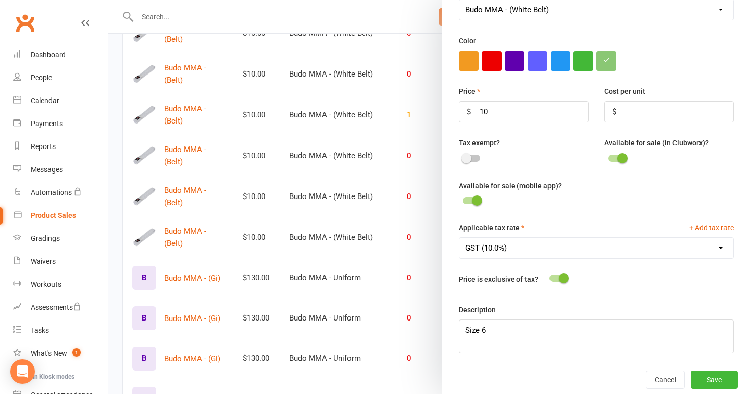
click at [412, 217] on div at bounding box center [429, 197] width 642 height 394
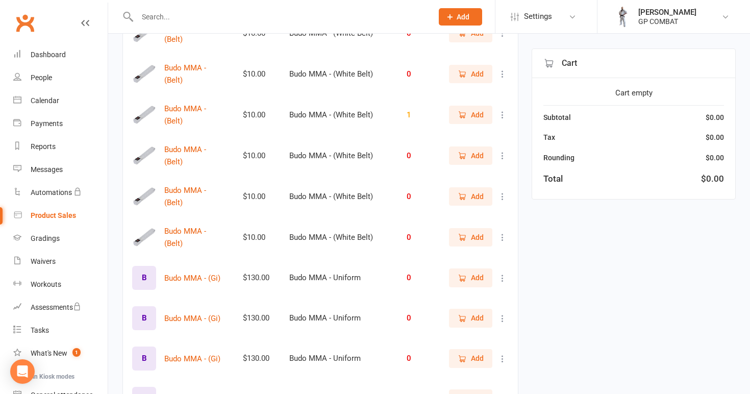
click at [502, 112] on icon at bounding box center [503, 115] width 10 height 10
click at [504, 75] on icon at bounding box center [503, 74] width 10 height 10
click at [492, 88] on link "View / Edit" at bounding box center [457, 93] width 101 height 20
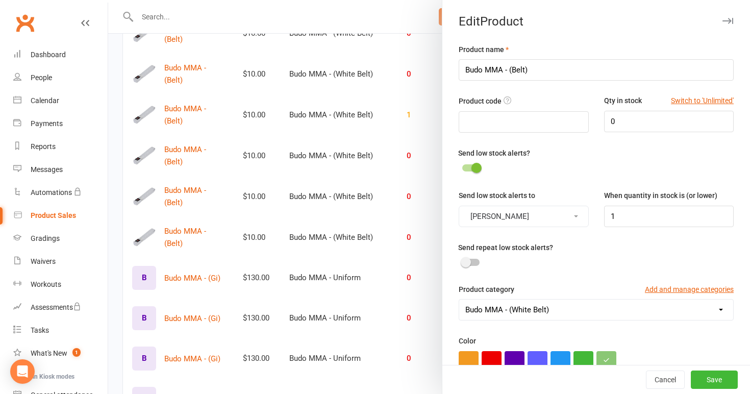
scroll to position [0, 0]
click at [627, 114] on input "0" at bounding box center [669, 121] width 130 height 21
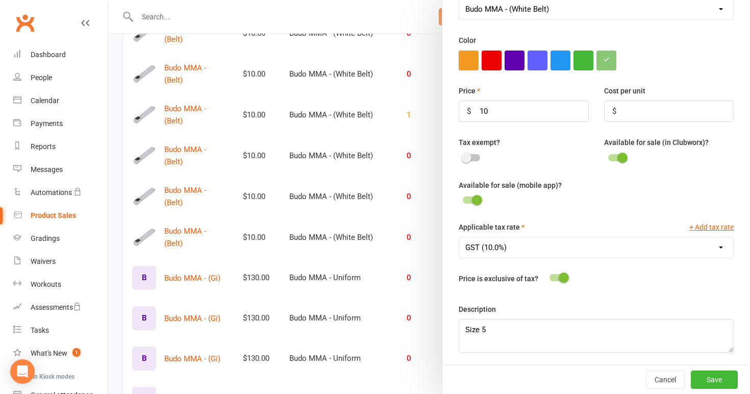
scroll to position [300, 0]
click at [712, 379] on button "Save" at bounding box center [714, 379] width 47 height 18
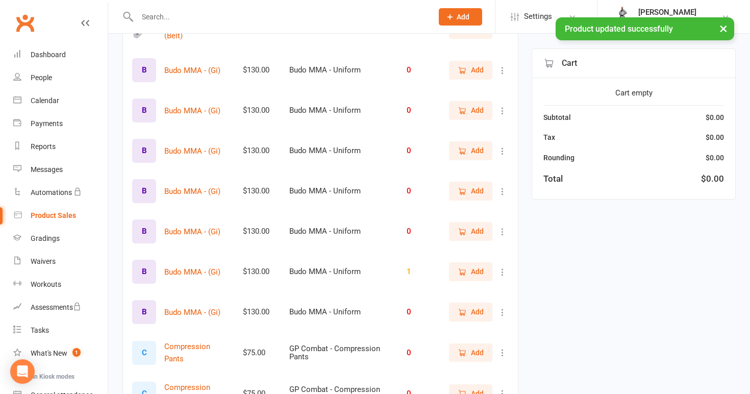
scroll to position [1172, 0]
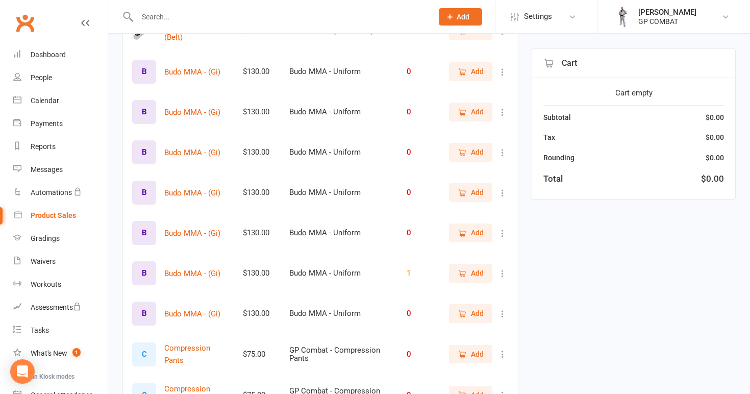
click at [504, 67] on icon at bounding box center [503, 72] width 10 height 10
click at [482, 89] on link "View / Edit" at bounding box center [457, 88] width 101 height 20
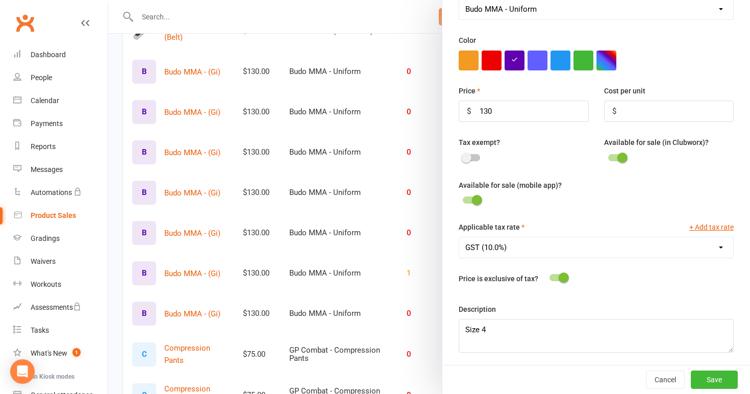
scroll to position [300, 0]
click at [401, 165] on div at bounding box center [429, 197] width 642 height 394
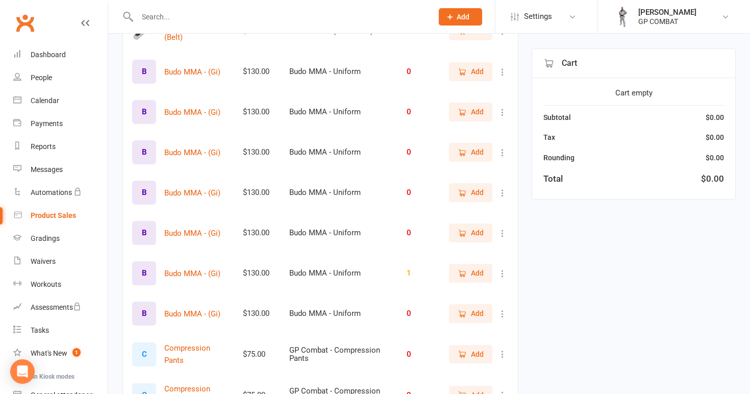
click at [504, 108] on icon at bounding box center [503, 112] width 10 height 10
click at [491, 130] on link "View / Edit" at bounding box center [457, 128] width 101 height 20
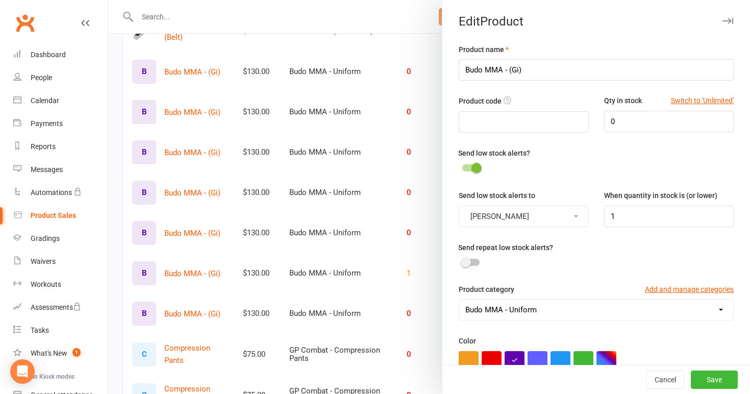
scroll to position [0, 0]
click at [628, 124] on input "0" at bounding box center [669, 121] width 130 height 21
click at [710, 376] on button "Save" at bounding box center [714, 379] width 47 height 18
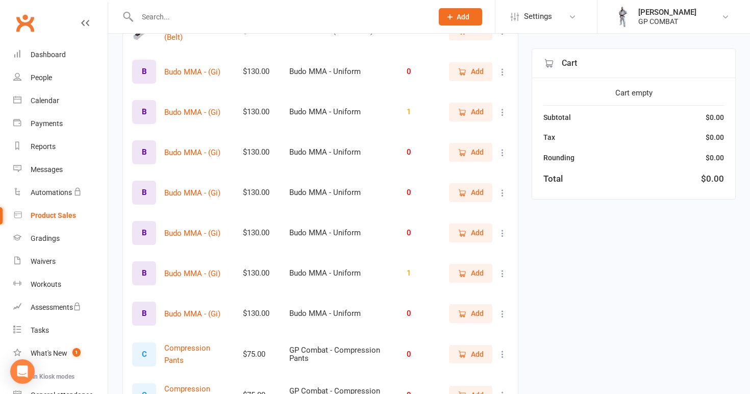
click at [504, 309] on icon at bounding box center [503, 314] width 10 height 10
click at [480, 329] on link "View / Edit" at bounding box center [457, 330] width 101 height 20
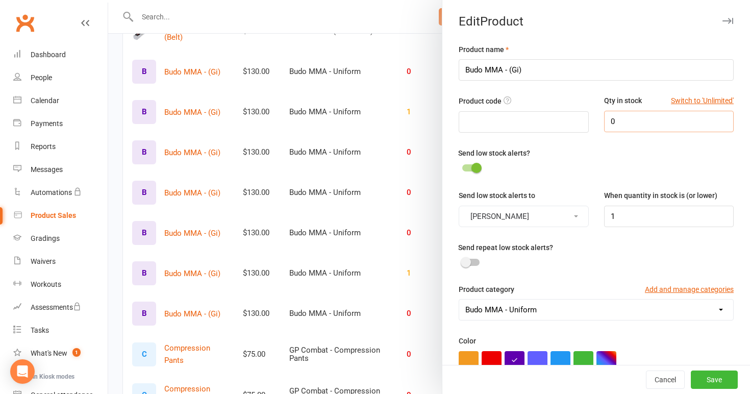
click at [631, 121] on input "0" at bounding box center [669, 121] width 130 height 21
click at [711, 375] on button "Save" at bounding box center [714, 379] width 47 height 18
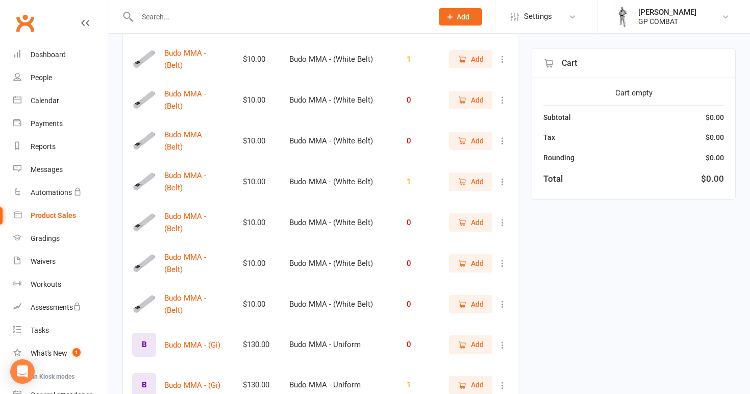
scroll to position [901, 0]
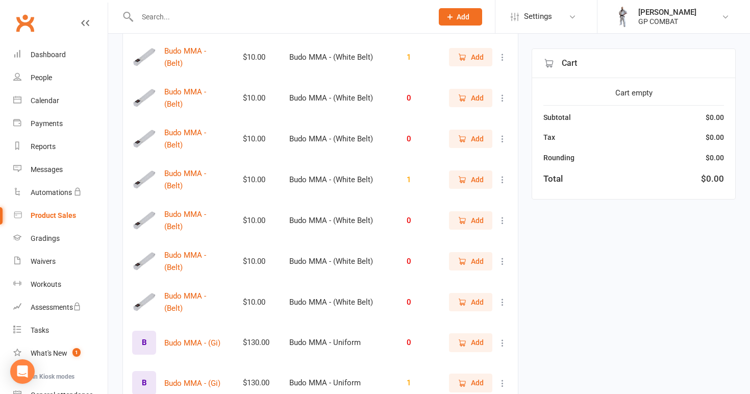
click at [504, 298] on icon at bounding box center [503, 302] width 10 height 10
click at [471, 319] on link "View / Edit" at bounding box center [457, 319] width 101 height 20
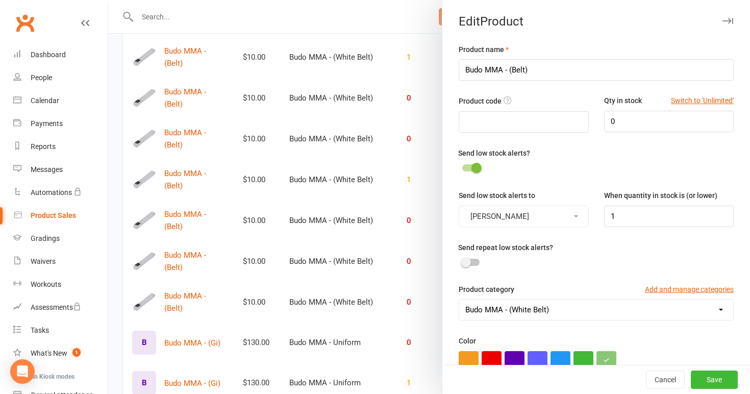
scroll to position [0, 0]
click at [626, 116] on input "0" at bounding box center [669, 121] width 130 height 21
click at [711, 381] on button "Save" at bounding box center [714, 379] width 47 height 18
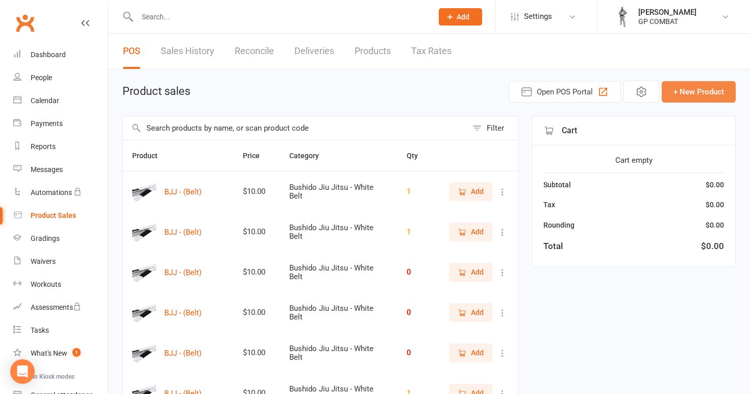
click at [691, 93] on button "+ New Product" at bounding box center [699, 91] width 74 height 21
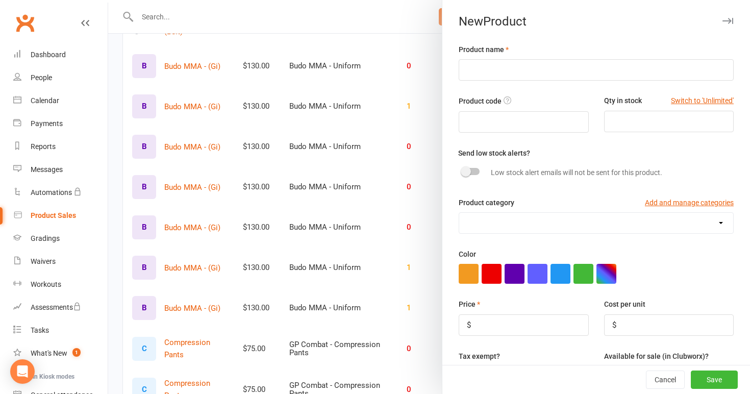
scroll to position [1178, 0]
click at [474, 65] on input "text" at bounding box center [596, 69] width 275 height 21
click at [636, 122] on input "number" at bounding box center [669, 121] width 130 height 21
click at [475, 171] on div at bounding box center [470, 171] width 17 height 7
click at [462, 170] on input "checkbox" at bounding box center [462, 170] width 0 height 0
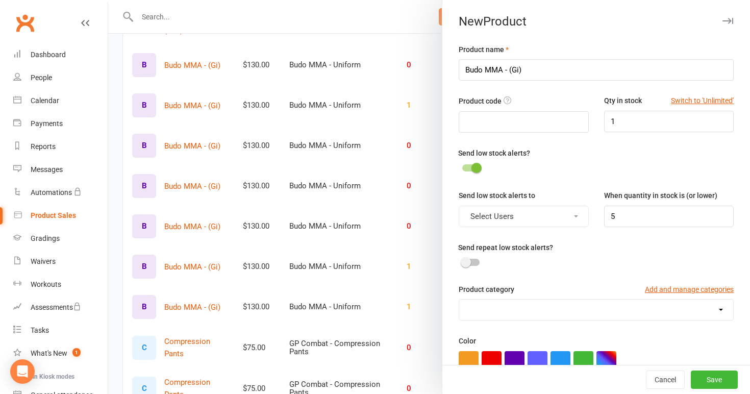
click at [530, 230] on div "Send low stock alerts to Select Users When quantity in stock is (or lower) 5" at bounding box center [596, 215] width 290 height 52
click at [530, 212] on button "Select Users" at bounding box center [524, 216] width 130 height 21
click at [529, 240] on link "[PERSON_NAME]" at bounding box center [509, 241] width 101 height 20
click at [631, 213] on input "5" at bounding box center [669, 216] width 130 height 21
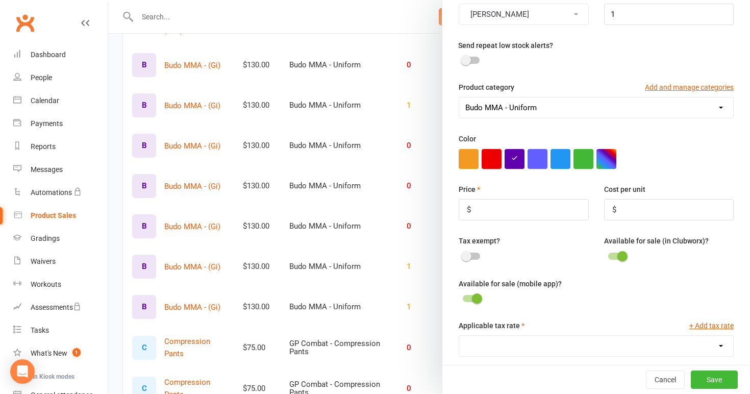
scroll to position [203, 0]
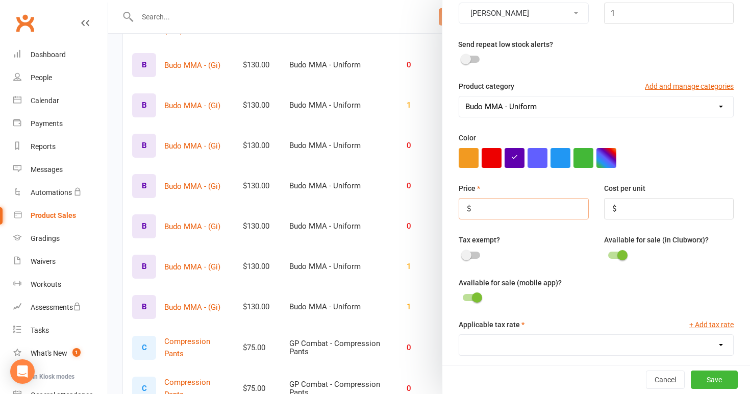
click at [496, 212] on input "number" at bounding box center [524, 208] width 130 height 21
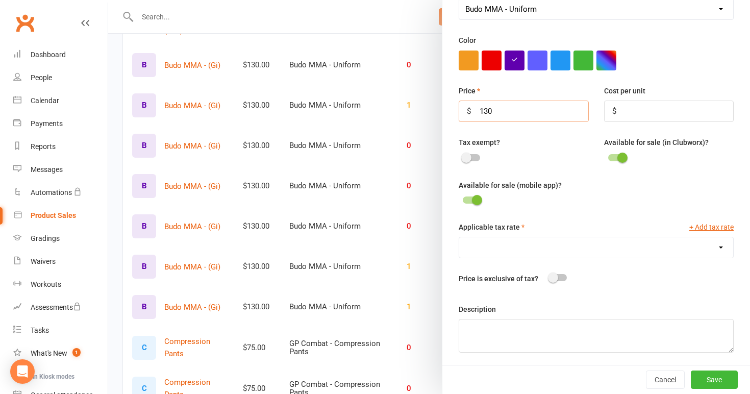
scroll to position [300, 0]
click at [521, 328] on textarea at bounding box center [596, 336] width 275 height 34
click at [727, 380] on button "Save" at bounding box center [714, 379] width 47 height 18
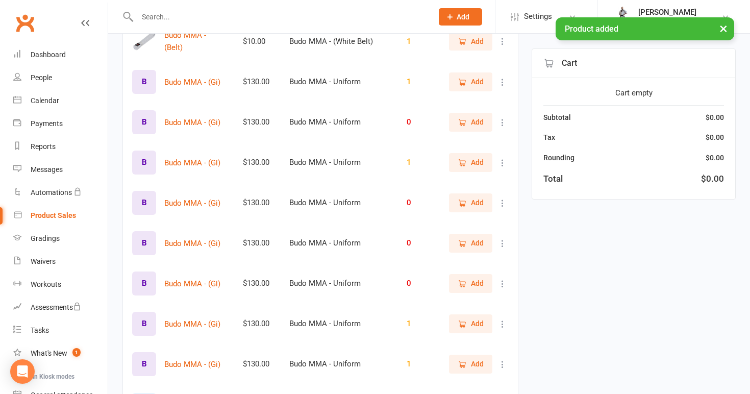
scroll to position [1159, 0]
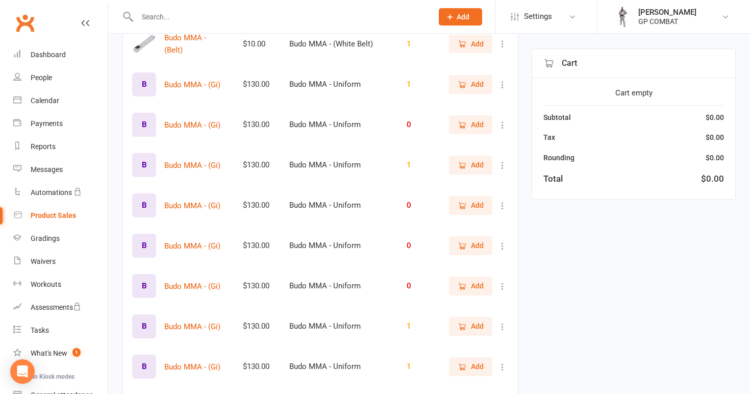
click at [502, 82] on icon at bounding box center [503, 85] width 10 height 10
click at [479, 104] on link "View / Edit" at bounding box center [457, 101] width 101 height 20
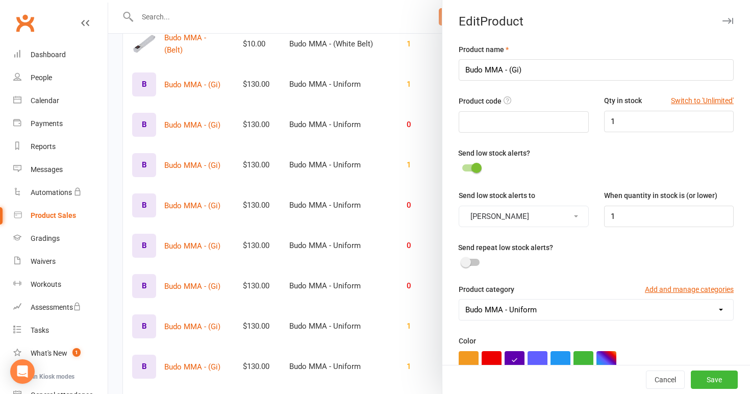
scroll to position [0, 0]
click at [389, 166] on div at bounding box center [429, 197] width 642 height 394
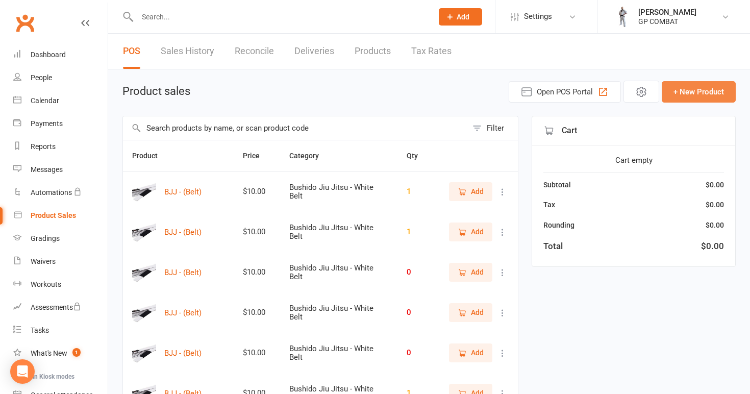
click at [687, 86] on button "+ New Product" at bounding box center [699, 91] width 74 height 21
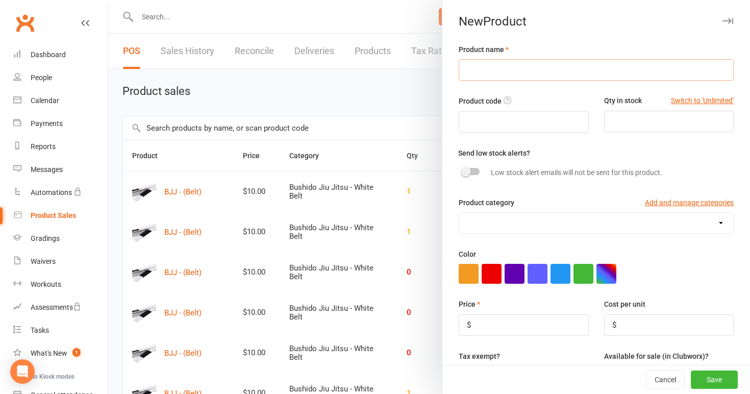
click at [545, 74] on input "text" at bounding box center [596, 69] width 275 height 21
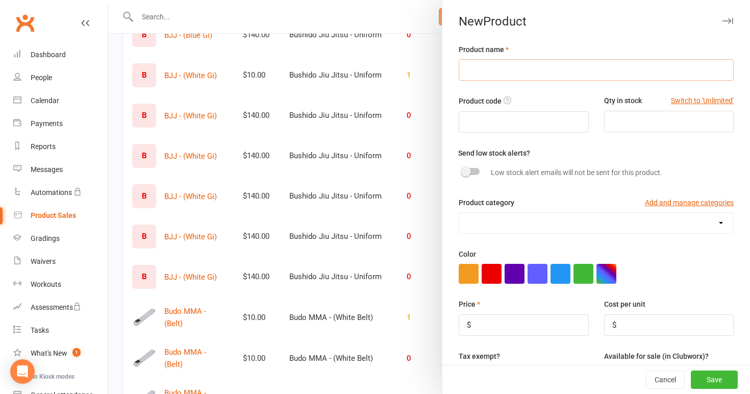
scroll to position [642, 0]
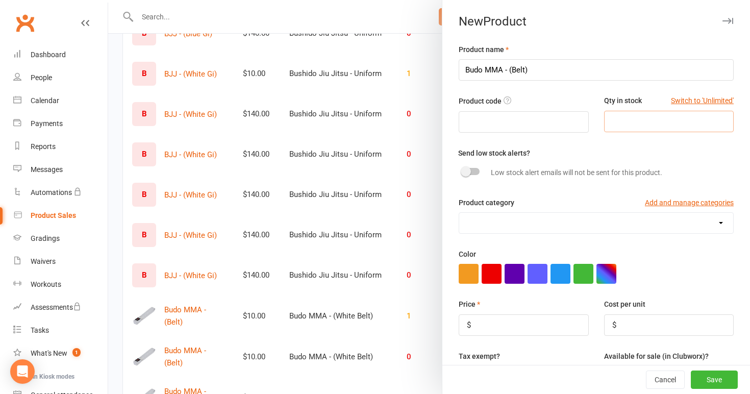
click at [621, 123] on input "number" at bounding box center [669, 121] width 130 height 21
click at [480, 174] on label at bounding box center [470, 171] width 17 height 7
click at [462, 170] on input "checkbox" at bounding box center [462, 170] width 0 height 0
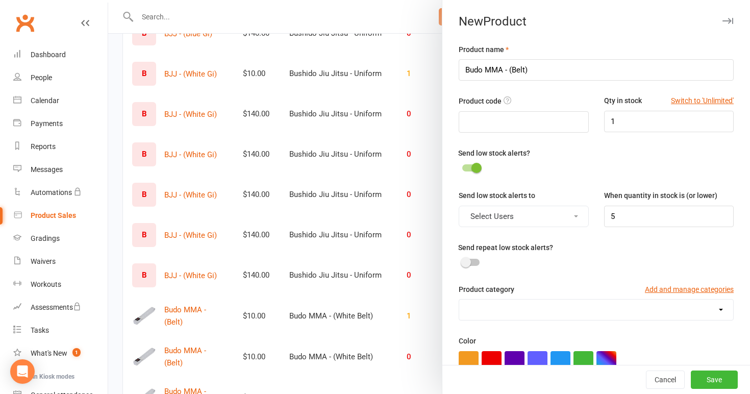
click at [505, 209] on button "Select Users" at bounding box center [524, 216] width 130 height 21
click at [505, 236] on link "[PERSON_NAME]" at bounding box center [509, 241] width 101 height 20
click at [630, 220] on input "5" at bounding box center [669, 216] width 130 height 21
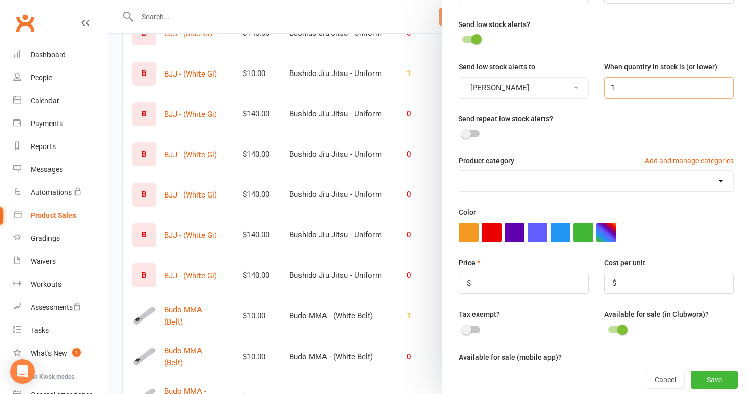
scroll to position [174, 0]
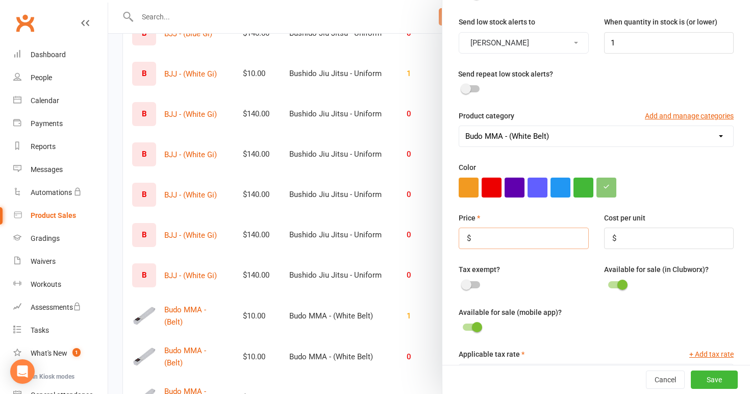
click at [508, 237] on input "number" at bounding box center [524, 238] width 130 height 21
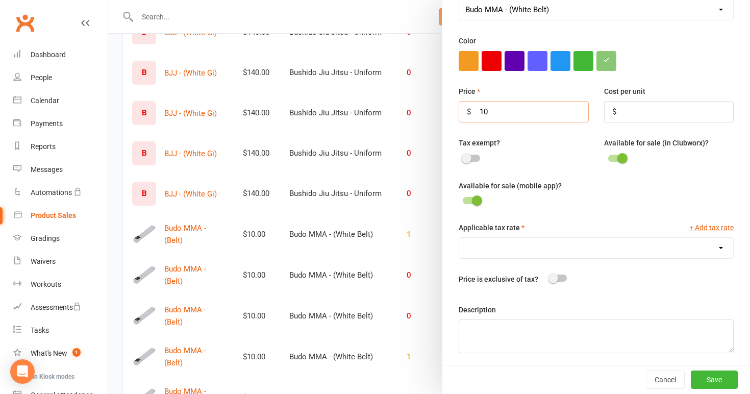
scroll to position [751, 0]
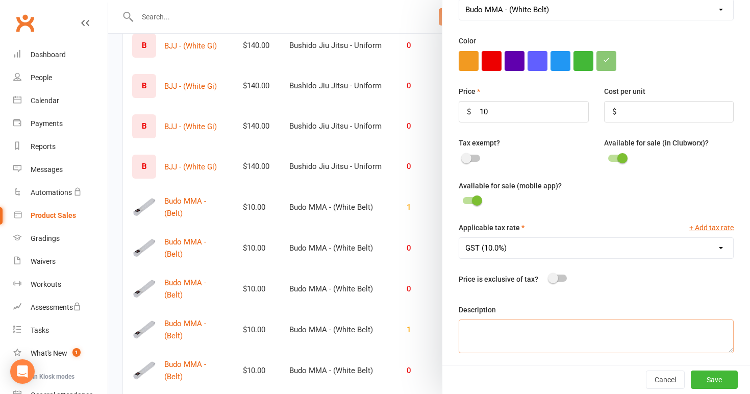
click at [522, 327] on textarea at bounding box center [596, 336] width 275 height 34
click at [709, 374] on button "Save" at bounding box center [714, 379] width 47 height 18
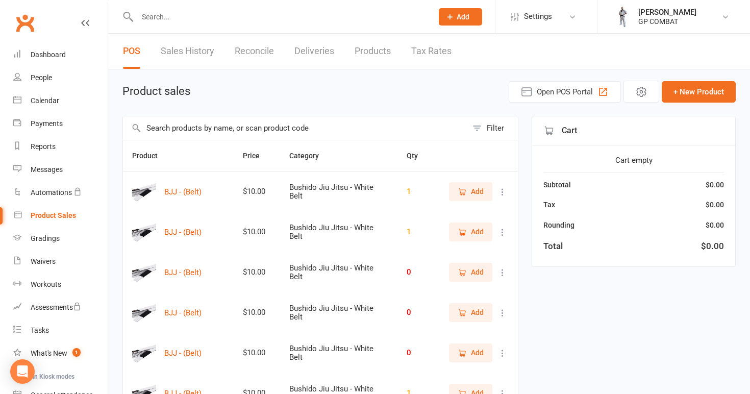
scroll to position [0, 0]
click at [501, 193] on icon at bounding box center [503, 192] width 10 height 10
click at [489, 214] on link "View / Edit" at bounding box center [457, 212] width 101 height 20
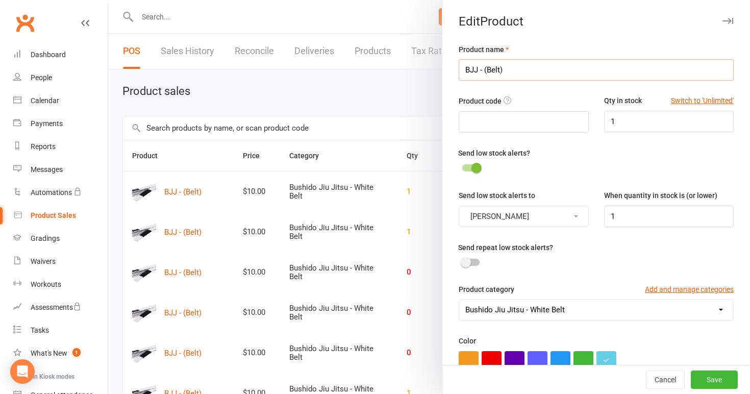
click at [513, 69] on input "BJJ - (Belt)" at bounding box center [596, 69] width 275 height 21
click at [487, 70] on input "BJJ - (Belt M-1" at bounding box center [596, 69] width 275 height 21
click at [537, 72] on input "BJJ - (Belt M-1" at bounding box center [596, 69] width 275 height 21
click at [718, 378] on button "Save" at bounding box center [714, 379] width 47 height 18
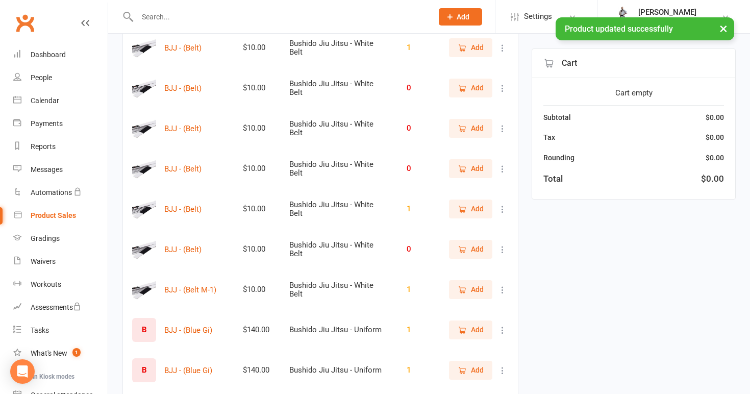
scroll to position [145, 0]
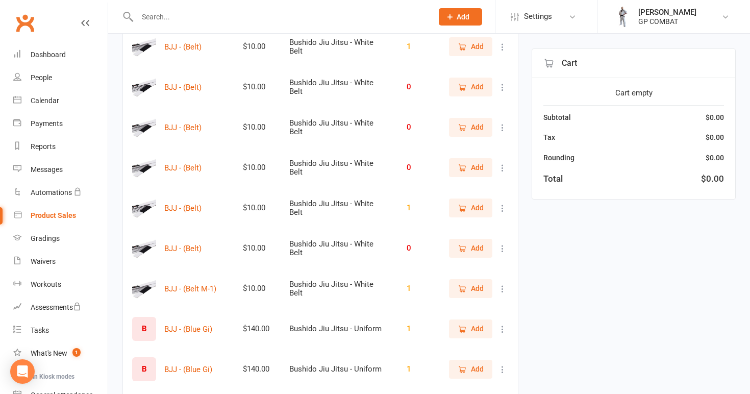
click at [502, 287] on icon at bounding box center [503, 289] width 10 height 10
click at [502, 248] on icon at bounding box center [503, 248] width 10 height 10
click at [479, 268] on link "View / Edit" at bounding box center [457, 268] width 101 height 20
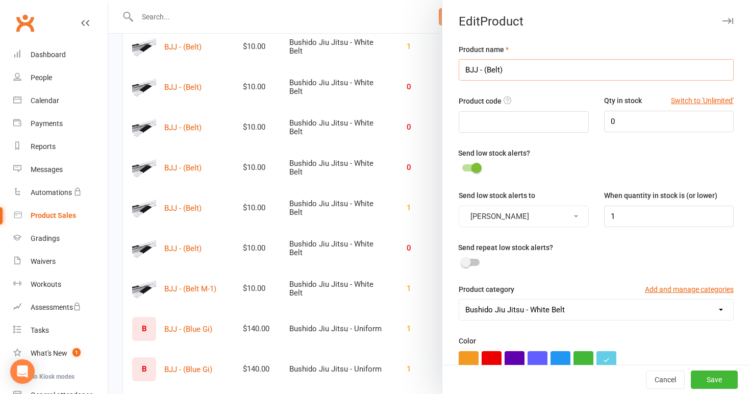
click at [512, 68] on input "BJJ - (Belt)" at bounding box center [596, 69] width 275 height 21
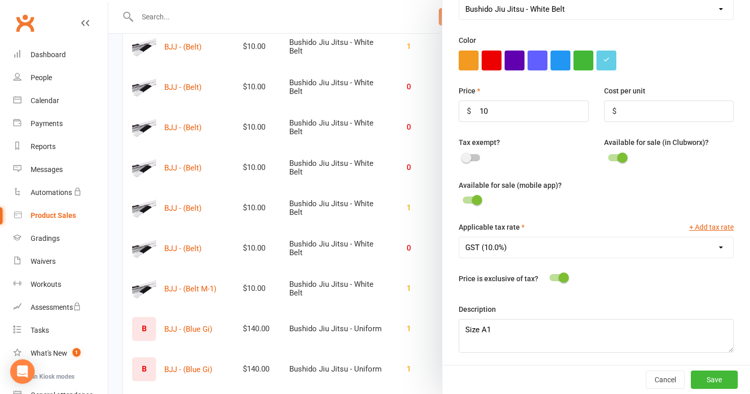
scroll to position [300, 0]
click at [722, 378] on button "Save" at bounding box center [714, 379] width 47 height 18
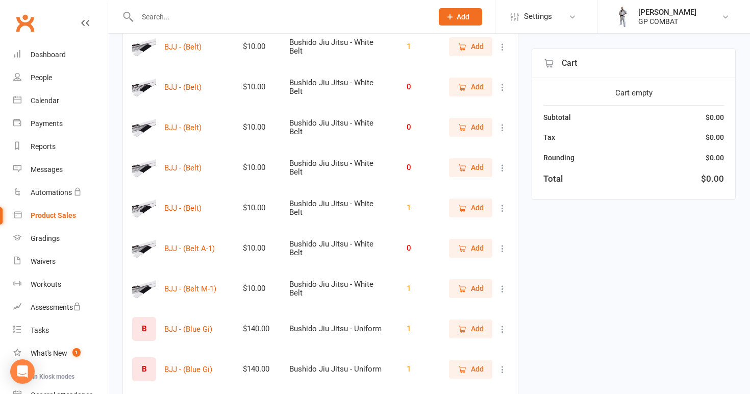
click at [504, 285] on icon at bounding box center [503, 289] width 10 height 10
click at [470, 306] on link "View / Edit" at bounding box center [457, 309] width 101 height 20
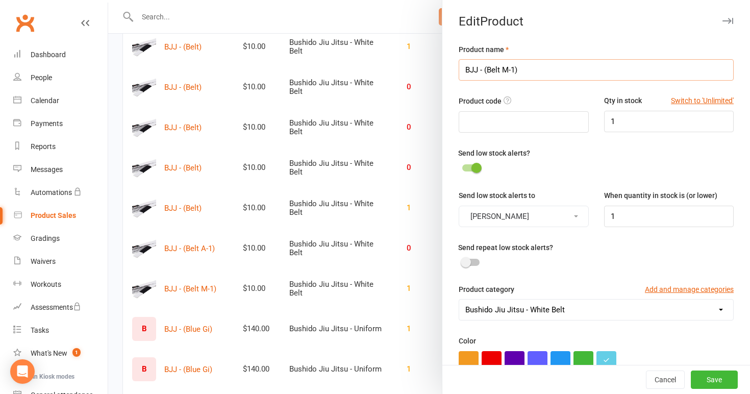
click at [513, 69] on input "BJJ - (Belt M-1)" at bounding box center [596, 69] width 275 height 21
click at [711, 378] on button "Save" at bounding box center [714, 379] width 47 height 18
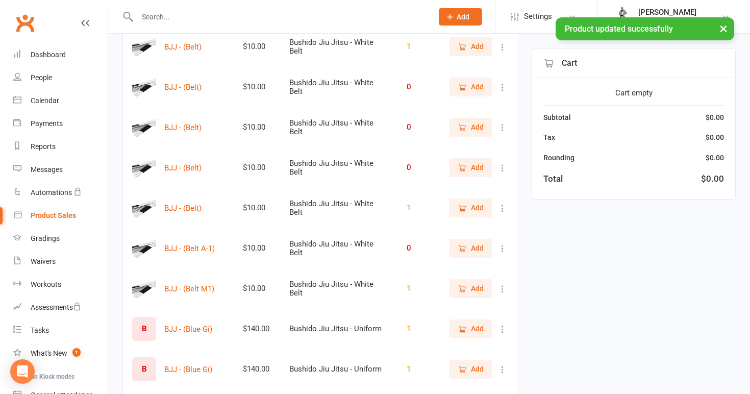
click at [504, 249] on icon at bounding box center [503, 248] width 10 height 10
click at [480, 266] on link "View / Edit" at bounding box center [457, 268] width 101 height 20
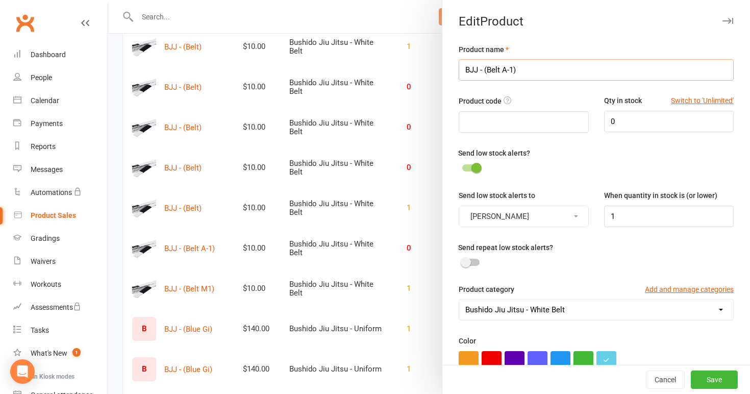
click at [512, 69] on input "BJJ - (Belt A-1)" at bounding box center [596, 69] width 275 height 21
click at [706, 380] on button "Save" at bounding box center [714, 379] width 47 height 18
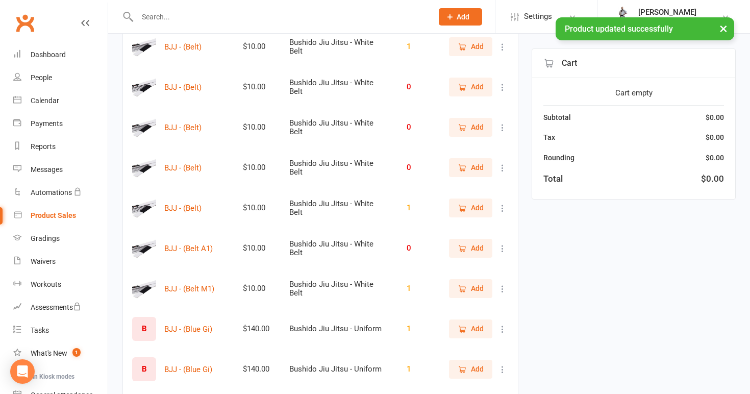
click at [501, 209] on icon at bounding box center [503, 208] width 10 height 10
click at [484, 229] on link "View / Edit" at bounding box center [457, 228] width 101 height 20
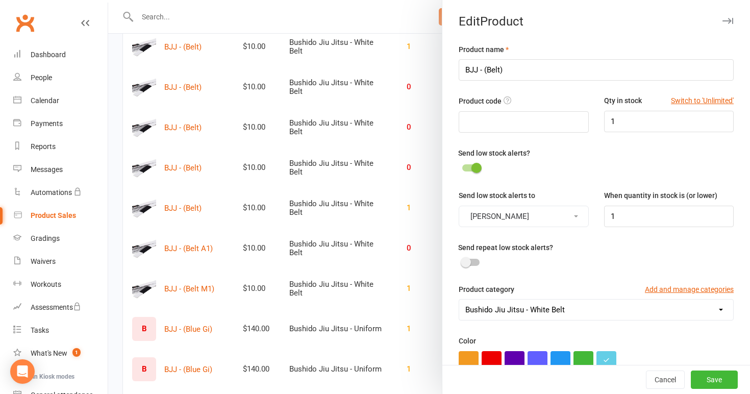
scroll to position [0, 0]
click at [501, 68] on input "BJJ - (Belt)" at bounding box center [596, 69] width 275 height 21
click at [718, 382] on button "Save" at bounding box center [714, 379] width 47 height 18
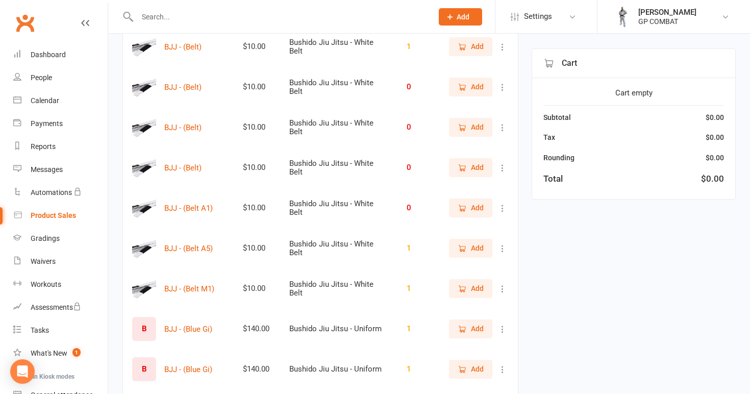
click at [502, 168] on icon at bounding box center [503, 168] width 10 height 10
click at [493, 187] on link "View / Edit" at bounding box center [457, 188] width 101 height 20
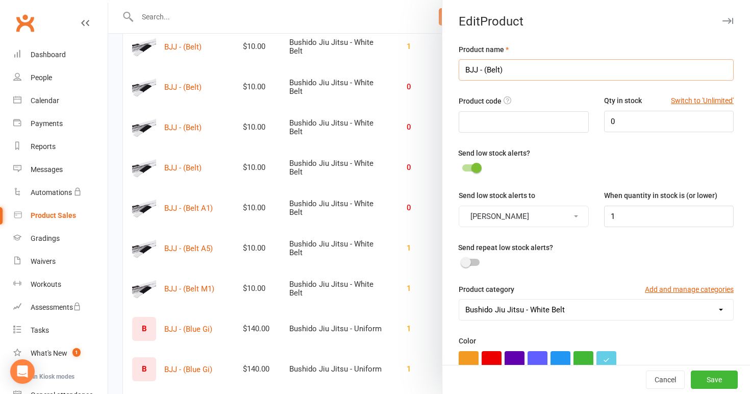
click at [501, 67] on input "BJJ - (Belt)" at bounding box center [596, 69] width 275 height 21
click at [713, 380] on button "Save" at bounding box center [714, 379] width 47 height 18
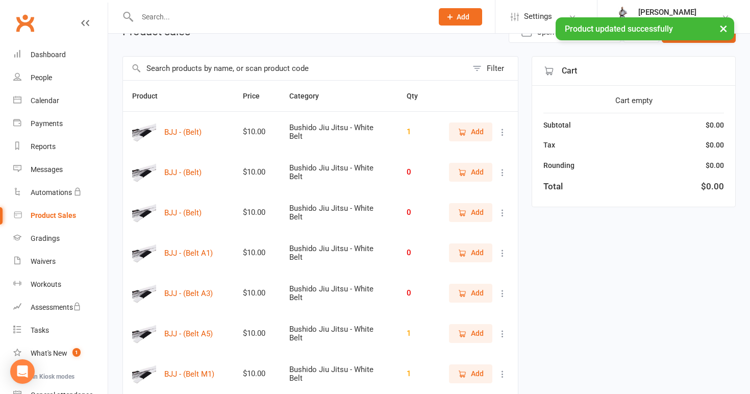
scroll to position [50, 0]
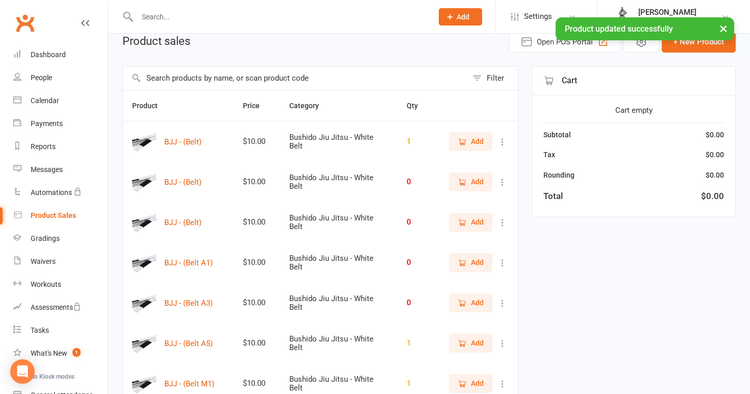
click at [503, 222] on icon at bounding box center [503, 222] width 10 height 10
click at [464, 244] on link "View / Edit" at bounding box center [457, 242] width 101 height 20
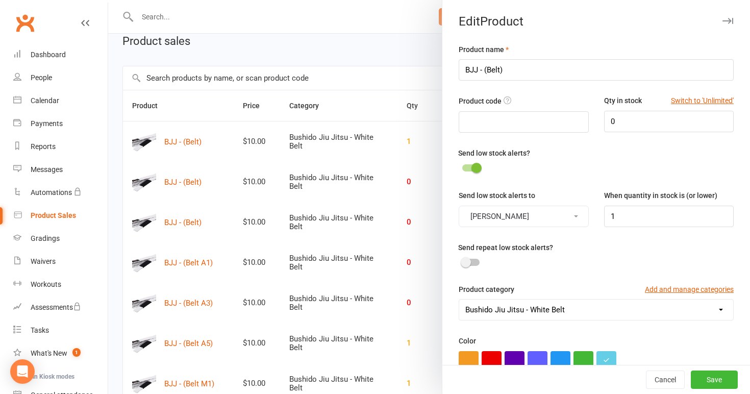
scroll to position [0, 0]
click at [501, 69] on input "BJJ - (Belt)" at bounding box center [596, 69] width 275 height 21
click at [716, 383] on button "Save" at bounding box center [714, 379] width 47 height 18
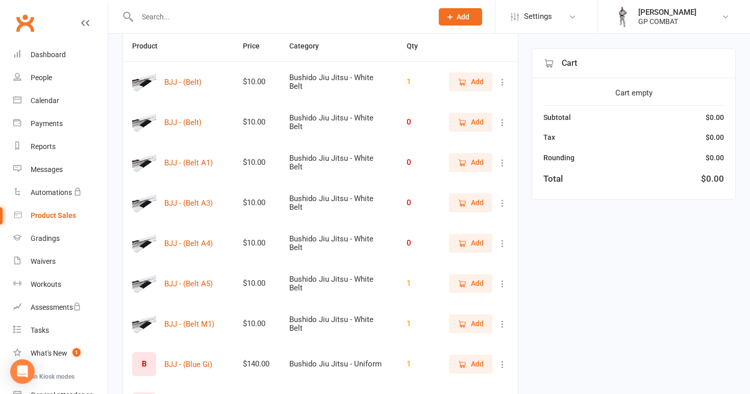
scroll to position [67, 0]
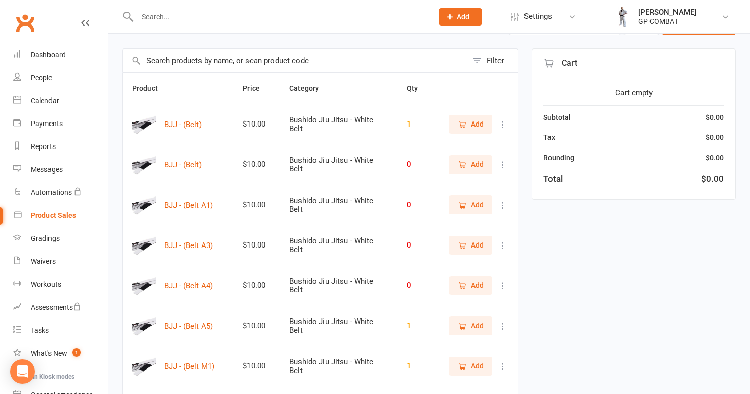
click at [503, 163] on icon at bounding box center [503, 165] width 10 height 10
click at [487, 189] on link "View / Edit" at bounding box center [457, 185] width 101 height 20
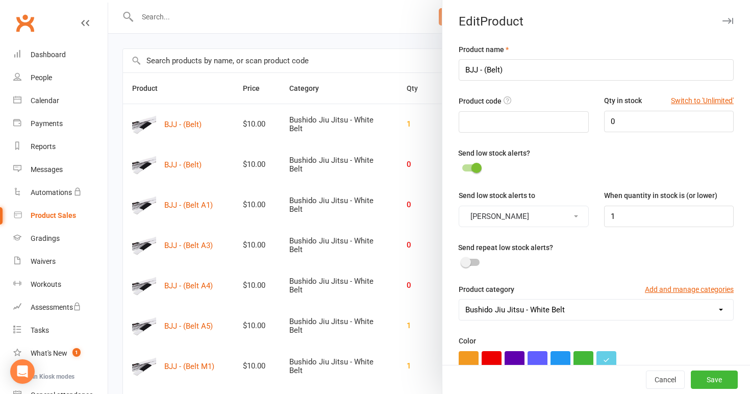
scroll to position [0, 0]
click at [501, 69] on input "BJJ - (Belt)" at bounding box center [596, 69] width 275 height 21
click at [722, 375] on button "Save" at bounding box center [714, 379] width 47 height 18
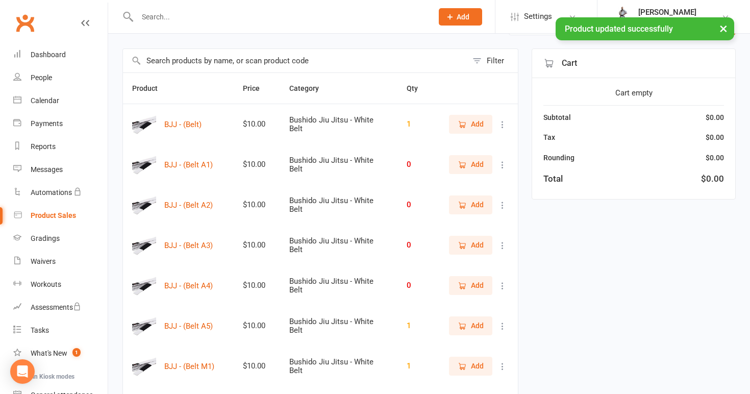
click at [503, 122] on icon at bounding box center [503, 124] width 10 height 10
click at [487, 144] on link "View / Edit" at bounding box center [457, 144] width 101 height 20
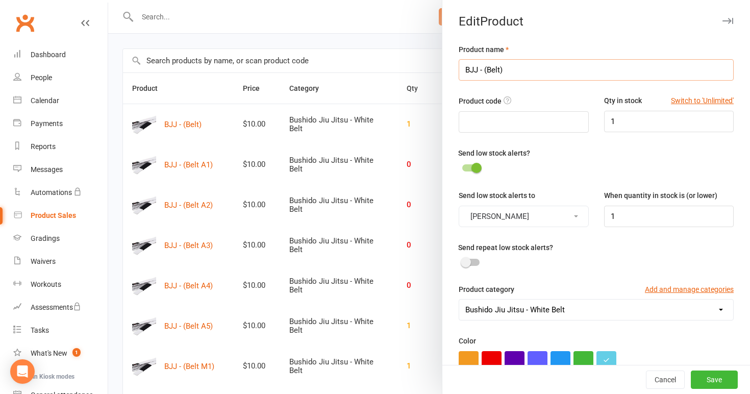
click at [501, 70] on input "BJJ - (Belt)" at bounding box center [596, 69] width 275 height 21
click at [708, 379] on button "Save" at bounding box center [714, 379] width 47 height 18
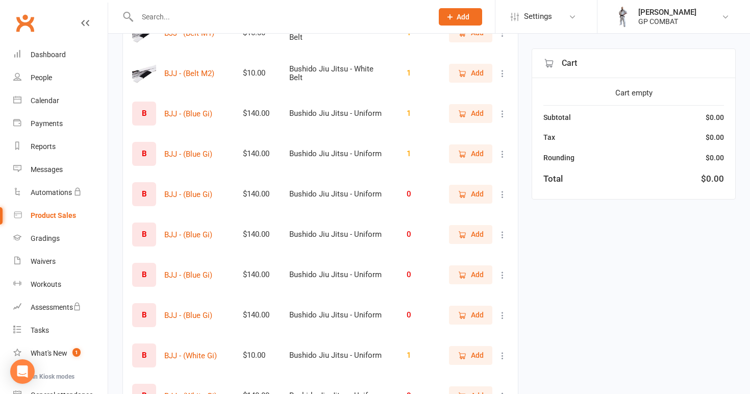
scroll to position [362, 0]
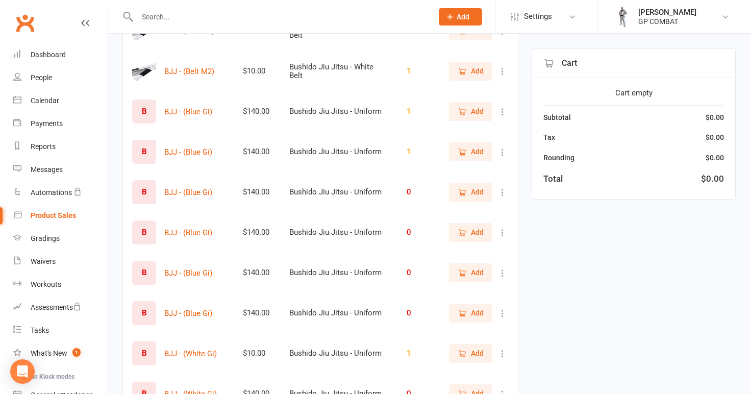
click at [502, 111] on icon at bounding box center [503, 112] width 10 height 10
click at [470, 133] on link "View / Edit" at bounding box center [457, 131] width 101 height 20
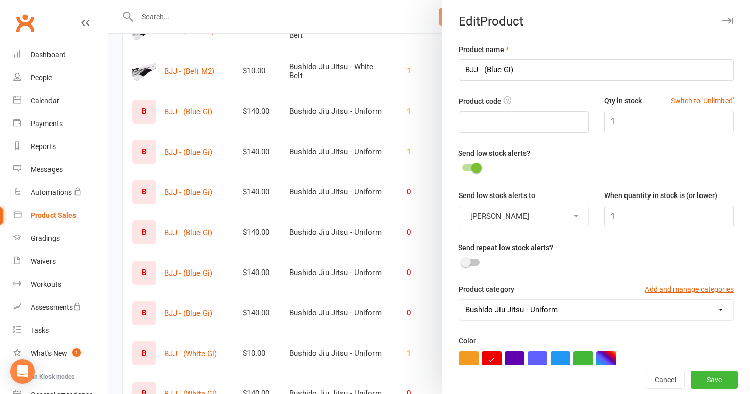
scroll to position [0, 0]
click at [512, 69] on input "BJJ - (Blue Gi)" at bounding box center [596, 69] width 275 height 21
click at [715, 377] on button "Save" at bounding box center [714, 379] width 47 height 18
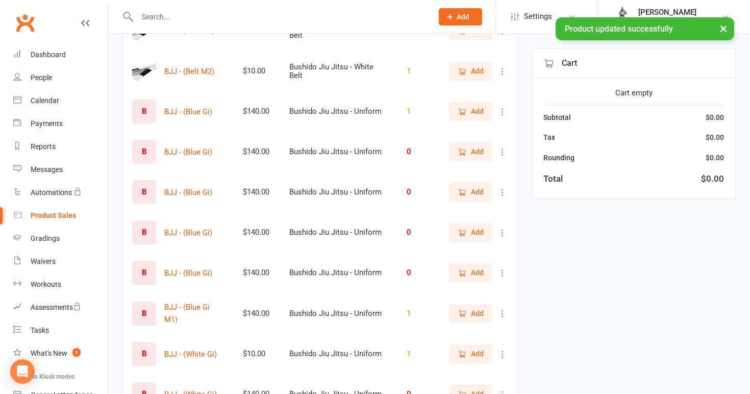
scroll to position [377, 0]
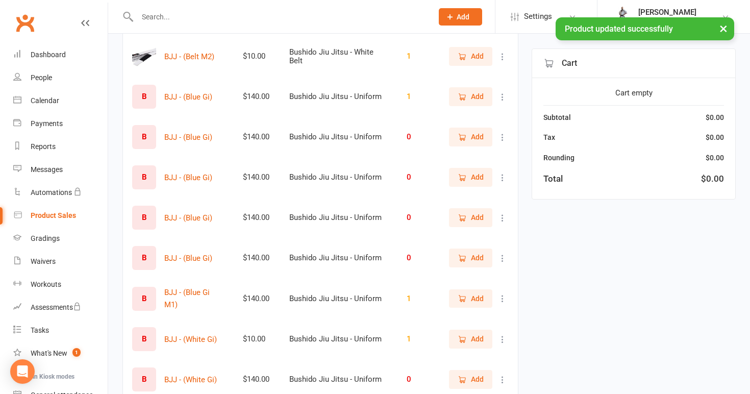
click at [502, 259] on icon at bounding box center [503, 258] width 10 height 10
click at [481, 273] on link "View / Edit" at bounding box center [457, 278] width 101 height 20
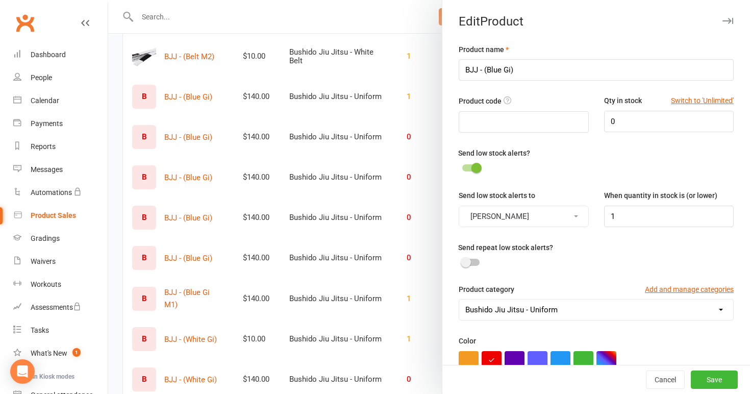
scroll to position [0, 0]
click at [511, 70] on input "BJJ - (Blue Gi)" at bounding box center [596, 69] width 275 height 21
click at [717, 383] on button "Save" at bounding box center [714, 379] width 47 height 18
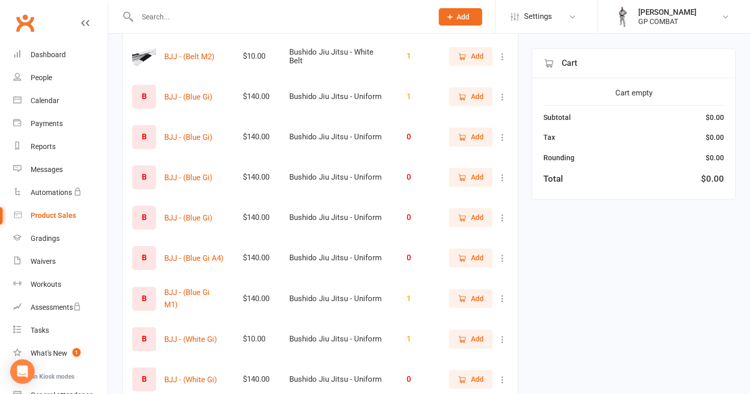
click at [501, 217] on icon at bounding box center [503, 218] width 10 height 10
click at [480, 236] on link "View / Edit" at bounding box center [457, 238] width 101 height 20
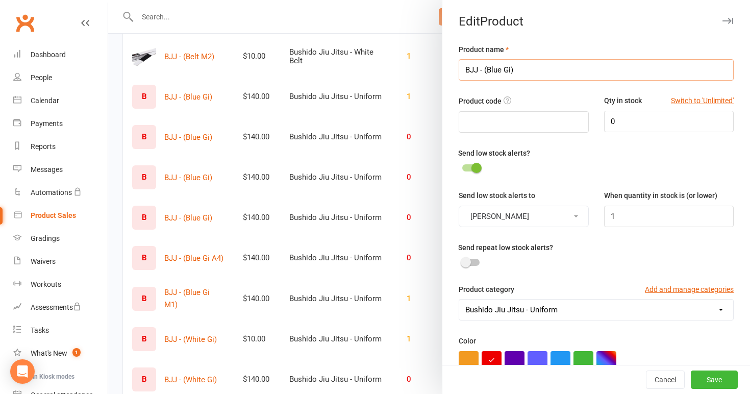
click at [512, 68] on input "BJJ - (Blue Gi)" at bounding box center [596, 69] width 275 height 21
click at [713, 378] on button "Save" at bounding box center [714, 379] width 47 height 18
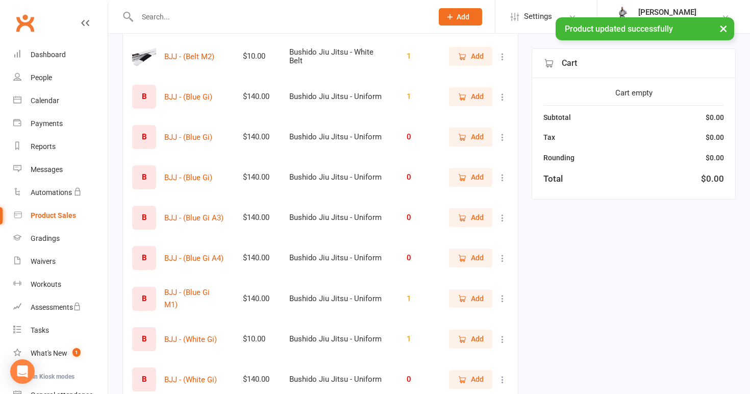
click at [499, 179] on icon at bounding box center [503, 177] width 10 height 10
click at [494, 200] on link "View / Edit" at bounding box center [457, 197] width 101 height 20
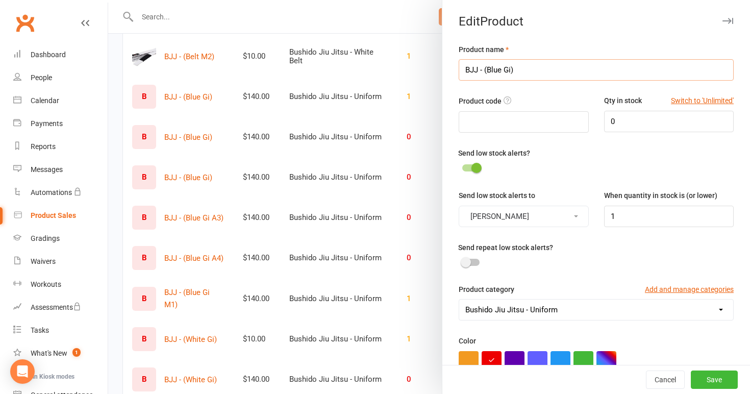
click at [512, 69] on input "BJJ - (Blue Gi)" at bounding box center [596, 69] width 275 height 21
click at [713, 374] on button "Save" at bounding box center [714, 379] width 47 height 18
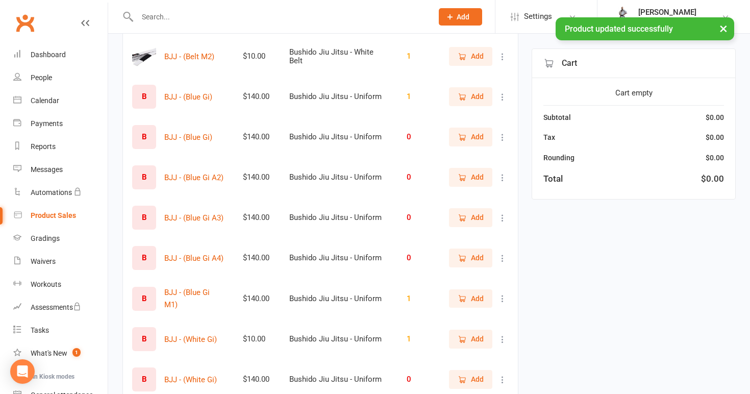
click at [503, 138] on icon at bounding box center [503, 137] width 10 height 10
click at [488, 158] on link "View / Edit" at bounding box center [457, 157] width 101 height 20
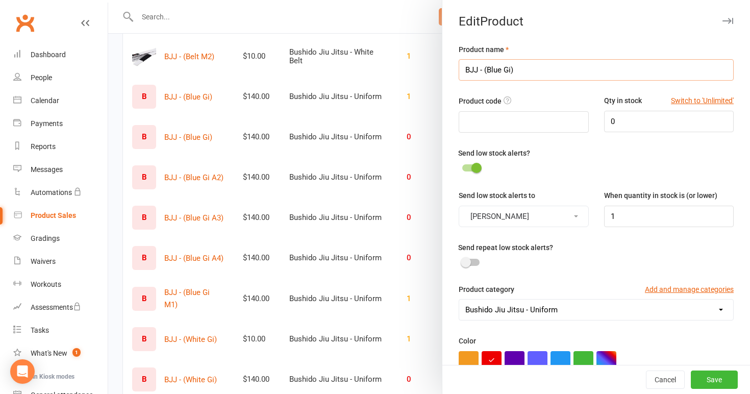
click at [511, 70] on input "BJJ - (Blue Gi)" at bounding box center [596, 69] width 275 height 21
click at [713, 374] on button "Save" at bounding box center [714, 379] width 47 height 18
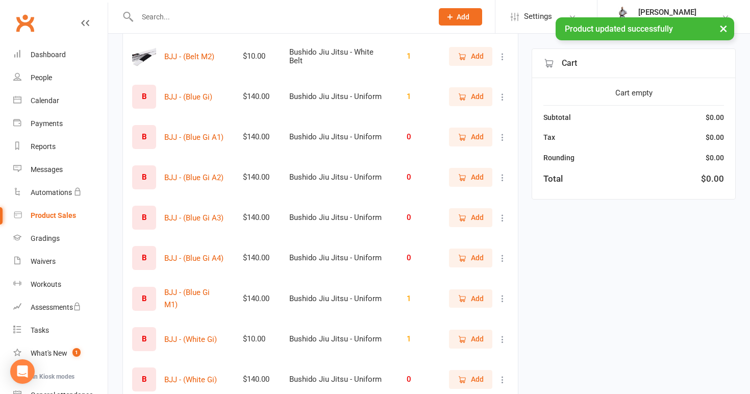
click at [500, 96] on icon at bounding box center [503, 97] width 10 height 10
click at [488, 114] on link "View / Edit" at bounding box center [457, 117] width 101 height 20
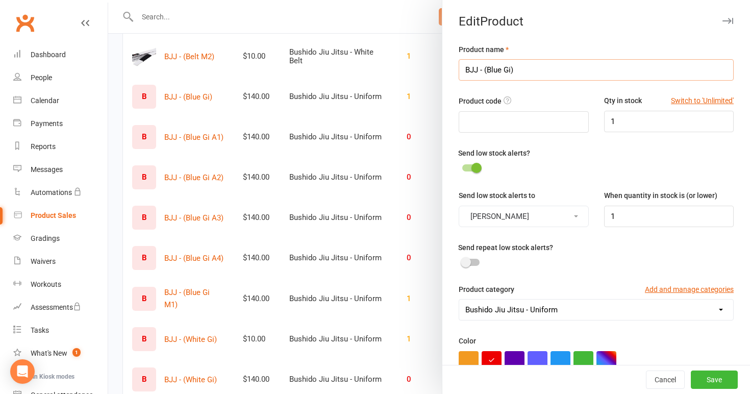
click at [512, 70] on input "BJJ - (Blue Gi)" at bounding box center [596, 69] width 275 height 21
click at [721, 379] on button "Save" at bounding box center [714, 379] width 47 height 18
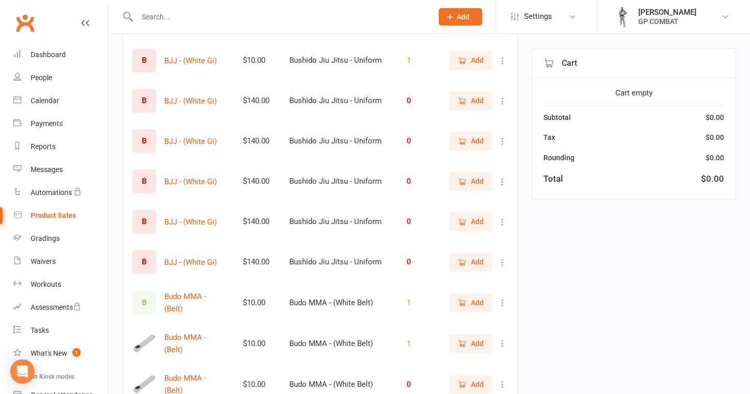
scroll to position [660, 0]
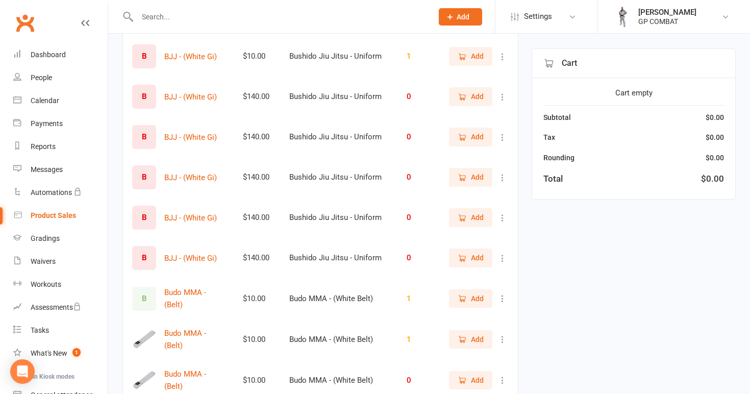
click at [502, 58] on icon at bounding box center [503, 57] width 10 height 10
click at [492, 77] on link "View / Edit" at bounding box center [457, 76] width 101 height 20
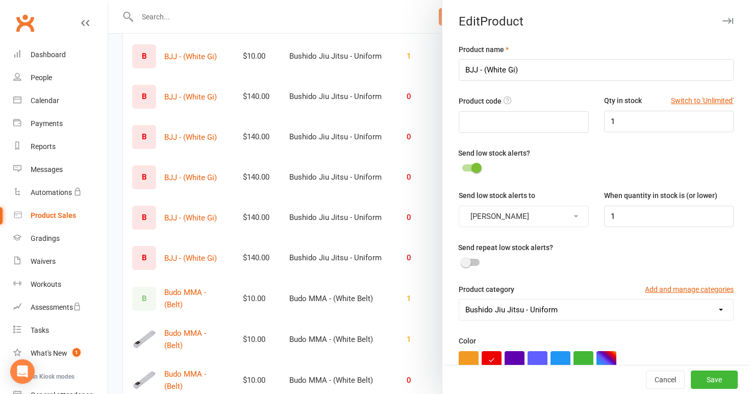
scroll to position [0, 0]
click at [516, 70] on input "BJJ - (White Gi)" at bounding box center [596, 69] width 275 height 21
click at [715, 380] on button "Save" at bounding box center [714, 379] width 47 height 18
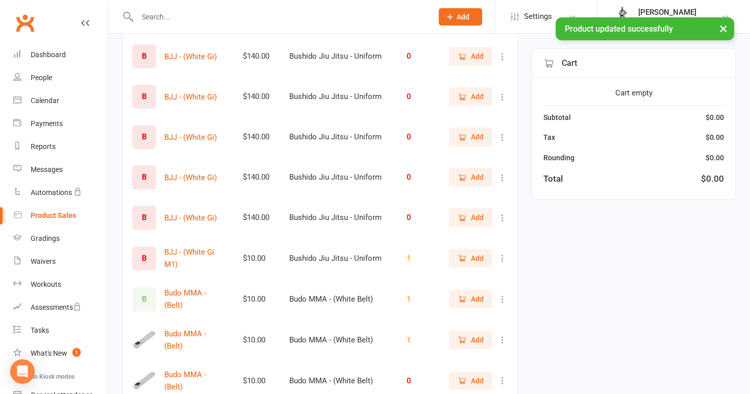
click at [502, 220] on icon at bounding box center [503, 218] width 10 height 10
click at [490, 235] on link "View / Edit" at bounding box center [457, 237] width 101 height 20
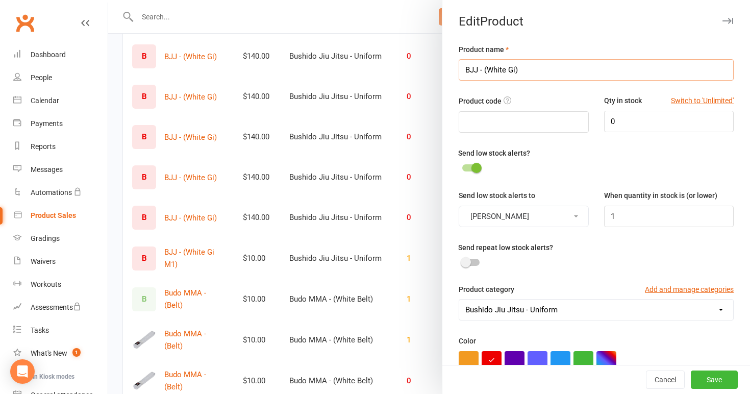
click at [516, 69] on input "BJJ - (White Gi)" at bounding box center [596, 69] width 275 height 21
click at [709, 384] on button "Save" at bounding box center [714, 379] width 47 height 18
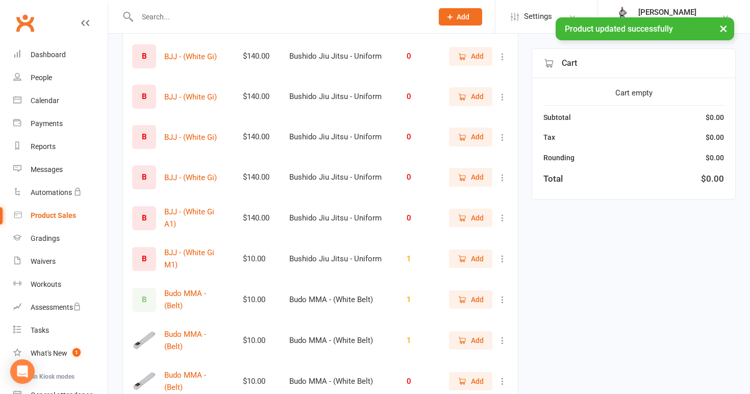
click at [502, 178] on icon at bounding box center [503, 177] width 10 height 10
click at [490, 196] on link "View / Edit" at bounding box center [457, 197] width 101 height 20
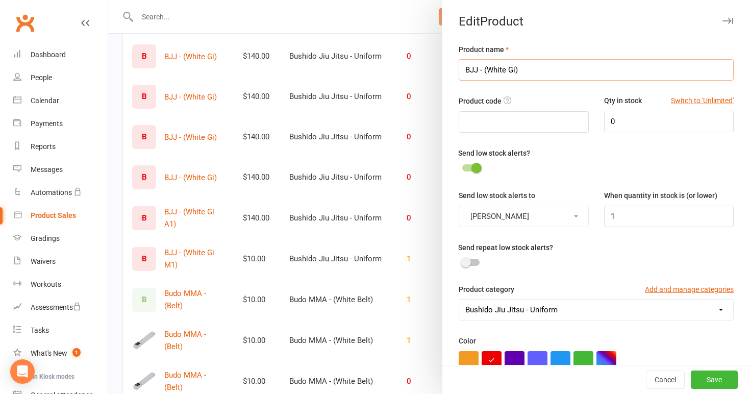
click at [516, 71] on input "BJJ - (White Gi)" at bounding box center [596, 69] width 275 height 21
click at [707, 377] on button "Save" at bounding box center [714, 379] width 47 height 18
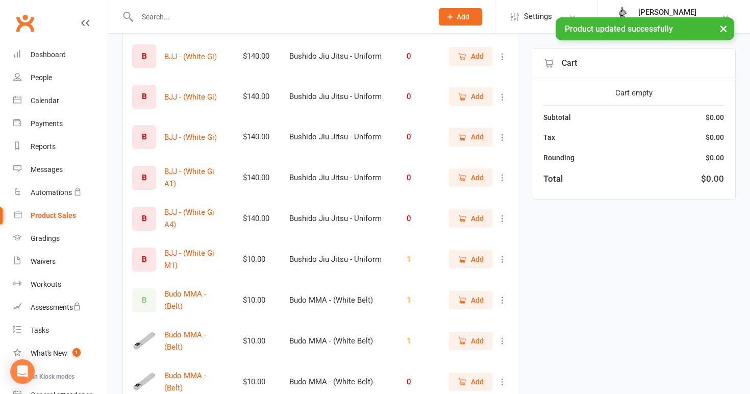
click at [501, 136] on icon at bounding box center [503, 137] width 10 height 10
click at [483, 158] on link "View / Edit" at bounding box center [457, 156] width 101 height 20
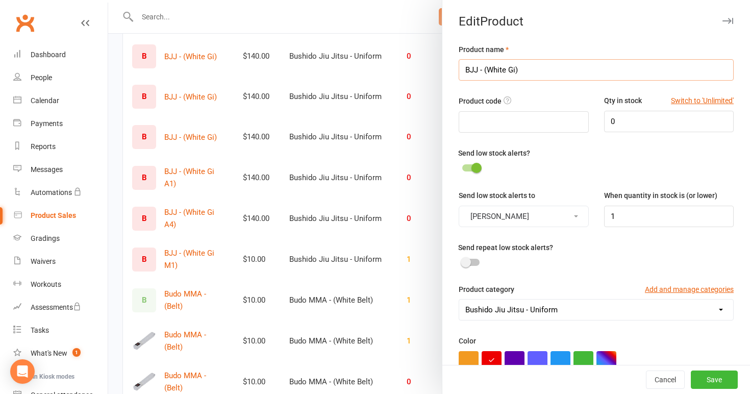
click at [517, 70] on input "BJJ - (White Gi)" at bounding box center [596, 69] width 275 height 21
click at [708, 382] on button "Save" at bounding box center [714, 379] width 47 height 18
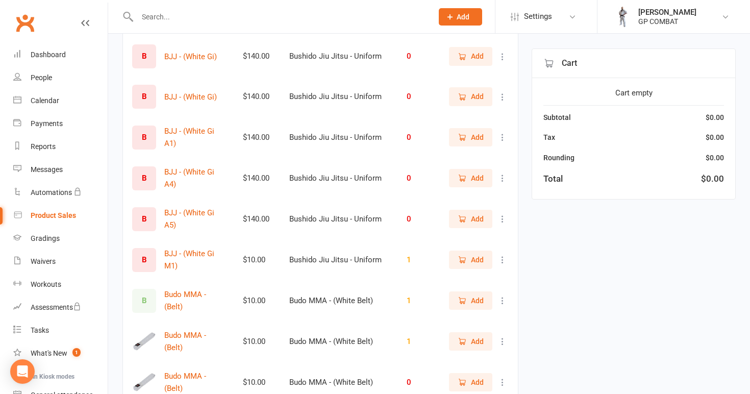
click at [505, 94] on icon at bounding box center [503, 97] width 10 height 10
click at [485, 118] on link "View / Edit" at bounding box center [457, 116] width 101 height 20
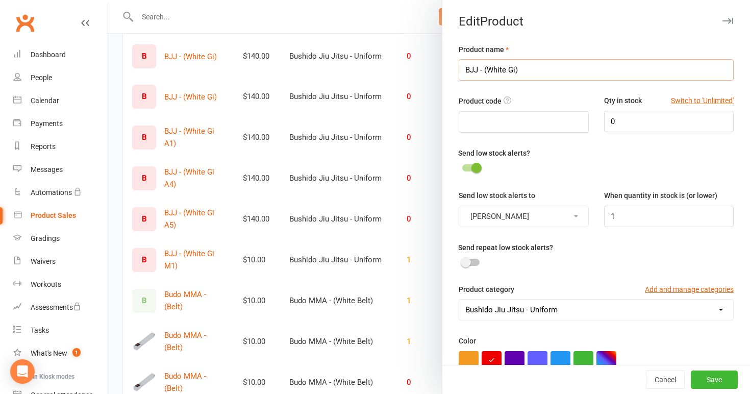
click at [517, 67] on input "BJJ - (White Gi)" at bounding box center [596, 69] width 275 height 21
click at [708, 374] on button "Save" at bounding box center [714, 379] width 47 height 18
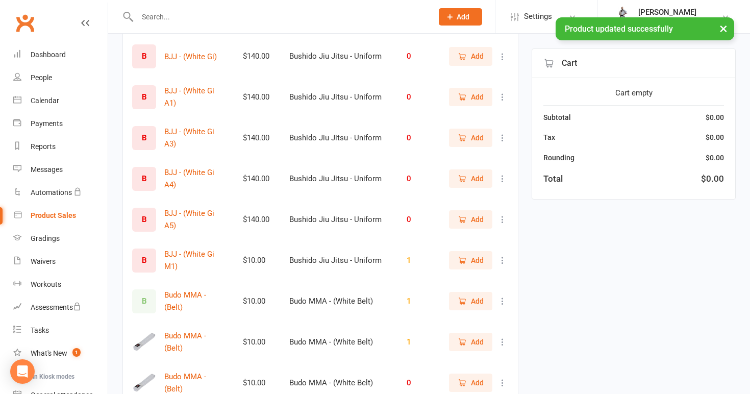
click at [506, 56] on icon at bounding box center [503, 57] width 10 height 10
click at [490, 80] on link "View / Edit" at bounding box center [457, 76] width 101 height 20
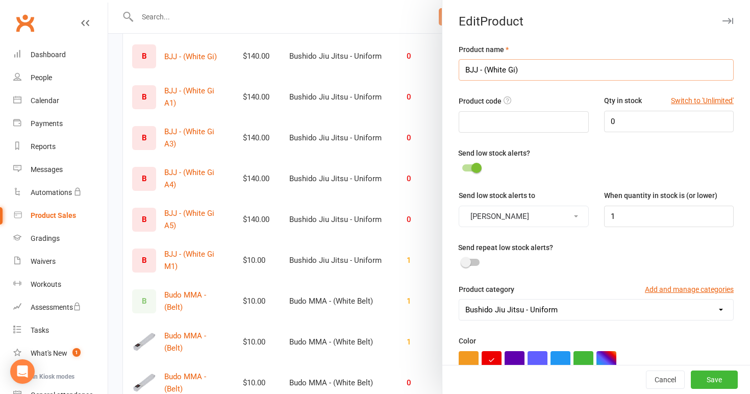
click at [515, 69] on input "BJJ - (White Gi)" at bounding box center [596, 69] width 275 height 21
click at [714, 376] on button "Save" at bounding box center [714, 379] width 47 height 18
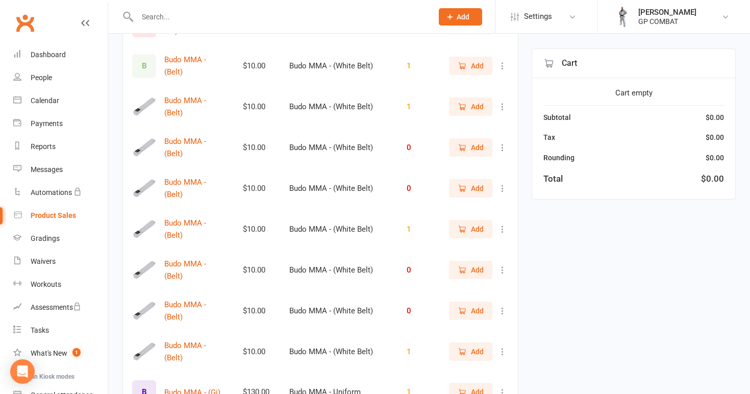
scroll to position [896, 0]
click at [141, 63] on div "B" at bounding box center [144, 66] width 24 height 24
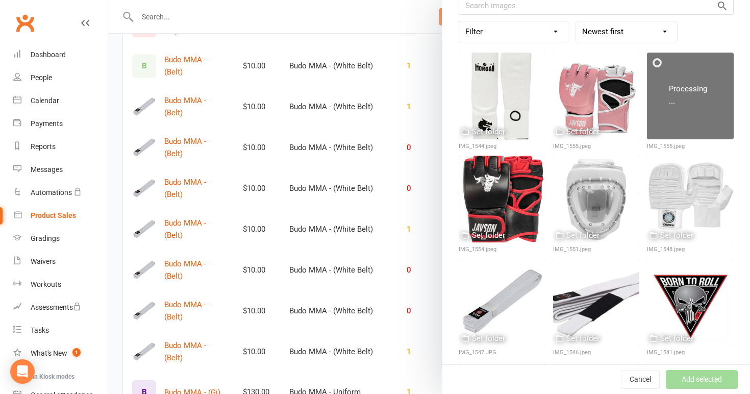
scroll to position [76, 0]
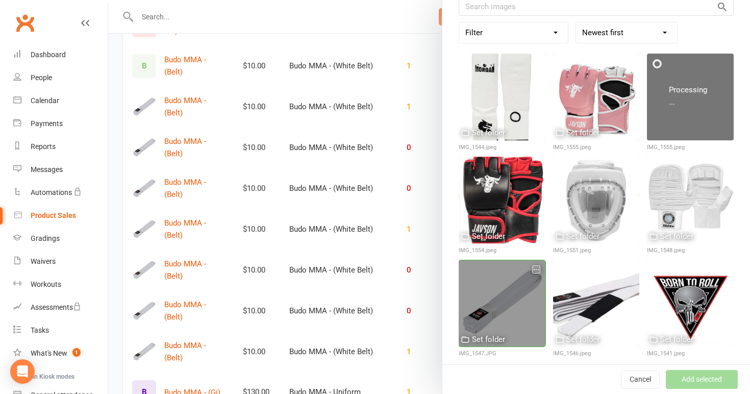
click at [507, 301] on div at bounding box center [502, 303] width 87 height 87
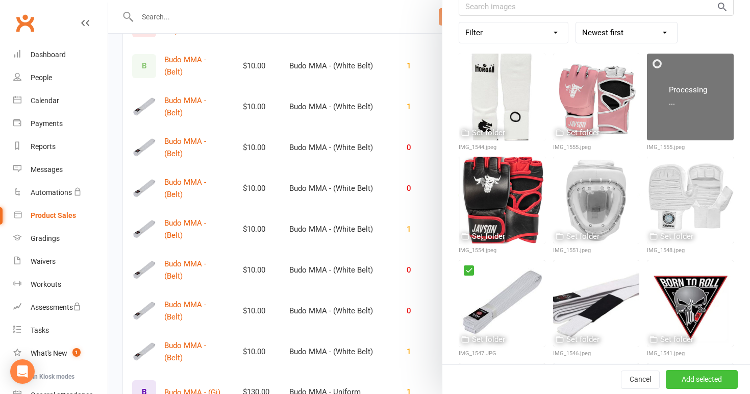
click at [690, 388] on button "Add selected" at bounding box center [702, 379] width 72 height 18
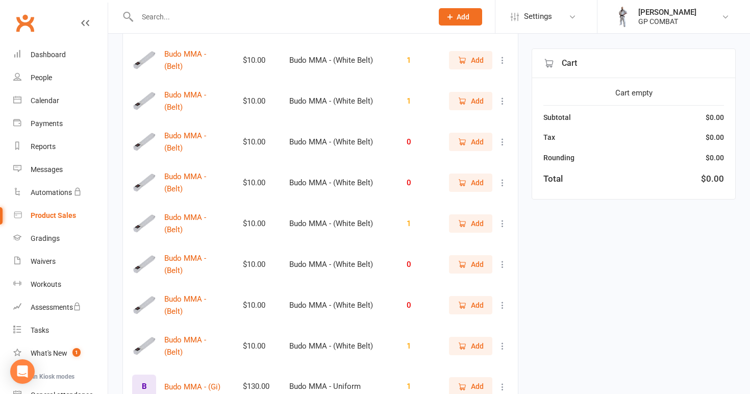
scroll to position [904, 0]
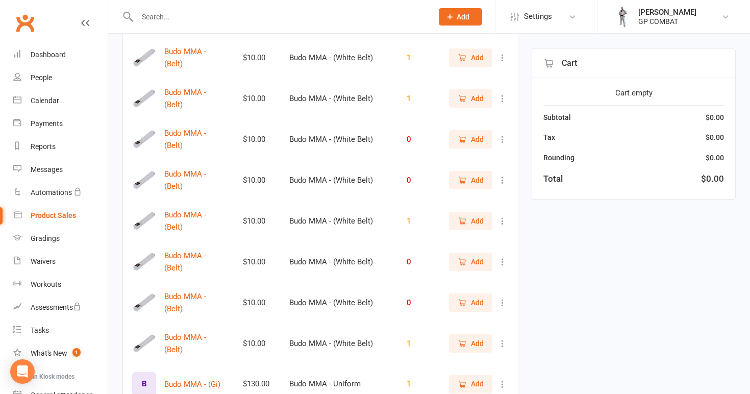
click at [499, 59] on icon at bounding box center [503, 58] width 10 height 10
click at [494, 77] on link "View / Edit" at bounding box center [457, 77] width 101 height 20
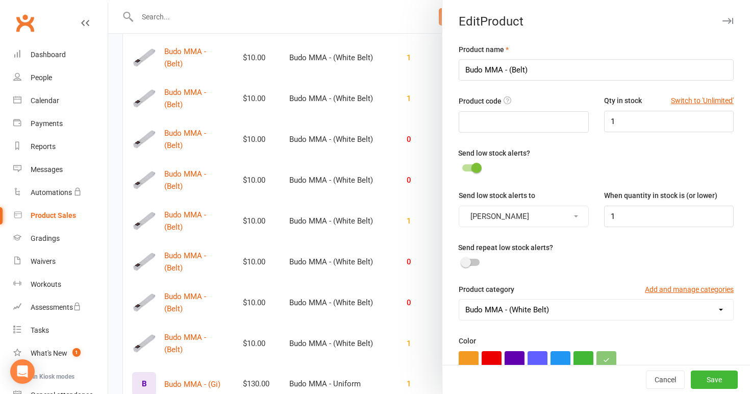
scroll to position [0, 0]
click at [526, 70] on input "Budo MMA - (Belt)" at bounding box center [596, 69] width 275 height 21
click at [719, 380] on button "Save" at bounding box center [714, 379] width 47 height 18
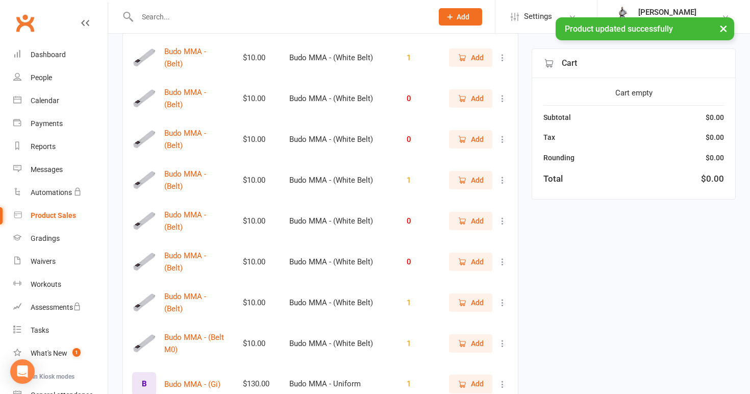
click at [498, 303] on icon at bounding box center [503, 303] width 10 height 10
click at [486, 317] on link "View / Edit" at bounding box center [457, 319] width 101 height 20
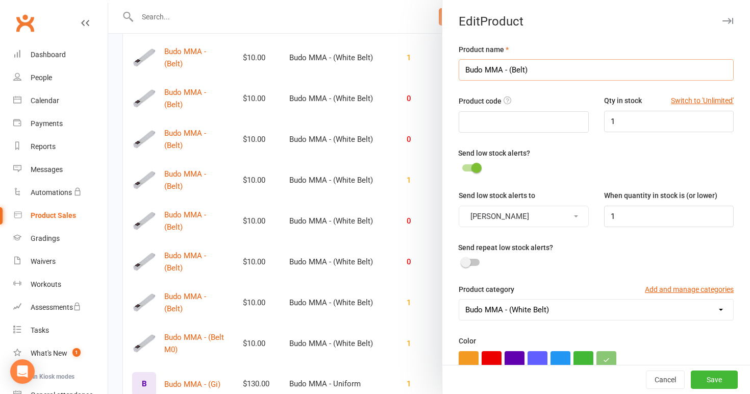
click at [525, 70] on input "Budo MMA - (Belt)" at bounding box center [596, 69] width 275 height 21
click at [713, 380] on button "Save" at bounding box center [714, 379] width 47 height 18
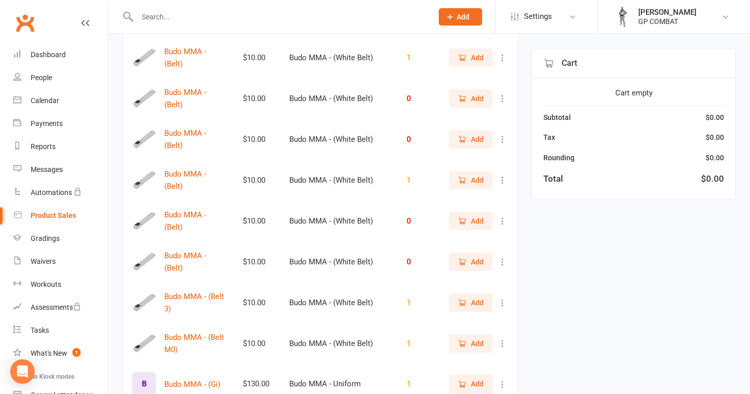
click at [504, 258] on icon at bounding box center [503, 262] width 10 height 10
click at [489, 278] on link "View / Edit" at bounding box center [457, 278] width 101 height 20
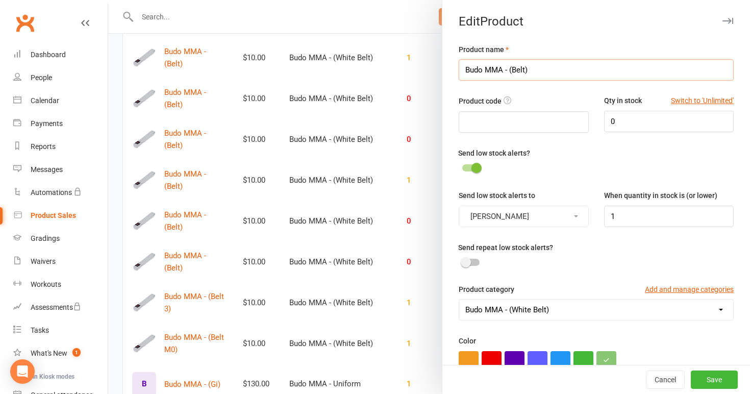
click at [525, 70] on input "Budo MMA - (Belt)" at bounding box center [596, 69] width 275 height 21
click at [712, 377] on button "Save" at bounding box center [714, 379] width 47 height 18
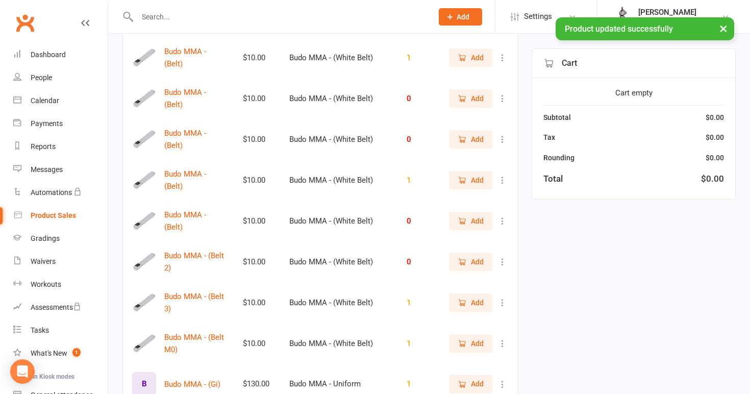
click at [503, 216] on icon at bounding box center [503, 221] width 10 height 10
click at [480, 239] on link "View / Edit" at bounding box center [457, 238] width 101 height 20
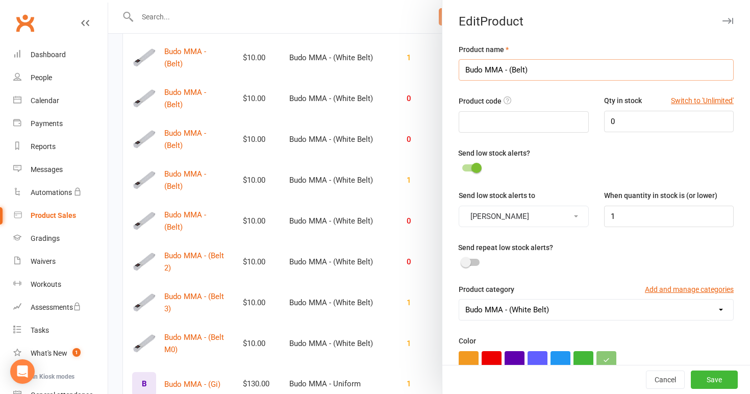
click at [526, 70] on input "Budo MMA - (Belt)" at bounding box center [596, 69] width 275 height 21
click at [709, 378] on button "Save" at bounding box center [714, 379] width 47 height 18
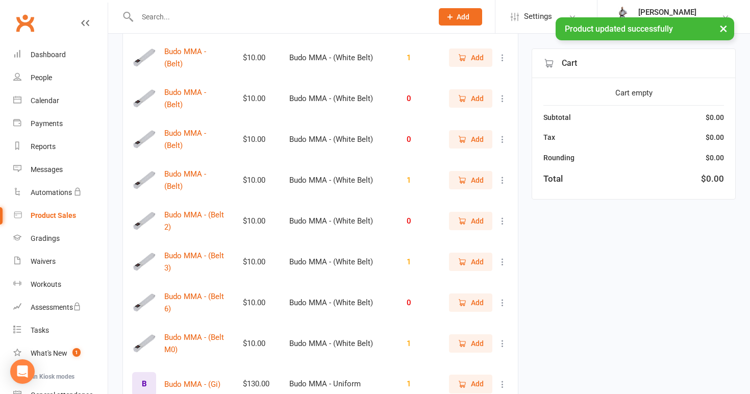
click at [503, 179] on icon at bounding box center [503, 180] width 10 height 10
click at [491, 205] on link "View / Edit" at bounding box center [457, 198] width 101 height 20
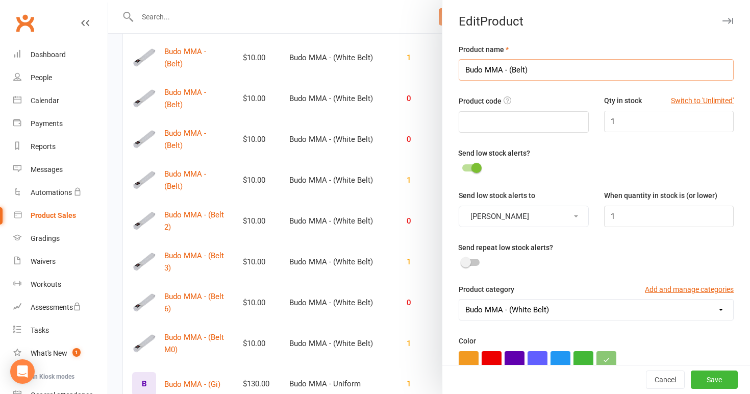
click at [526, 69] on input "Budo MMA - (Belt)" at bounding box center [596, 69] width 275 height 21
click at [709, 374] on button "Save" at bounding box center [714, 379] width 47 height 18
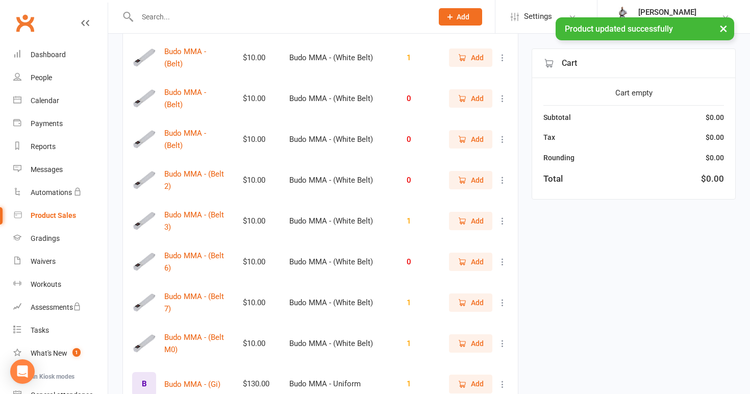
click at [501, 141] on icon at bounding box center [503, 139] width 10 height 10
click at [489, 154] on link "View / Edit" at bounding box center [457, 157] width 101 height 20
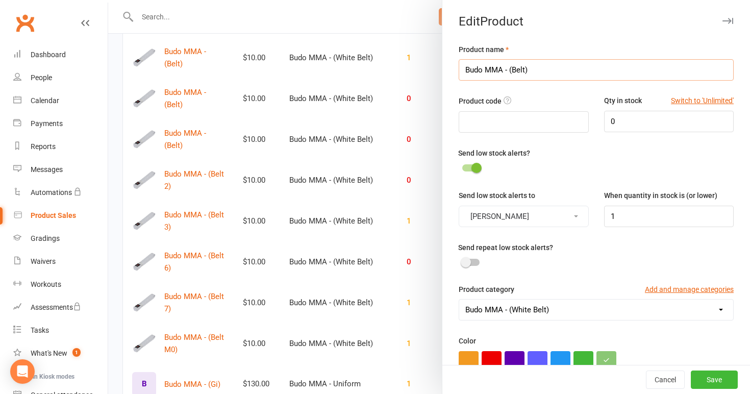
click at [525, 68] on input "Budo MMA - (Belt)" at bounding box center [596, 69] width 275 height 21
click at [708, 380] on button "Save" at bounding box center [714, 379] width 47 height 18
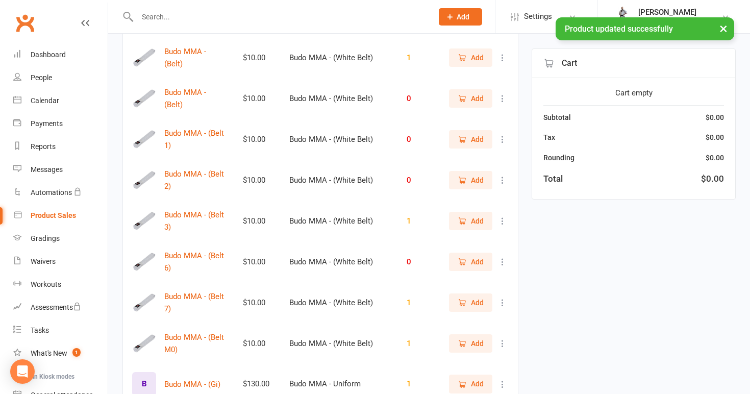
click at [503, 341] on icon at bounding box center [503, 343] width 10 height 10
click at [482, 362] on link "View / Edit" at bounding box center [457, 362] width 101 height 20
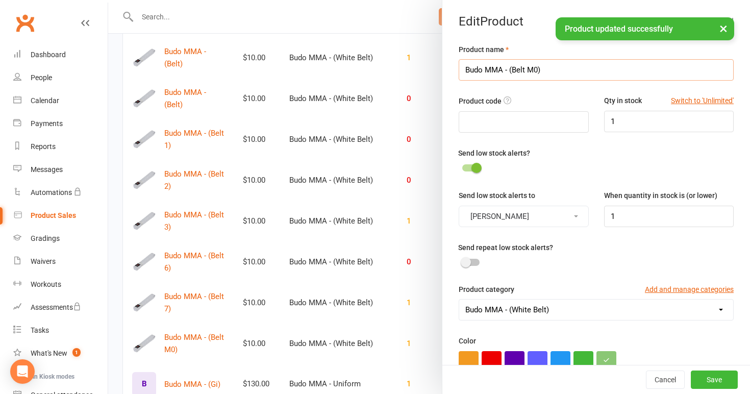
click at [533, 69] on input "Budo MMA - (Belt M0)" at bounding box center [596, 69] width 275 height 21
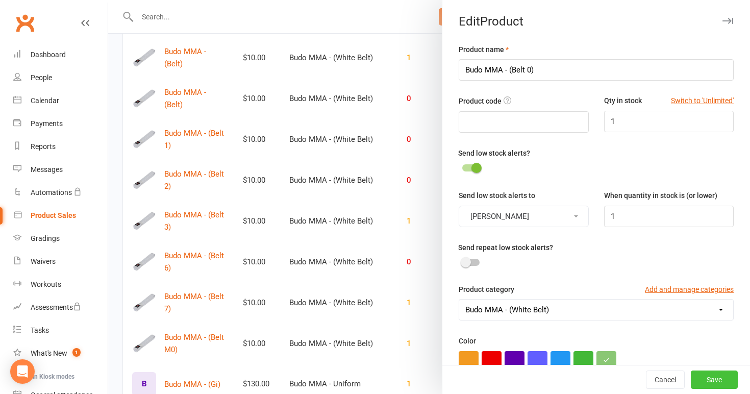
click at [716, 382] on button "Save" at bounding box center [714, 379] width 47 height 18
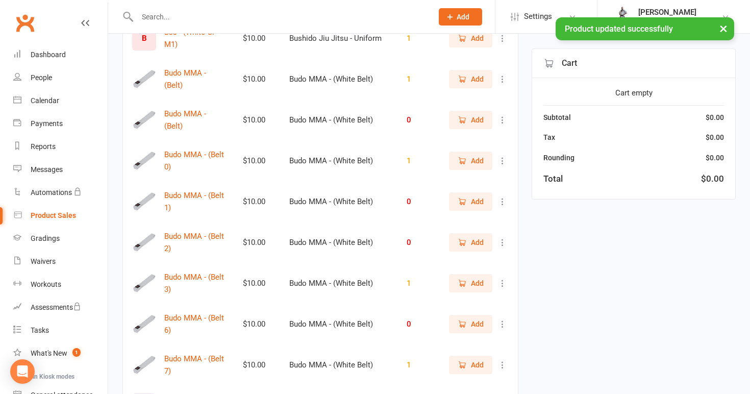
scroll to position [882, 0]
click at [501, 158] on icon at bounding box center [503, 161] width 10 height 10
click at [495, 178] on link "View / Edit" at bounding box center [457, 179] width 101 height 20
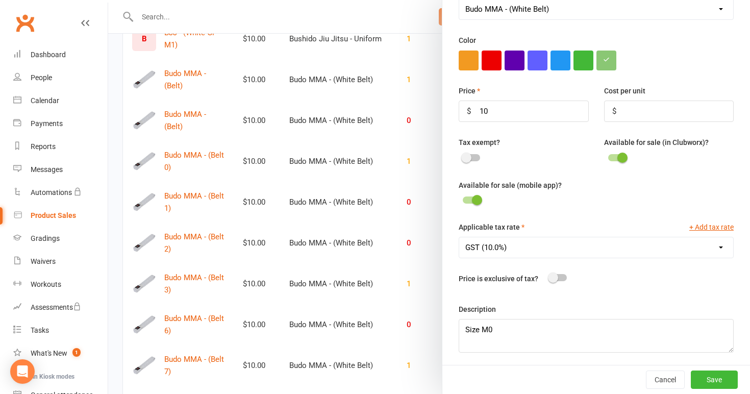
scroll to position [300, 0]
click at [489, 328] on textarea "Size M0" at bounding box center [596, 336] width 275 height 34
click at [708, 375] on button "Save" at bounding box center [714, 379] width 47 height 18
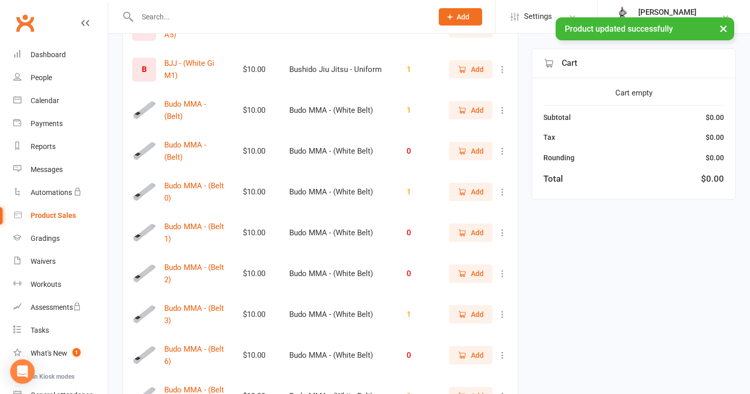
scroll to position [849, 0]
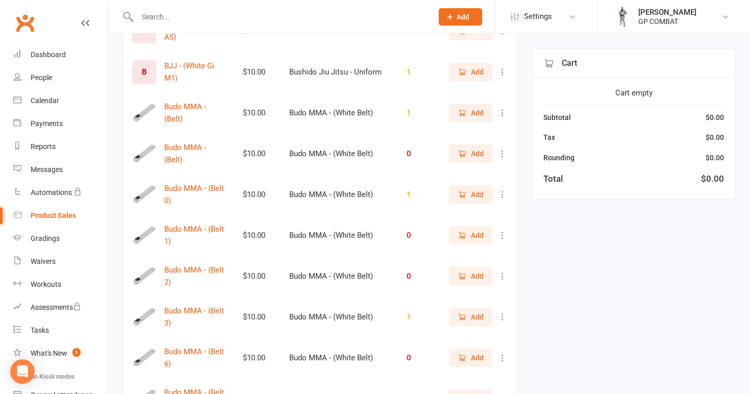
click at [504, 110] on icon at bounding box center [503, 113] width 10 height 10
click at [488, 133] on link "View / Edit" at bounding box center [457, 132] width 101 height 20
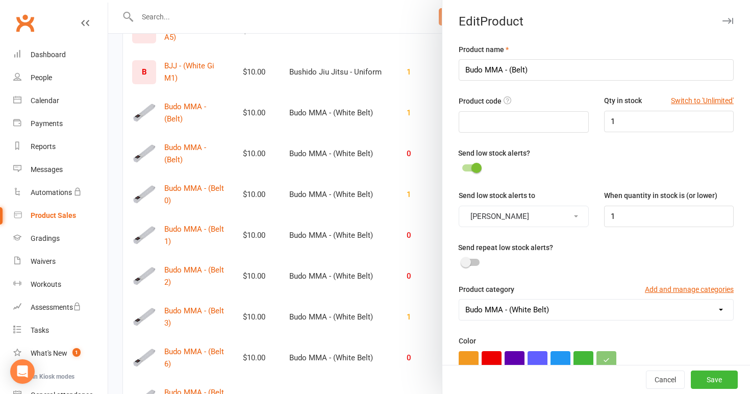
scroll to position [0, 0]
click at [526, 69] on input "Budo MMA - (Belt)" at bounding box center [596, 69] width 275 height 21
click at [708, 379] on button "Save" at bounding box center [714, 379] width 47 height 18
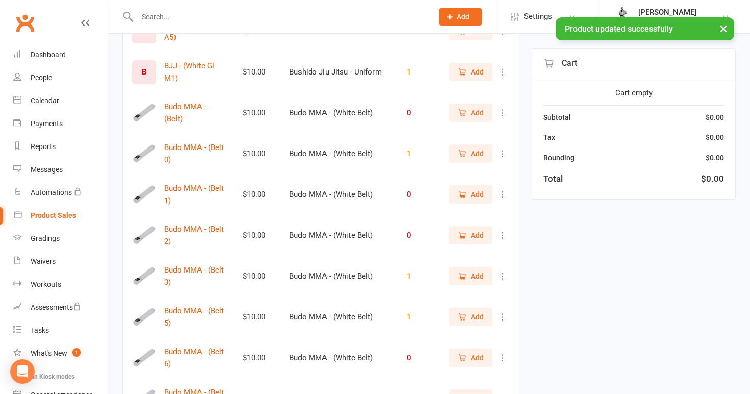
click at [503, 108] on icon at bounding box center [503, 113] width 10 height 10
click at [486, 138] on link "View / Edit" at bounding box center [457, 132] width 101 height 20
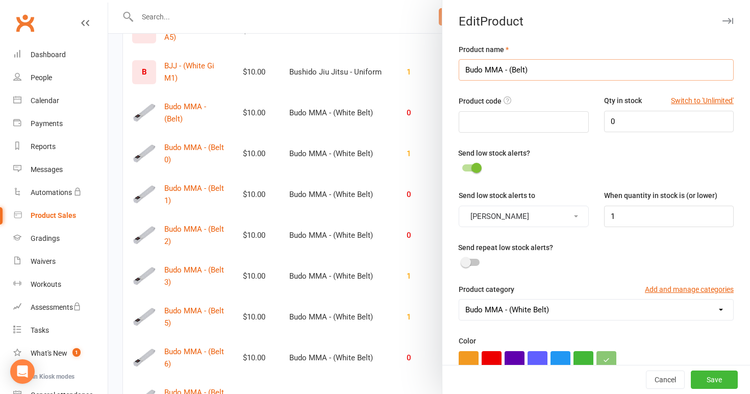
click at [526, 69] on input "Budo MMA - (Belt)" at bounding box center [596, 69] width 275 height 21
click at [708, 377] on button "Save" at bounding box center [714, 379] width 47 height 18
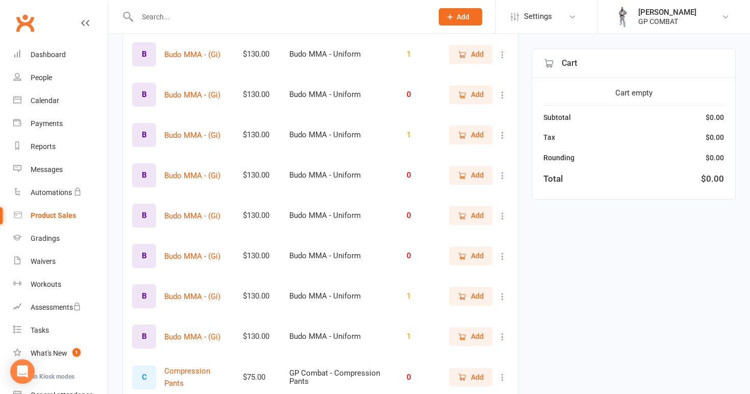
scroll to position [1235, 0]
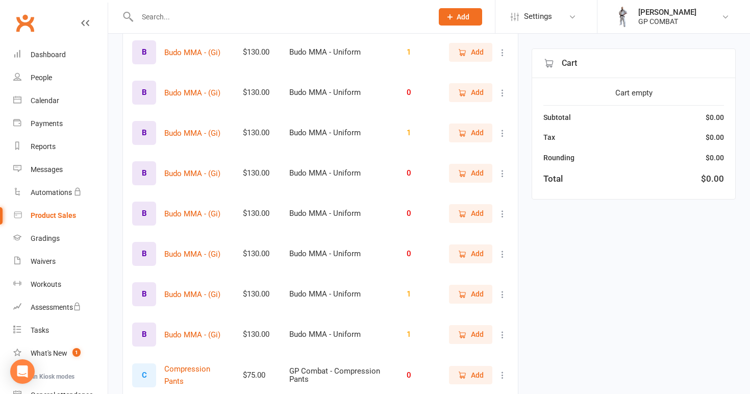
click at [503, 45] on div "Add" at bounding box center [478, 52] width 61 height 18
click at [503, 49] on icon at bounding box center [503, 52] width 10 height 10
click at [482, 77] on link "View / Edit" at bounding box center [457, 72] width 101 height 20
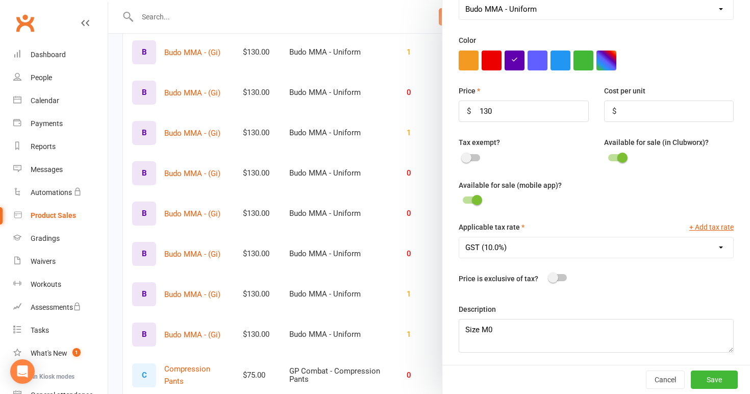
scroll to position [300, 0]
click at [489, 329] on textarea "Size M0" at bounding box center [596, 336] width 275 height 34
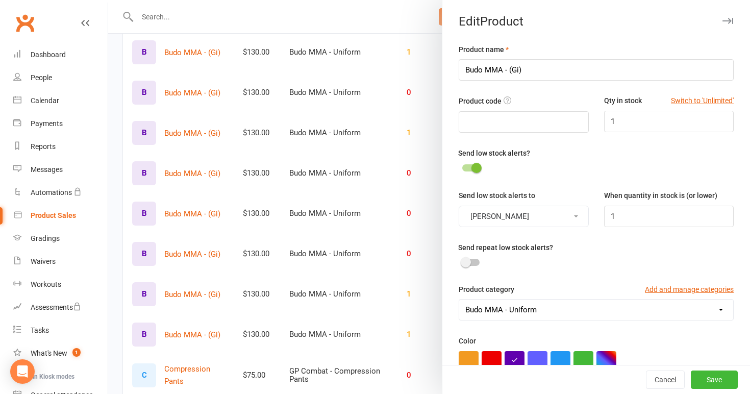
scroll to position [0, 0]
click at [520, 70] on input "Budo MMA - (Gi)" at bounding box center [596, 69] width 275 height 21
click at [712, 380] on button "Save" at bounding box center [714, 379] width 47 height 18
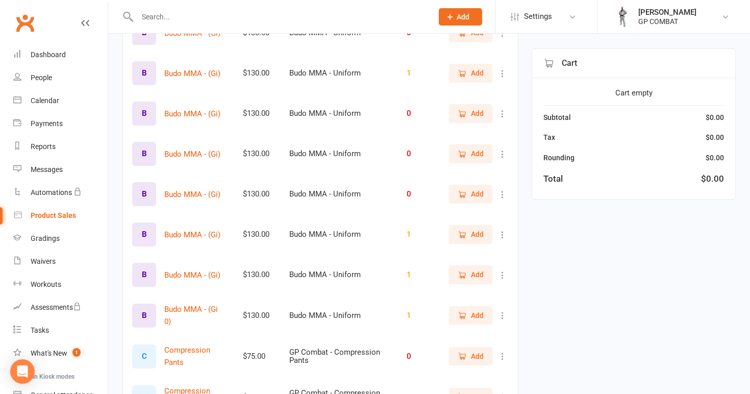
scroll to position [1247, 0]
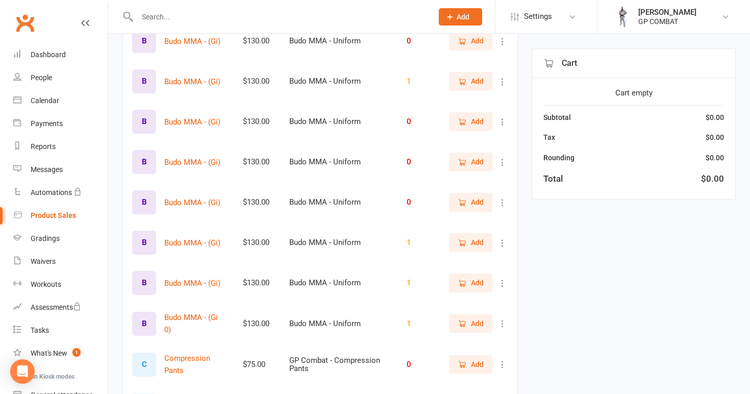
click at [503, 283] on icon at bounding box center [503, 283] width 10 height 10
click at [469, 305] on link "View / Edit" at bounding box center [457, 302] width 101 height 20
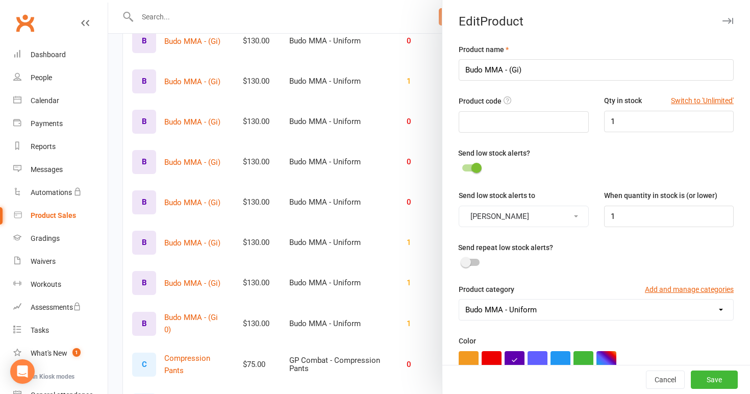
scroll to position [0, 0]
click at [520, 70] on input "Budo MMA - (Gi)" at bounding box center [596, 69] width 275 height 21
click at [716, 382] on button "Save" at bounding box center [714, 379] width 47 height 18
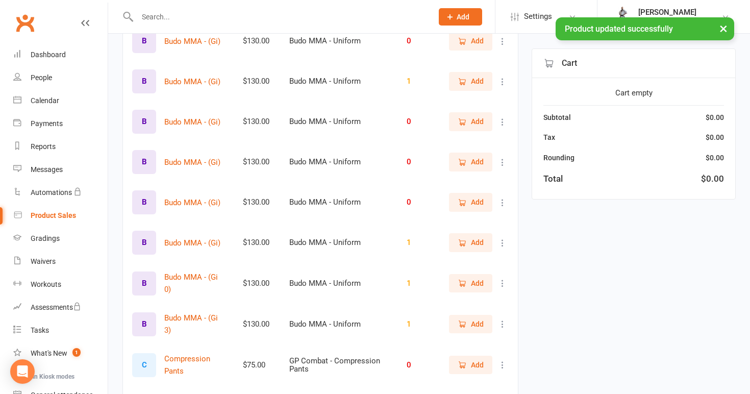
click at [502, 243] on icon at bounding box center [503, 243] width 10 height 10
click at [493, 264] on link "View / Edit" at bounding box center [457, 262] width 101 height 20
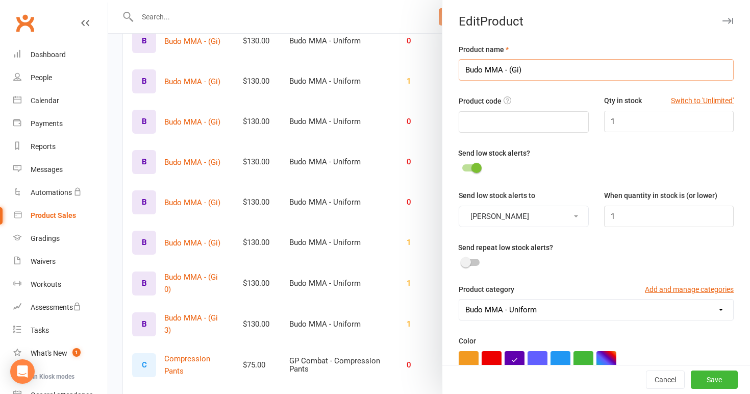
click at [519, 70] on input "Budo MMA - (Gi)" at bounding box center [596, 69] width 275 height 21
click at [716, 380] on button "Save" at bounding box center [714, 379] width 47 height 18
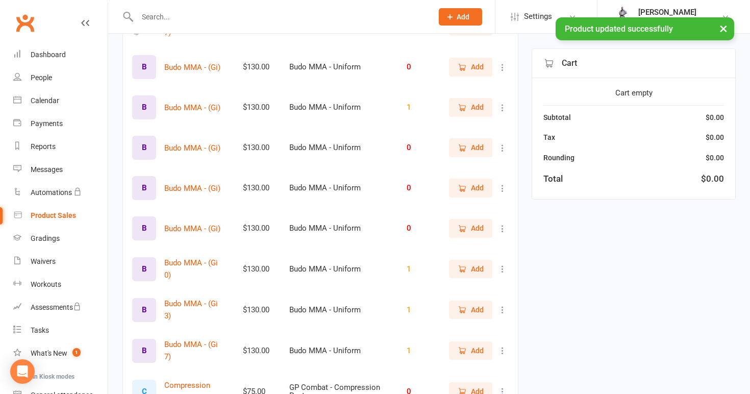
scroll to position [1221, 0]
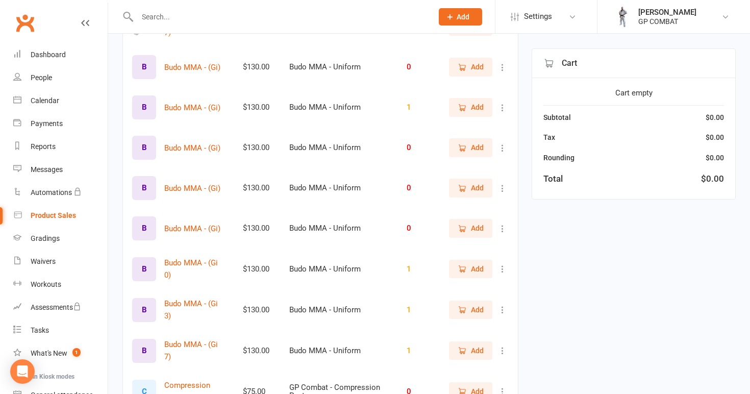
click at [502, 229] on icon at bounding box center [503, 229] width 10 height 10
click at [480, 250] on link "View / Edit" at bounding box center [457, 248] width 101 height 20
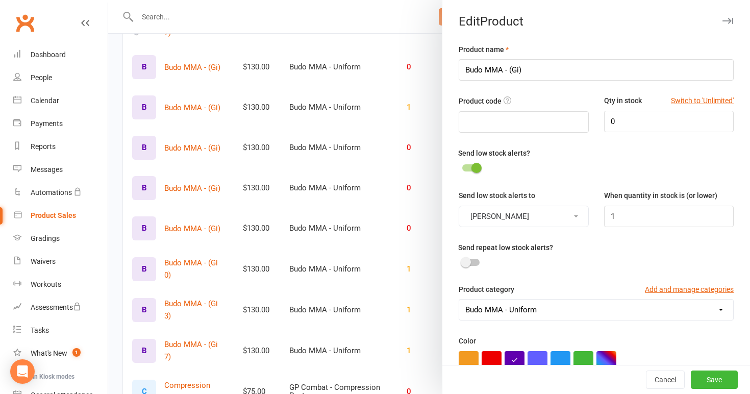
scroll to position [0, 0]
click at [520, 70] on input "Budo MMA - (Gi)" at bounding box center [596, 69] width 275 height 21
click at [703, 376] on button "Save" at bounding box center [714, 379] width 47 height 18
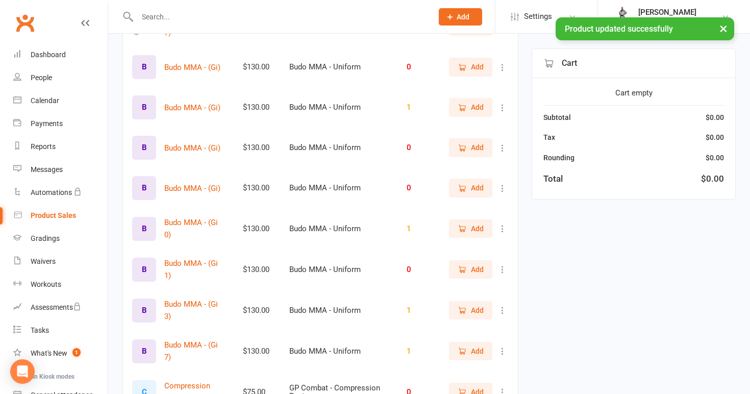
click at [502, 229] on icon at bounding box center [503, 229] width 10 height 10
click at [502, 188] on icon at bounding box center [503, 188] width 10 height 10
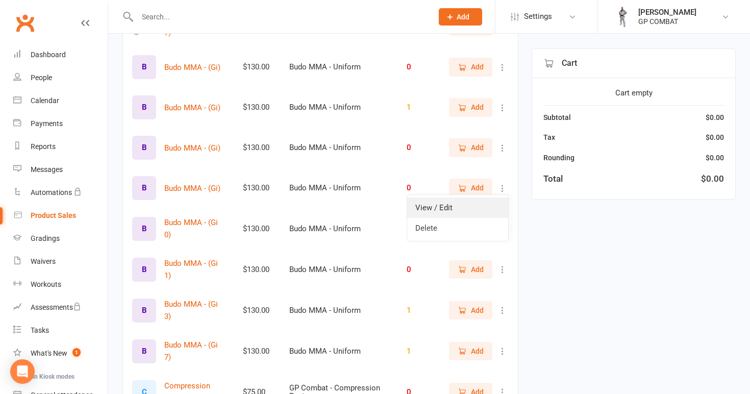
click at [490, 203] on link "View / Edit" at bounding box center [457, 207] width 101 height 20
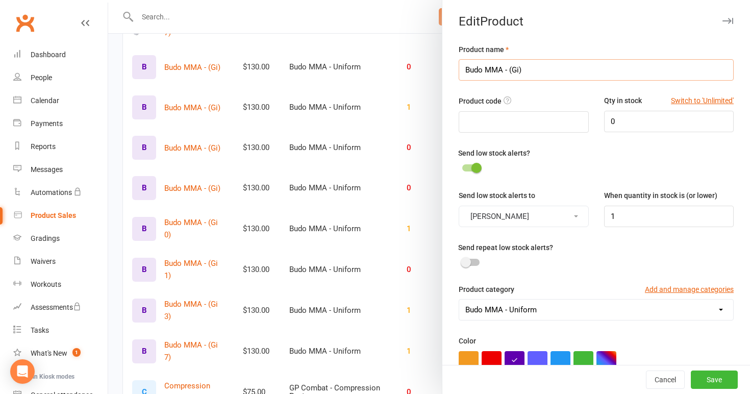
click at [520, 70] on input "Budo MMA - (Gi)" at bounding box center [596, 69] width 275 height 21
click at [707, 378] on button "Save" at bounding box center [714, 379] width 47 height 18
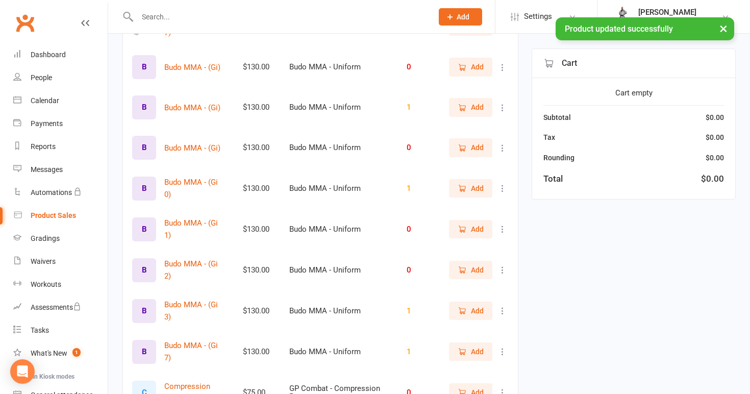
click at [502, 145] on icon at bounding box center [503, 148] width 10 height 10
click at [488, 166] on link "View / Edit" at bounding box center [457, 167] width 101 height 20
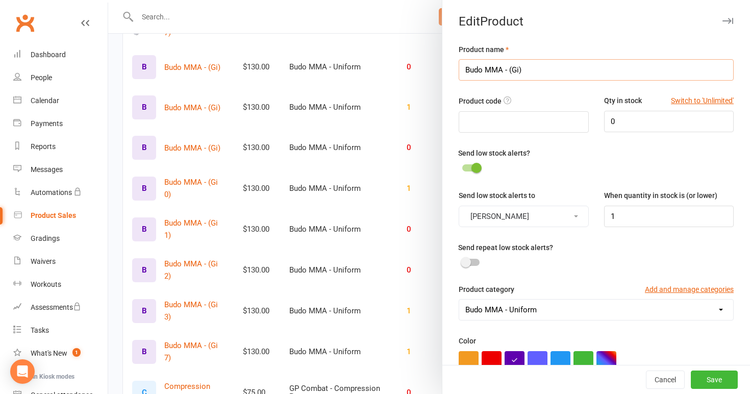
click at [520, 70] on input "Budo MMA - (Gi)" at bounding box center [596, 69] width 275 height 21
click at [699, 382] on button "Save" at bounding box center [714, 379] width 47 height 18
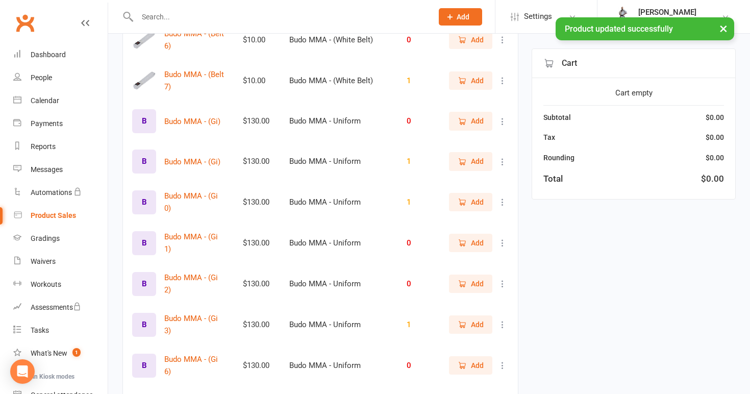
scroll to position [1166, 0]
click at [501, 120] on icon at bounding box center [503, 122] width 10 height 10
click at [480, 147] on link "View / Edit" at bounding box center [457, 141] width 101 height 20
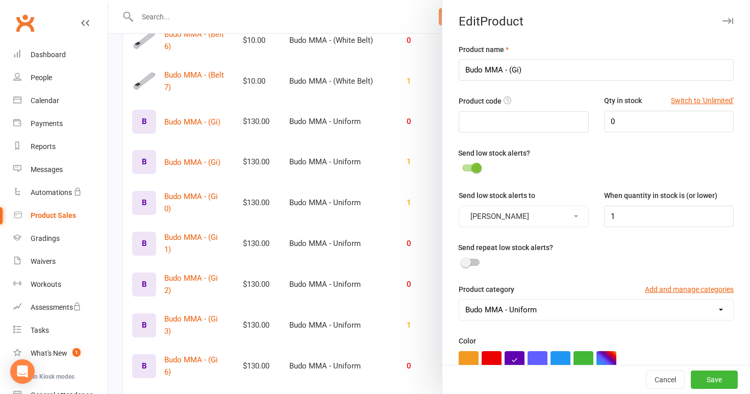
scroll to position [0, 0]
click at [520, 70] on input "Budo MMA - (Gi)" at bounding box center [596, 69] width 275 height 21
click at [707, 376] on button "Save" at bounding box center [714, 379] width 47 height 18
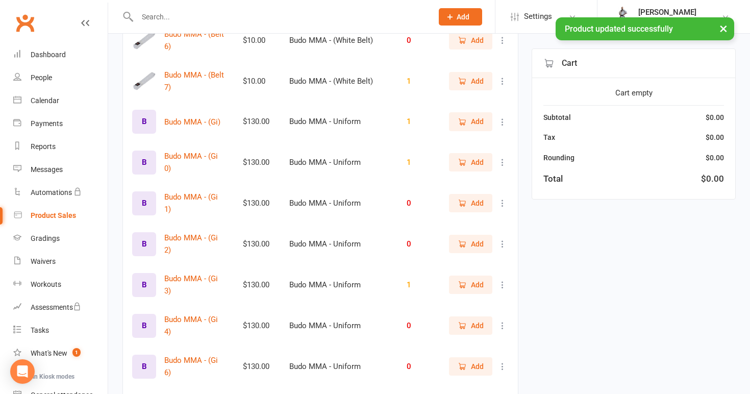
click at [502, 119] on icon at bounding box center [503, 122] width 10 height 10
click at [489, 140] on link "View / Edit" at bounding box center [457, 141] width 101 height 20
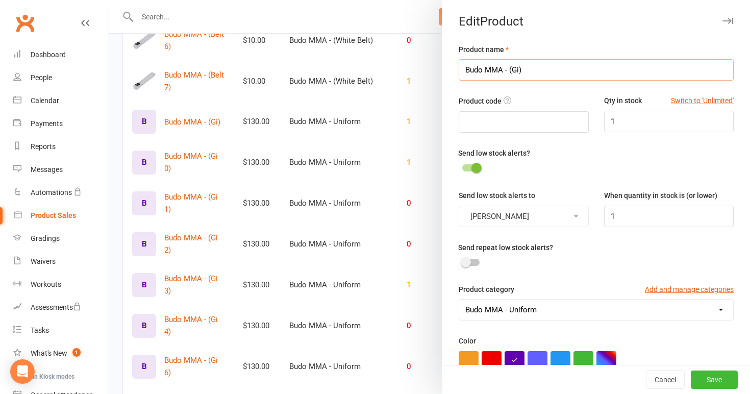
click at [519, 71] on input "Budo MMA - (Gi)" at bounding box center [596, 69] width 275 height 21
click at [705, 375] on button "Save" at bounding box center [714, 379] width 47 height 18
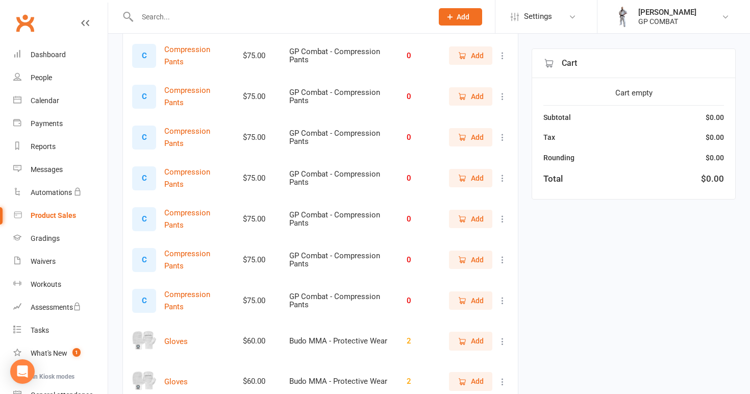
scroll to position [1560, 0]
click at [503, 55] on icon at bounding box center [503, 55] width 10 height 10
click at [482, 79] on link "View / Edit" at bounding box center [457, 74] width 101 height 20
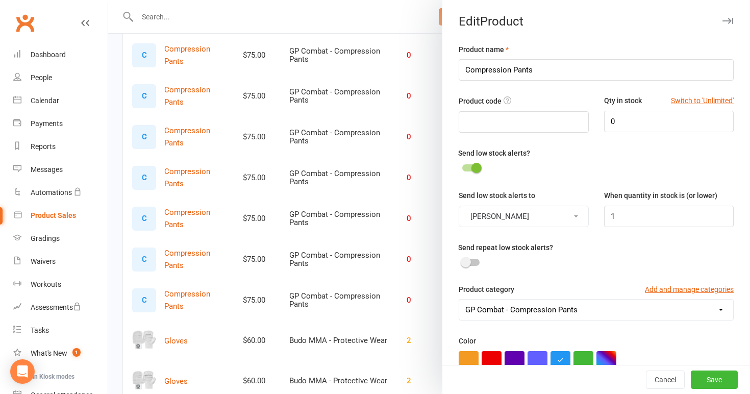
scroll to position [0, 0]
click at [544, 73] on input "Compression Pants" at bounding box center [596, 69] width 275 height 21
click at [712, 376] on button "Save" at bounding box center [714, 379] width 47 height 18
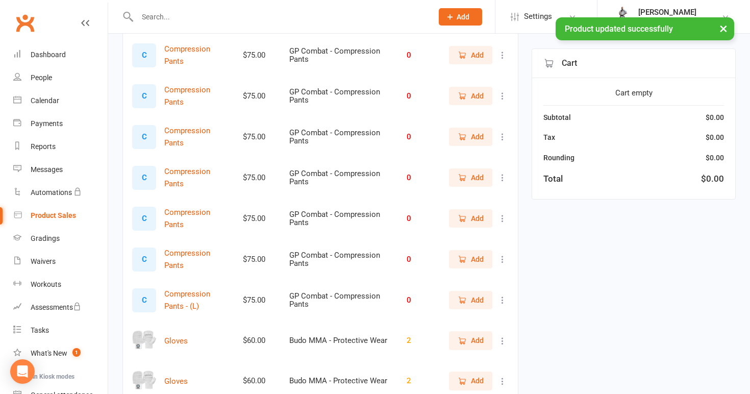
click at [503, 259] on icon at bounding box center [503, 259] width 10 height 10
click at [480, 277] on link "View / Edit" at bounding box center [457, 278] width 101 height 20
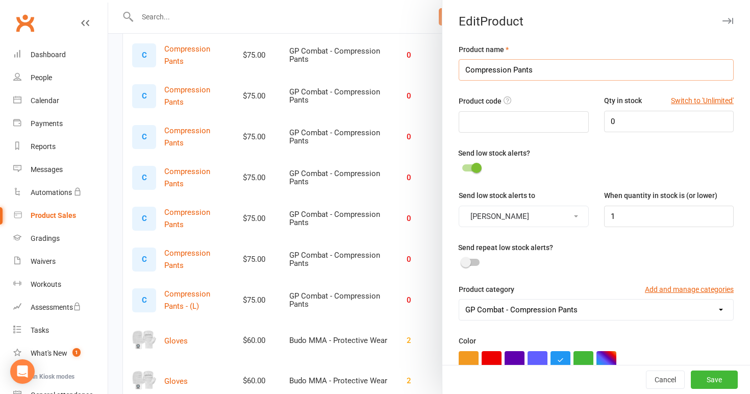
click at [542, 71] on input "Compression Pants" at bounding box center [596, 69] width 275 height 21
click at [720, 377] on button "Save" at bounding box center [714, 379] width 47 height 18
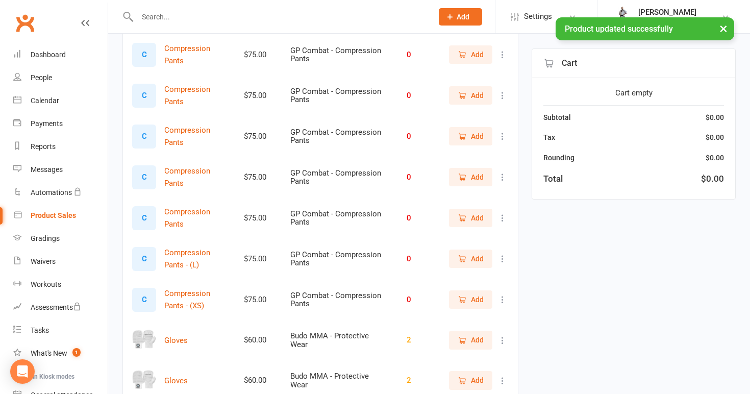
click at [501, 213] on icon at bounding box center [503, 218] width 10 height 10
click at [491, 233] on link "View / Edit" at bounding box center [457, 234] width 101 height 20
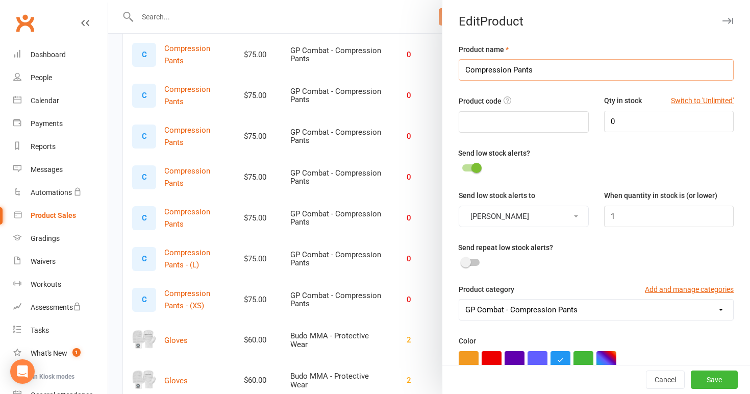
click at [543, 70] on input "Compression Pants" at bounding box center [596, 69] width 275 height 21
click at [709, 378] on button "Save" at bounding box center [714, 379] width 47 height 18
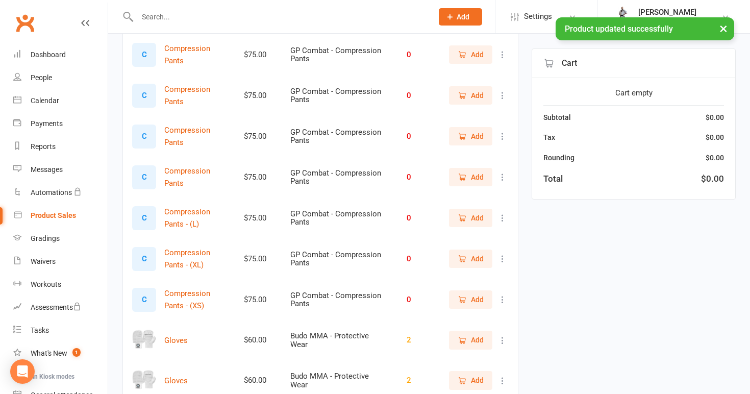
click at [501, 175] on icon at bounding box center [503, 177] width 10 height 10
click at [495, 188] on link "View / Edit" at bounding box center [457, 193] width 101 height 20
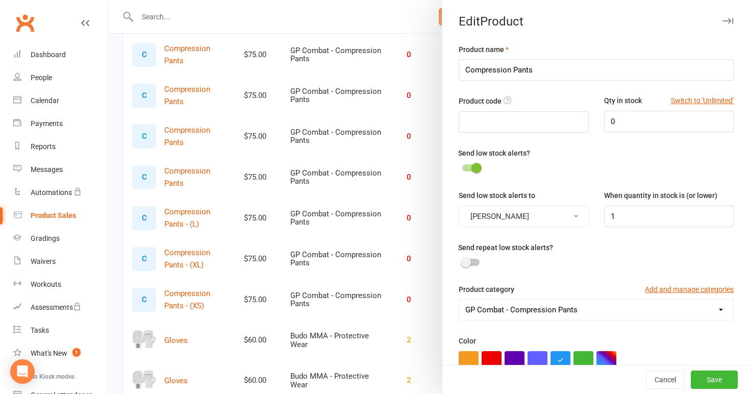
click at [420, 177] on div at bounding box center [429, 197] width 642 height 394
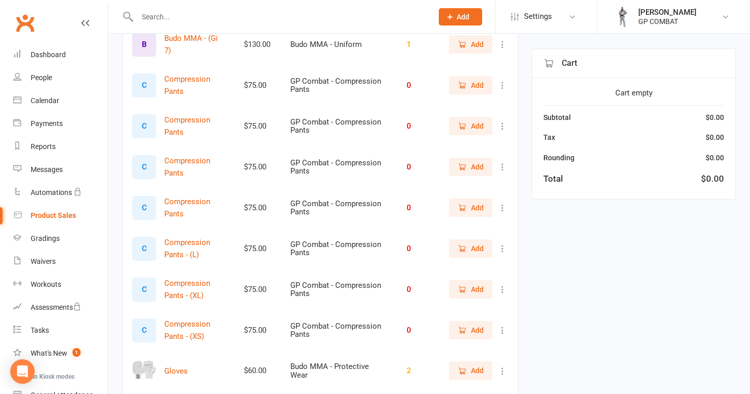
scroll to position [1520, 0]
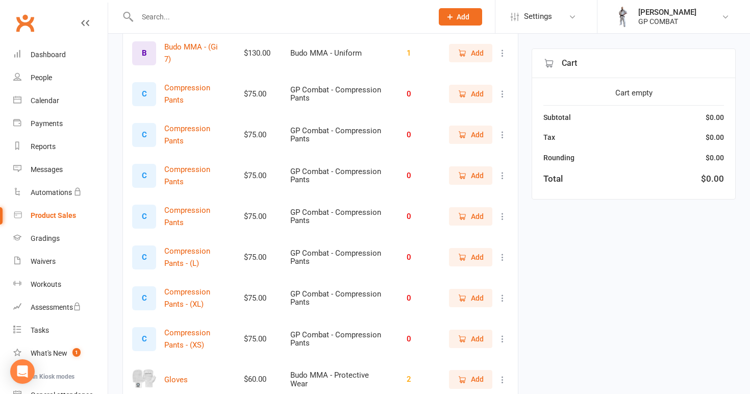
click at [503, 91] on icon at bounding box center [503, 94] width 10 height 10
click at [490, 110] on link "View / Edit" at bounding box center [457, 110] width 101 height 20
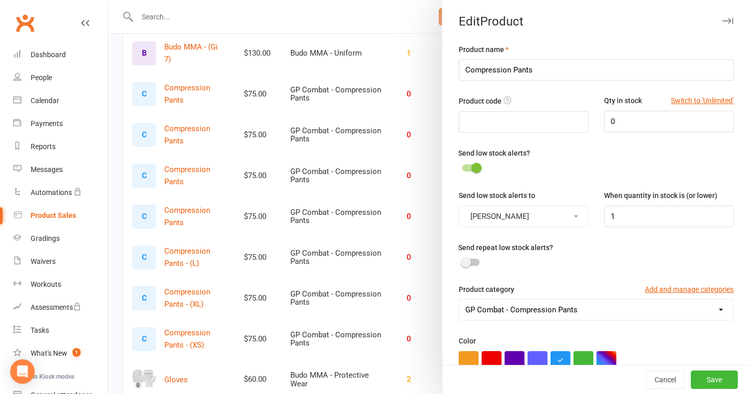
scroll to position [0, 0]
click at [541, 71] on input "Compression Pants" at bounding box center [596, 69] width 275 height 21
click at [723, 382] on button "Save" at bounding box center [714, 379] width 47 height 18
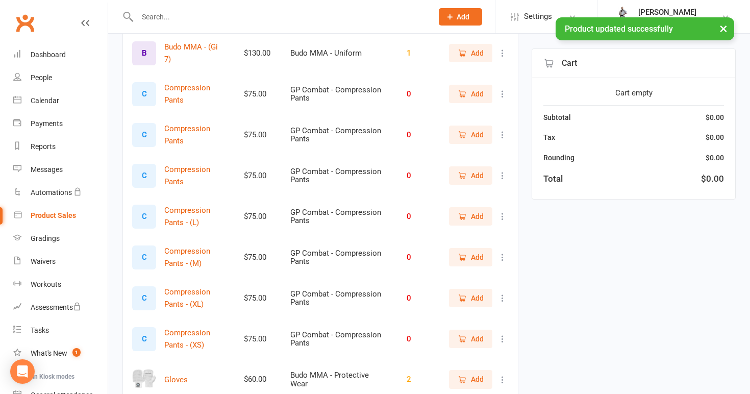
click at [502, 170] on icon at bounding box center [503, 175] width 10 height 10
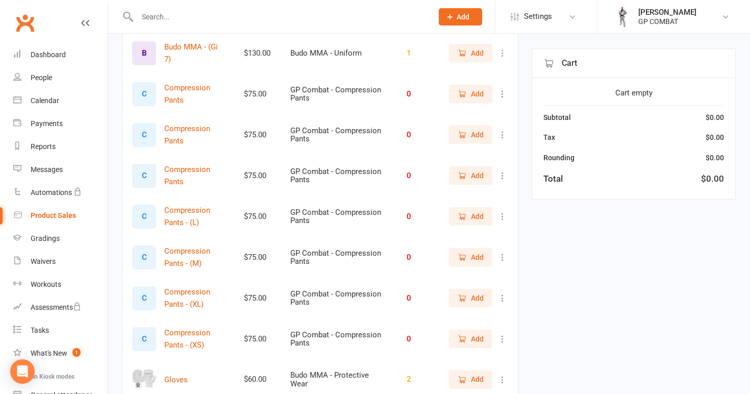
click at [503, 91] on icon at bounding box center [503, 94] width 10 height 10
click at [487, 113] on link "View / Edit" at bounding box center [457, 110] width 101 height 20
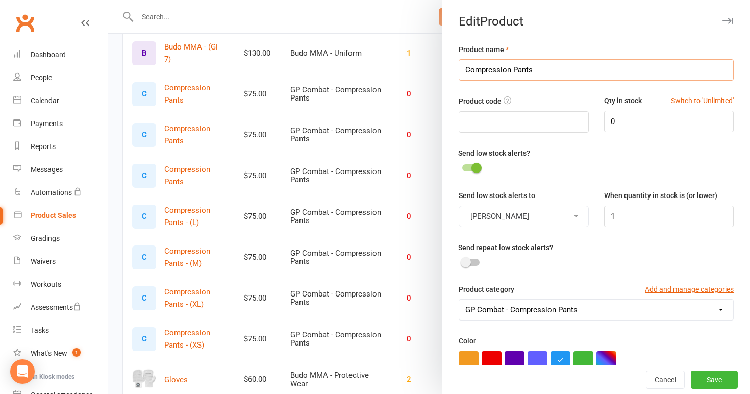
click at [541, 70] on input "Compression Pants" at bounding box center [596, 69] width 275 height 21
click at [718, 377] on button "Save" at bounding box center [714, 379] width 47 height 18
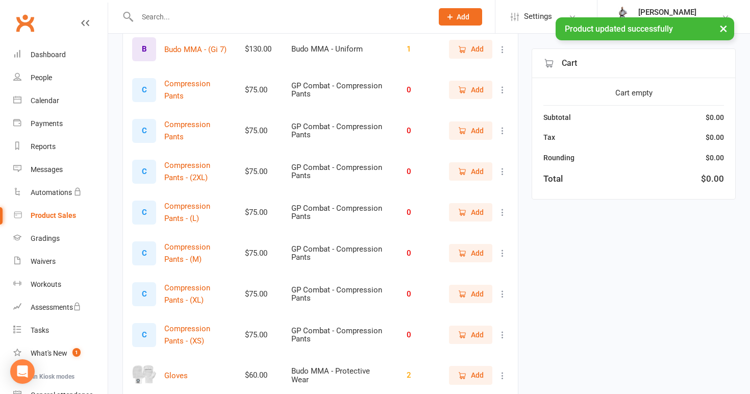
click at [503, 86] on icon at bounding box center [503, 90] width 10 height 10
click at [499, 108] on link "View / Edit" at bounding box center [457, 107] width 101 height 20
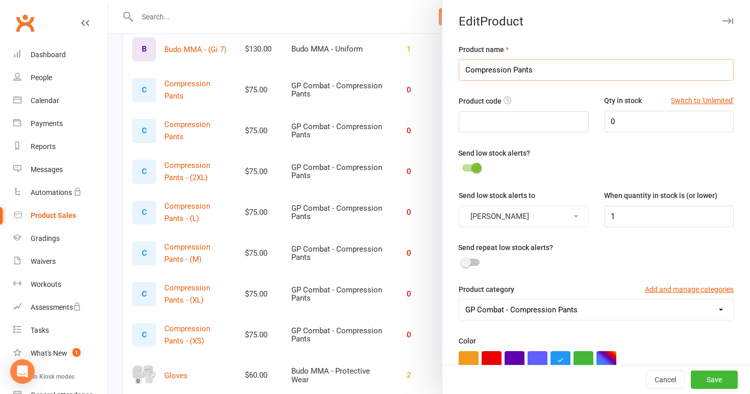
click at [547, 73] on input "Compression Pants" at bounding box center [596, 69] width 275 height 21
click at [708, 377] on button "Save" at bounding box center [714, 379] width 47 height 18
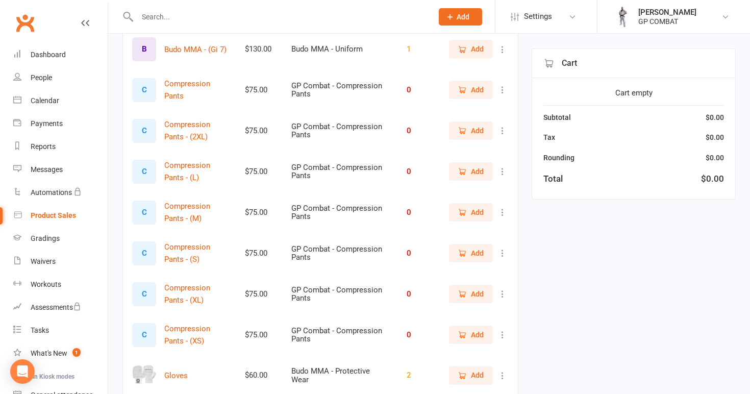
click at [501, 88] on icon at bounding box center [503, 90] width 10 height 10
click at [466, 129] on link "Delete" at bounding box center [457, 127] width 101 height 20
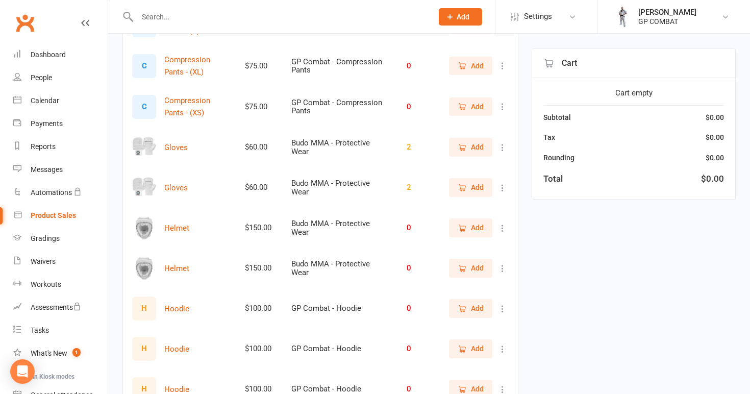
scroll to position [1719, 0]
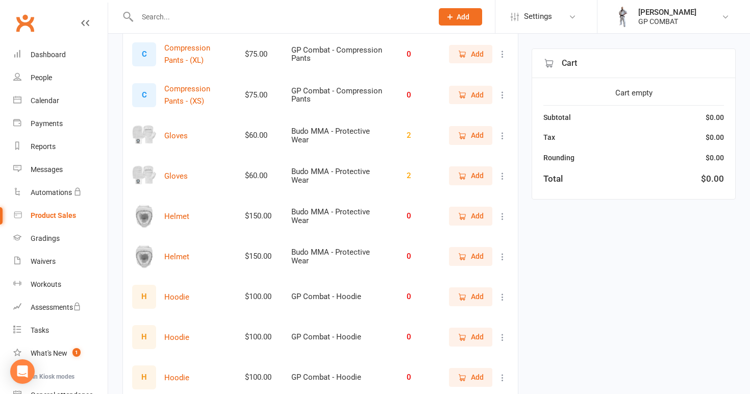
click at [507, 131] on icon at bounding box center [503, 136] width 10 height 10
click at [491, 152] on link "View / Edit" at bounding box center [457, 153] width 101 height 20
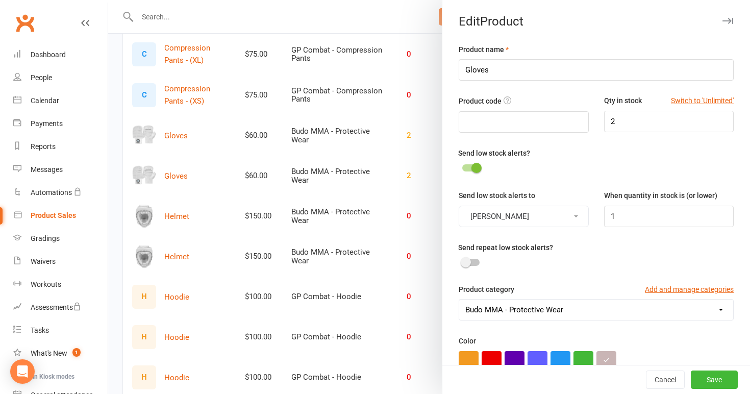
scroll to position [0, 0]
click at [506, 66] on input "Gloves" at bounding box center [596, 69] width 275 height 21
click at [708, 377] on button "Save" at bounding box center [714, 379] width 47 height 18
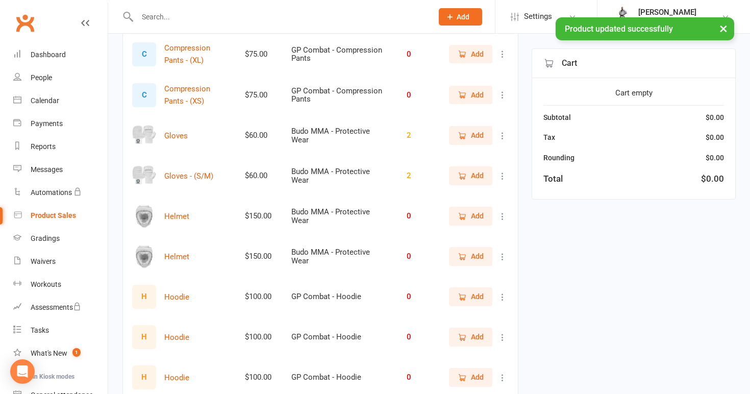
click at [504, 132] on icon at bounding box center [503, 136] width 10 height 10
click at [488, 161] on link "View / Edit" at bounding box center [457, 153] width 101 height 20
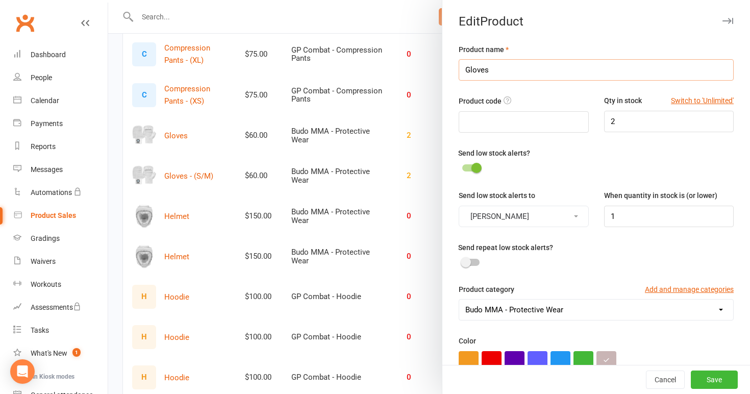
click at [506, 71] on input "Gloves" at bounding box center [596, 69] width 275 height 21
click at [721, 378] on button "Save" at bounding box center [714, 379] width 47 height 18
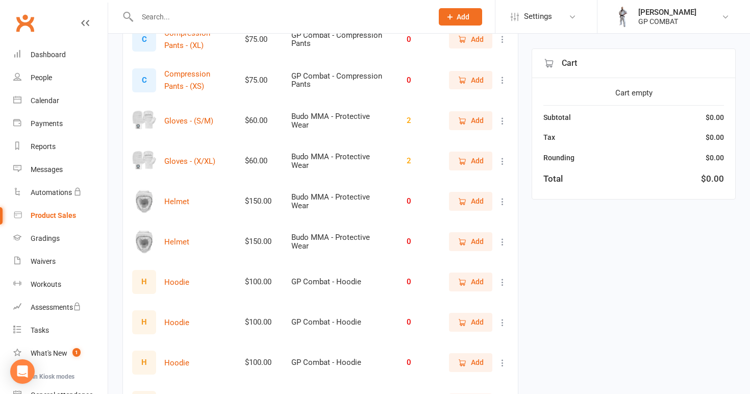
scroll to position [1735, 0]
click at [500, 158] on icon at bounding box center [503, 161] width 10 height 10
click at [484, 184] on link "View / Edit" at bounding box center [457, 178] width 101 height 20
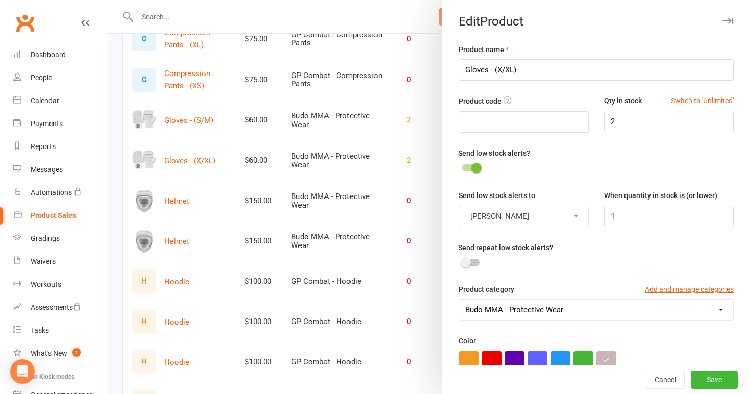
scroll to position [0, 0]
click at [502, 68] on input "Gloves - (X/XL)" at bounding box center [596, 69] width 275 height 21
click at [710, 379] on button "Save" at bounding box center [714, 379] width 47 height 18
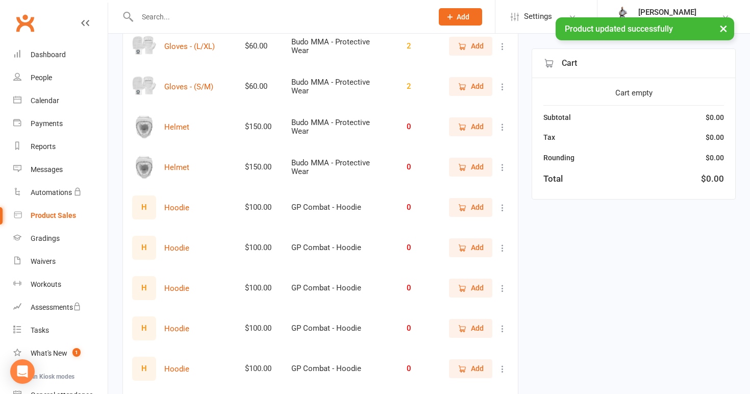
scroll to position [1814, 0]
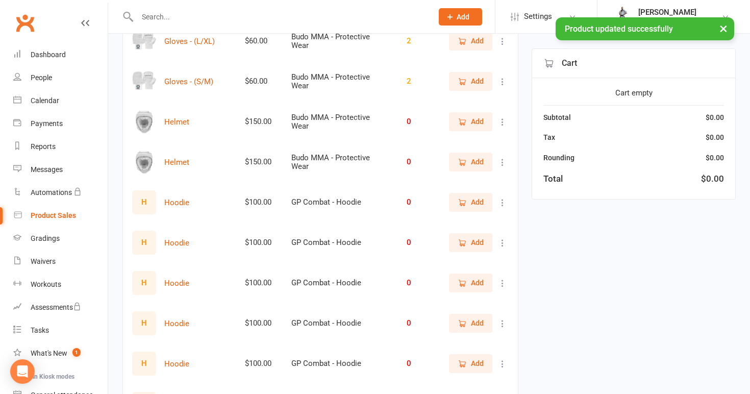
click at [505, 116] on button at bounding box center [503, 122] width 12 height 12
click at [486, 141] on link "View / Edit" at bounding box center [457, 139] width 101 height 20
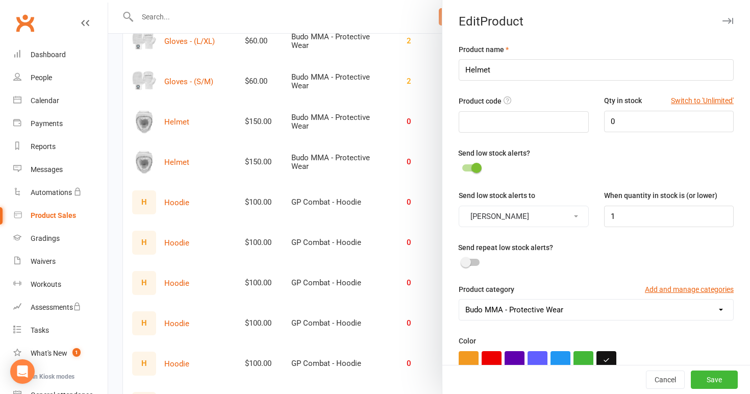
scroll to position [0, 0]
click at [506, 70] on input "Helmet" at bounding box center [596, 69] width 275 height 21
click at [718, 380] on button "Save" at bounding box center [714, 379] width 47 height 18
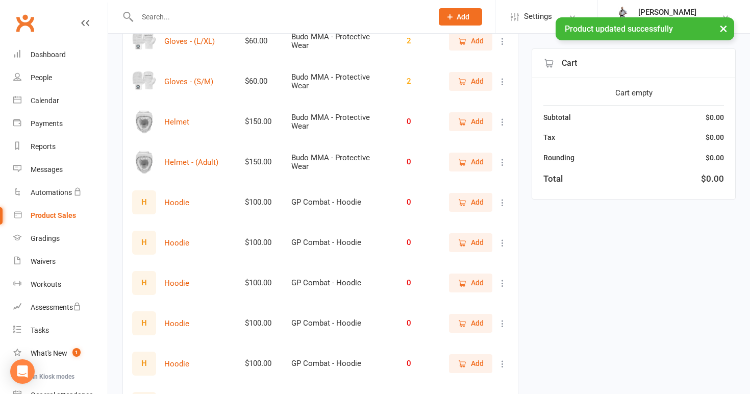
click at [501, 118] on icon at bounding box center [503, 122] width 10 height 10
click at [496, 143] on link "View / Edit" at bounding box center [457, 139] width 101 height 20
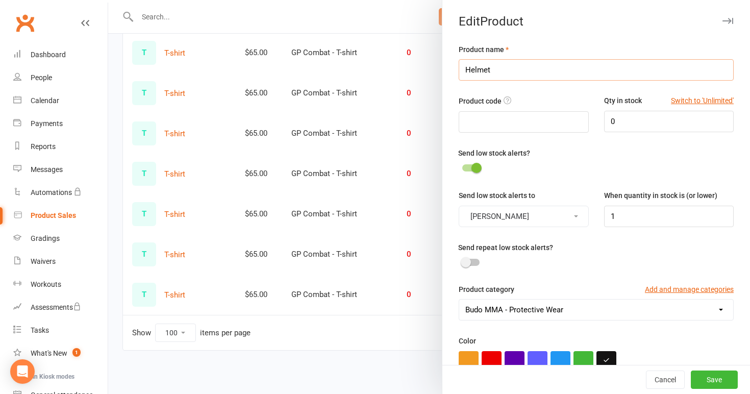
click at [522, 62] on input "Helmet" at bounding box center [596, 69] width 275 height 21
click at [519, 69] on input "Helmet" at bounding box center [596, 69] width 275 height 21
click at [701, 380] on button "Save" at bounding box center [714, 379] width 47 height 18
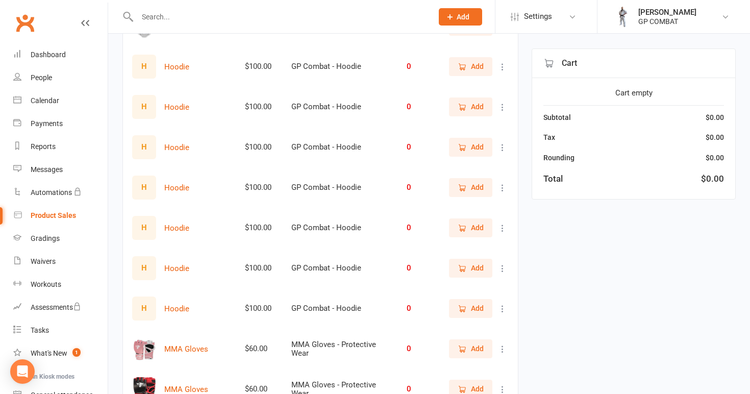
scroll to position [1957, 0]
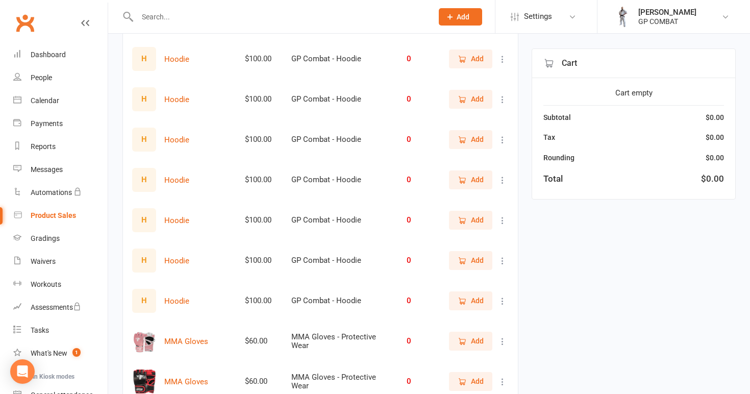
click at [504, 54] on icon at bounding box center [503, 59] width 10 height 10
click at [480, 74] on link "View / Edit" at bounding box center [457, 76] width 101 height 20
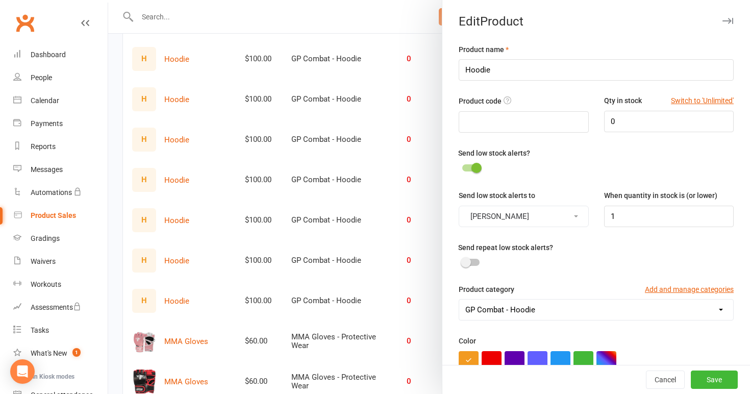
scroll to position [0, 0]
click at [526, 72] on input "Hoodie" at bounding box center [596, 69] width 275 height 21
click at [724, 380] on button "Save" at bounding box center [714, 379] width 47 height 18
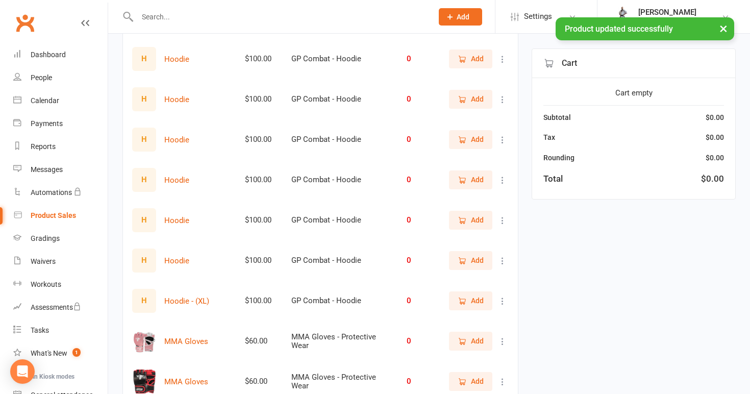
click at [503, 58] on icon at bounding box center [503, 59] width 10 height 10
click at [498, 72] on link "View / Edit" at bounding box center [457, 76] width 101 height 20
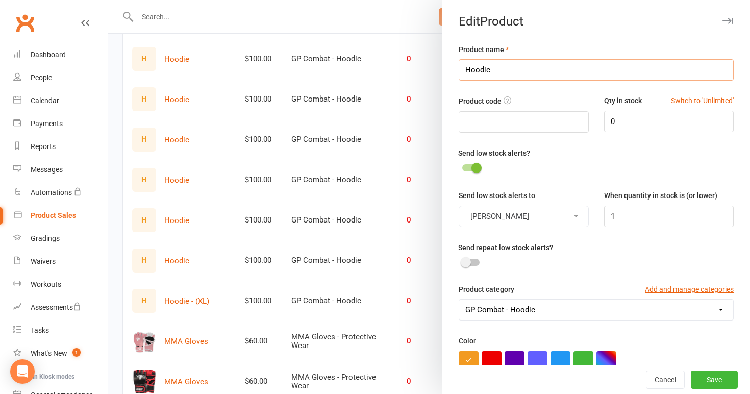
click at [517, 71] on input "Hoodie" at bounding box center [596, 69] width 275 height 21
click at [718, 385] on button "Save" at bounding box center [714, 379] width 47 height 18
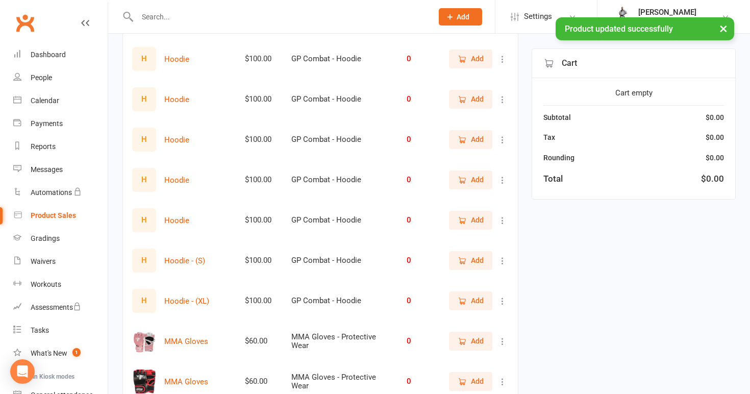
click at [503, 55] on icon at bounding box center [503, 59] width 10 height 10
click at [486, 72] on link "View / Edit" at bounding box center [457, 76] width 101 height 20
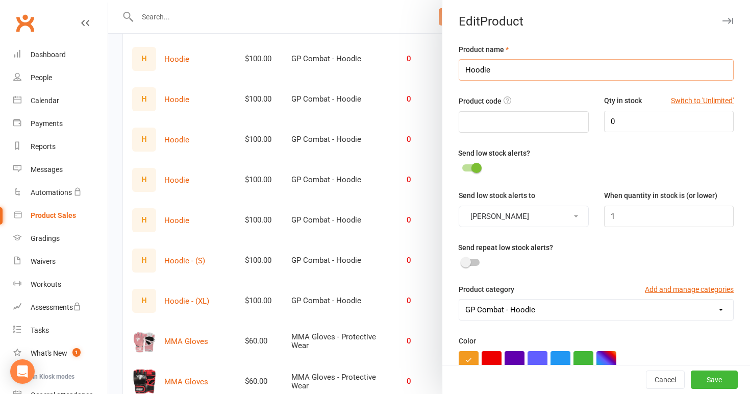
click at [519, 72] on input "Hoodie" at bounding box center [596, 69] width 275 height 21
click at [724, 378] on button "Save" at bounding box center [714, 379] width 47 height 18
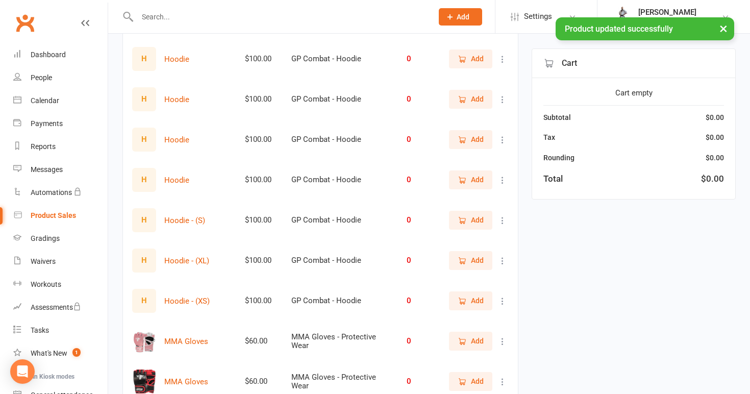
click at [505, 56] on icon at bounding box center [503, 59] width 10 height 10
click at [491, 85] on link "View / Edit" at bounding box center [457, 76] width 101 height 20
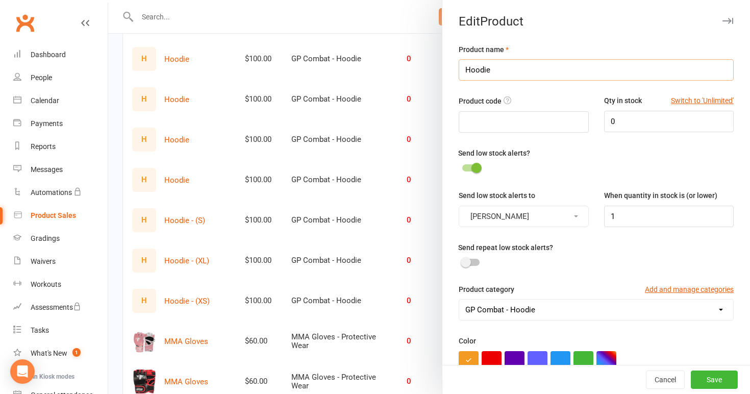
click at [511, 74] on input "Hoodie" at bounding box center [596, 69] width 275 height 21
click at [712, 378] on button "Save" at bounding box center [714, 379] width 47 height 18
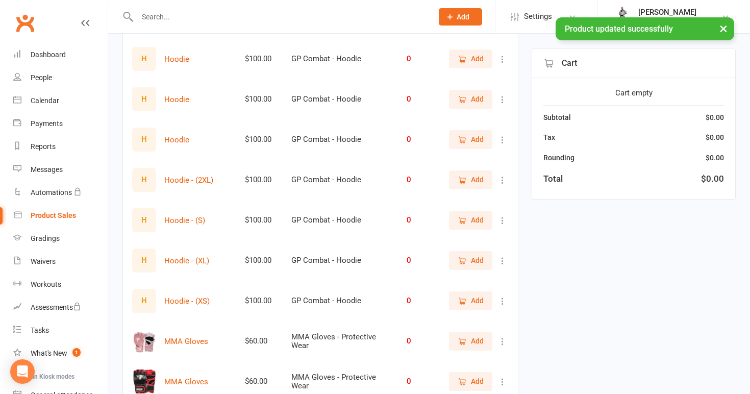
click at [501, 137] on icon at bounding box center [503, 140] width 10 height 10
click at [489, 155] on link "View / Edit" at bounding box center [457, 157] width 101 height 20
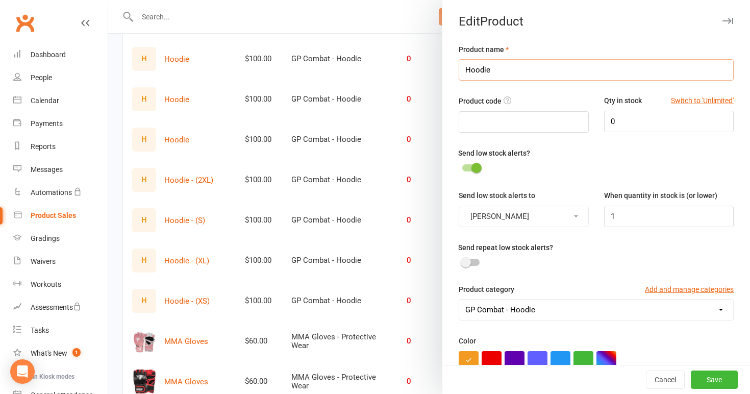
click at [529, 73] on input "Hoodie" at bounding box center [596, 69] width 275 height 21
click at [709, 377] on button "Save" at bounding box center [714, 379] width 47 height 18
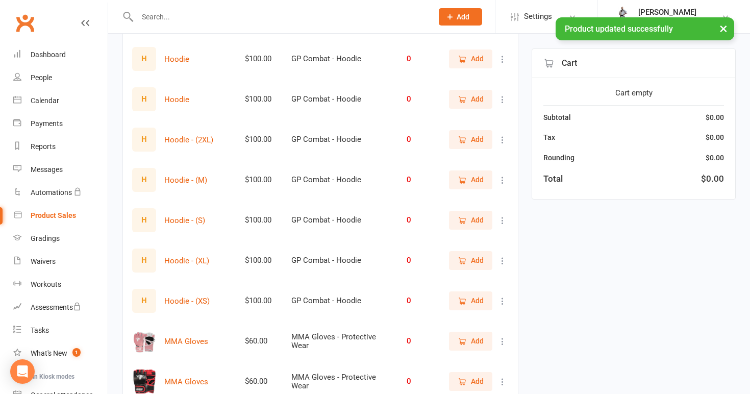
click at [502, 96] on icon at bounding box center [503, 99] width 10 height 10
click at [484, 116] on link "View / Edit" at bounding box center [457, 117] width 101 height 20
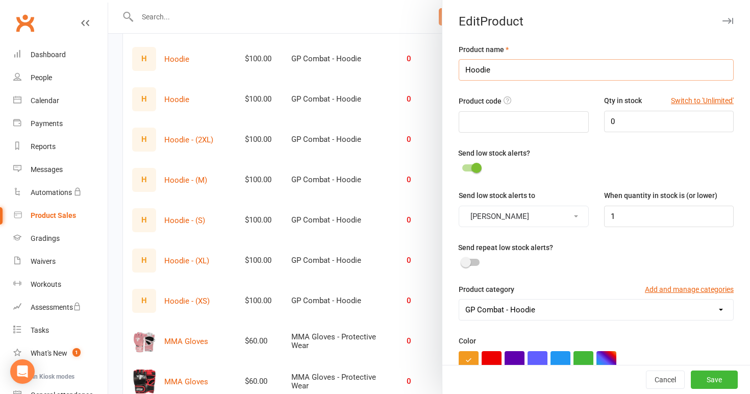
click at [510, 73] on input "Hoodie" at bounding box center [596, 69] width 275 height 21
click at [713, 378] on button "Save" at bounding box center [714, 379] width 47 height 18
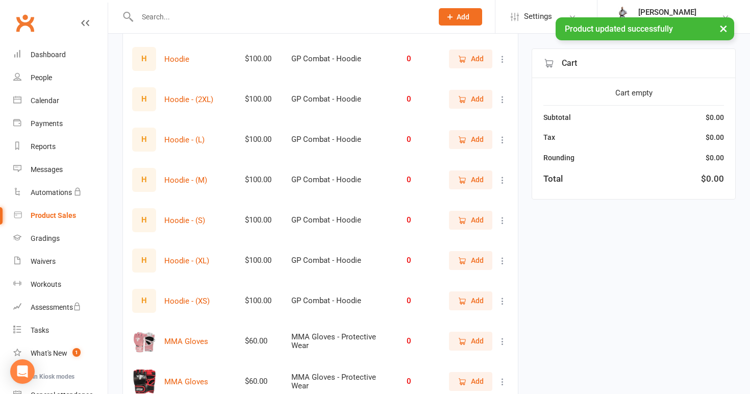
click at [501, 55] on icon at bounding box center [503, 59] width 10 height 10
click at [491, 77] on link "View / Edit" at bounding box center [457, 76] width 101 height 20
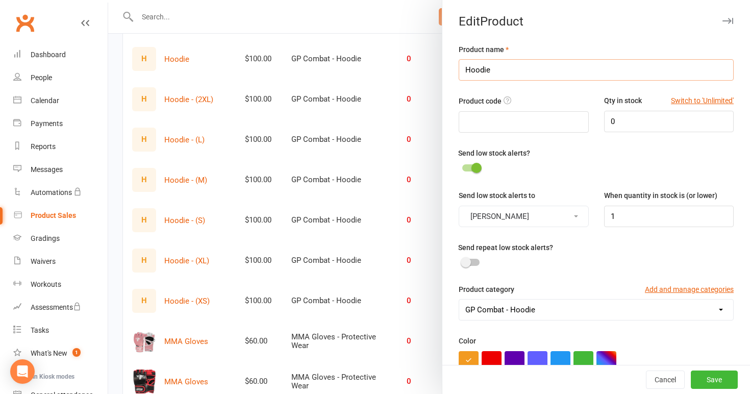
click at [504, 73] on input "Hoodie" at bounding box center [596, 69] width 275 height 21
click at [720, 382] on button "Save" at bounding box center [714, 379] width 47 height 18
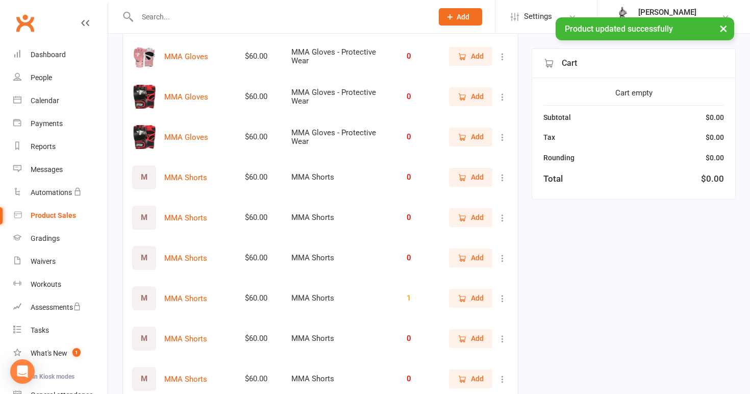
scroll to position [2243, 0]
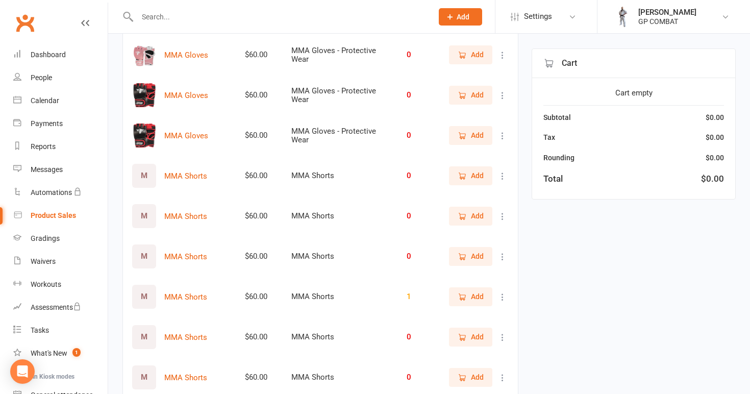
click at [501, 56] on icon at bounding box center [503, 55] width 10 height 10
click at [491, 75] on link "View / Edit" at bounding box center [457, 72] width 101 height 20
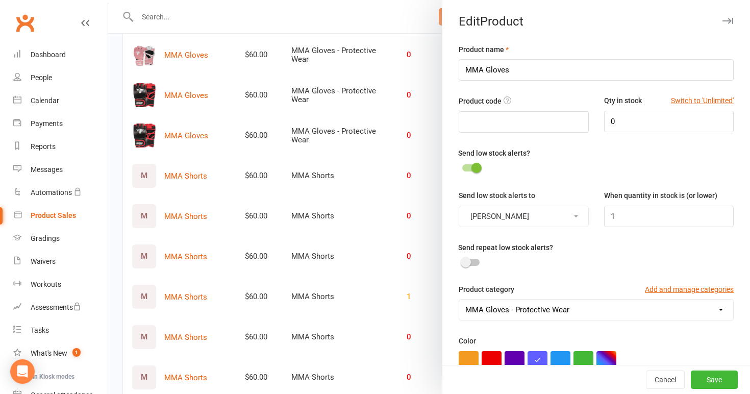
scroll to position [0, 0]
click at [519, 70] on input "MMA Gloves" at bounding box center [596, 69] width 275 height 21
click at [718, 380] on button "Save" at bounding box center [714, 379] width 47 height 18
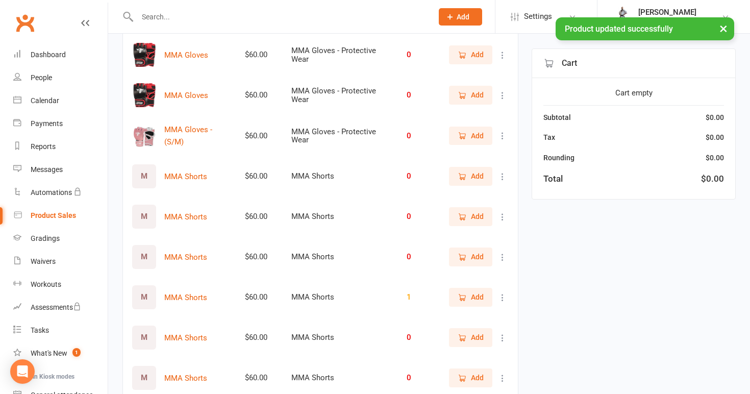
click at [502, 51] on icon at bounding box center [503, 55] width 10 height 10
click at [497, 72] on link "View / Edit" at bounding box center [457, 72] width 101 height 20
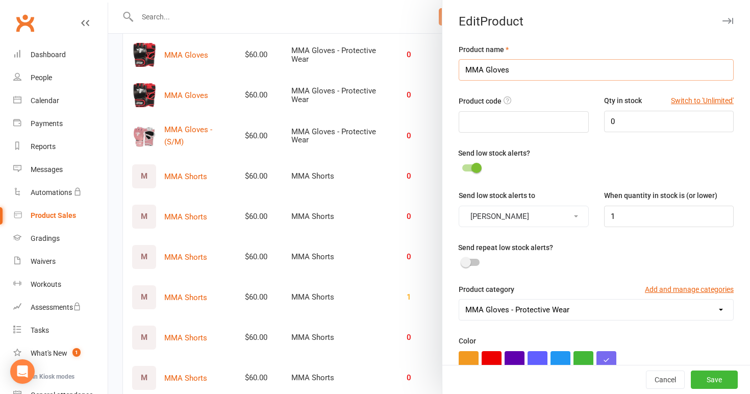
click at [524, 78] on input "MMA Gloves" at bounding box center [596, 69] width 275 height 21
click at [708, 376] on button "Save" at bounding box center [714, 379] width 47 height 18
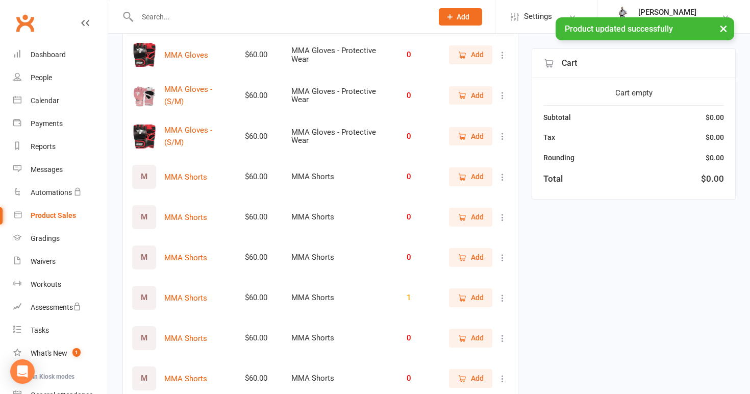
click at [501, 52] on icon at bounding box center [503, 55] width 10 height 10
click at [494, 70] on link "View / Edit" at bounding box center [457, 72] width 101 height 20
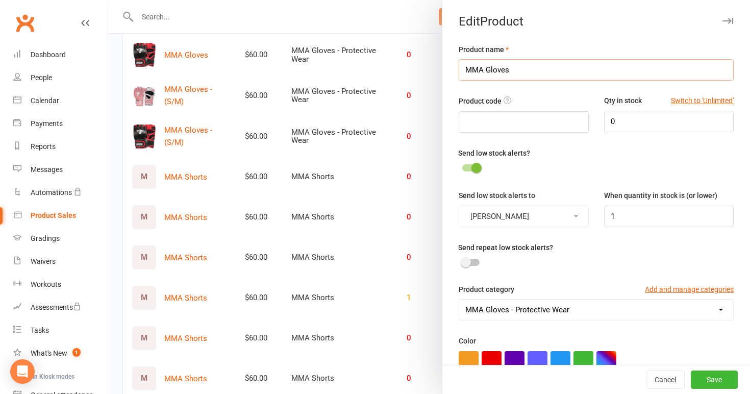
click at [525, 77] on input "MMA Gloves" at bounding box center [596, 69] width 275 height 21
click at [707, 373] on button "Save" at bounding box center [714, 379] width 47 height 18
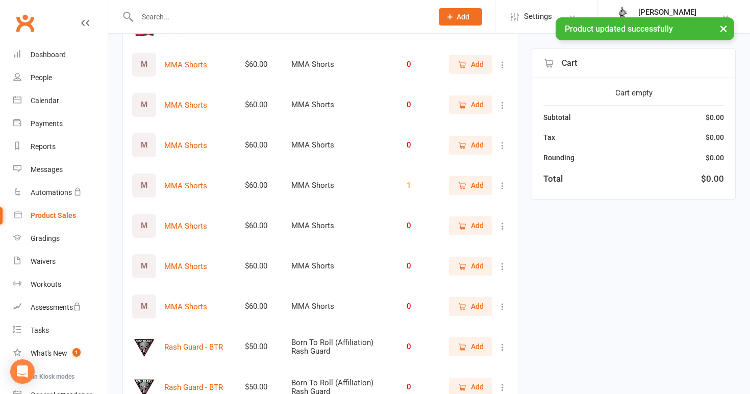
scroll to position [2359, 0]
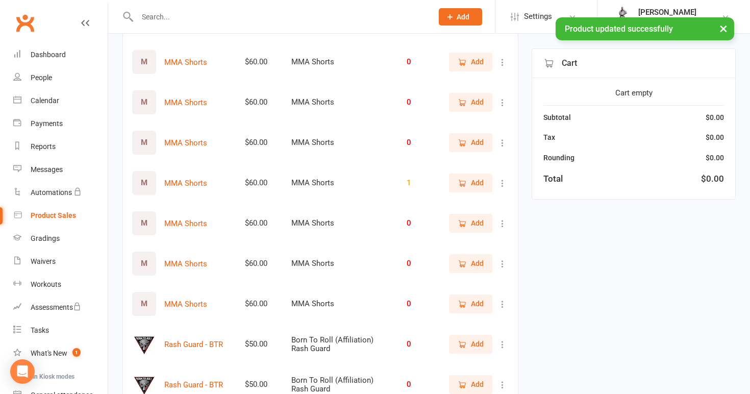
click at [505, 57] on icon at bounding box center [503, 62] width 10 height 10
click at [484, 79] on link "View / Edit" at bounding box center [457, 79] width 101 height 20
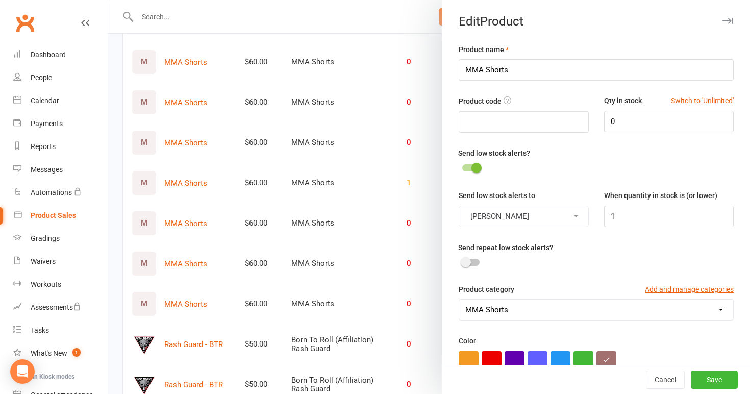
scroll to position [0, 0]
click at [536, 68] on input "MMA Shorts" at bounding box center [596, 69] width 275 height 21
click at [711, 379] on button "Save" at bounding box center [714, 379] width 47 height 18
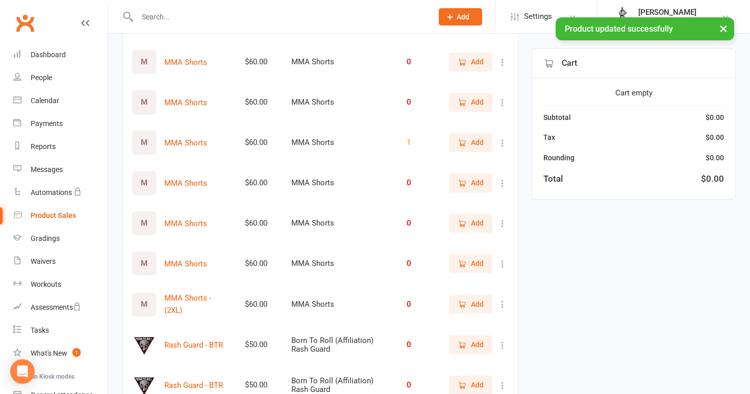
click at [503, 60] on icon at bounding box center [503, 62] width 10 height 10
click at [495, 80] on link "View / Edit" at bounding box center [457, 79] width 101 height 20
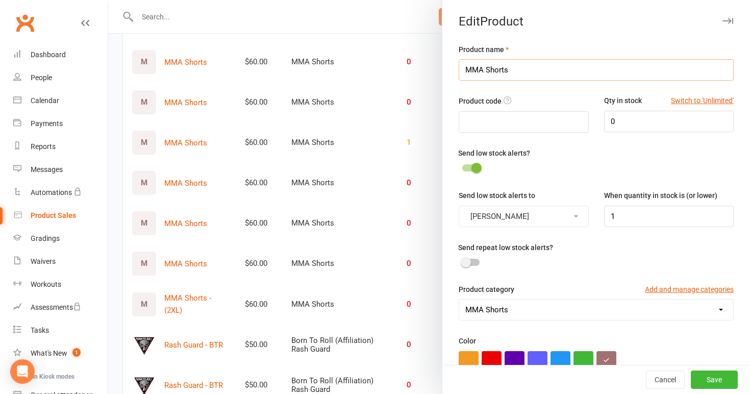
click at [530, 70] on input "MMA Shorts" at bounding box center [596, 69] width 275 height 21
click at [708, 378] on button "Save" at bounding box center [714, 379] width 47 height 18
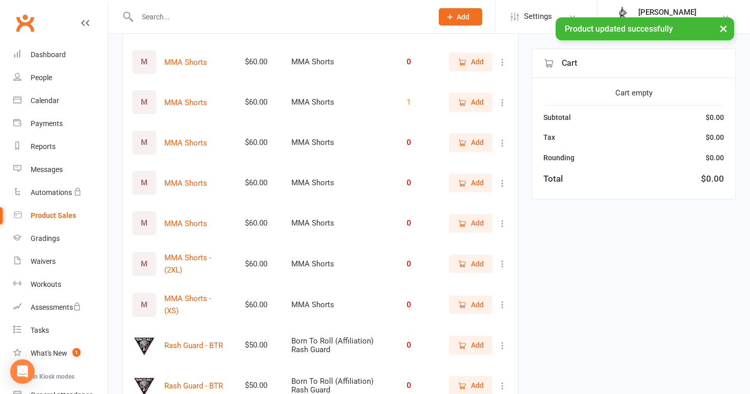
click at [505, 57] on icon at bounding box center [503, 62] width 10 height 10
click at [494, 80] on link "View / Edit" at bounding box center [457, 79] width 101 height 20
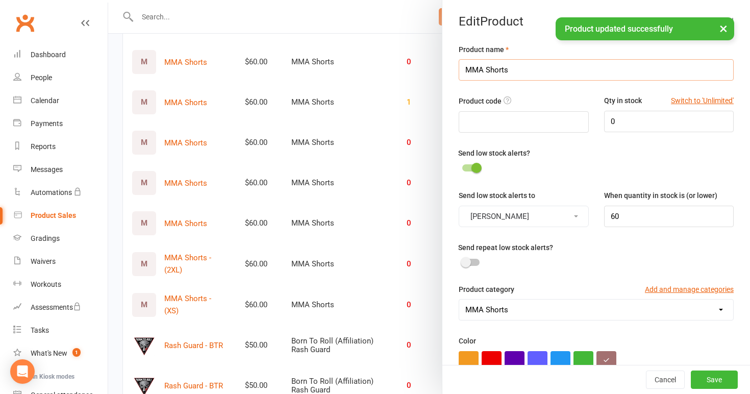
click at [521, 76] on input "MMA Shorts" at bounding box center [596, 69] width 275 height 21
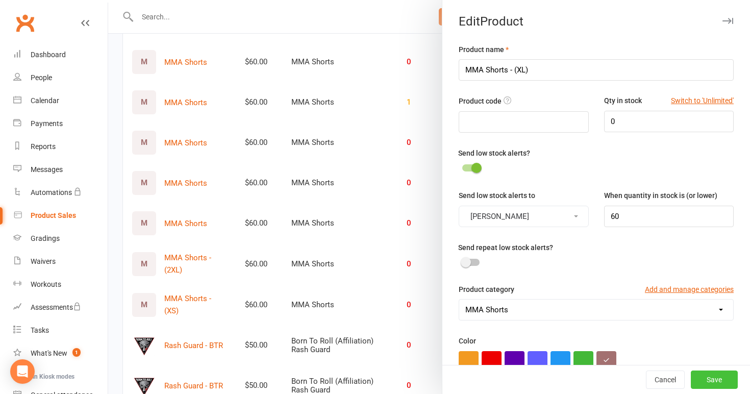
click at [710, 380] on button "Save" at bounding box center [714, 379] width 47 height 18
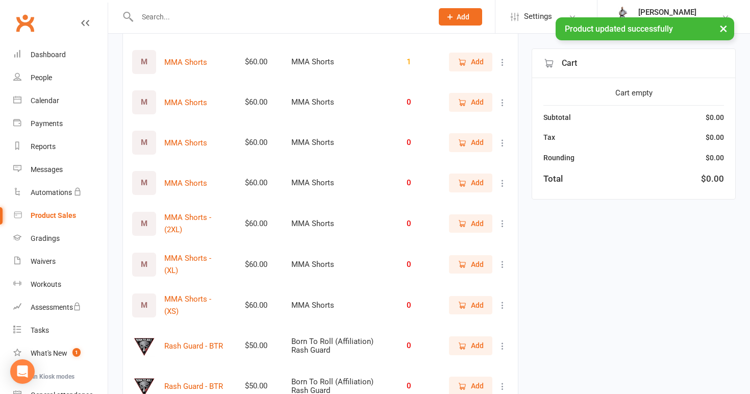
click at [502, 61] on icon at bounding box center [503, 62] width 10 height 10
click at [496, 84] on link "View / Edit" at bounding box center [457, 79] width 101 height 20
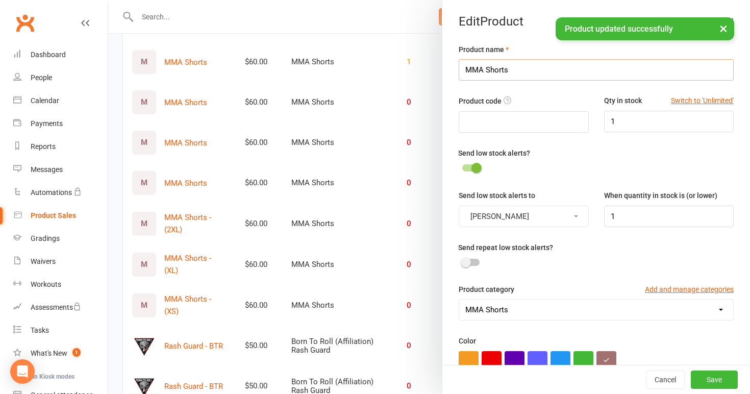
click at [523, 70] on input "MMA Shorts" at bounding box center [596, 69] width 275 height 21
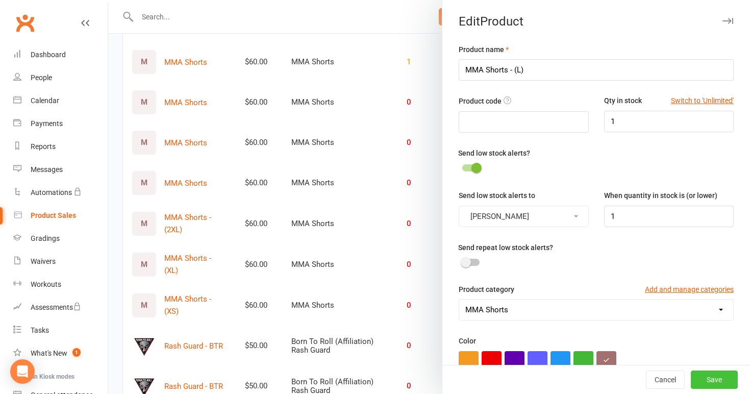
click at [715, 376] on button "Save" at bounding box center [714, 379] width 47 height 18
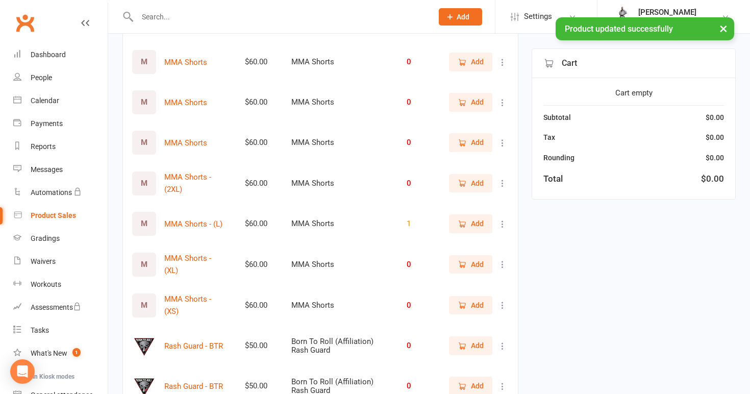
click at [506, 60] on icon at bounding box center [503, 62] width 10 height 10
click at [497, 77] on link "View / Edit" at bounding box center [457, 79] width 101 height 20
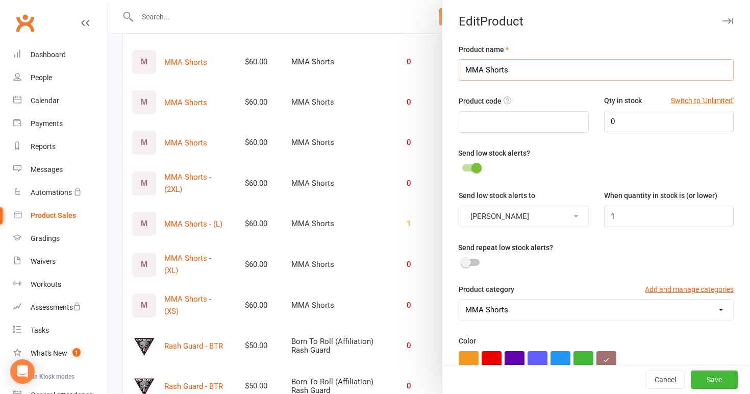
click at [520, 73] on input "MMA Shorts" at bounding box center [596, 69] width 275 height 21
click at [703, 376] on button "Save" at bounding box center [714, 379] width 47 height 18
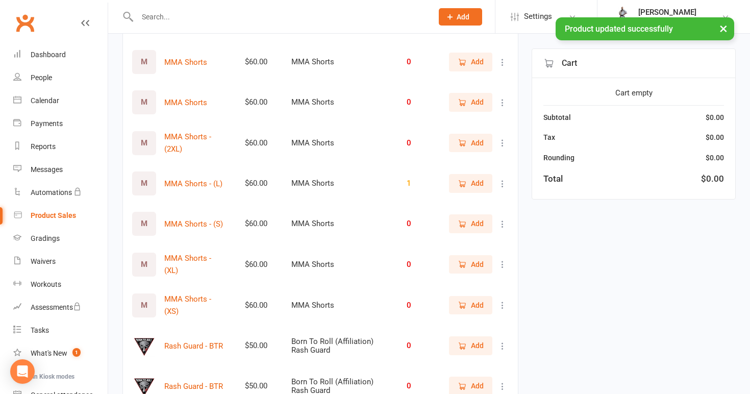
click at [502, 57] on icon at bounding box center [503, 62] width 10 height 10
click at [497, 78] on link "View / Edit" at bounding box center [457, 79] width 101 height 20
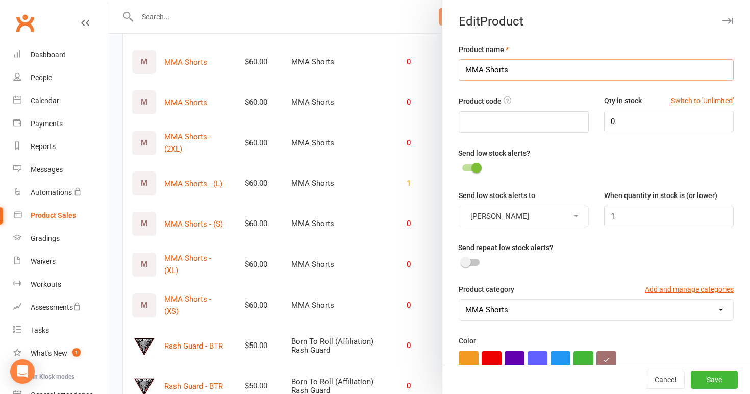
click at [520, 65] on input "MMA Shorts" at bounding box center [596, 69] width 275 height 21
click at [716, 378] on button "Save" at bounding box center [714, 379] width 47 height 18
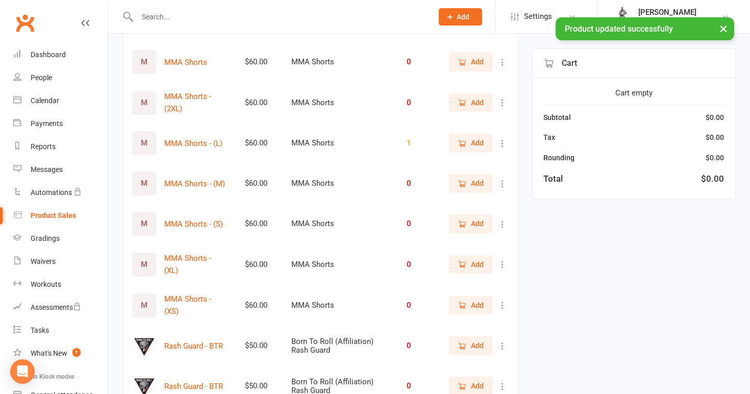
click at [505, 59] on icon at bounding box center [503, 62] width 10 height 10
click at [497, 80] on link "View / Edit" at bounding box center [457, 79] width 101 height 20
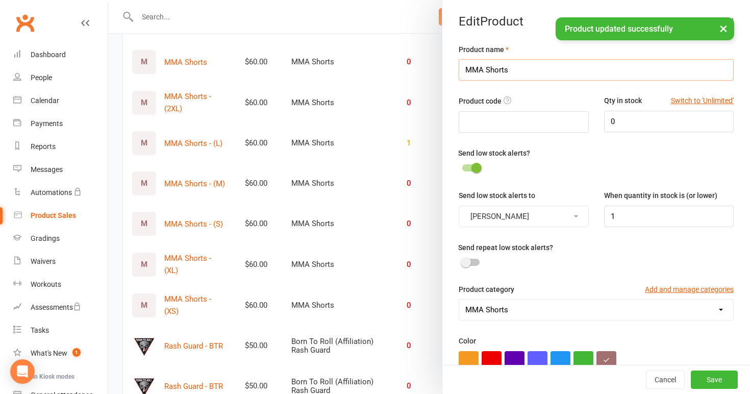
click at [517, 68] on input "MMA Shorts" at bounding box center [596, 69] width 275 height 21
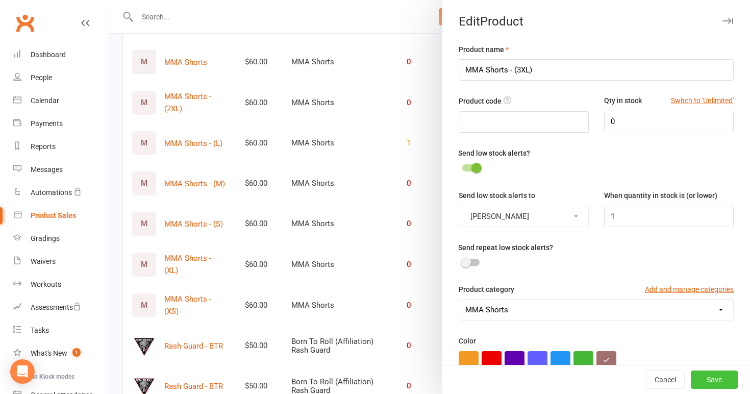
click at [709, 379] on button "Save" at bounding box center [714, 379] width 47 height 18
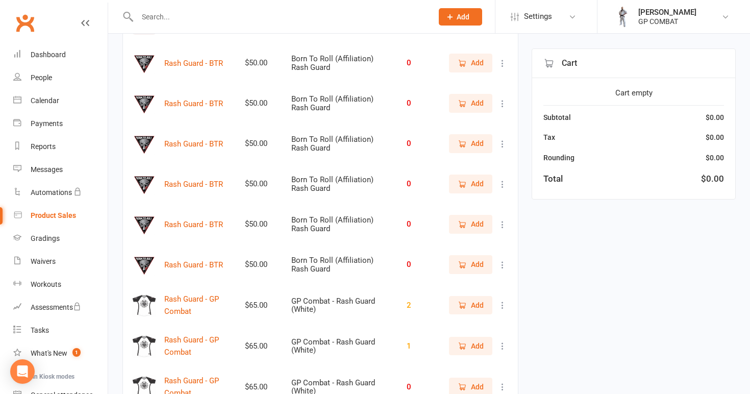
scroll to position [2645, 0]
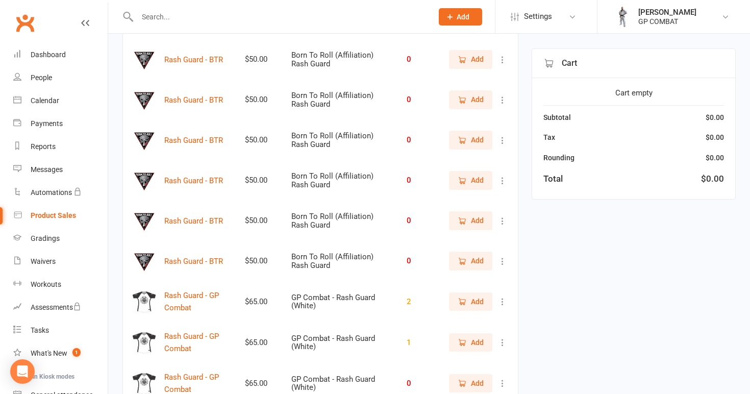
click at [503, 58] on icon at bounding box center [503, 60] width 10 height 10
click at [490, 80] on link "View / Edit" at bounding box center [457, 76] width 101 height 20
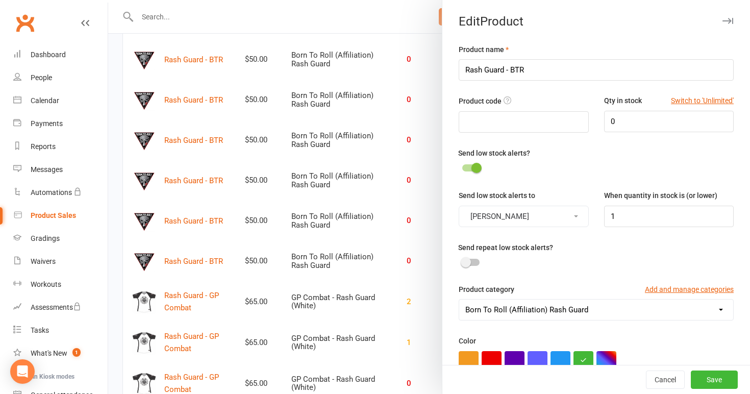
scroll to position [0, 0]
click at [549, 71] on input "Rash Guard - BTR" at bounding box center [596, 69] width 275 height 21
click at [715, 381] on button "Save" at bounding box center [714, 379] width 47 height 18
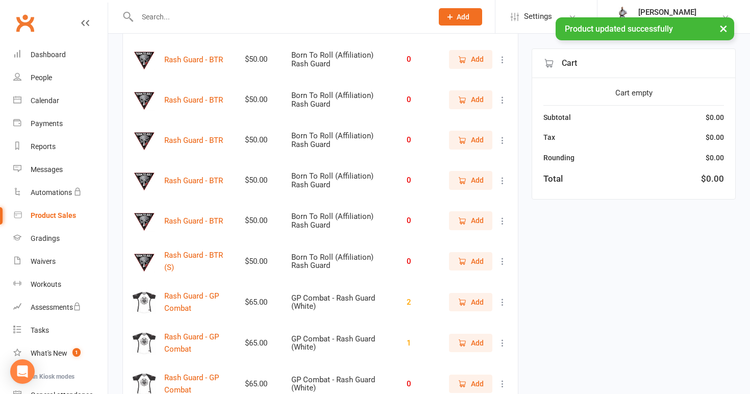
click at [500, 216] on icon at bounding box center [503, 221] width 10 height 10
click at [487, 233] on link "View / Edit" at bounding box center [457, 237] width 101 height 20
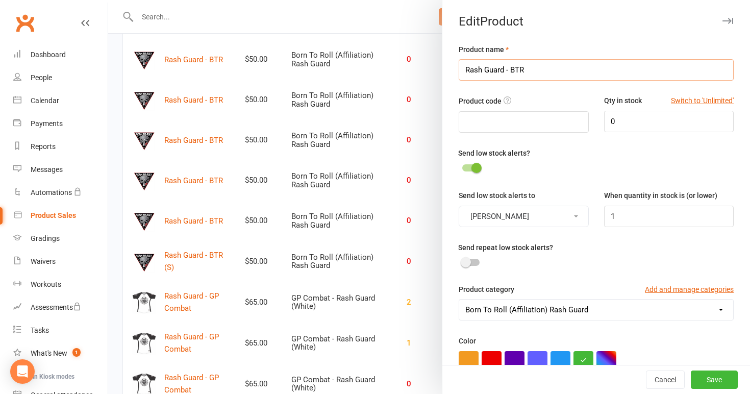
click at [543, 63] on input "Rash Guard - BTR" at bounding box center [596, 69] width 275 height 21
click at [540, 70] on input "Rash Guard - BTR" at bounding box center [596, 69] width 275 height 21
click at [704, 383] on button "Save" at bounding box center [714, 379] width 47 height 18
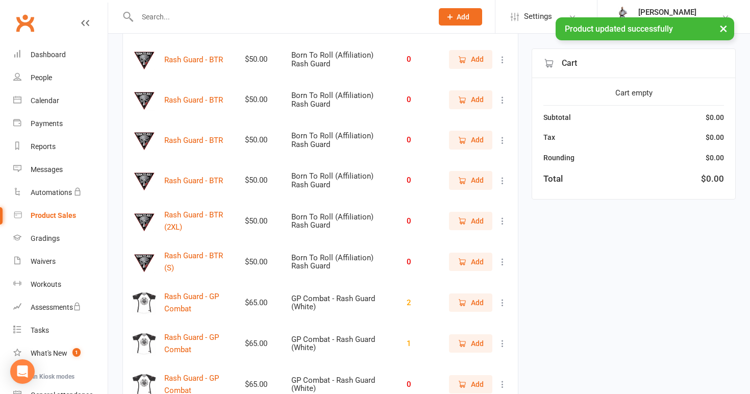
click at [503, 176] on icon at bounding box center [503, 181] width 10 height 10
click at [478, 191] on link "View / Edit" at bounding box center [457, 197] width 101 height 20
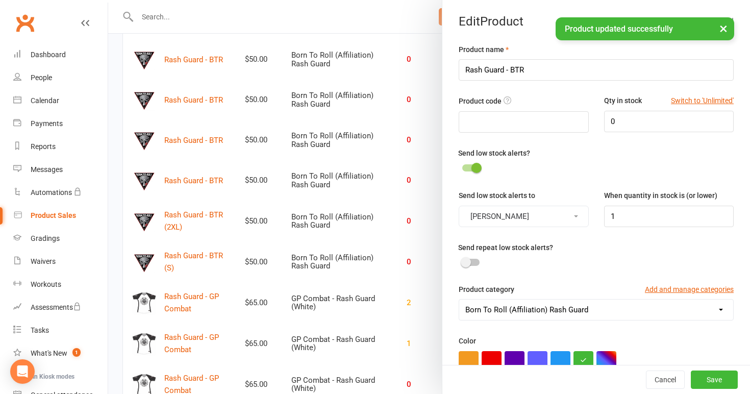
drag, startPoint x: 478, startPoint y: 191, endPoint x: 615, endPoint y: -60, distance: 285.7
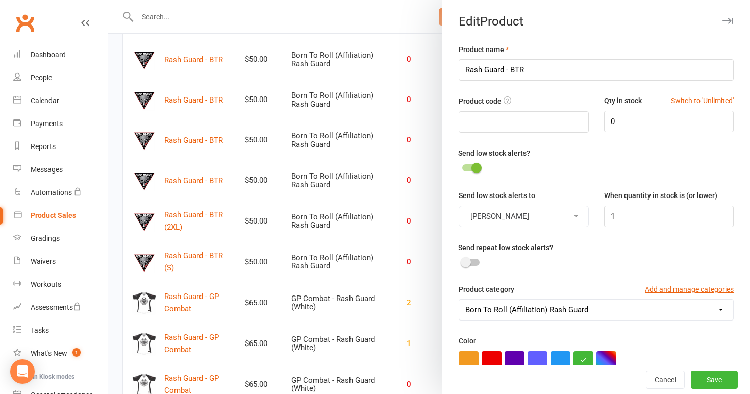
click at [562, 177] on div "Send low stock alerts?" at bounding box center [596, 168] width 290 height 42
click at [530, 66] on input "Rash Guard - BTR" at bounding box center [596, 69] width 275 height 21
click at [710, 378] on button "Save" at bounding box center [714, 379] width 47 height 18
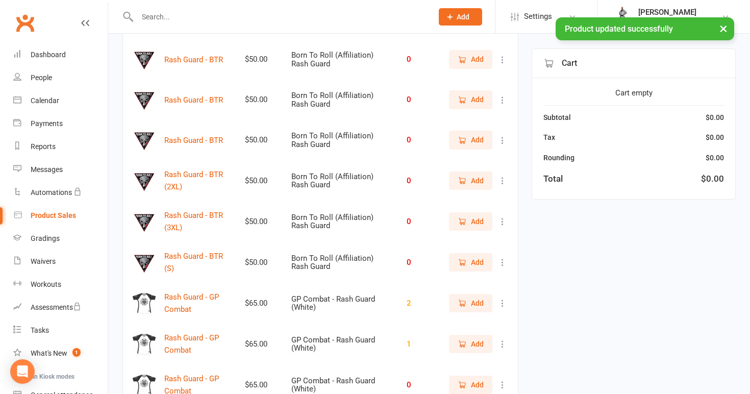
click at [501, 135] on icon at bounding box center [503, 140] width 10 height 10
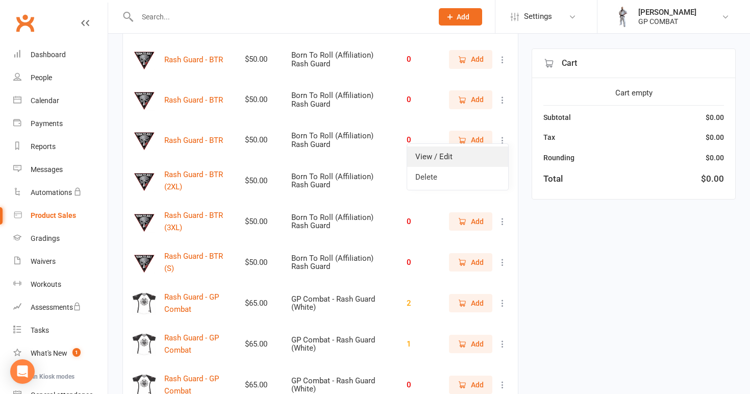
click at [482, 155] on link "View / Edit" at bounding box center [457, 156] width 101 height 20
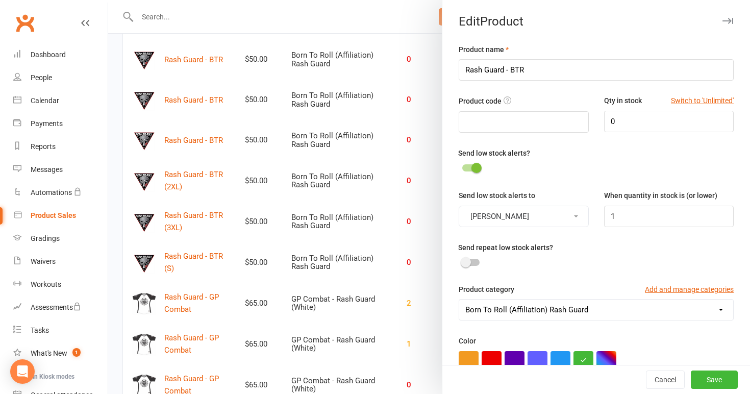
scroll to position [-1, 0]
click at [541, 75] on input "Rash Guard - BTR" at bounding box center [596, 69] width 275 height 21
click at [706, 384] on button "Save" at bounding box center [714, 379] width 47 height 18
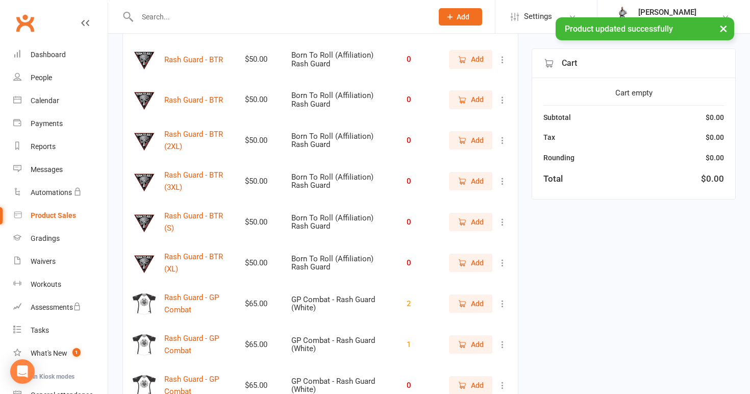
click at [503, 97] on icon at bounding box center [503, 100] width 10 height 10
click at [483, 114] on link "View / Edit" at bounding box center [457, 116] width 101 height 20
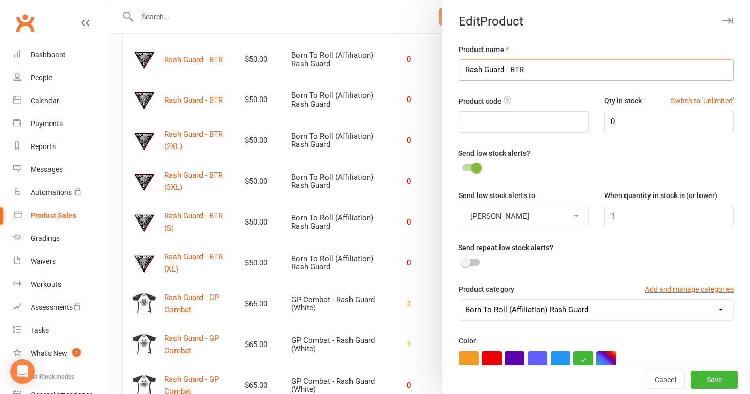
click at [553, 71] on input "Rash Guard - BTR" at bounding box center [596, 69] width 275 height 21
click at [707, 379] on button "Save" at bounding box center [714, 379] width 47 height 18
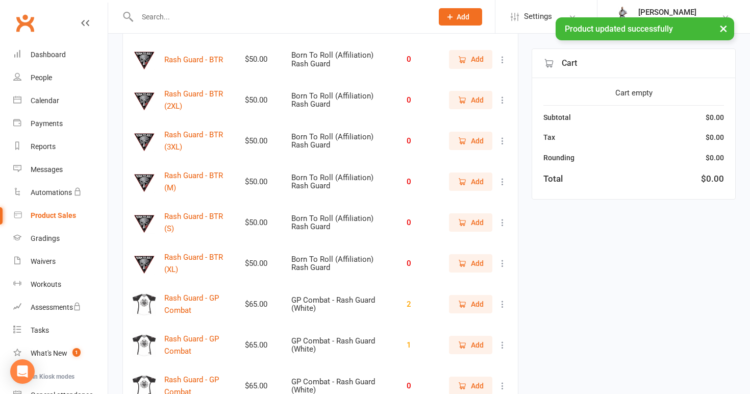
click at [501, 54] on button at bounding box center [503, 60] width 12 height 12
click at [491, 72] on link "View / Edit" at bounding box center [457, 76] width 101 height 20
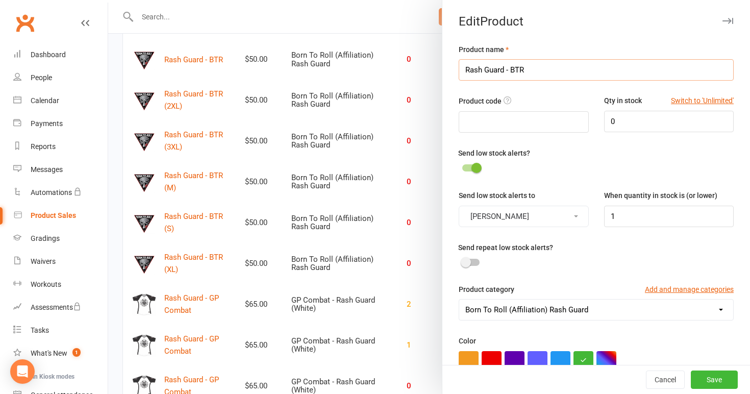
click at [534, 70] on input "Rash Guard - BTR" at bounding box center [596, 69] width 275 height 21
click at [704, 385] on button "Save" at bounding box center [714, 379] width 47 height 18
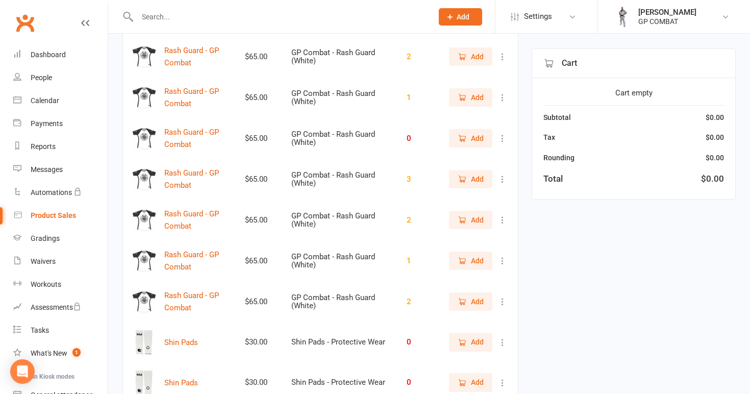
scroll to position [2894, 0]
click at [501, 55] on icon at bounding box center [503, 56] width 10 height 10
click at [496, 72] on link "View / Edit" at bounding box center [457, 72] width 101 height 20
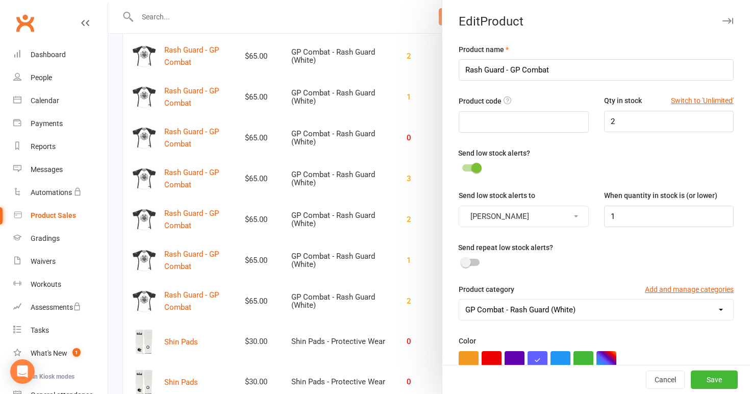
scroll to position [0, 0]
click at [567, 65] on input "Rash Guard - GP Combat" at bounding box center [596, 69] width 275 height 21
click at [710, 377] on button "Save" at bounding box center [714, 379] width 47 height 18
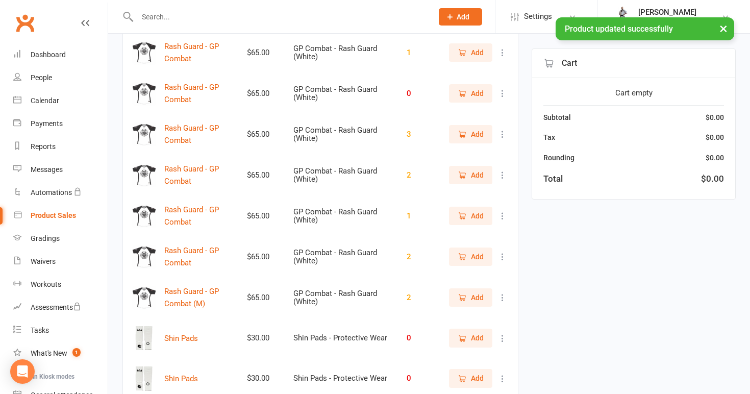
click at [503, 51] on icon at bounding box center [503, 52] width 10 height 10
click at [495, 71] on link "View / Edit" at bounding box center [457, 71] width 101 height 20
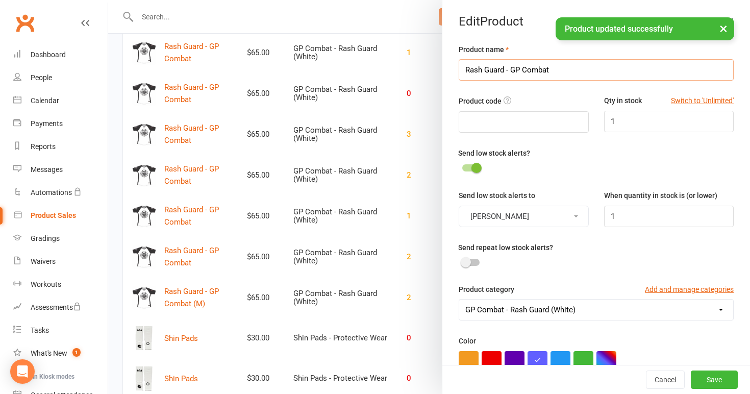
click at [560, 60] on input "Rash Guard - GP Combat" at bounding box center [596, 69] width 275 height 21
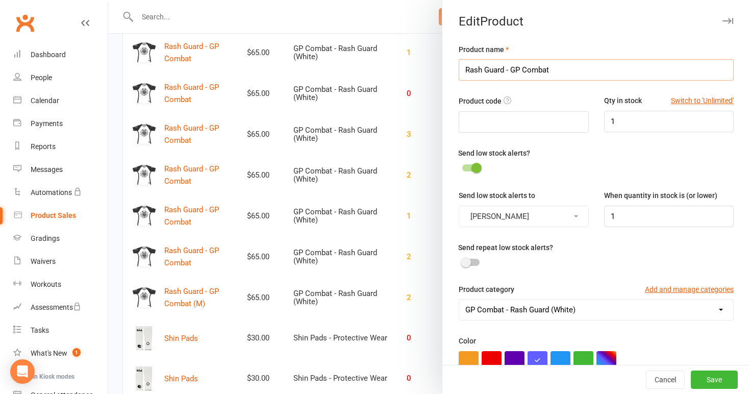
click at [560, 66] on input "Rash Guard - GP Combat" at bounding box center [596, 69] width 275 height 21
click at [713, 381] on button "Save" at bounding box center [714, 379] width 47 height 18
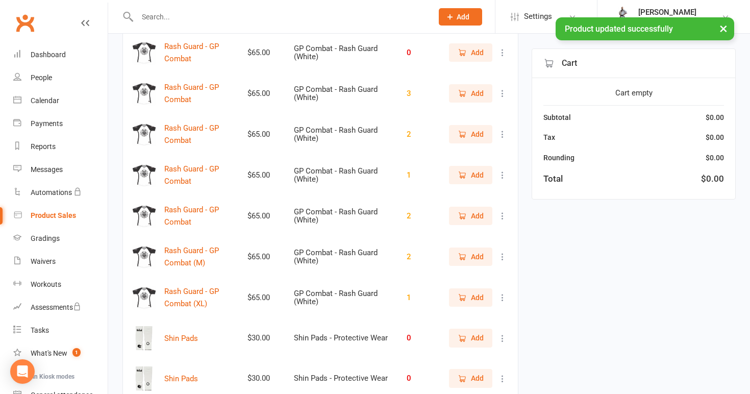
click at [502, 89] on icon at bounding box center [503, 93] width 10 height 10
click at [497, 104] on link "View / Edit" at bounding box center [457, 107] width 101 height 20
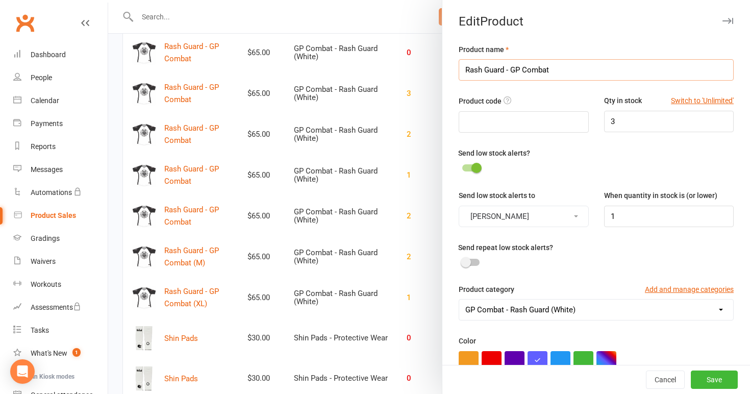
click at [570, 72] on input "Rash Guard - GP Combat" at bounding box center [596, 69] width 275 height 21
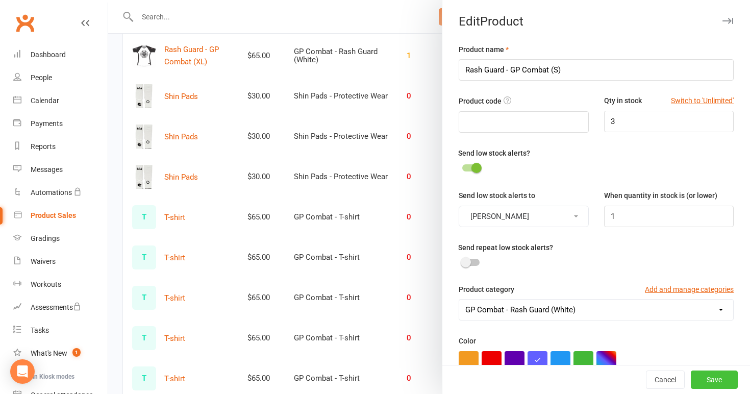
click at [706, 379] on button "Save" at bounding box center [714, 379] width 47 height 18
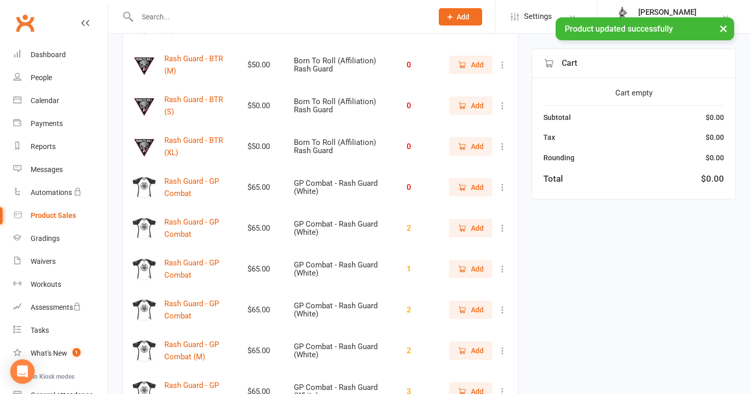
scroll to position [2758, 0]
click at [503, 183] on icon at bounding box center [503, 188] width 10 height 10
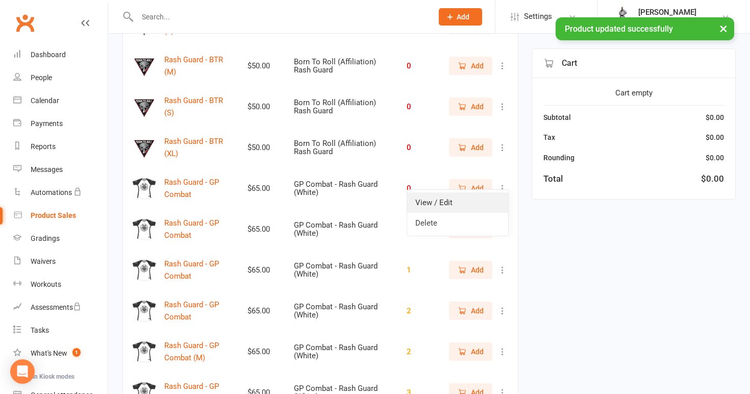
click at [479, 204] on link "View / Edit" at bounding box center [457, 202] width 101 height 20
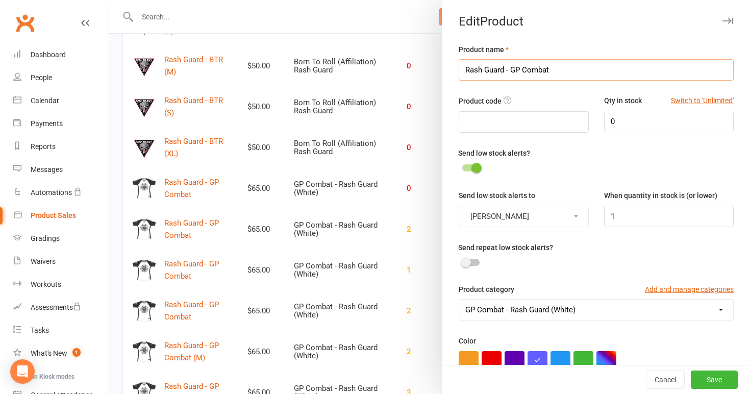
scroll to position [0, 0]
click at [575, 72] on input "Rash Guard - GP Combat" at bounding box center [596, 69] width 275 height 21
drag, startPoint x: 631, startPoint y: 241, endPoint x: 631, endPoint y: 162, distance: 79.1
click at [631, 162] on div "Product name Rash Guard - GP Combat (XS) Product code Qty in stock Switch to 'U…" at bounding box center [596, 355] width 308 height 624
click at [627, 152] on div "Send low stock alerts?" at bounding box center [599, 161] width 283 height 28
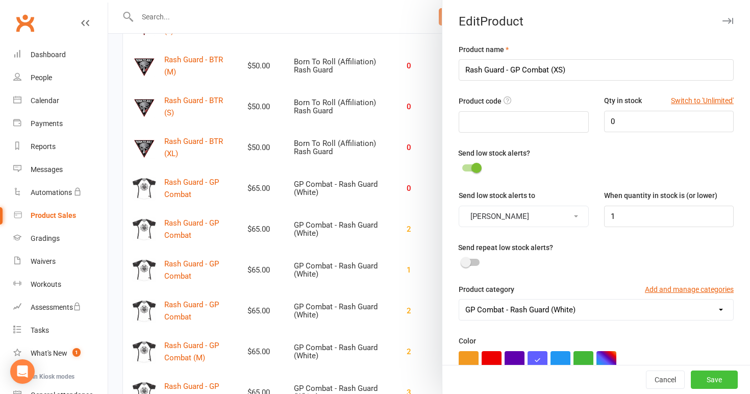
click at [713, 376] on button "Save" at bounding box center [714, 379] width 47 height 18
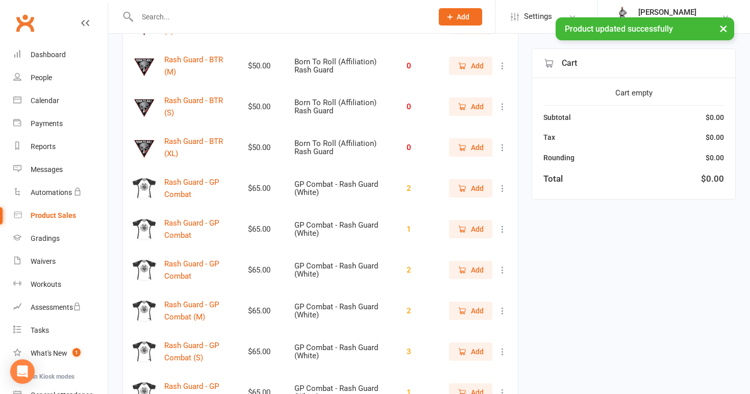
click at [503, 182] on button at bounding box center [503, 188] width 12 height 12
click at [481, 204] on link "View / Edit" at bounding box center [457, 202] width 101 height 20
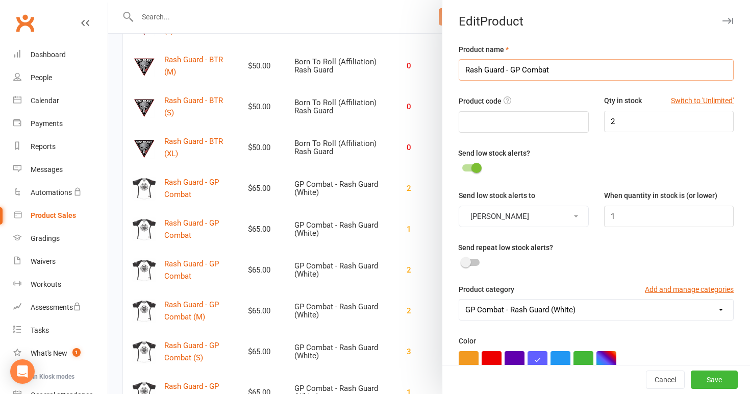
click at [565, 68] on input "Rash Guard - GP Combat" at bounding box center [596, 69] width 275 height 21
click at [711, 381] on button "Save" at bounding box center [714, 379] width 47 height 18
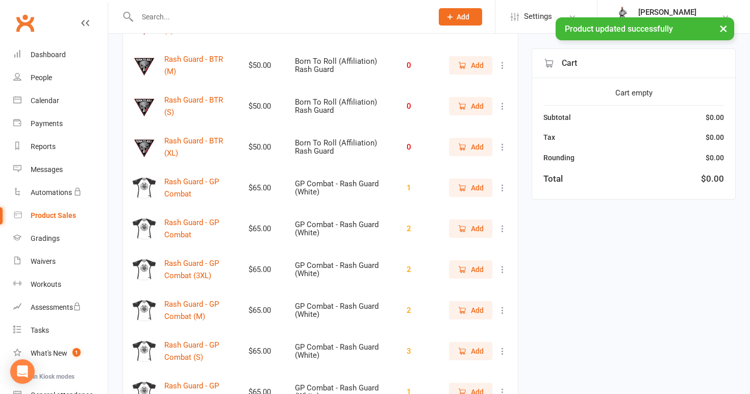
click at [503, 183] on icon at bounding box center [503, 188] width 10 height 10
click at [491, 197] on link "View / Edit" at bounding box center [457, 201] width 101 height 20
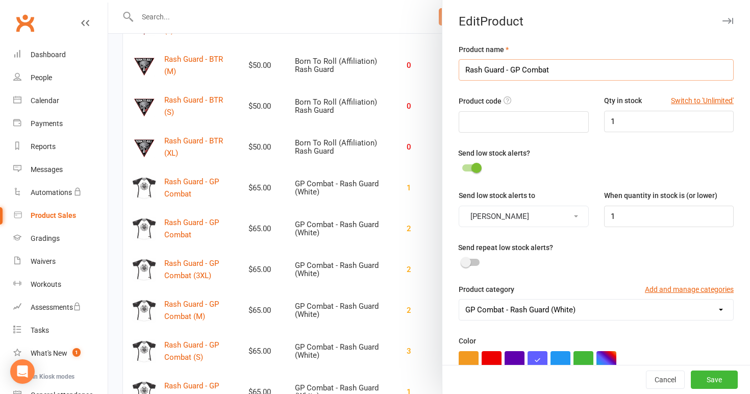
click at [579, 71] on input "Rash Guard - GP Combat" at bounding box center [596, 69] width 275 height 21
click at [712, 376] on button "Save" at bounding box center [714, 379] width 47 height 18
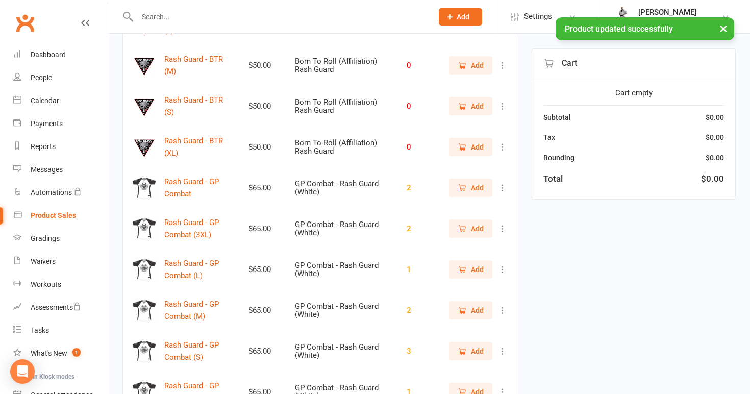
click at [501, 183] on icon at bounding box center [503, 188] width 10 height 10
click at [489, 201] on link "View / Edit" at bounding box center [457, 201] width 101 height 20
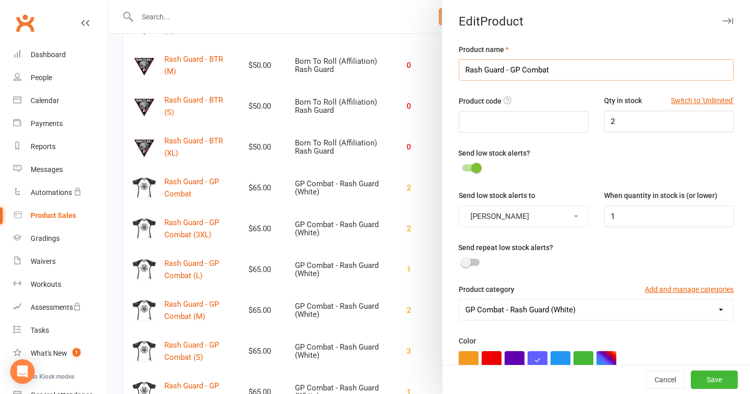
click at [565, 80] on input "Rash Guard - GP Combat" at bounding box center [596, 69] width 275 height 21
click at [715, 382] on button "Save" at bounding box center [714, 379] width 47 height 18
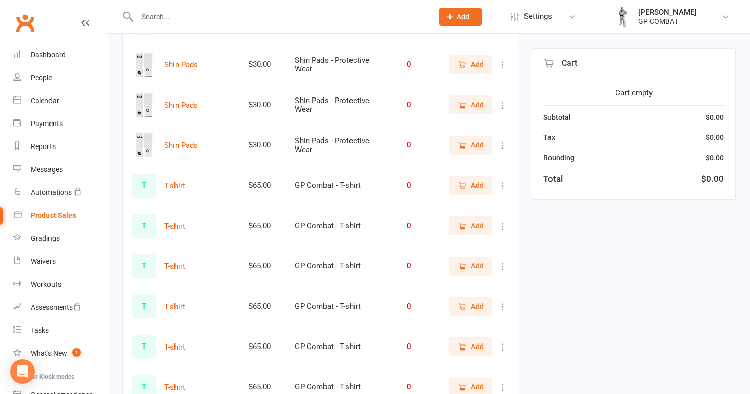
scroll to position [3170, 0]
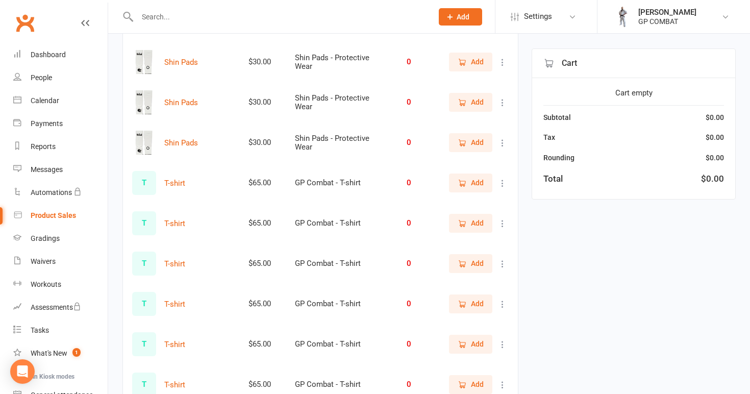
click at [502, 57] on icon at bounding box center [503, 62] width 10 height 10
click at [487, 76] on link "View / Edit" at bounding box center [457, 76] width 101 height 20
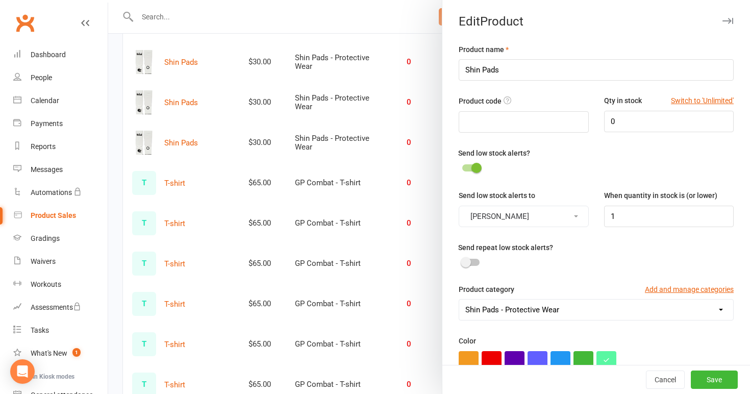
scroll to position [0, 0]
click at [518, 67] on input "Shin Pads" at bounding box center [596, 69] width 275 height 21
click at [704, 374] on button "Save" at bounding box center [714, 379] width 47 height 18
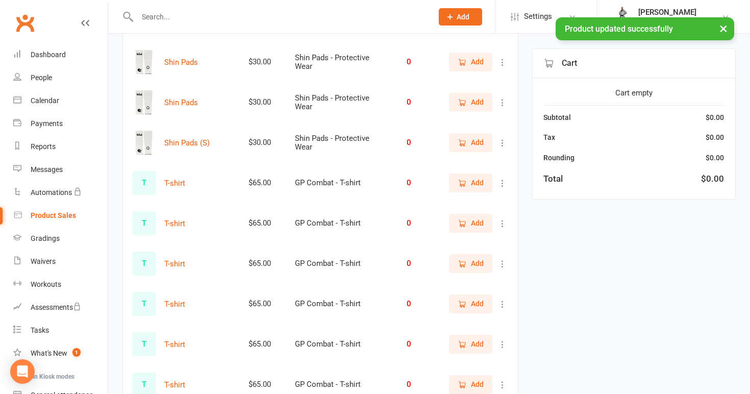
click at [504, 97] on icon at bounding box center [503, 102] width 10 height 10
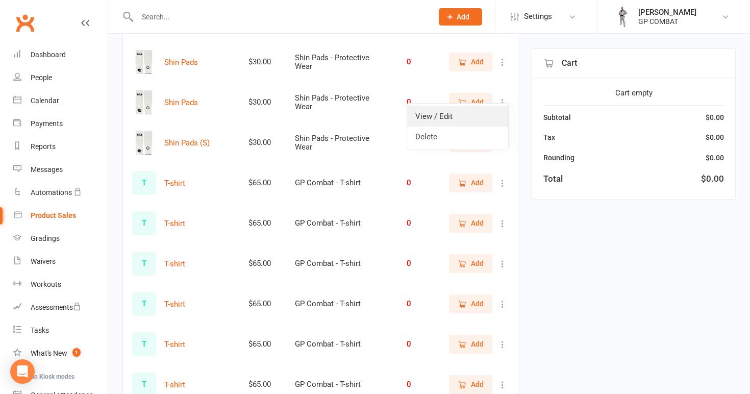
click at [499, 106] on link "View / Edit" at bounding box center [457, 116] width 101 height 20
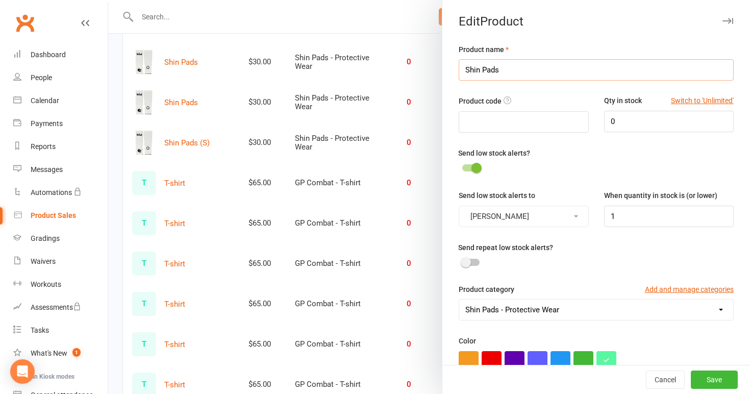
click at [513, 71] on input "Shin Pads" at bounding box center [596, 69] width 275 height 21
click at [714, 378] on button "Save" at bounding box center [714, 379] width 47 height 18
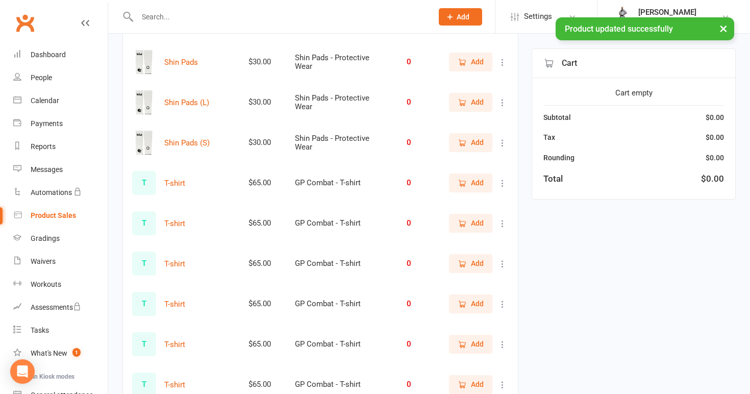
click at [502, 57] on icon at bounding box center [503, 62] width 10 height 10
click at [489, 79] on link "View / Edit" at bounding box center [457, 76] width 101 height 20
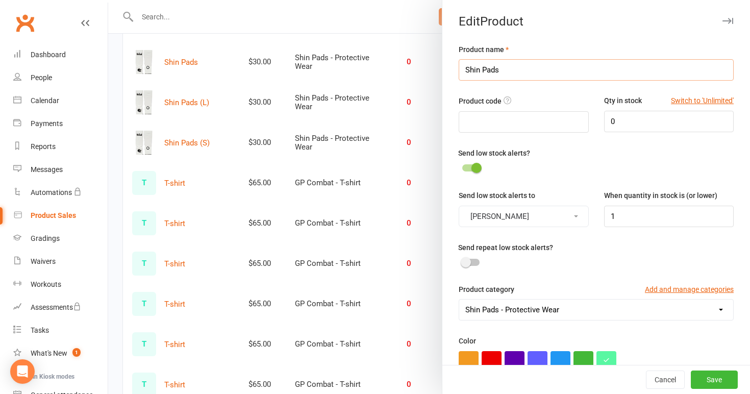
click at [510, 71] on input "Shin Pads" at bounding box center [596, 69] width 275 height 21
click at [704, 381] on button "Save" at bounding box center [714, 379] width 47 height 18
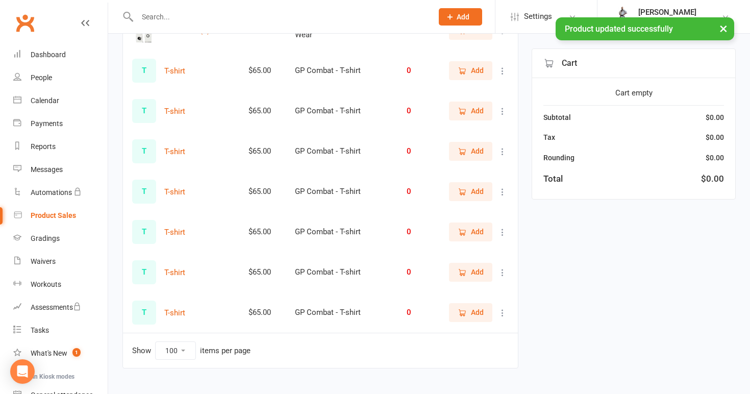
scroll to position [3290, 0]
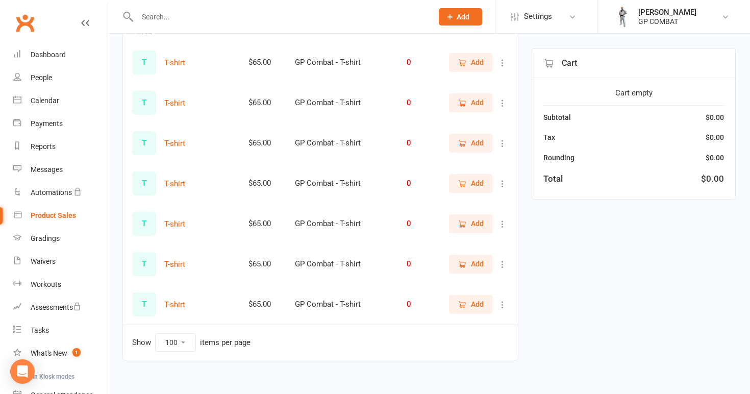
click at [502, 58] on icon at bounding box center [503, 63] width 10 height 10
click at [482, 75] on link "View / Edit" at bounding box center [457, 76] width 101 height 20
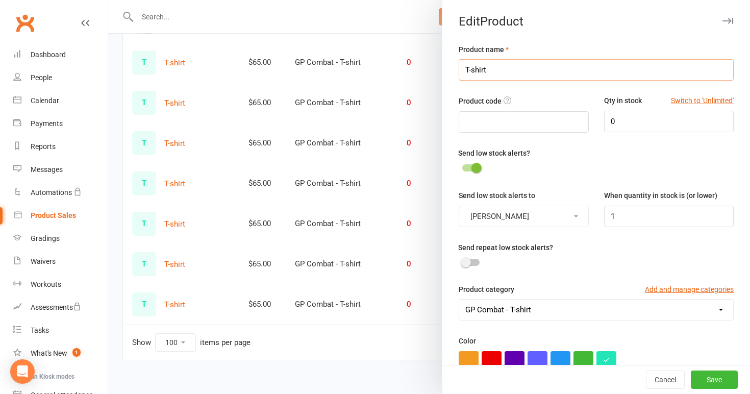
scroll to position [0, 0]
click at [516, 73] on input "T-shirt" at bounding box center [596, 69] width 275 height 21
click at [705, 378] on button "Save" at bounding box center [714, 379] width 47 height 18
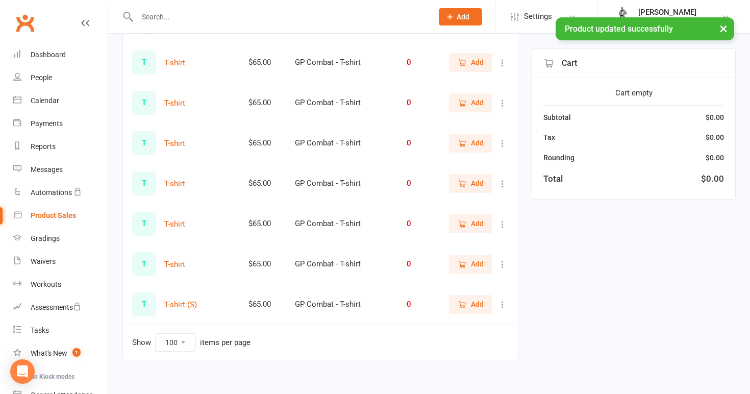
click at [501, 58] on icon at bounding box center [503, 63] width 10 height 10
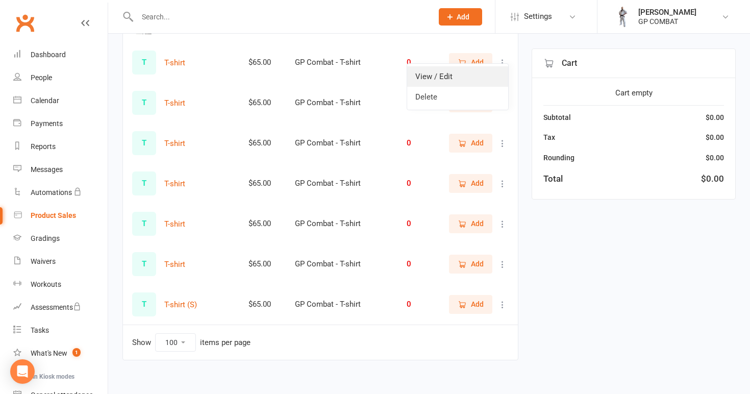
click at [491, 71] on link "View / Edit" at bounding box center [457, 76] width 101 height 20
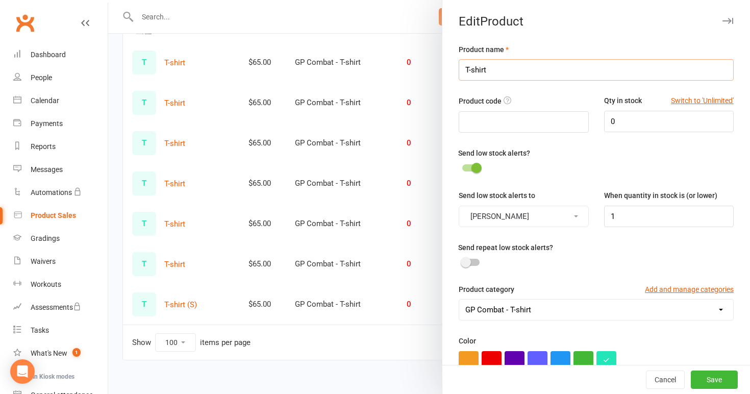
click at [517, 66] on input "T-shirt" at bounding box center [596, 69] width 275 height 21
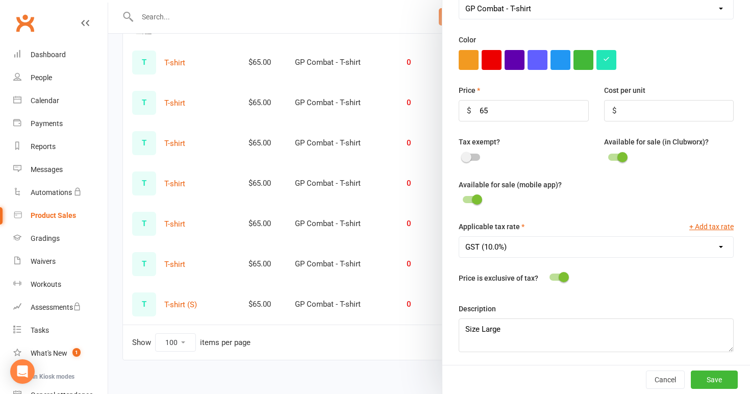
scroll to position [300, 0]
click at [720, 378] on button "Save" at bounding box center [714, 379] width 47 height 18
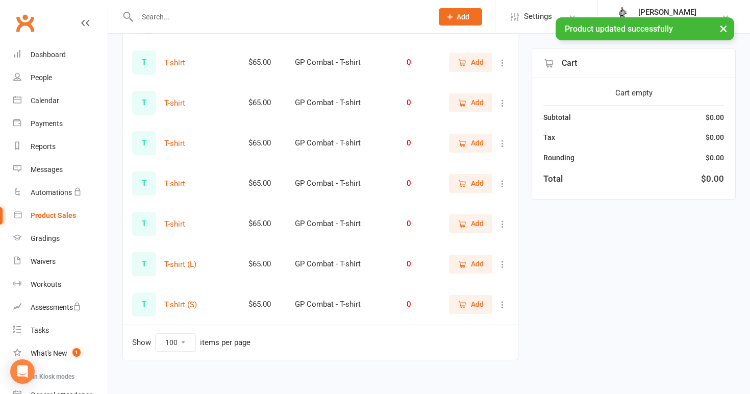
click at [500, 219] on icon at bounding box center [503, 224] width 10 height 10
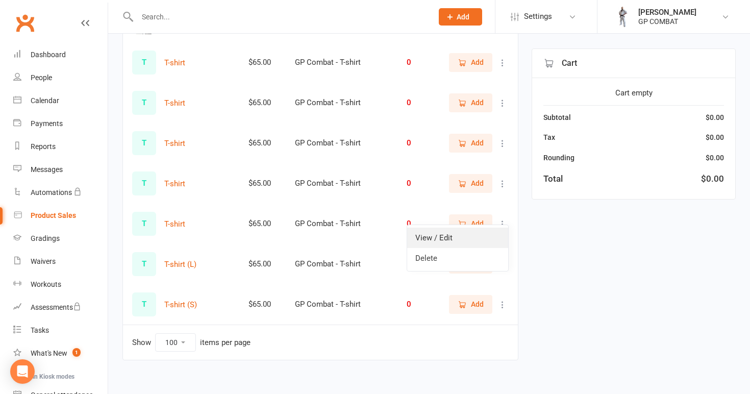
click at [483, 238] on link "View / Edit" at bounding box center [457, 238] width 101 height 20
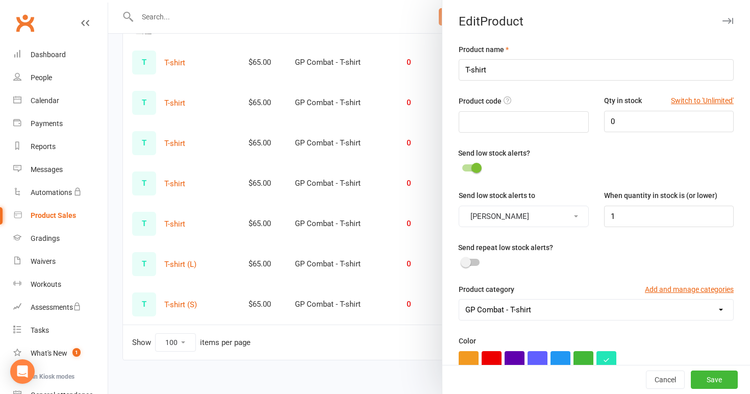
scroll to position [0, 0]
click at [553, 73] on input "T-shirt" at bounding box center [596, 69] width 275 height 21
click at [716, 377] on button "Save" at bounding box center [714, 379] width 47 height 18
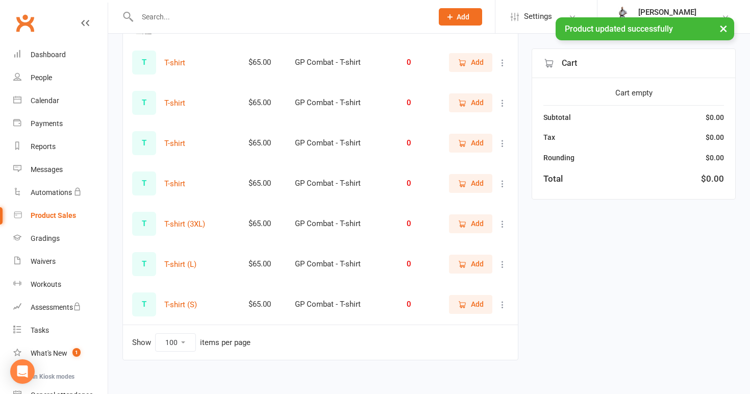
click at [503, 179] on icon at bounding box center [503, 184] width 10 height 10
click at [491, 199] on link "View / Edit" at bounding box center [457, 197] width 101 height 20
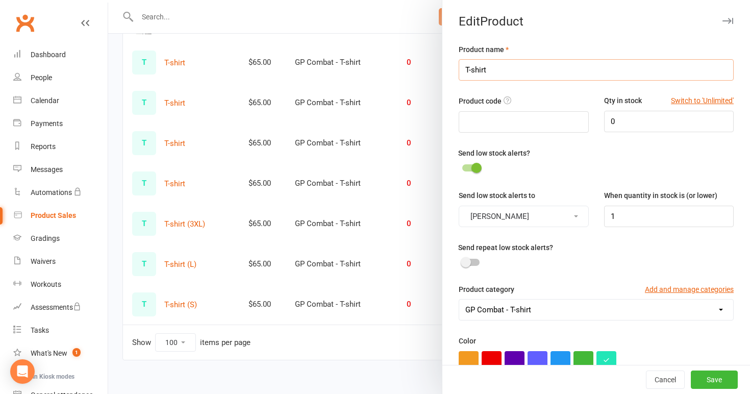
click at [512, 67] on input "T-shirt" at bounding box center [596, 69] width 275 height 21
click at [706, 376] on button "Save" at bounding box center [714, 379] width 47 height 18
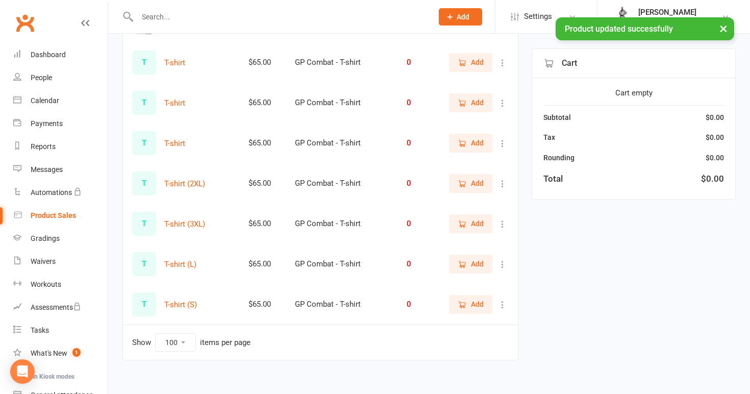
click at [503, 139] on icon at bounding box center [503, 143] width 10 height 10
click at [483, 156] on link "View / Edit" at bounding box center [457, 157] width 101 height 20
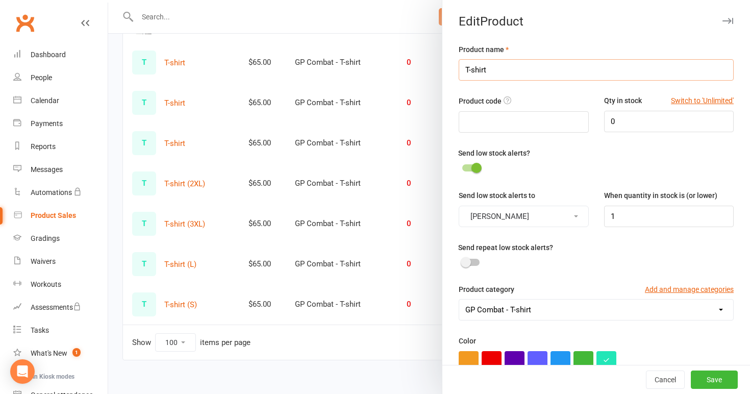
click at [518, 72] on input "T-shirt" at bounding box center [596, 69] width 275 height 21
click at [716, 377] on button "Save" at bounding box center [714, 379] width 47 height 18
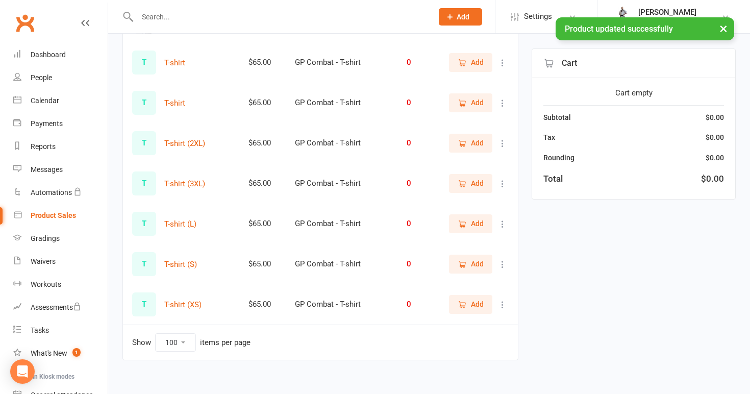
click at [501, 98] on icon at bounding box center [503, 103] width 10 height 10
click at [487, 115] on link "View / Edit" at bounding box center [457, 117] width 101 height 20
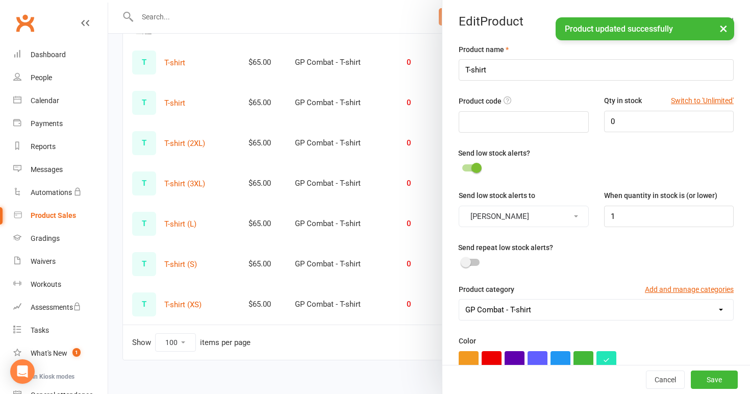
scroll to position [-1, 0]
click at [512, 68] on input "T-shirt" at bounding box center [596, 69] width 275 height 21
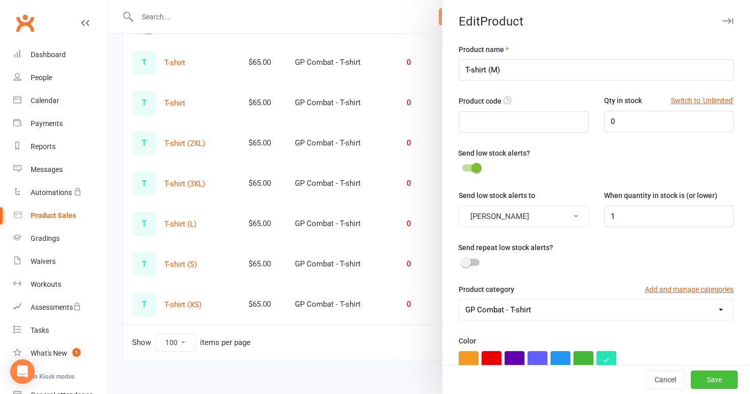
click at [711, 373] on button "Save" at bounding box center [714, 379] width 47 height 18
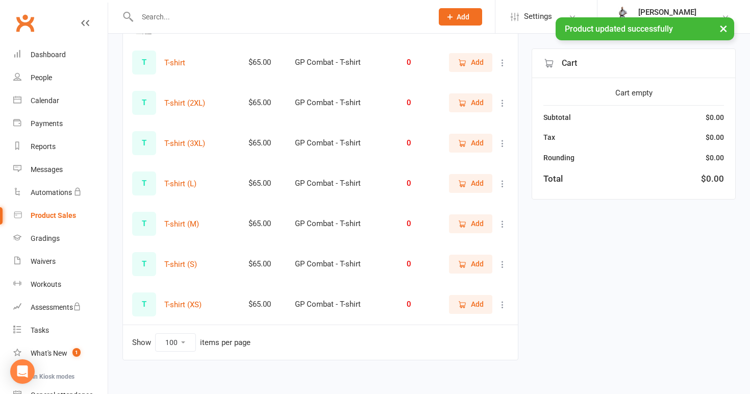
click at [503, 58] on icon at bounding box center [503, 63] width 10 height 10
click at [488, 72] on link "View / Edit" at bounding box center [457, 76] width 101 height 20
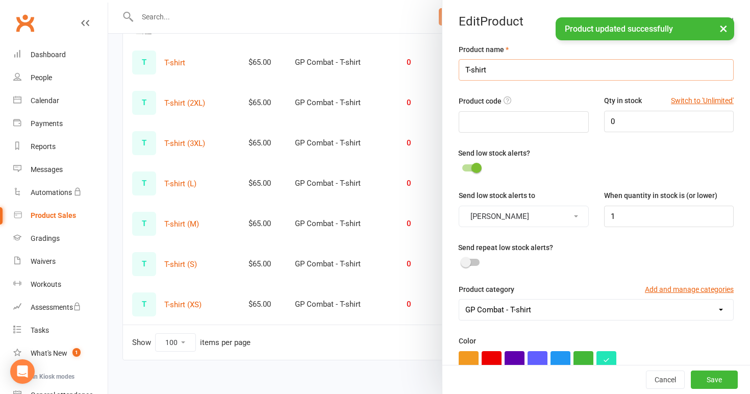
click at [496, 73] on input "T-shirt" at bounding box center [596, 69] width 275 height 21
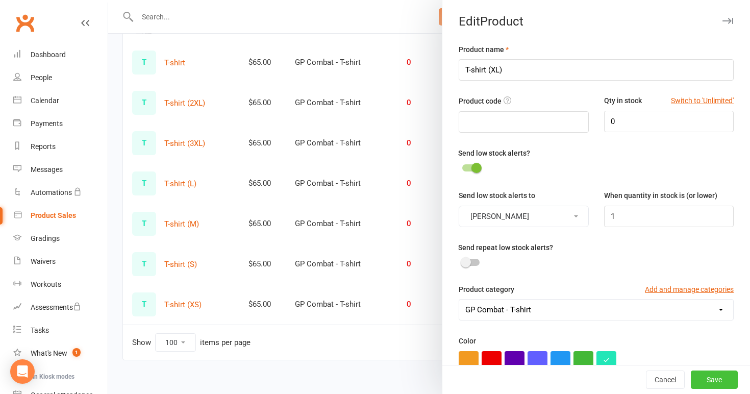
click at [720, 372] on button "Save" at bounding box center [714, 379] width 47 height 18
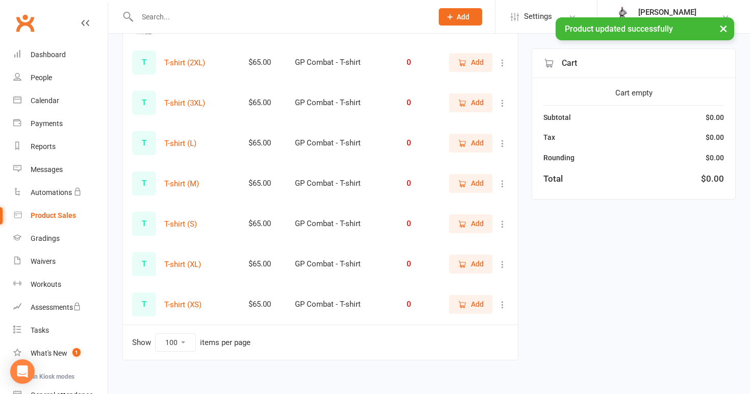
click at [505, 58] on icon at bounding box center [503, 63] width 10 height 10
click at [491, 75] on link "View / Edit" at bounding box center [457, 76] width 101 height 20
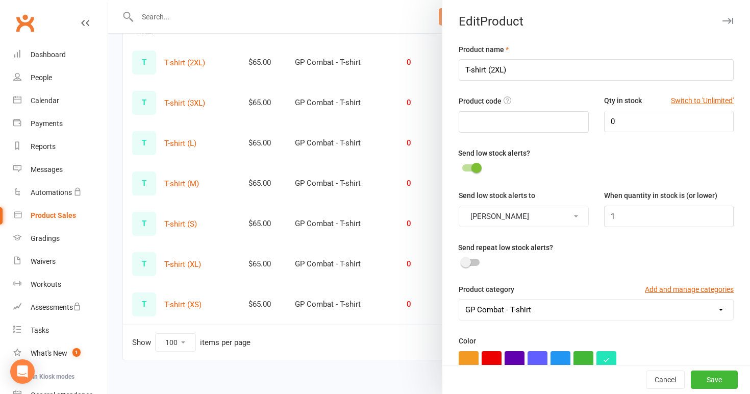
click at [376, 333] on div at bounding box center [429, 197] width 642 height 394
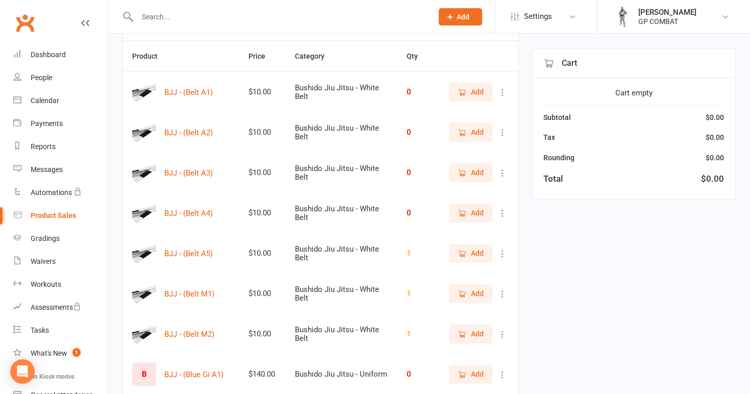
scroll to position [45, 0]
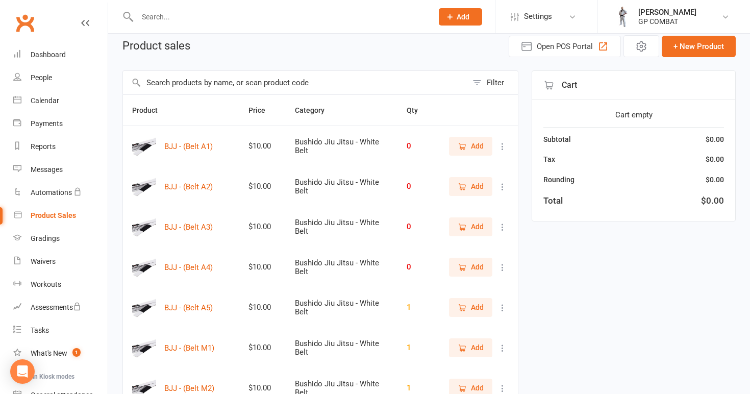
click at [502, 148] on icon at bounding box center [503, 146] width 10 height 10
click at [479, 165] on link "View / Edit" at bounding box center [457, 166] width 101 height 20
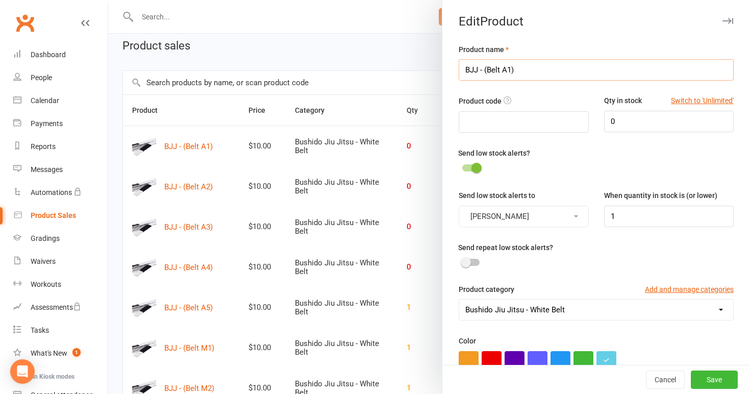
click at [484, 68] on input "BJJ - (Belt A1)" at bounding box center [596, 69] width 275 height 21
click at [707, 377] on button "Save" at bounding box center [714, 379] width 47 height 18
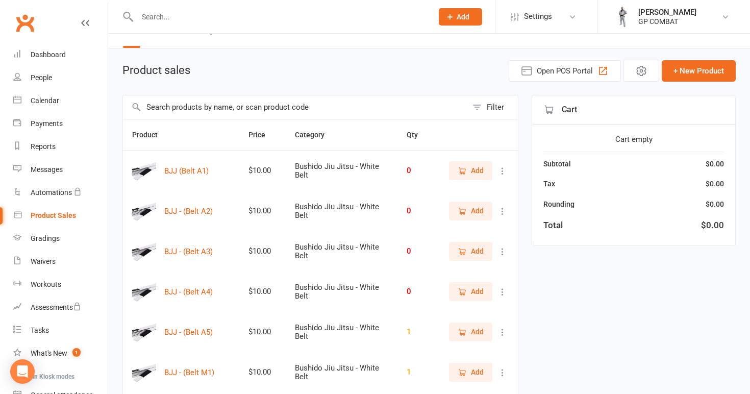
scroll to position [17, 0]
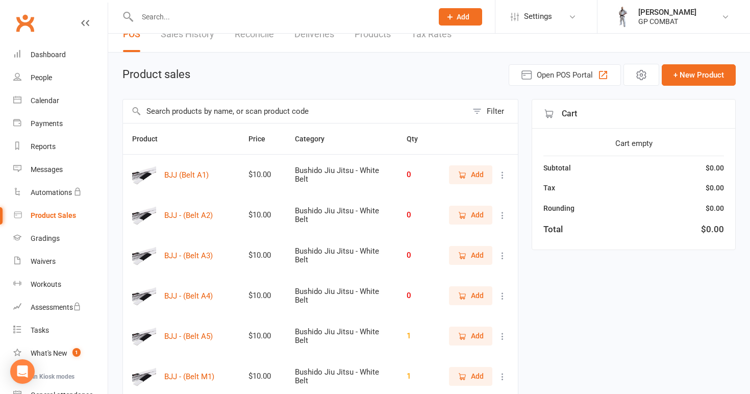
click at [498, 175] on icon at bounding box center [503, 175] width 10 height 10
click at [483, 191] on link "View / Edit" at bounding box center [457, 195] width 101 height 20
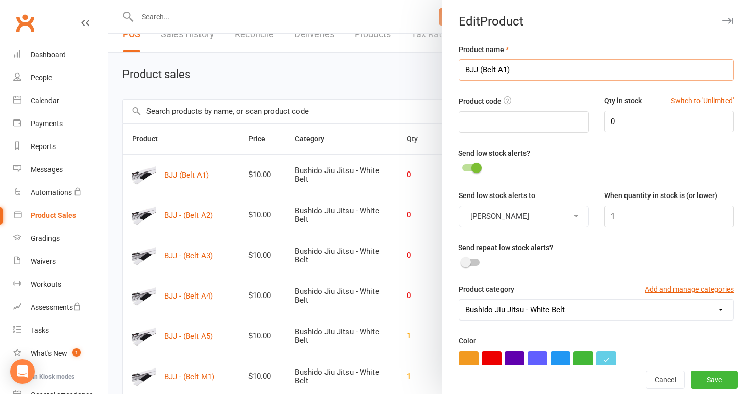
click at [480, 71] on input "BJJ (Belt A1)" at bounding box center [596, 69] width 275 height 21
click at [714, 382] on button "Save" at bounding box center [714, 379] width 47 height 18
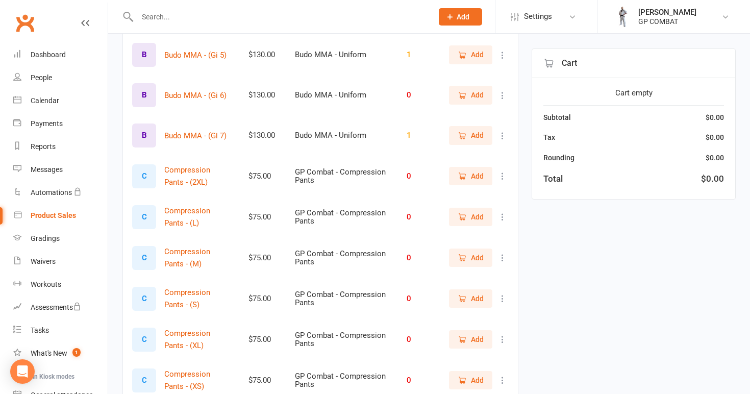
scroll to position [1432, 0]
click at [502, 170] on icon at bounding box center [503, 175] width 10 height 10
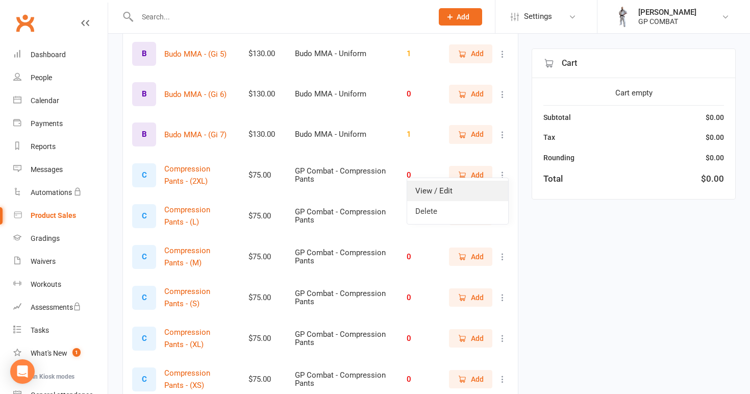
click at [484, 188] on link "View / Edit" at bounding box center [457, 191] width 101 height 20
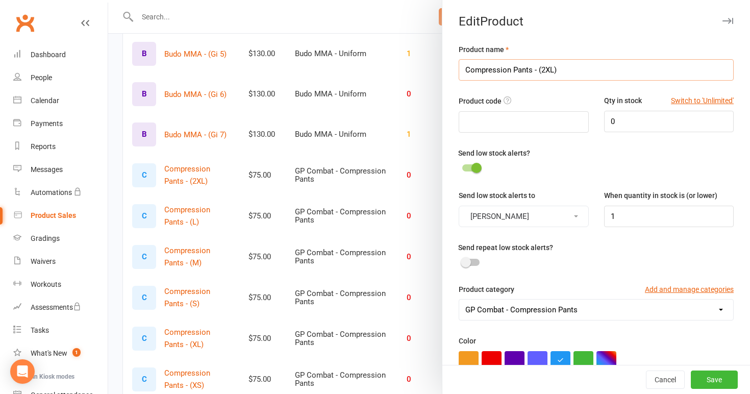
click at [537, 70] on input "Compression Pants - (2XL)" at bounding box center [596, 69] width 275 height 21
click at [715, 379] on button "Save" at bounding box center [714, 379] width 47 height 18
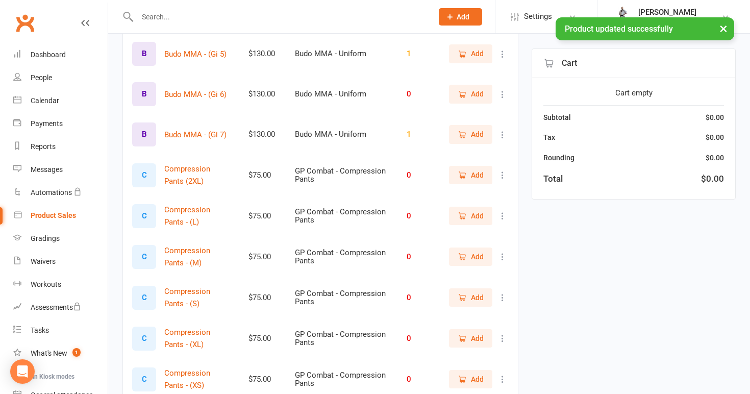
click at [502, 212] on icon at bounding box center [503, 216] width 10 height 10
click at [490, 228] on link "View / Edit" at bounding box center [457, 231] width 101 height 20
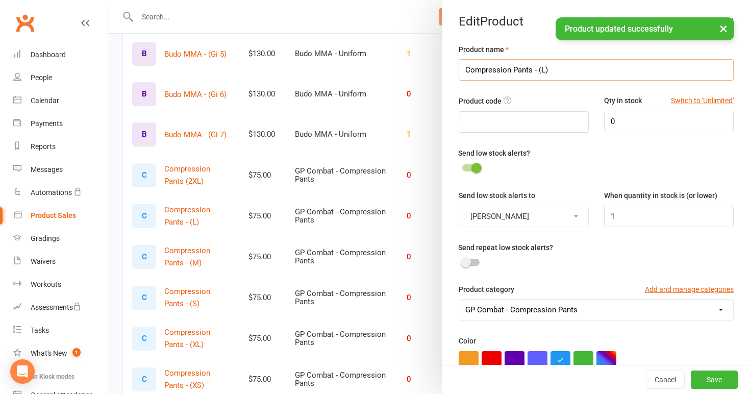
click at [537, 69] on input "Compression Pants - (L)" at bounding box center [596, 69] width 275 height 21
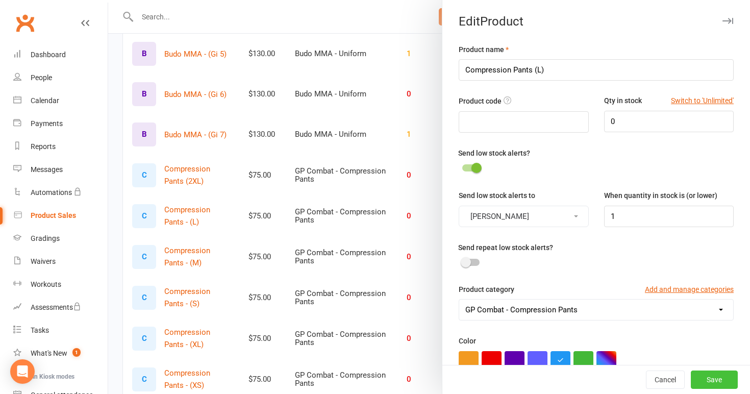
click at [711, 377] on button "Save" at bounding box center [714, 379] width 47 height 18
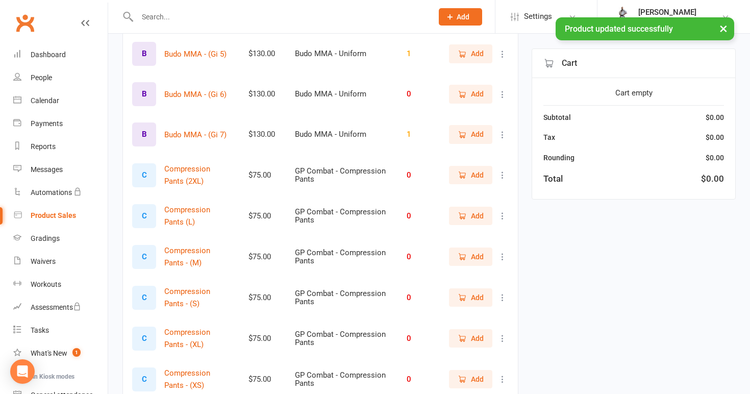
click at [506, 252] on icon at bounding box center [503, 257] width 10 height 10
click at [494, 269] on link "View / Edit" at bounding box center [457, 272] width 101 height 20
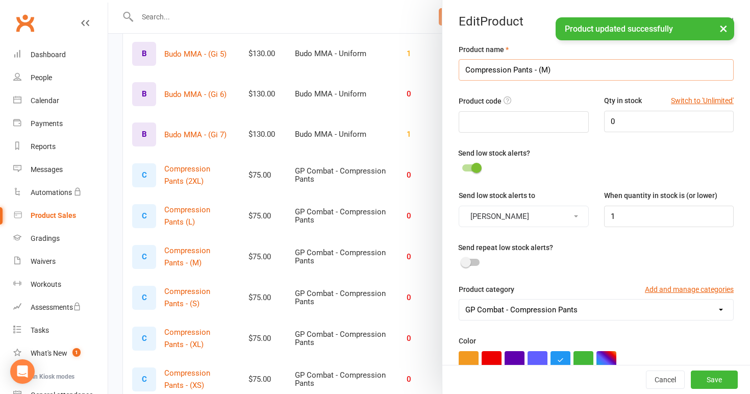
click at [537, 69] on input "Compression Pants - (M)" at bounding box center [596, 69] width 275 height 21
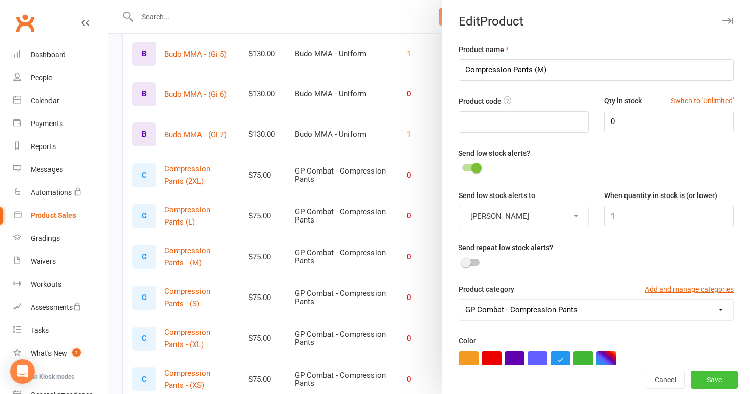
click at [716, 383] on button "Save" at bounding box center [714, 379] width 47 height 18
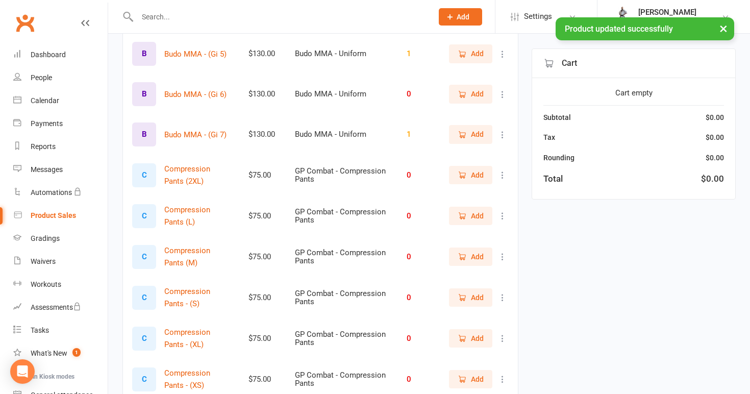
click at [504, 293] on icon at bounding box center [503, 297] width 10 height 10
click at [477, 309] on link "View / Edit" at bounding box center [457, 313] width 101 height 20
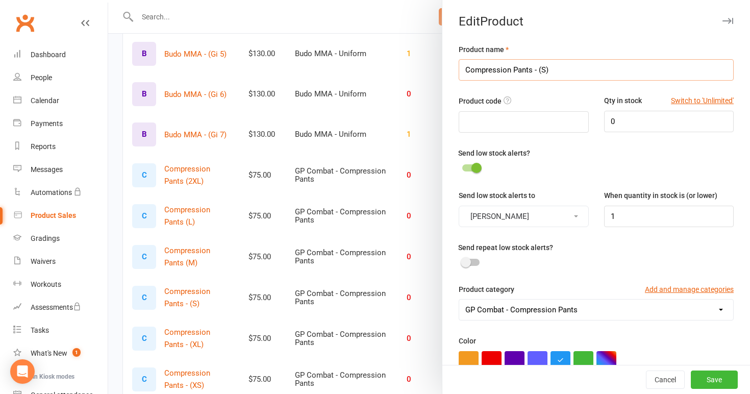
click at [538, 70] on input "Compression Pants - (S)" at bounding box center [596, 69] width 275 height 21
click at [713, 377] on button "Save" at bounding box center [714, 379] width 47 height 18
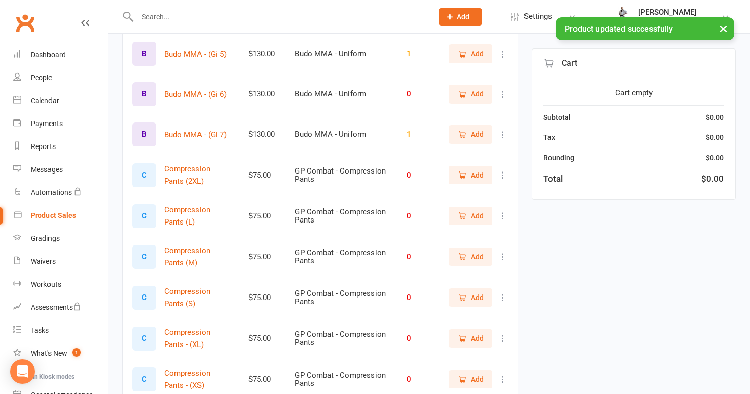
click at [503, 333] on icon at bounding box center [503, 338] width 10 height 10
click at [473, 357] on link "View / Edit" at bounding box center [457, 354] width 101 height 20
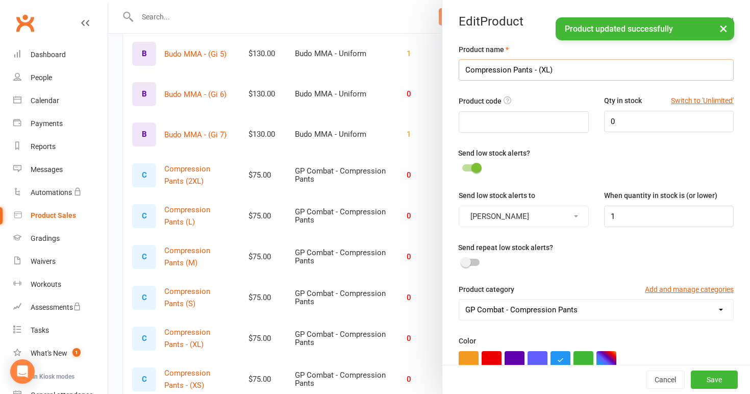
click at [538, 70] on input "Compression Pants - (XL)" at bounding box center [596, 69] width 275 height 21
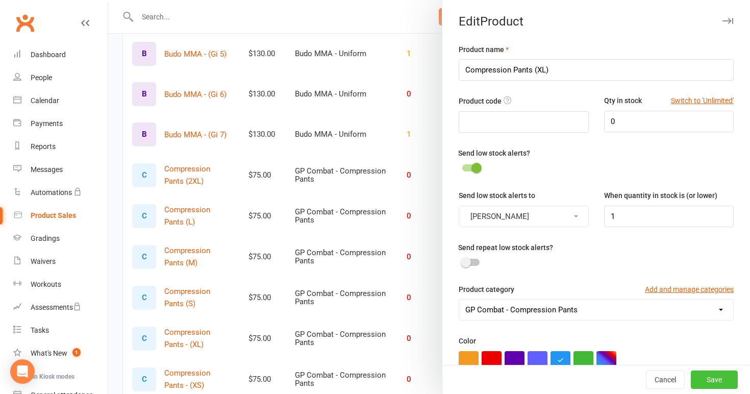
click at [720, 380] on button "Save" at bounding box center [714, 379] width 47 height 18
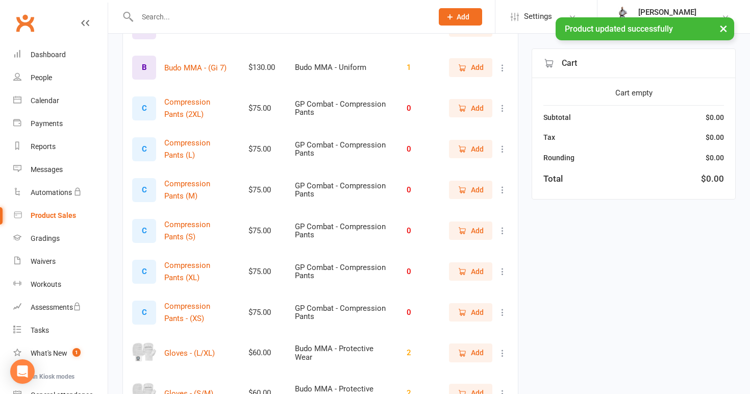
scroll to position [1501, 0]
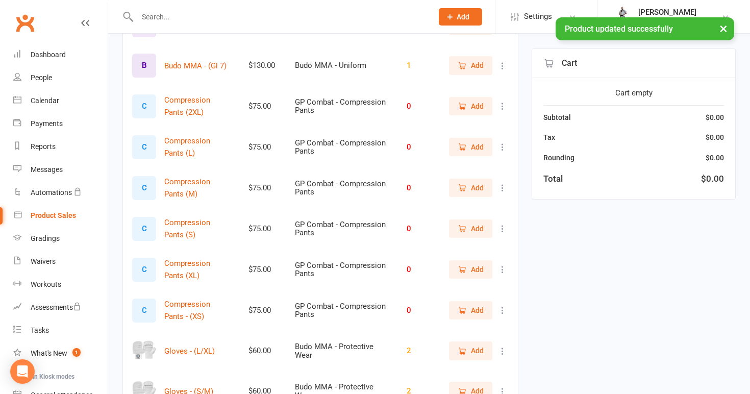
click at [501, 309] on icon at bounding box center [503, 310] width 10 height 10
click at [487, 332] on link "View / Edit" at bounding box center [457, 326] width 101 height 20
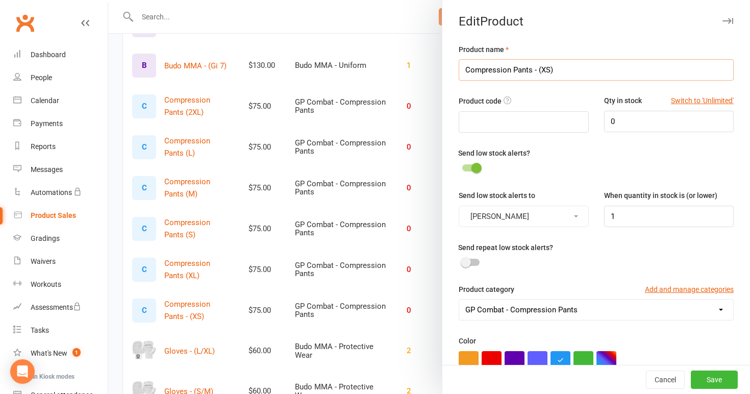
click at [538, 70] on input "Compression Pants - (XS)" at bounding box center [596, 69] width 275 height 21
click at [712, 379] on button "Save" at bounding box center [714, 379] width 47 height 18
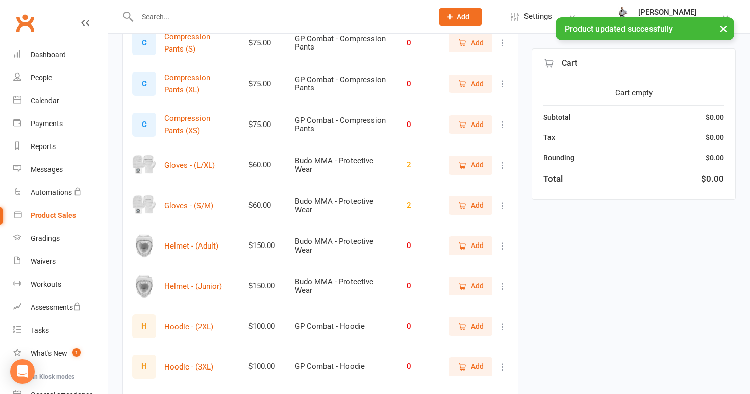
scroll to position [1709, 0]
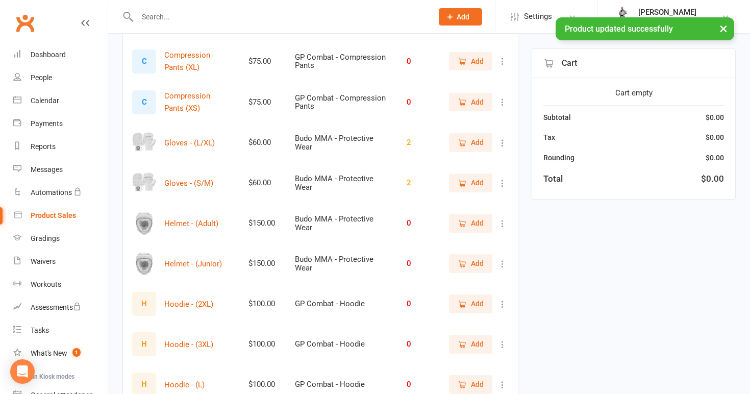
click at [502, 139] on icon at bounding box center [503, 143] width 10 height 10
click at [488, 158] on link "View / Edit" at bounding box center [457, 159] width 101 height 20
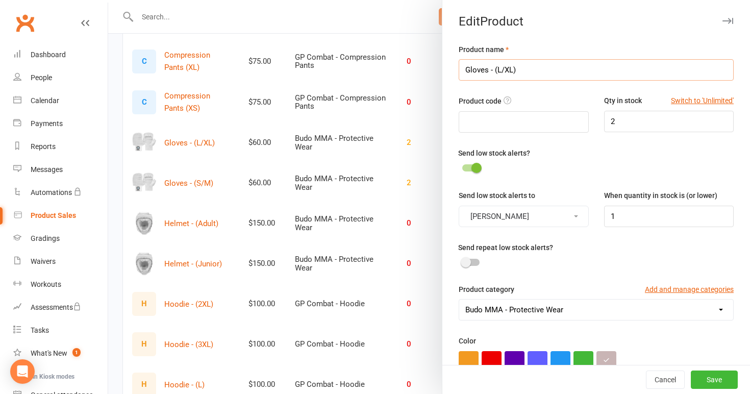
click at [494, 71] on input "Gloves - (L/XL)" at bounding box center [596, 69] width 275 height 21
click at [713, 383] on button "Save" at bounding box center [714, 379] width 47 height 18
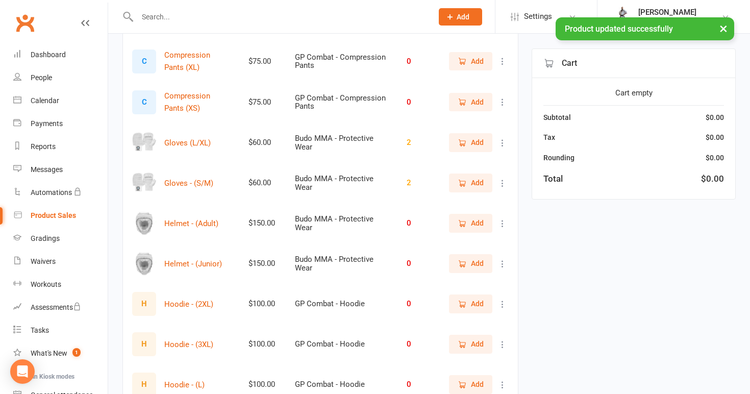
click at [500, 182] on icon at bounding box center [503, 183] width 10 height 10
click at [484, 200] on link "View / Edit" at bounding box center [457, 199] width 101 height 20
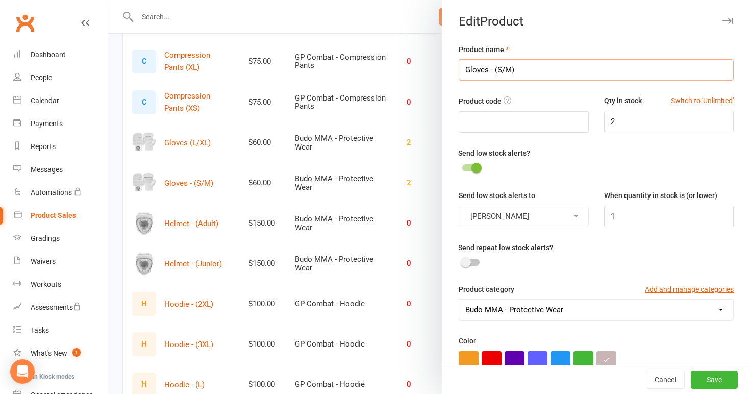
click at [493, 70] on input "Gloves - (S/M)" at bounding box center [596, 69] width 275 height 21
click at [706, 374] on button "Save" at bounding box center [714, 379] width 47 height 18
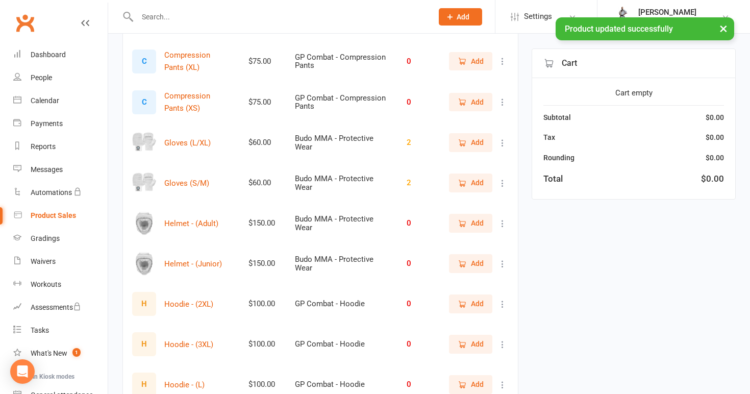
click at [500, 218] on icon at bounding box center [503, 223] width 10 height 10
click at [488, 235] on link "View / Edit" at bounding box center [457, 239] width 101 height 20
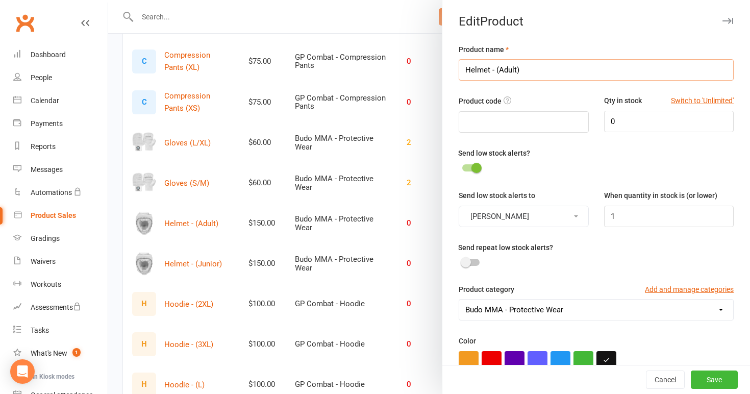
click at [494, 69] on input "Helmet - (Adult)" at bounding box center [596, 69] width 275 height 21
click at [704, 379] on button "Save" at bounding box center [714, 379] width 47 height 18
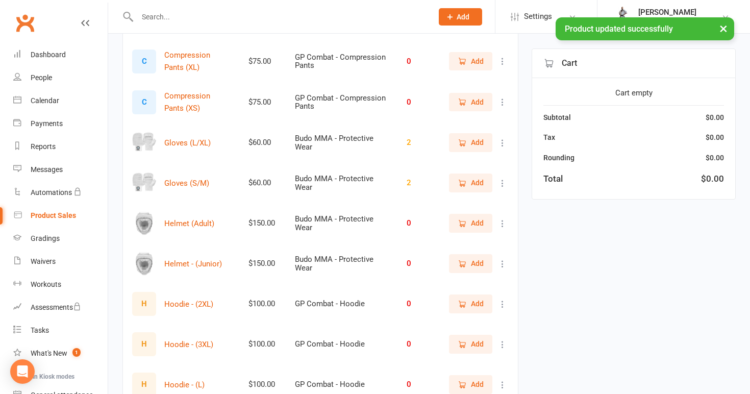
click at [503, 261] on icon at bounding box center [503, 264] width 10 height 10
click at [483, 280] on link "View / Edit" at bounding box center [457, 279] width 101 height 20
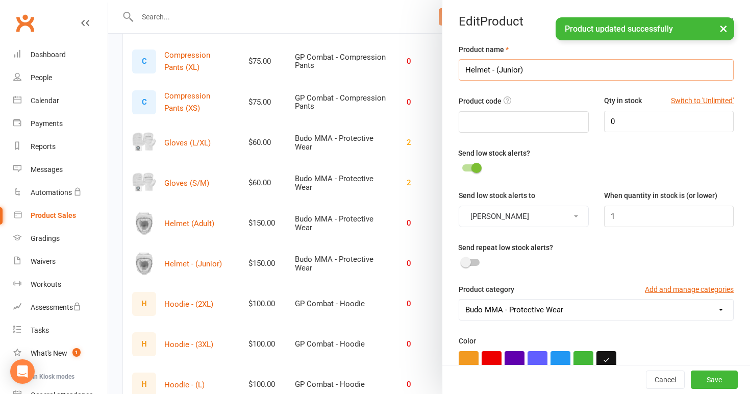
click at [495, 70] on input "Helmet - (Junior)" at bounding box center [596, 69] width 275 height 21
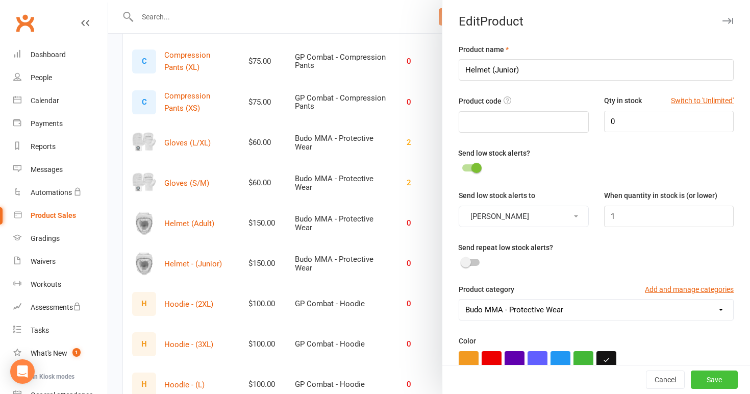
click at [706, 377] on button "Save" at bounding box center [714, 379] width 47 height 18
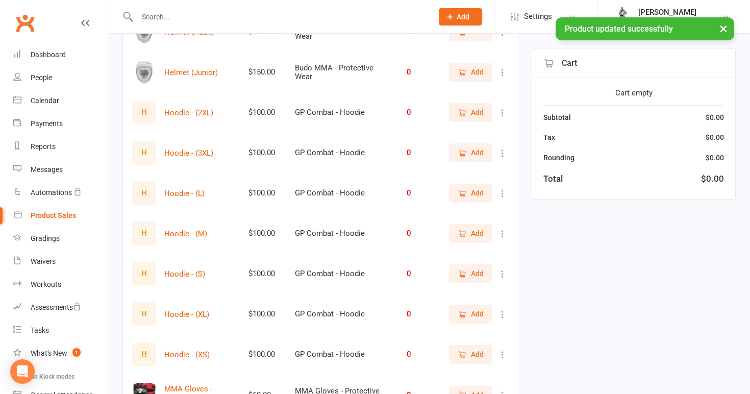
scroll to position [1903, 0]
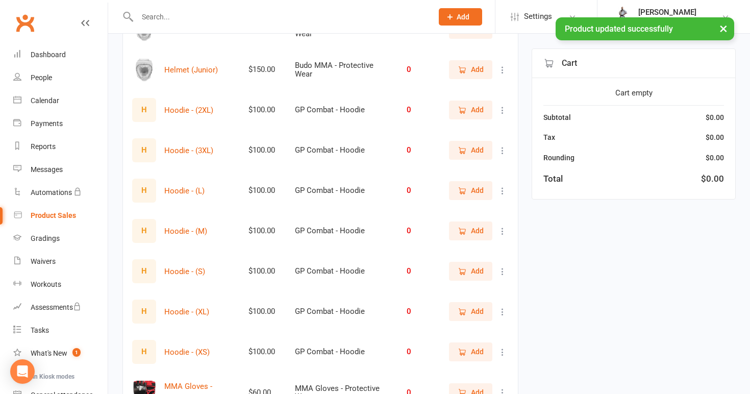
click at [501, 107] on icon at bounding box center [503, 110] width 10 height 10
click at [490, 126] on link "View / Edit" at bounding box center [457, 126] width 101 height 20
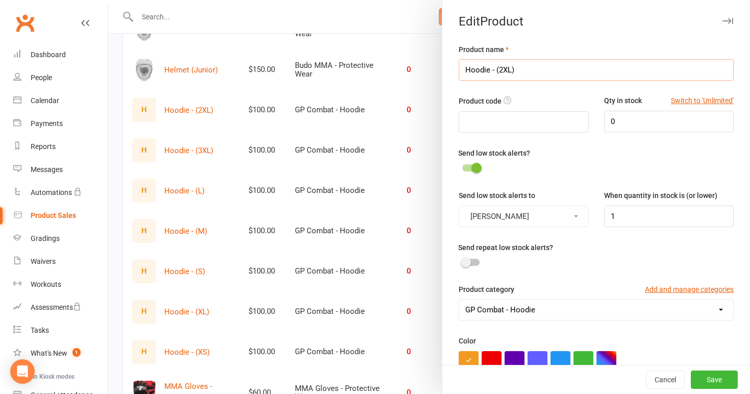
click at [496, 70] on input "Hoodie - (2XL)" at bounding box center [596, 69] width 275 height 21
click at [709, 382] on button "Save" at bounding box center [714, 379] width 47 height 18
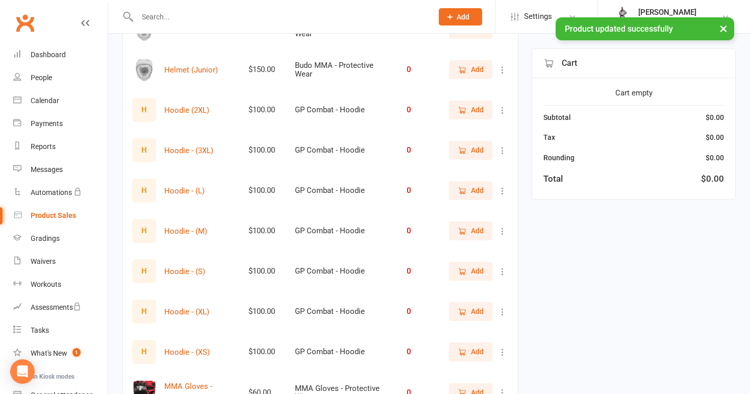
click at [503, 149] on icon at bounding box center [503, 150] width 10 height 10
click at [484, 161] on link "View / Edit" at bounding box center [457, 166] width 101 height 20
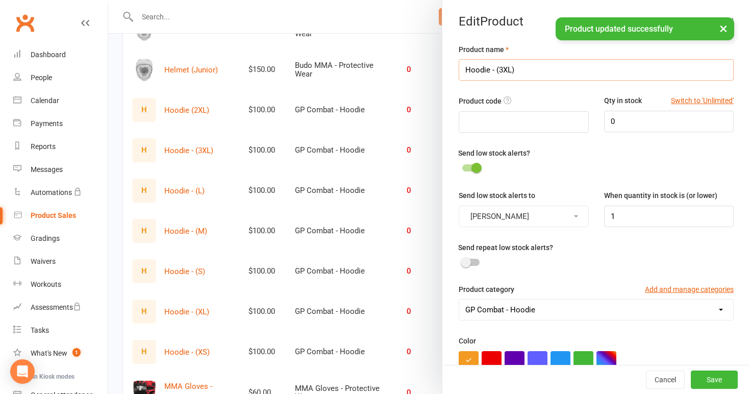
click at [493, 70] on input "Hoodie - (3XL)" at bounding box center [596, 69] width 275 height 21
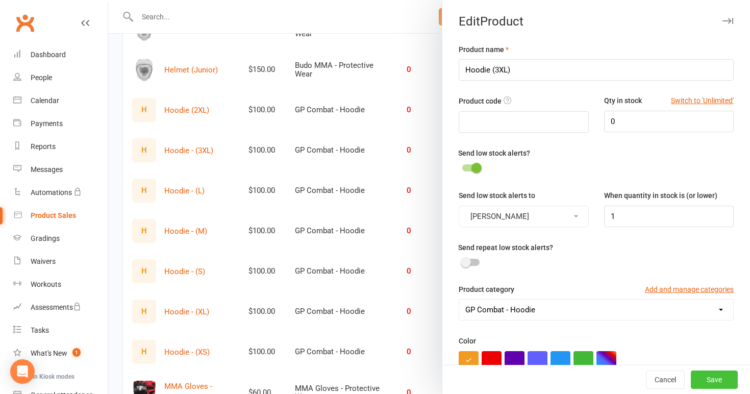
click at [705, 384] on button "Save" at bounding box center [714, 379] width 47 height 18
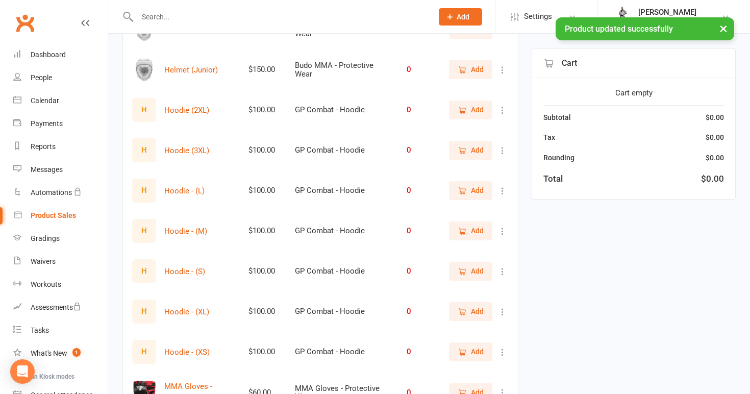
click at [503, 186] on icon at bounding box center [503, 191] width 10 height 10
click at [487, 203] on link "View / Edit" at bounding box center [457, 206] width 101 height 20
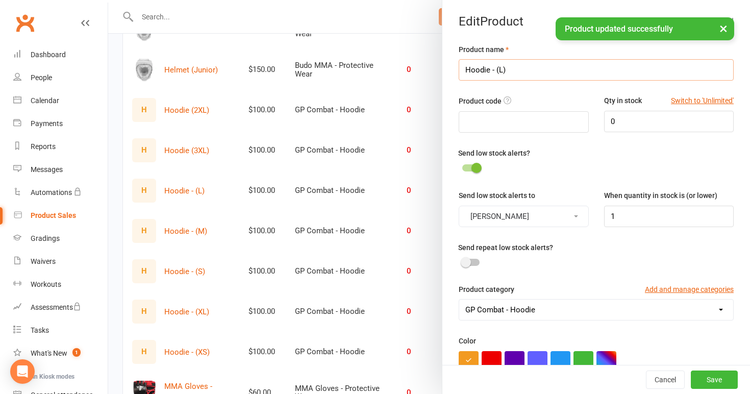
click at [494, 69] on input "Hoodie - (L)" at bounding box center [596, 69] width 275 height 21
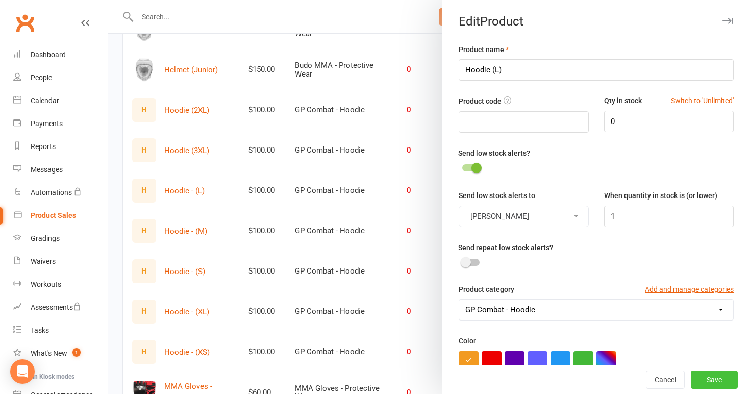
click at [711, 380] on button "Save" at bounding box center [714, 379] width 47 height 18
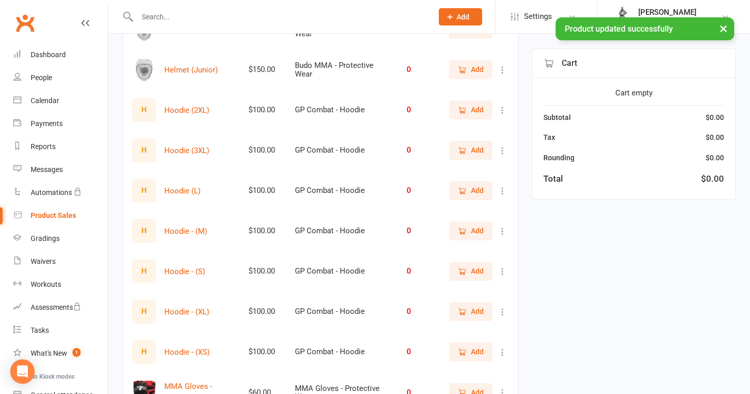
click at [502, 228] on icon at bounding box center [503, 231] width 10 height 10
click at [485, 243] on link "View / Edit" at bounding box center [457, 247] width 101 height 20
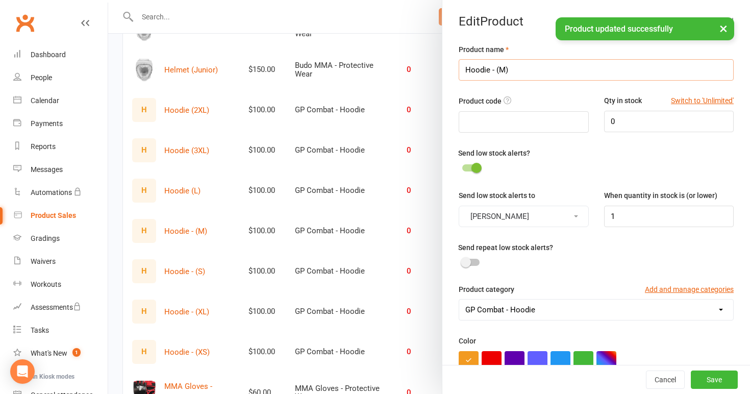
click at [494, 69] on input "Hoodie - (M)" at bounding box center [596, 69] width 275 height 21
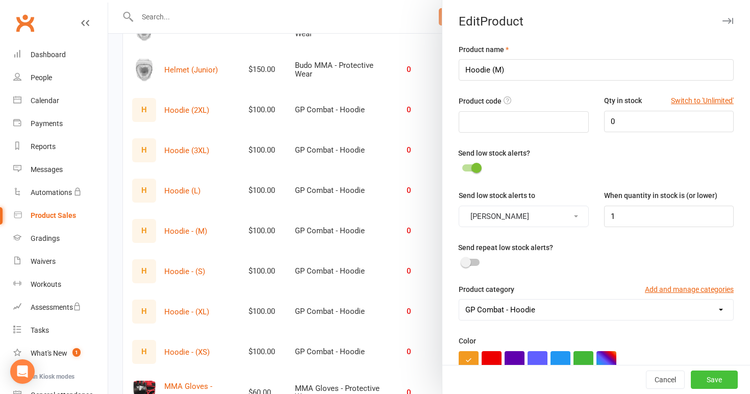
click at [713, 376] on button "Save" at bounding box center [714, 379] width 47 height 18
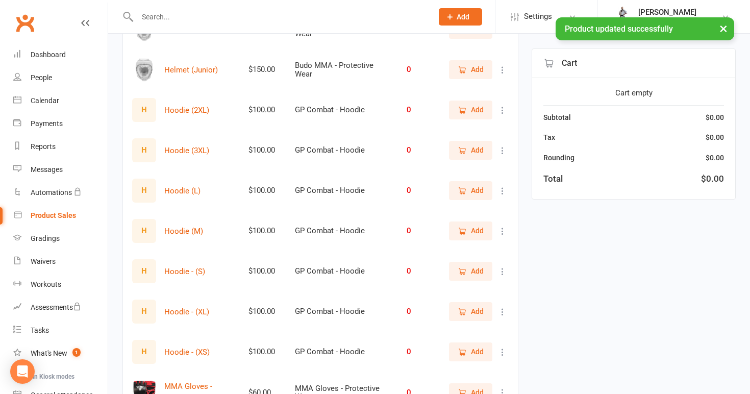
click at [498, 266] on icon at bounding box center [503, 271] width 10 height 10
click at [467, 283] on link "View / Edit" at bounding box center [457, 287] width 101 height 20
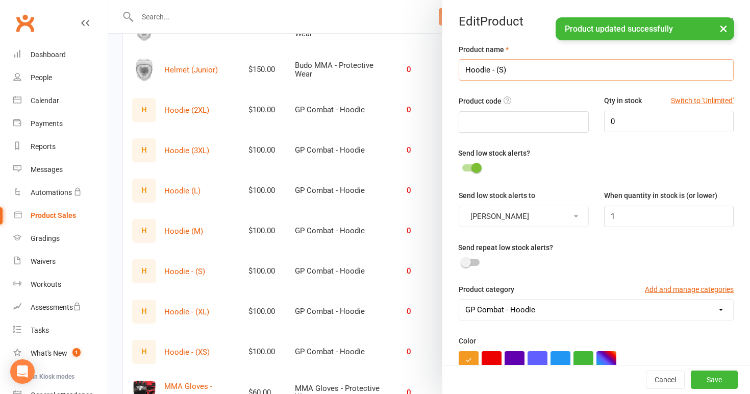
click at [496, 70] on input "Hoodie - (S)" at bounding box center [596, 69] width 275 height 21
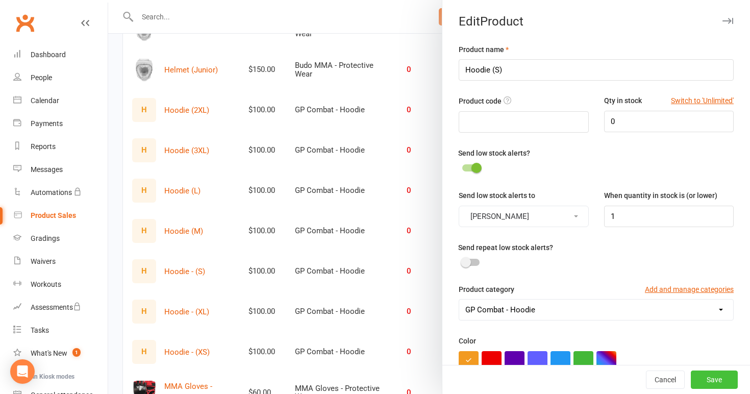
click at [718, 373] on button "Save" at bounding box center [714, 379] width 47 height 18
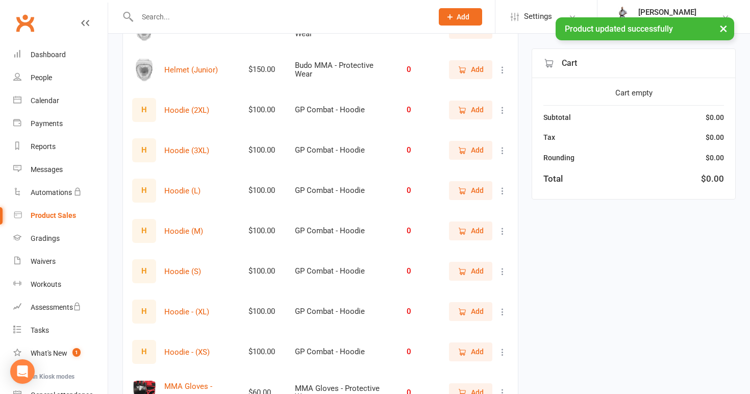
click at [501, 307] on icon at bounding box center [503, 312] width 10 height 10
click at [457, 330] on link "View / Edit" at bounding box center [457, 327] width 101 height 20
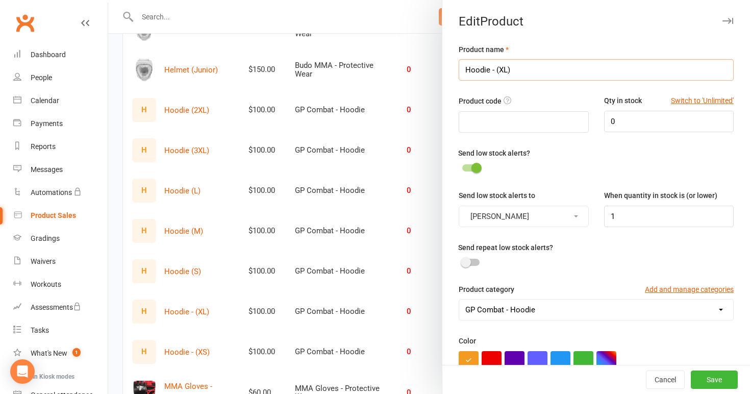
click at [496, 68] on input "Hoodie - (XL)" at bounding box center [596, 69] width 275 height 21
click at [714, 380] on button "Save" at bounding box center [714, 379] width 47 height 18
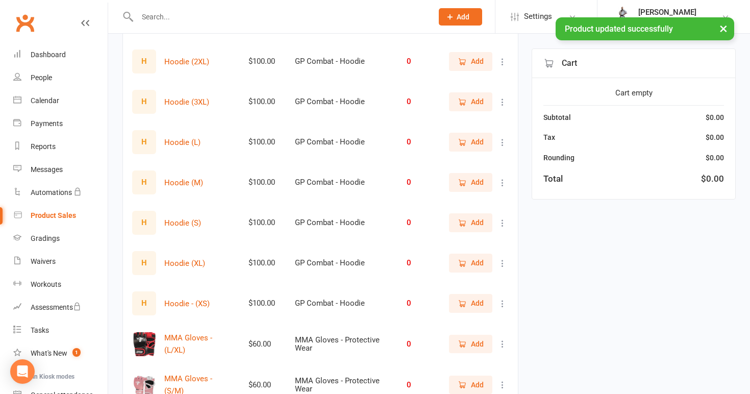
scroll to position [1959, 0]
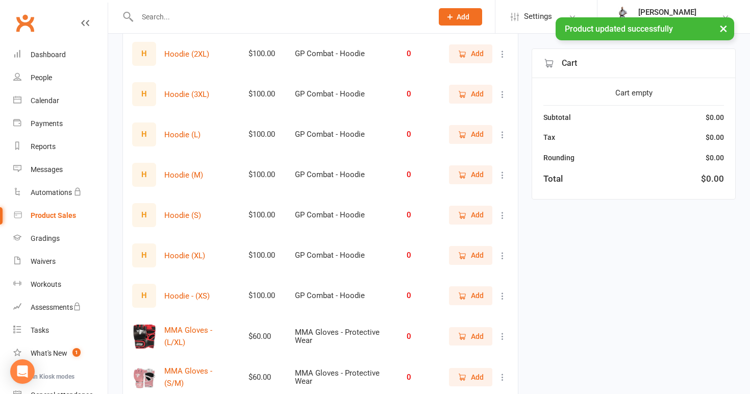
click at [501, 292] on icon at bounding box center [503, 296] width 10 height 10
click at [461, 311] on link "View / Edit" at bounding box center [457, 312] width 101 height 20
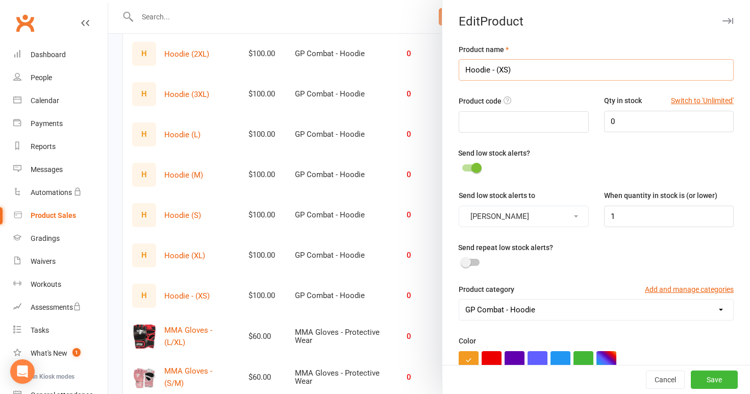
click at [494, 69] on input "Hoodie - (XS)" at bounding box center [596, 69] width 275 height 21
click at [710, 378] on button "Save" at bounding box center [714, 379] width 47 height 18
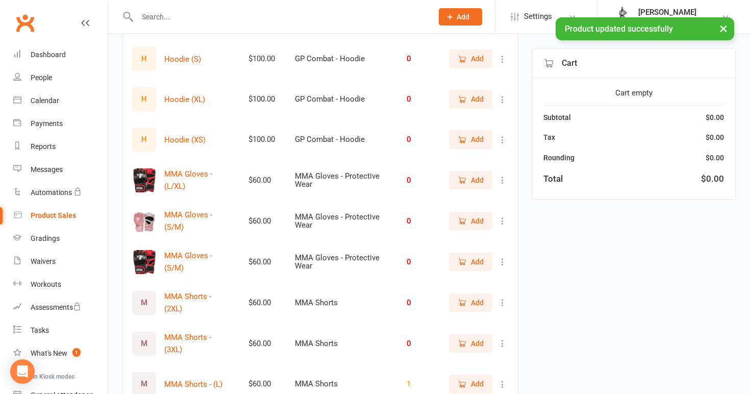
scroll to position [2134, 0]
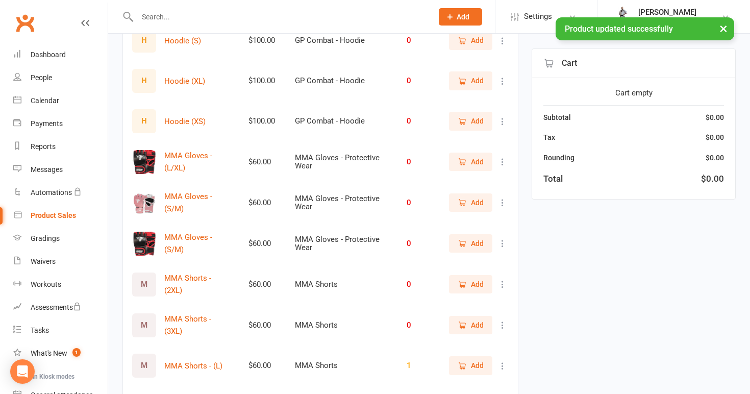
click at [506, 157] on icon at bounding box center [503, 162] width 10 height 10
click at [491, 175] on link "View / Edit" at bounding box center [457, 177] width 101 height 20
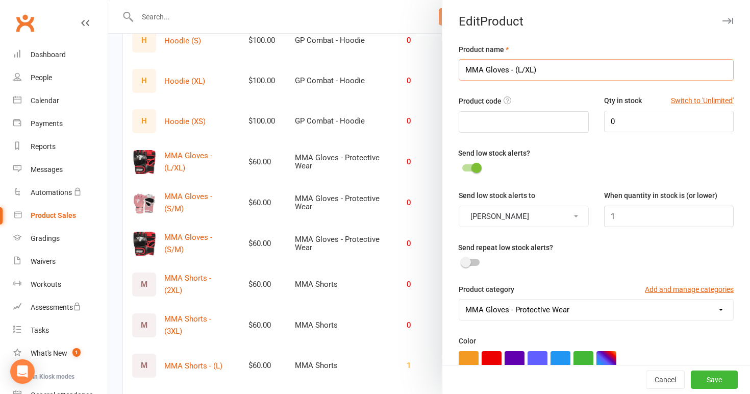
click at [514, 70] on input "MMA Gloves - (L/XL)" at bounding box center [596, 69] width 275 height 21
click at [715, 376] on button "Save" at bounding box center [714, 379] width 47 height 18
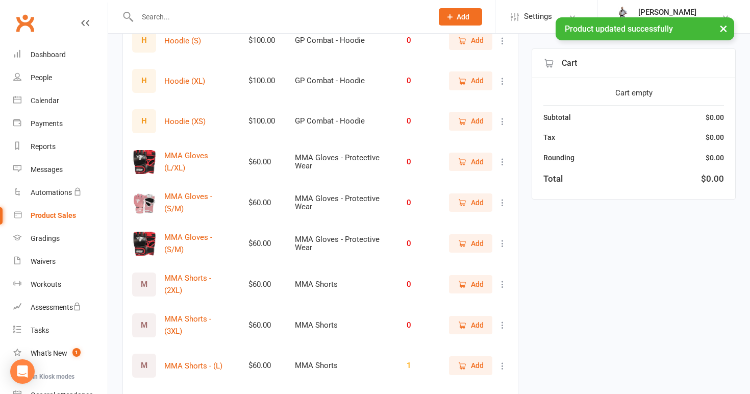
click at [501, 197] on icon at bounding box center [503, 202] width 10 height 10
click at [480, 216] on link "View / Edit" at bounding box center [457, 218] width 101 height 20
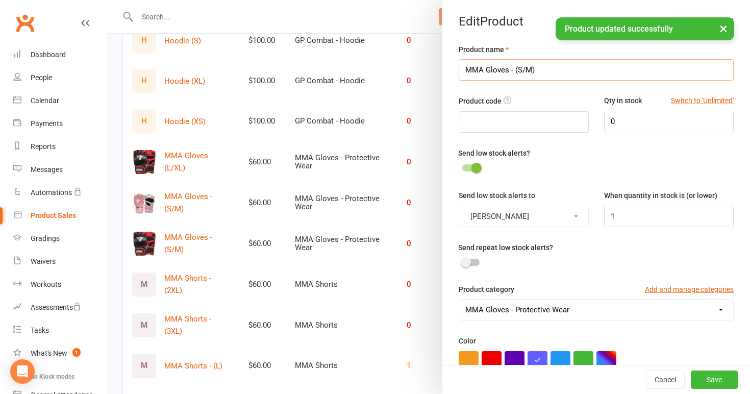
click at [514, 70] on input "MMA Gloves - (S/M)" at bounding box center [596, 69] width 275 height 21
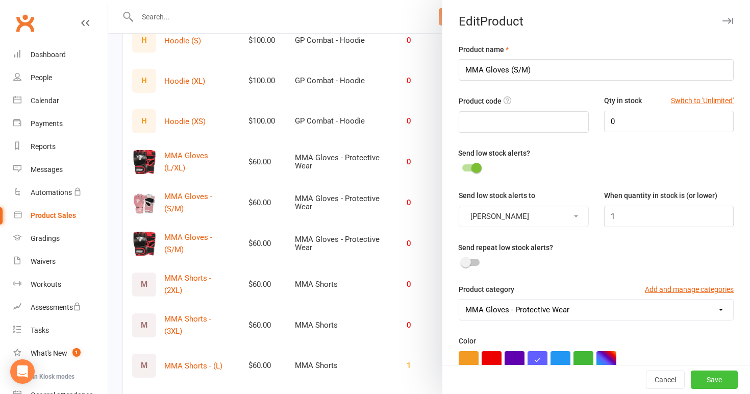
click at [710, 376] on button "Save" at bounding box center [714, 379] width 47 height 18
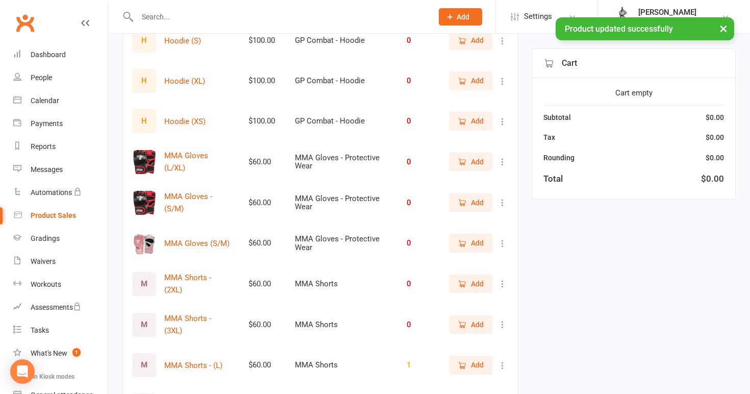
click at [503, 197] on icon at bounding box center [503, 202] width 10 height 10
click at [490, 215] on link "View / Edit" at bounding box center [457, 218] width 101 height 20
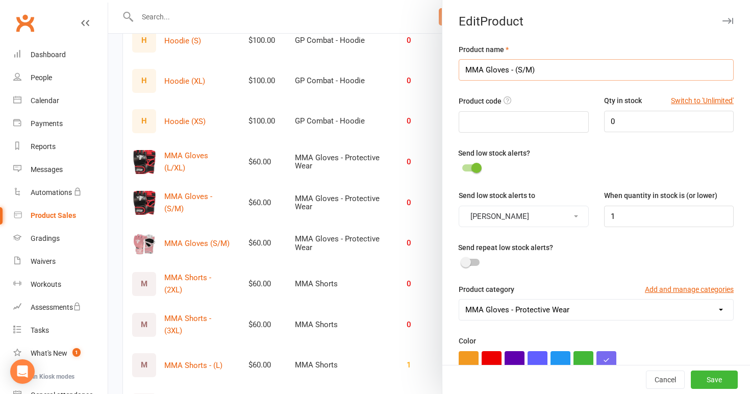
click at [513, 70] on input "MMA Gloves - (S/M)" at bounding box center [596, 69] width 275 height 21
click at [710, 377] on button "Save" at bounding box center [714, 379] width 47 height 18
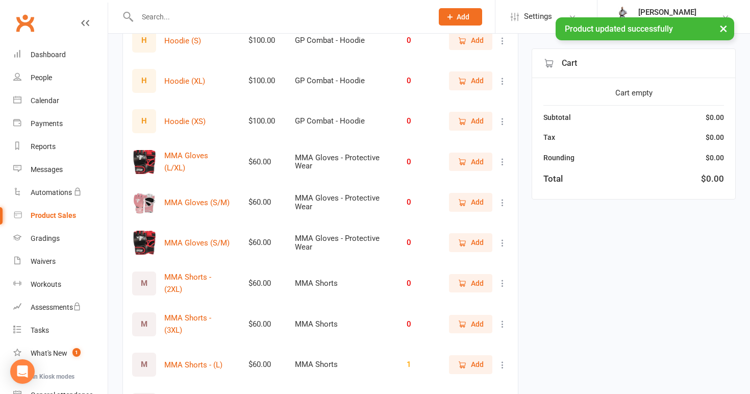
click at [500, 197] on icon at bounding box center [503, 202] width 10 height 10
click at [489, 214] on link "View / Edit" at bounding box center [457, 218] width 101 height 20
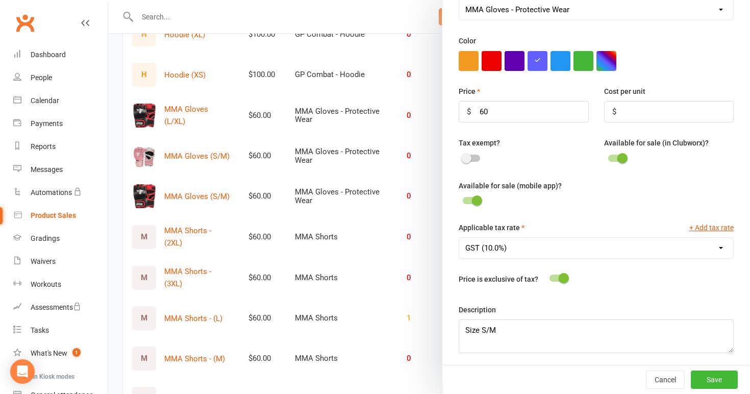
scroll to position [2180, 0]
click at [507, 324] on textarea "Size S/M" at bounding box center [596, 336] width 275 height 34
click at [712, 384] on button "Save" at bounding box center [714, 379] width 47 height 18
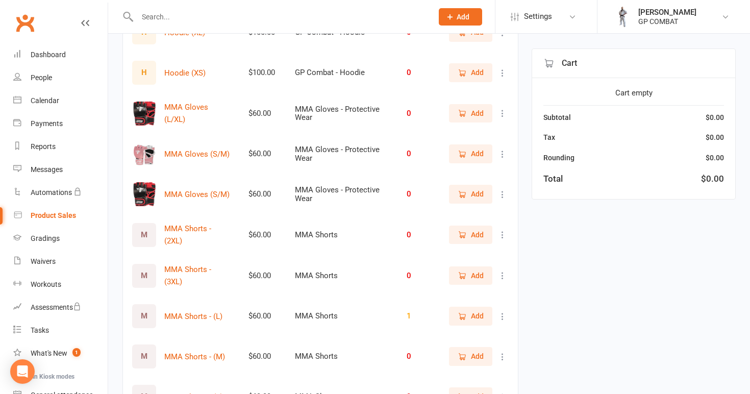
scroll to position [2181, 0]
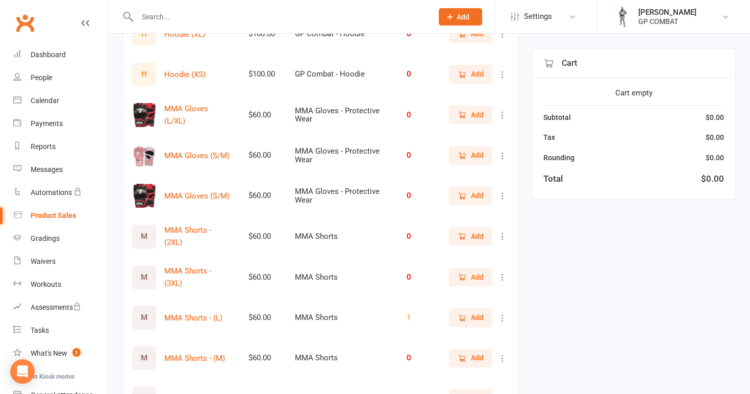
click at [501, 152] on icon at bounding box center [503, 156] width 10 height 10
click at [490, 170] on link "View / Edit" at bounding box center [457, 171] width 101 height 20
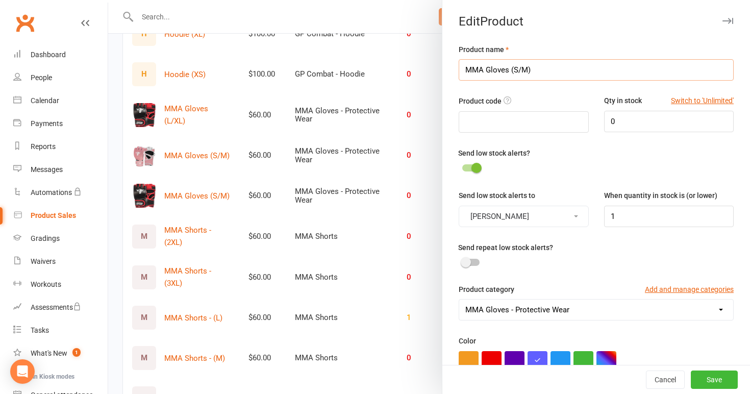
click at [539, 72] on input "MMA Gloves (S/M)" at bounding box center [596, 69] width 275 height 21
click at [508, 69] on input "MMA Gloves (S/M)" at bounding box center [596, 69] width 275 height 21
click at [708, 377] on button "Save" at bounding box center [714, 379] width 47 height 18
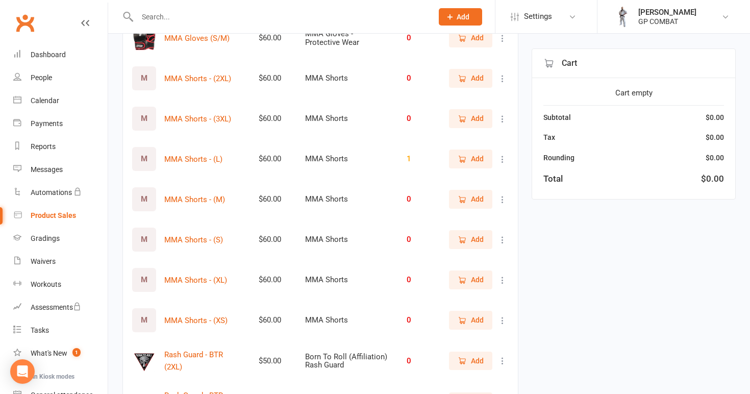
scroll to position [2349, 0]
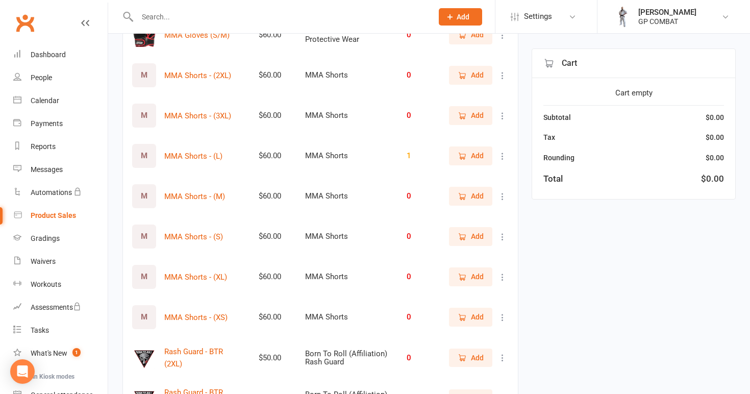
click at [503, 70] on icon at bounding box center [503, 75] width 10 height 10
click at [472, 80] on link "View / Edit" at bounding box center [457, 83] width 101 height 20
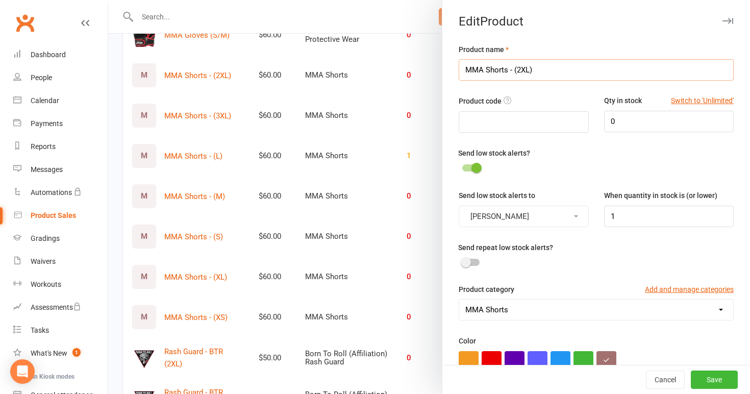
click at [514, 71] on input "MMA Shorts - (2XL)" at bounding box center [596, 69] width 275 height 21
click at [710, 381] on button "Save" at bounding box center [714, 379] width 47 height 18
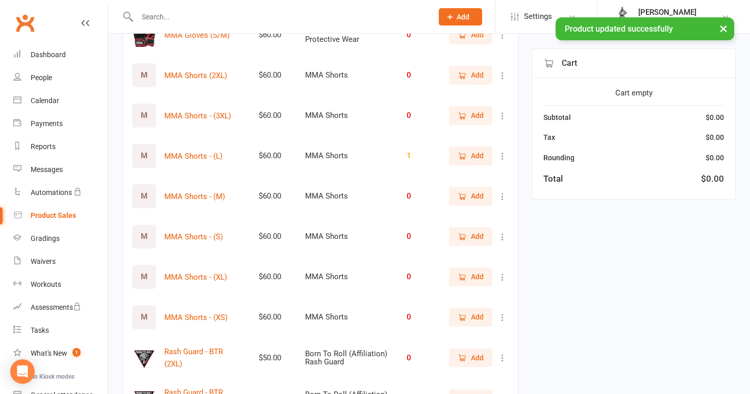
click at [503, 111] on icon at bounding box center [503, 116] width 10 height 10
click at [491, 119] on link "View / Edit" at bounding box center [457, 123] width 101 height 20
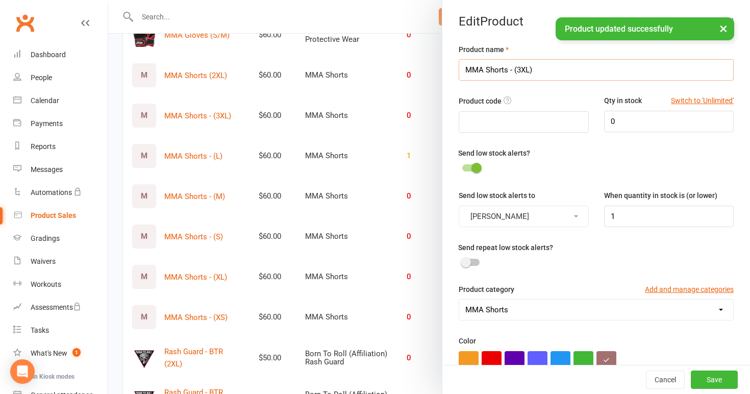
click at [513, 69] on input "MMA Shorts - (3XL)" at bounding box center [596, 69] width 275 height 21
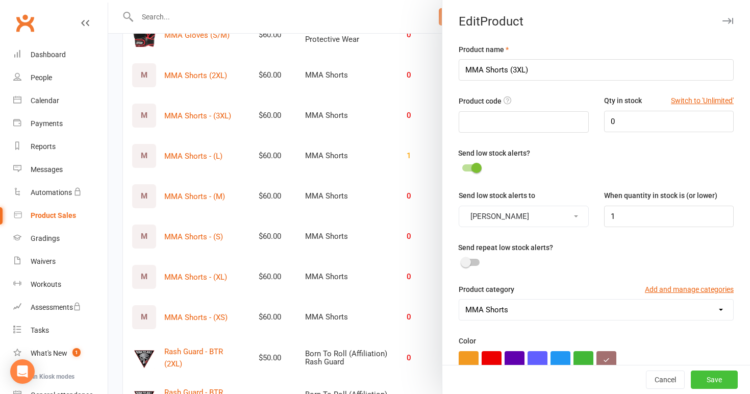
click at [701, 375] on button "Save" at bounding box center [714, 379] width 47 height 18
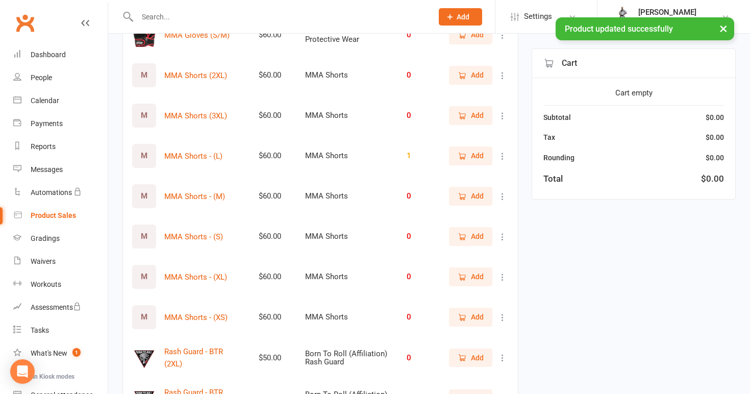
click at [503, 151] on icon at bounding box center [503, 156] width 10 height 10
click at [474, 165] on link "View / Edit" at bounding box center [457, 164] width 101 height 20
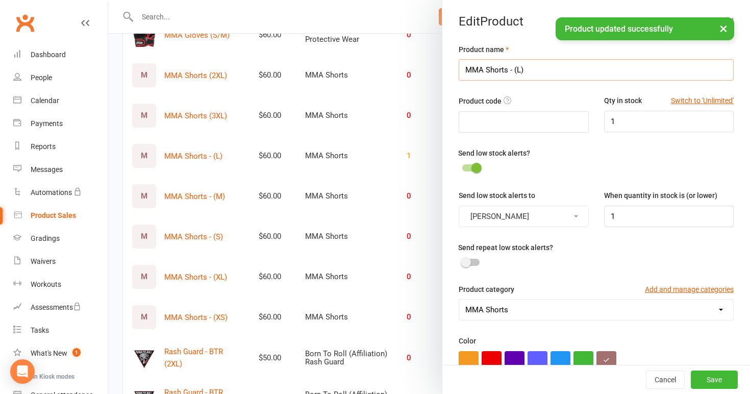
click at [513, 71] on input "MMA Shorts - (L)" at bounding box center [596, 69] width 275 height 21
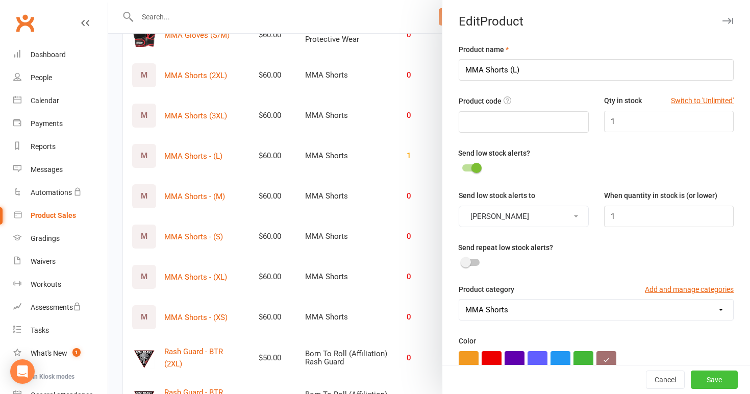
click at [716, 376] on button "Save" at bounding box center [714, 379] width 47 height 18
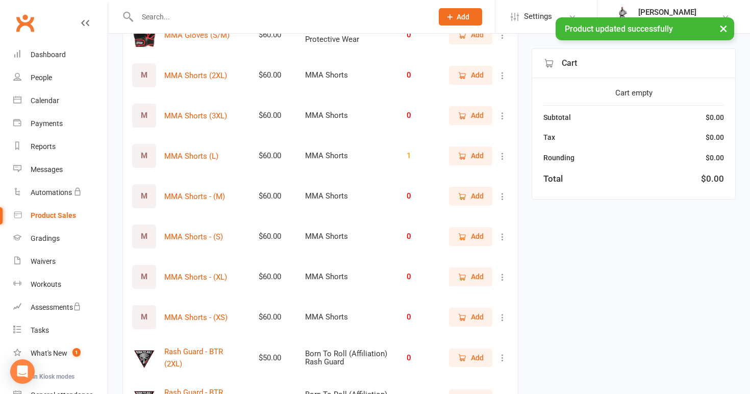
click at [501, 191] on div "Add" at bounding box center [478, 196] width 61 height 18
click at [503, 191] on icon at bounding box center [503, 196] width 10 height 10
click at [475, 205] on link "View / Edit" at bounding box center [457, 204] width 101 height 20
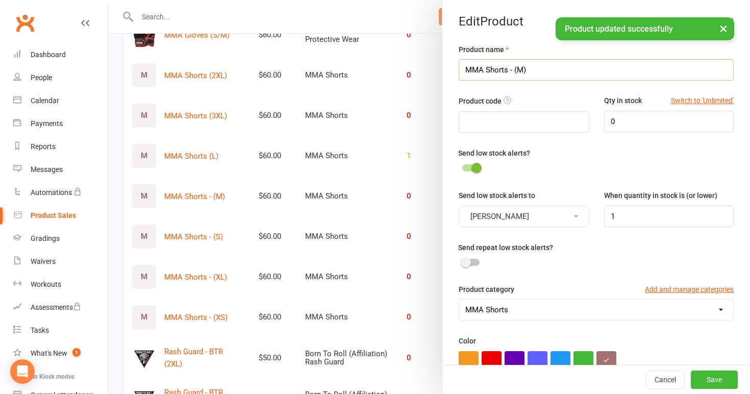
click at [513, 71] on input "MMA Shorts - (M)" at bounding box center [596, 69] width 275 height 21
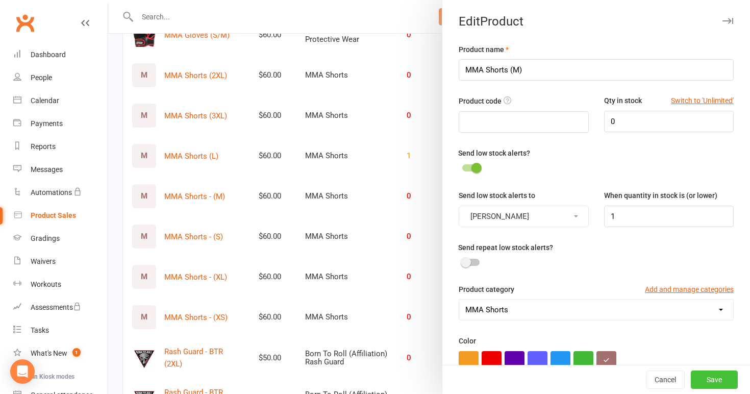
click at [710, 379] on button "Save" at bounding box center [714, 379] width 47 height 18
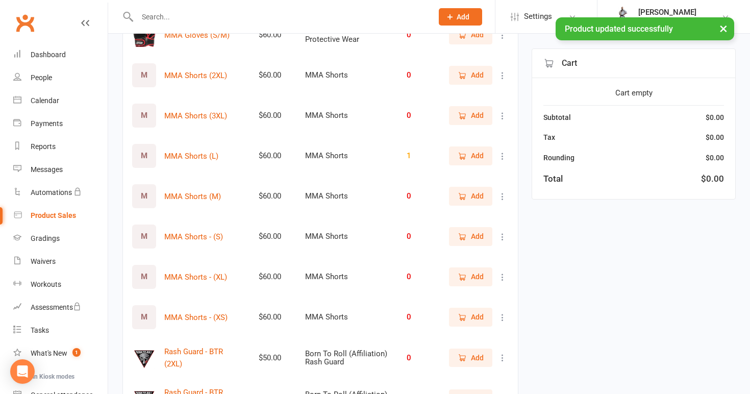
click at [503, 232] on icon at bounding box center [503, 237] width 10 height 10
click at [490, 243] on link "View / Edit" at bounding box center [457, 244] width 101 height 20
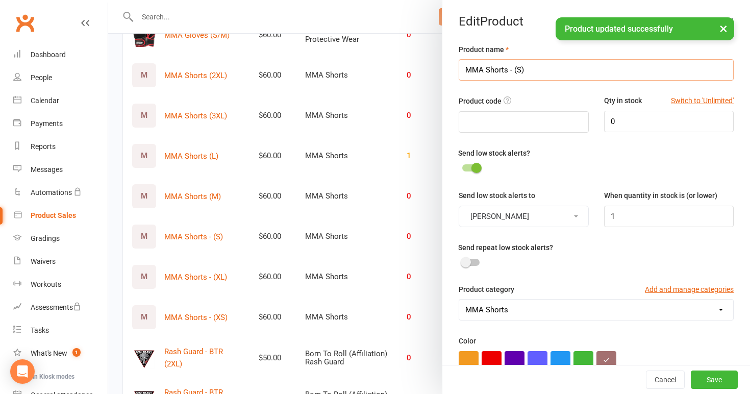
click at [512, 70] on input "MMA Shorts - (S)" at bounding box center [596, 69] width 275 height 21
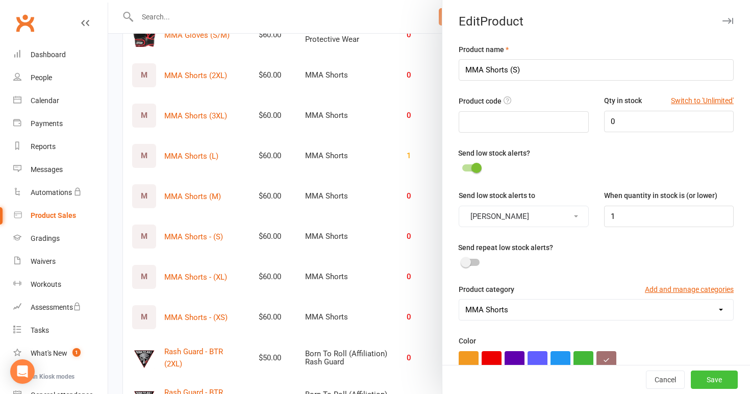
click at [718, 379] on button "Save" at bounding box center [714, 379] width 47 height 18
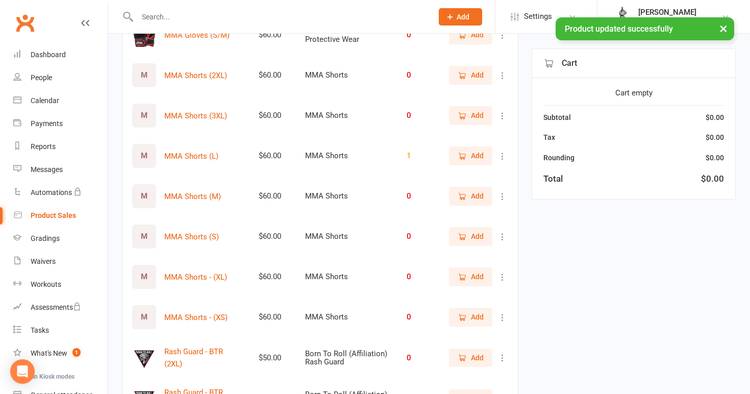
click at [505, 272] on icon at bounding box center [503, 277] width 10 height 10
click at [477, 283] on link "View / Edit" at bounding box center [457, 285] width 101 height 20
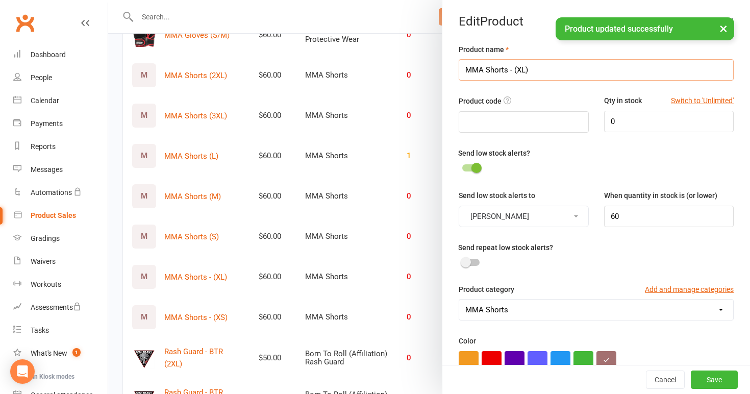
click at [512, 69] on input "MMA Shorts - (XL)" at bounding box center [596, 69] width 275 height 21
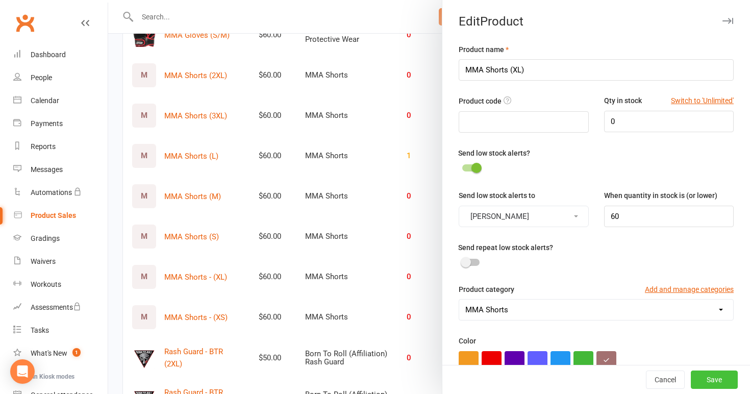
click at [716, 380] on button "Save" at bounding box center [714, 379] width 47 height 18
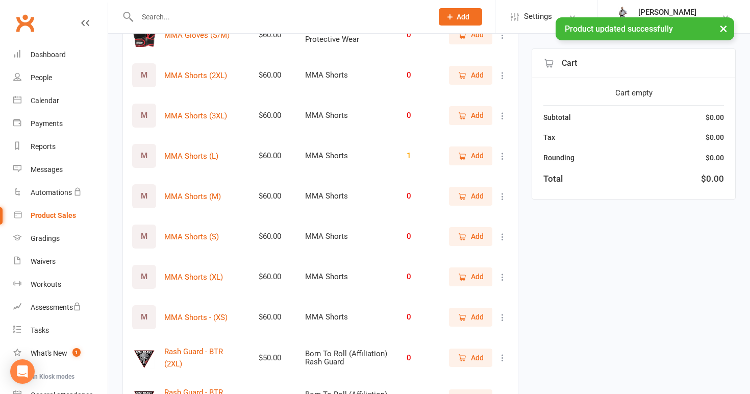
click at [502, 312] on icon at bounding box center [503, 317] width 10 height 10
click at [473, 327] on link "View / Edit" at bounding box center [457, 325] width 101 height 20
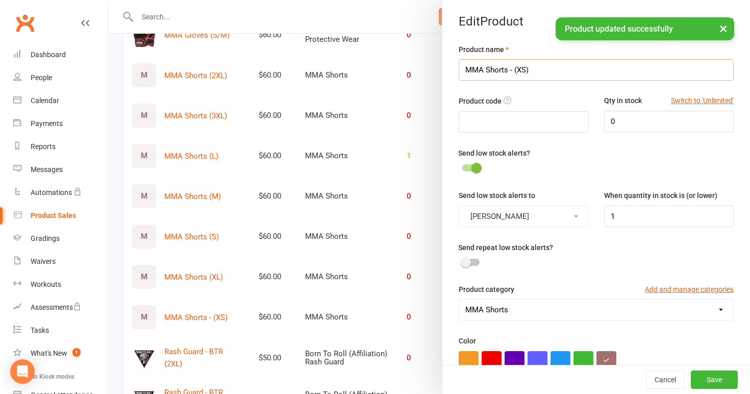
click at [512, 70] on input "MMA Shorts - (XS)" at bounding box center [596, 69] width 275 height 21
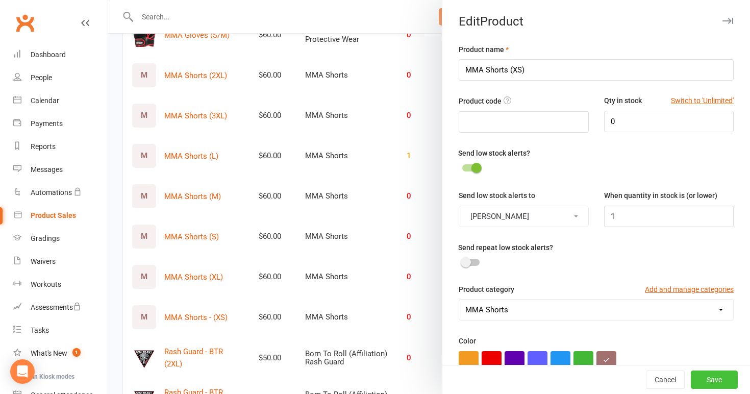
click at [707, 380] on button "Save" at bounding box center [714, 379] width 47 height 18
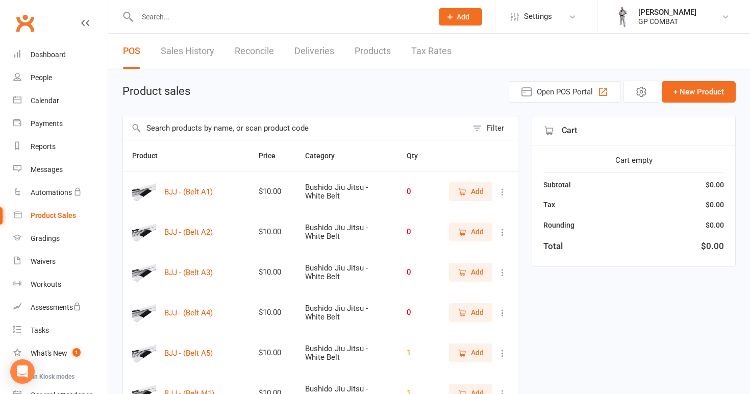
scroll to position [0, 0]
click at [53, 77] on link "People" at bounding box center [60, 77] width 94 height 23
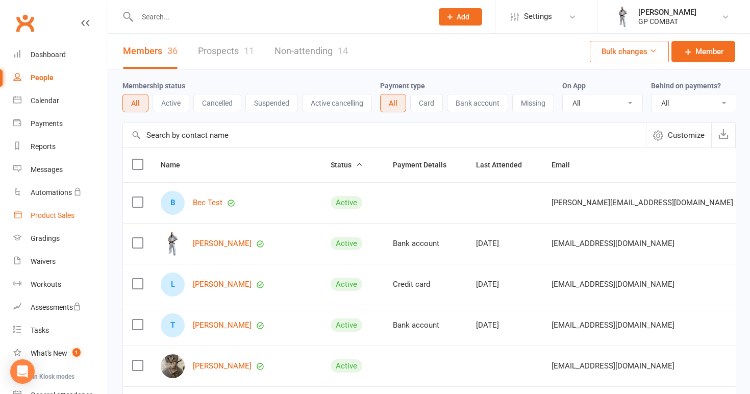
click at [54, 217] on div "Product Sales" at bounding box center [53, 215] width 44 height 8
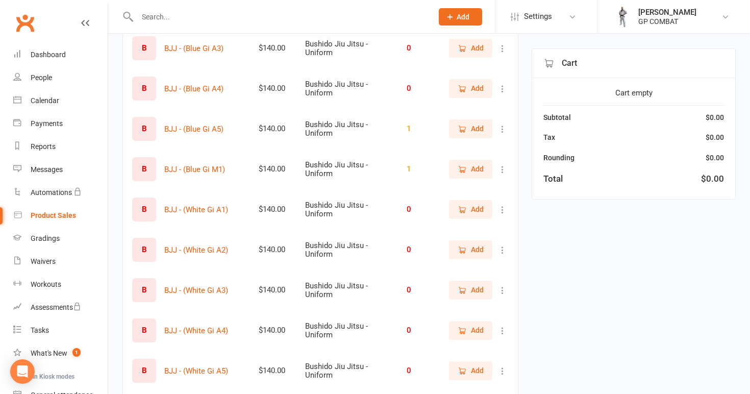
scroll to position [528, 0]
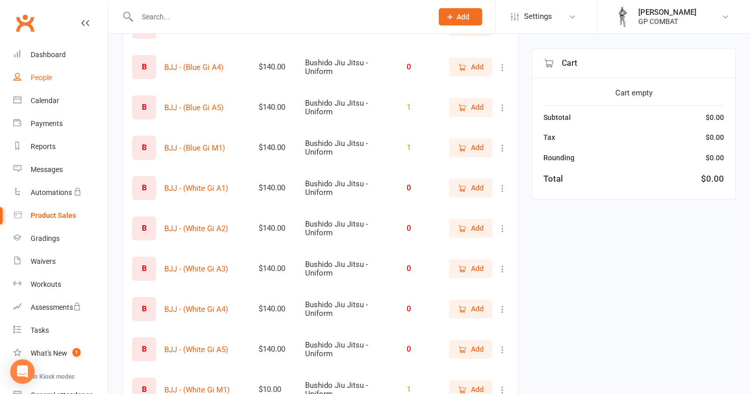
click at [47, 75] on div "People" at bounding box center [41, 77] width 21 height 8
